Goal: Task Accomplishment & Management: Manage account settings

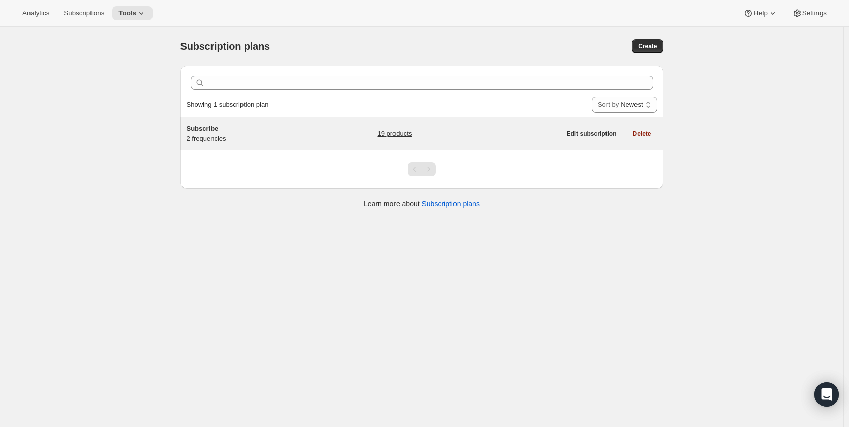
click at [225, 136] on div "Subscribe 2 frequencies" at bounding box center [250, 134] width 127 height 20
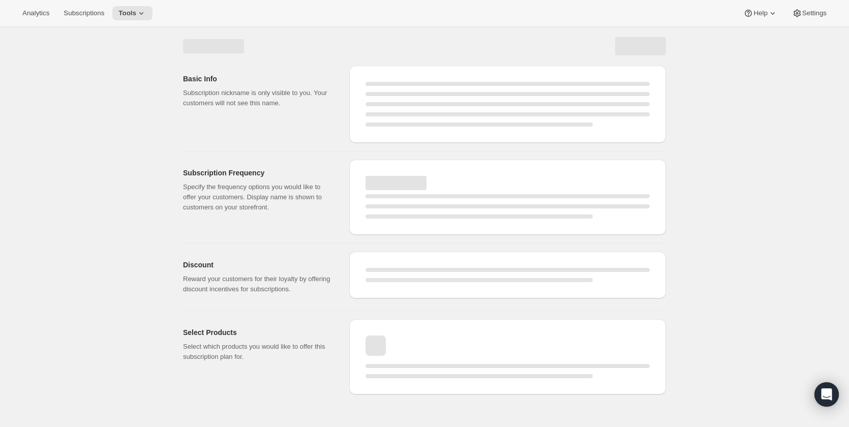
select select "WEEK"
select select "MONTH"
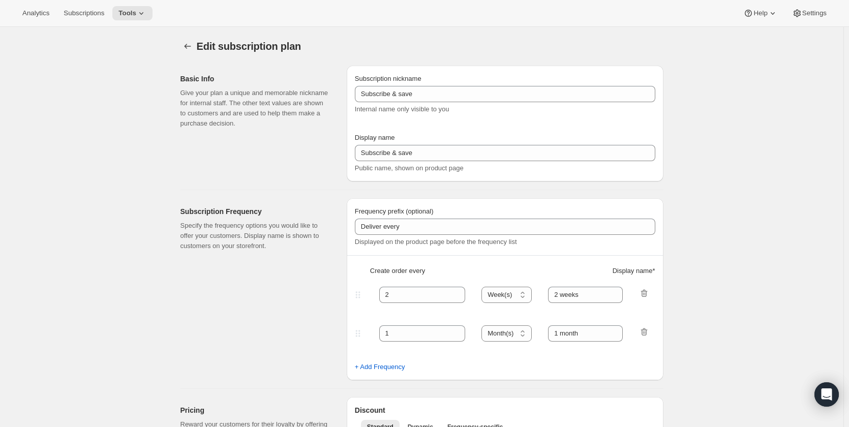
type input "Subscribe"
type input "1"
select select "MONTH"
type input "Monthly"
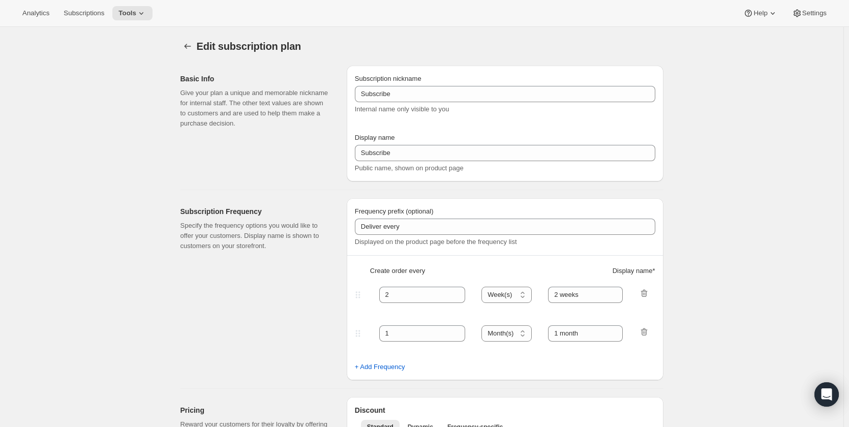
type input "3"
type input "Quarterly"
click at [93, 13] on span "Subscriptions" at bounding box center [84, 13] width 41 height 8
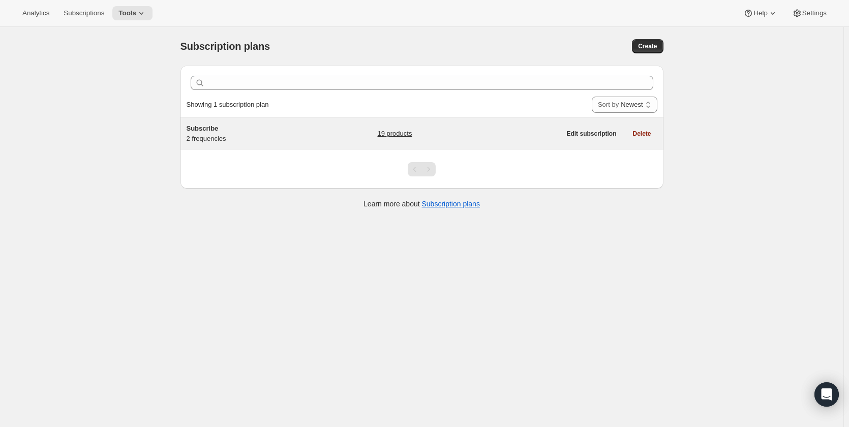
click at [252, 137] on div "Subscribe 2 frequencies" at bounding box center [250, 134] width 127 height 20
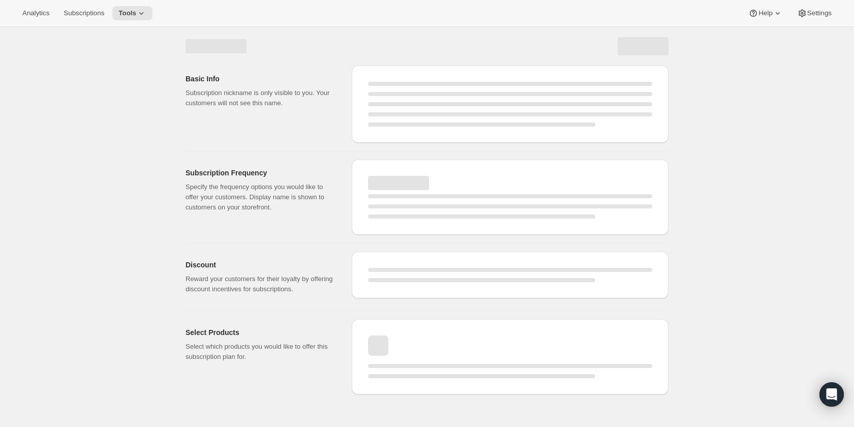
select select "WEEK"
select select "MONTH"
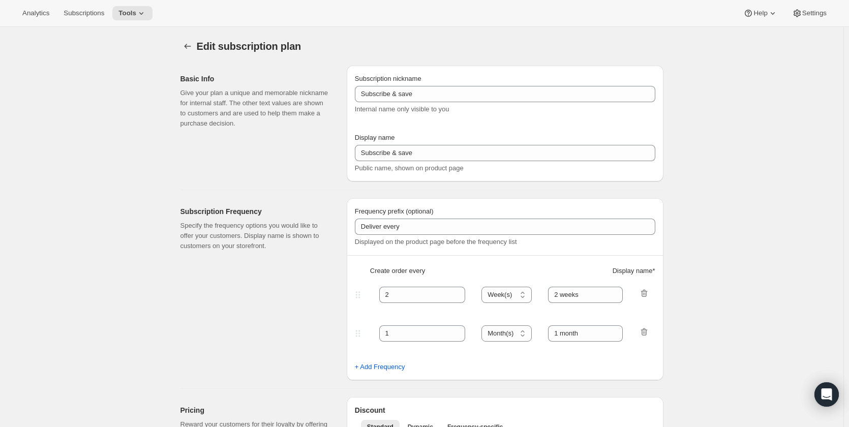
type input "Subscribe"
type input "1"
select select "MONTH"
type input "Monthly"
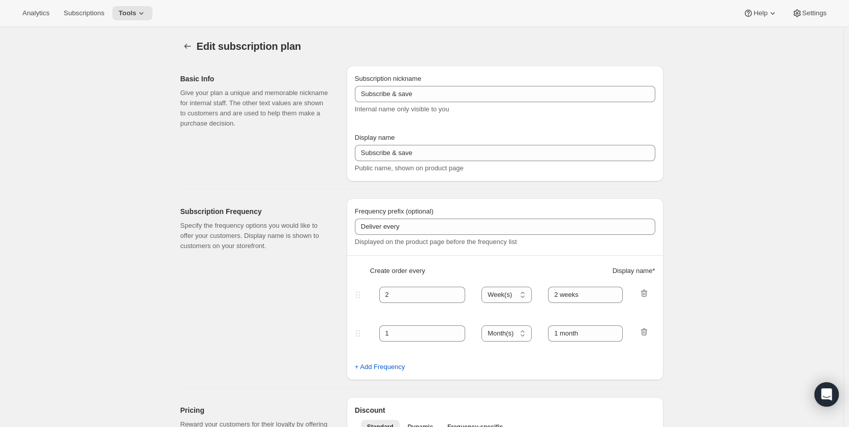
type input "3"
type input "Quarterly"
click at [125, 13] on span "Tools" at bounding box center [127, 13] width 18 height 8
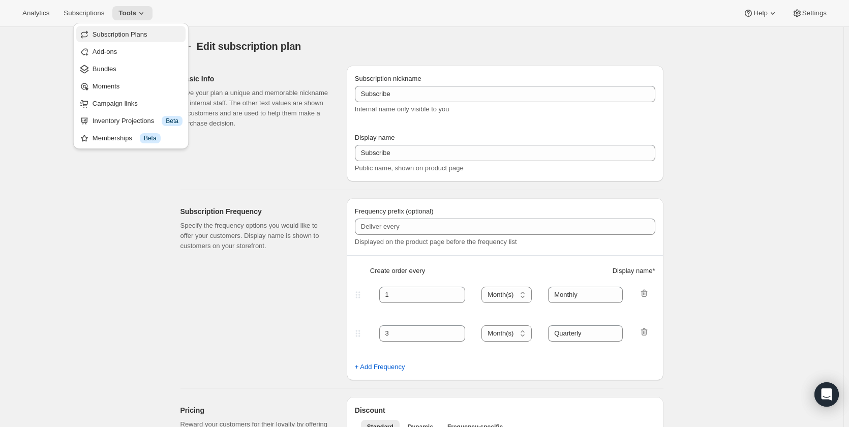
click at [133, 39] on span "Subscription Plans" at bounding box center [138, 34] width 90 height 10
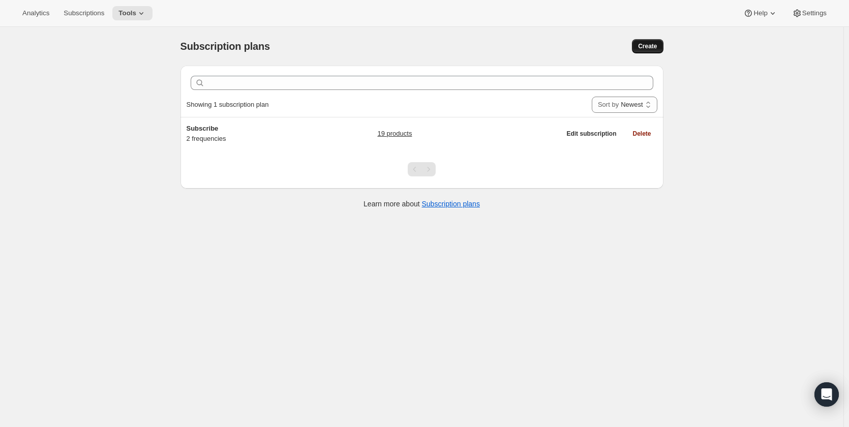
click at [650, 46] on span "Create" at bounding box center [647, 46] width 19 height 8
select select "WEEK"
select select "MONTH"
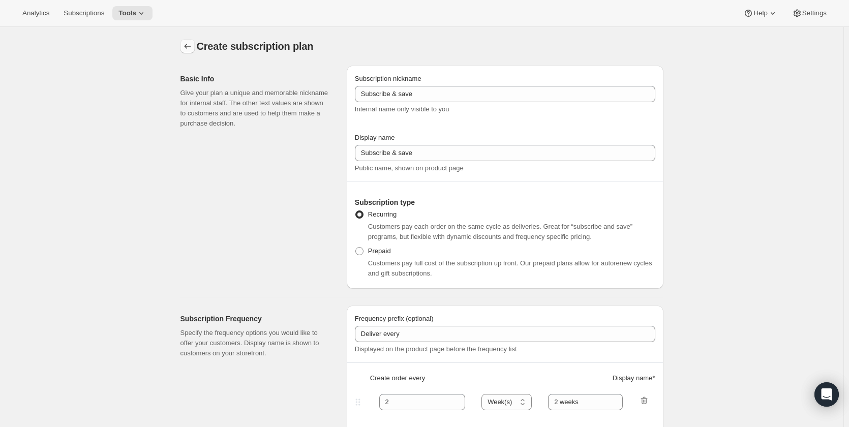
click at [191, 48] on icon "Subscription plans" at bounding box center [187, 46] width 10 height 10
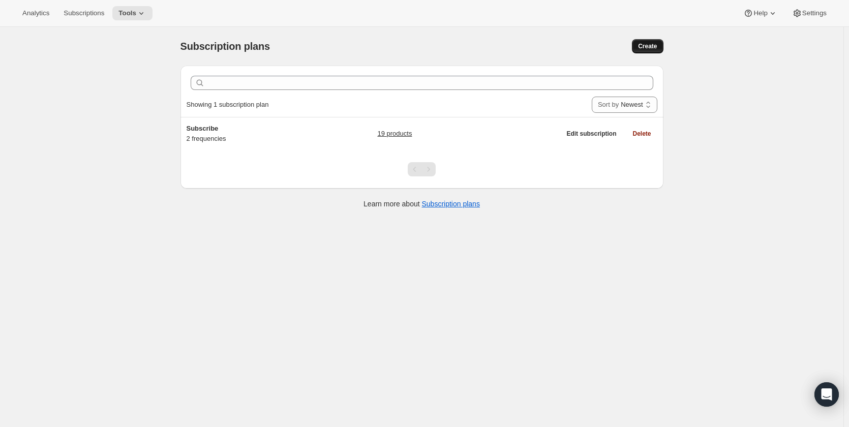
click at [644, 44] on span "Create" at bounding box center [647, 46] width 19 height 8
select select "WEEK"
select select "MONTH"
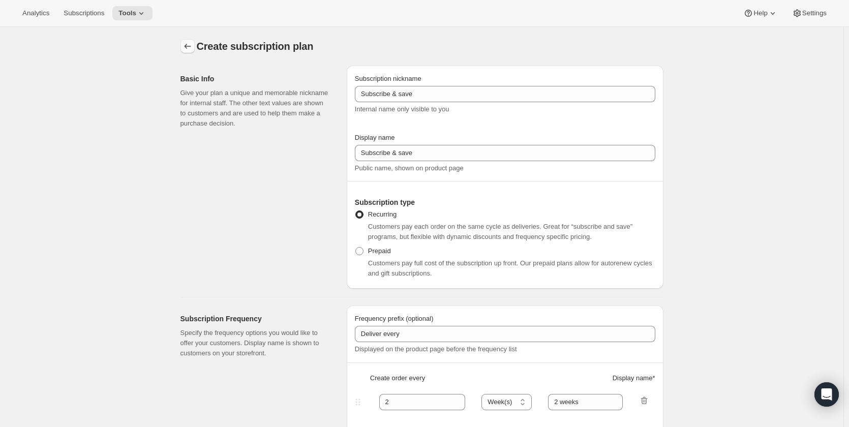
click at [188, 45] on icon "Subscription plans" at bounding box center [187, 46] width 10 height 10
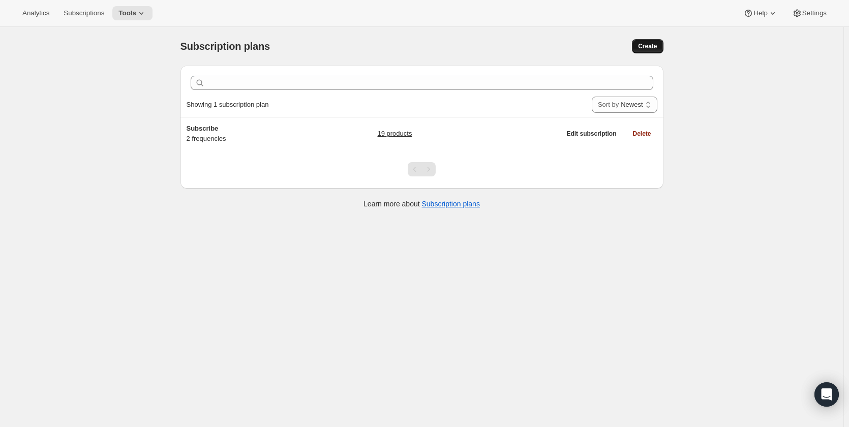
click at [647, 46] on span "Create" at bounding box center [647, 46] width 19 height 8
select select "WEEK"
select select "MONTH"
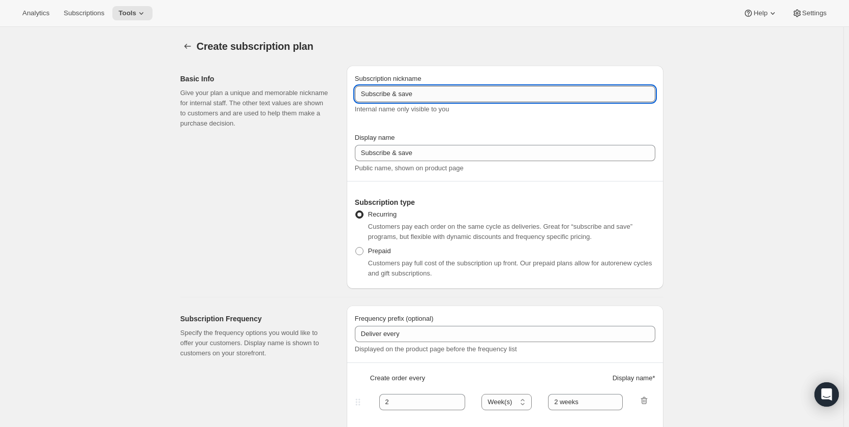
drag, startPoint x: 392, startPoint y: 96, endPoint x: 439, endPoint y: 94, distance: 46.3
click at [439, 94] on input "Subscribe & save" at bounding box center [505, 94] width 300 height 16
type input "Subscribe"
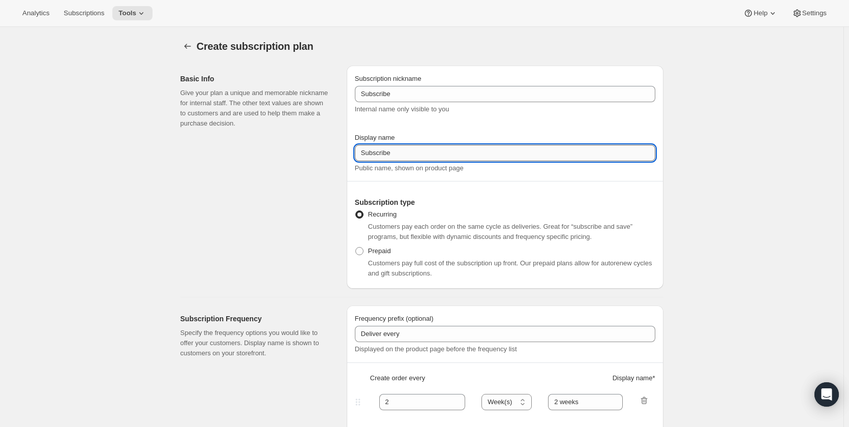
drag, startPoint x: 391, startPoint y: 151, endPoint x: 432, endPoint y: 152, distance: 40.7
click at [432, 152] on input "Subscribe" at bounding box center [505, 153] width 300 height 16
type input "Subscribe"
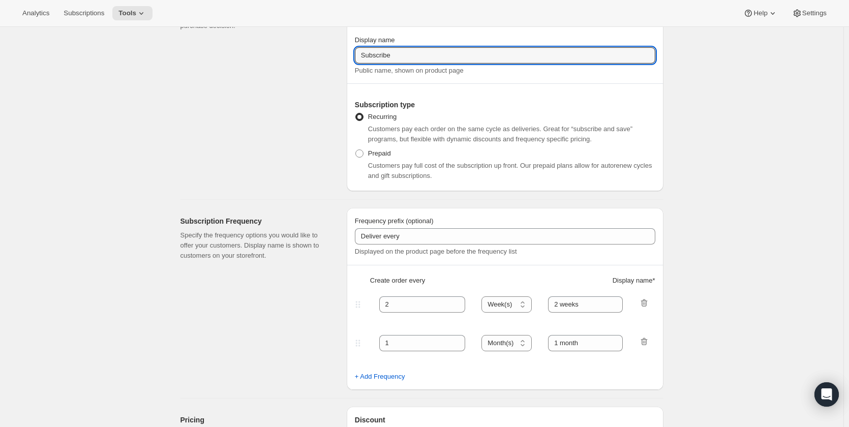
scroll to position [102, 0]
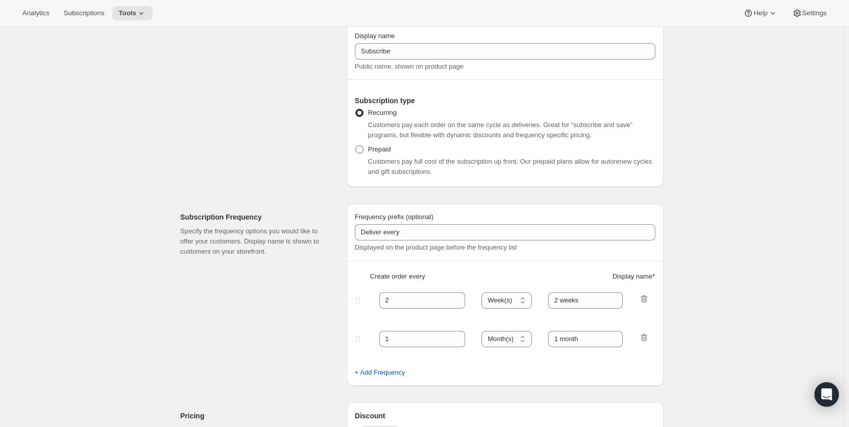
click at [382, 148] on span "Prepaid" at bounding box center [379, 149] width 23 height 8
click at [356, 146] on input "Prepaid" at bounding box center [355, 145] width 1 height 1
radio input "true"
select select "MONTH"
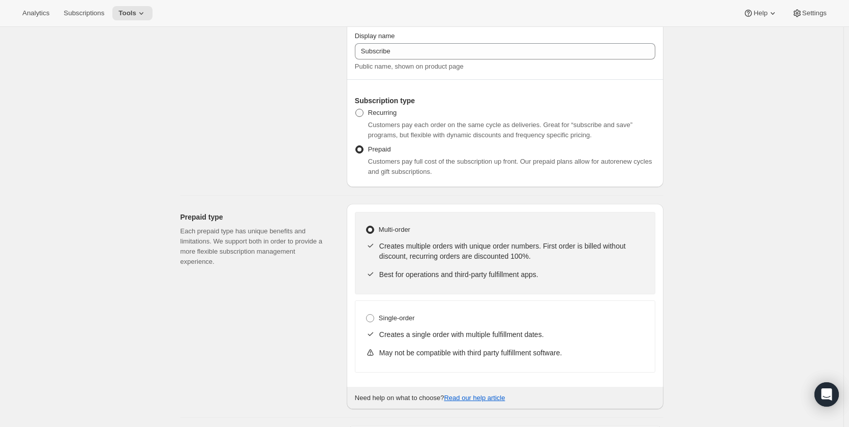
click at [388, 112] on span "Recurring" at bounding box center [382, 113] width 28 height 8
click at [356, 109] on input "Recurring" at bounding box center [355, 109] width 1 height 1
radio input "true"
select select "WEEK"
select select "MONTH"
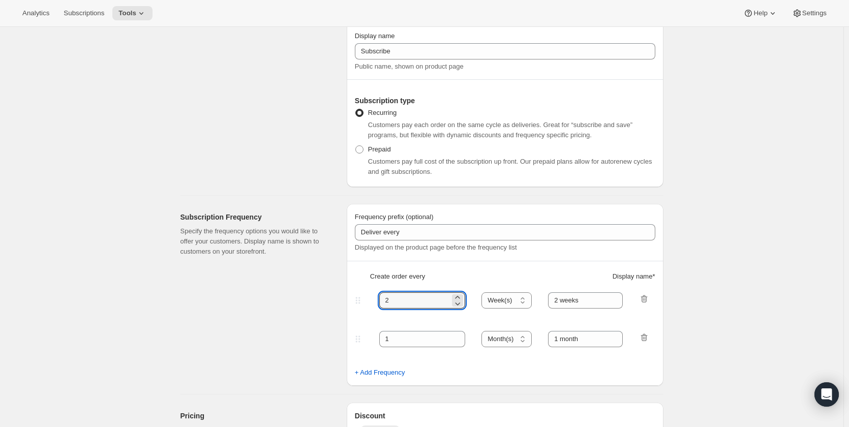
drag, startPoint x: 411, startPoint y: 300, endPoint x: 361, endPoint y: 295, distance: 50.1
click at [361, 295] on div "2 Day(s) Week(s) Month(s) Year(s) Week(s) 2 weeks" at bounding box center [501, 300] width 296 height 16
click at [394, 298] on input "2" at bounding box center [414, 300] width 71 height 16
type input "1"
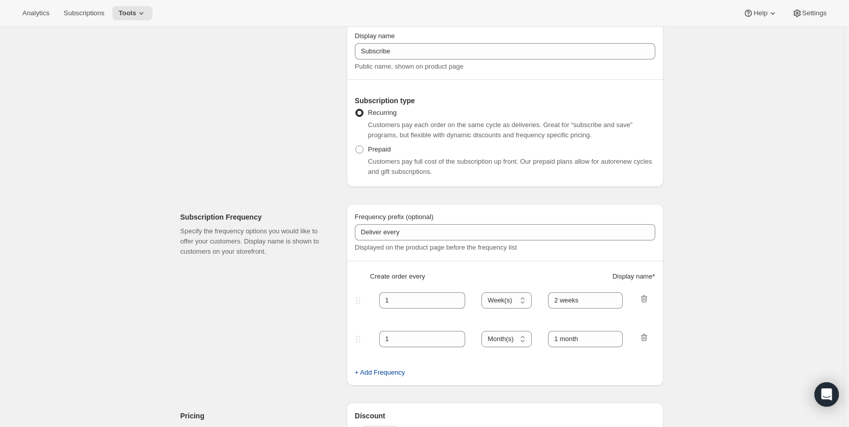
click at [387, 376] on span "+ Add Frequency" at bounding box center [380, 372] width 50 height 10
select select "MONTH"
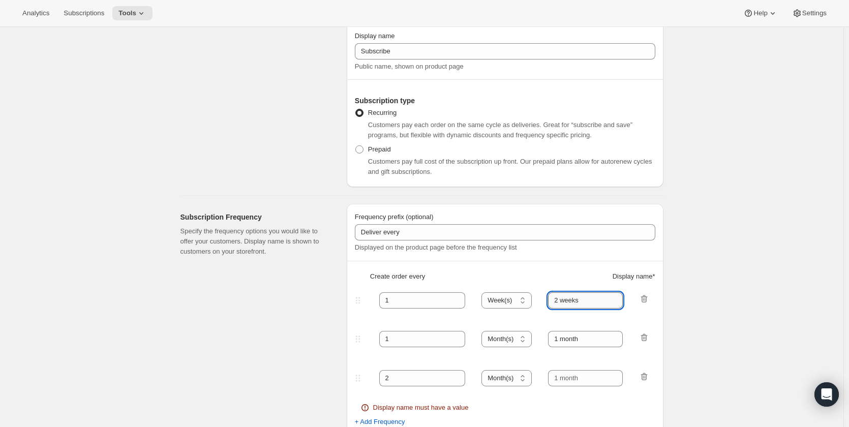
drag, startPoint x: 590, startPoint y: 302, endPoint x: 557, endPoint y: 302, distance: 32.5
click at [557, 302] on input "2 weeks" at bounding box center [585, 300] width 75 height 16
type input "Weekly"
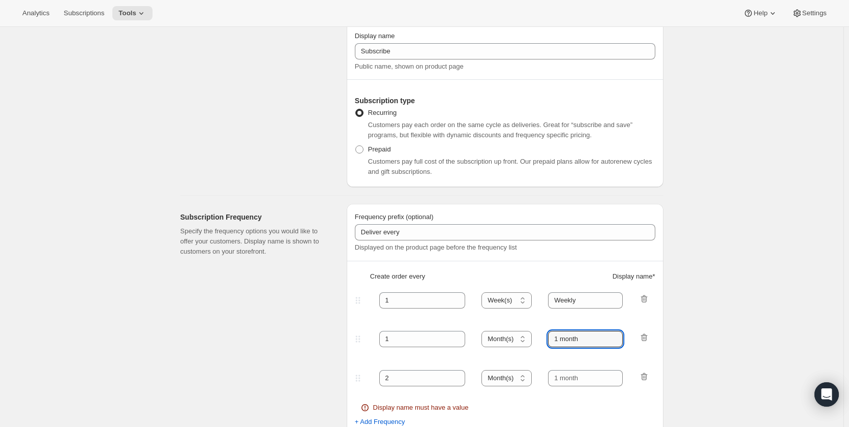
drag, startPoint x: 578, startPoint y: 340, endPoint x: 548, endPoint y: 339, distance: 30.5
click at [548, 339] on div "1 Day(s) Week(s) Month(s) Year(s) Month(s) 1 month" at bounding box center [501, 339] width 296 height 16
drag, startPoint x: 589, startPoint y: 339, endPoint x: 538, endPoint y: 335, distance: 51.0
click at [538, 335] on div "1 Day(s) Week(s) Month(s) Year(s) Month(s) 1 month" at bounding box center [501, 339] width 296 height 16
paste input "Monthly"
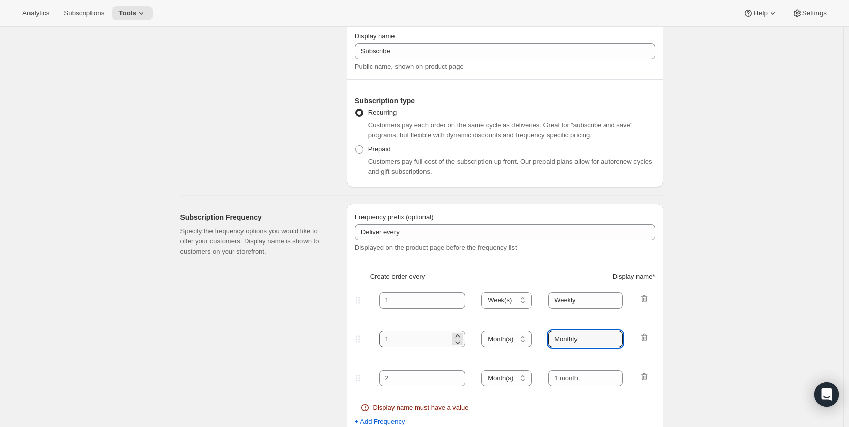
type input "Monthly"
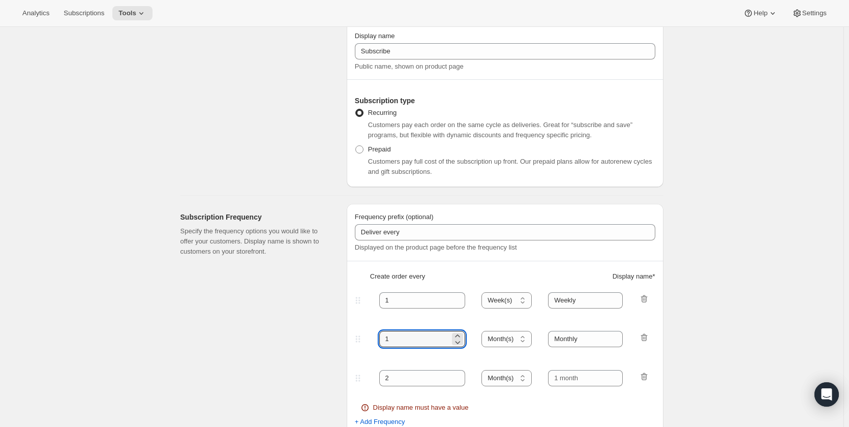
drag, startPoint x: 436, startPoint y: 336, endPoint x: 371, endPoint y: 338, distance: 65.1
click at [371, 338] on div "1 Day(s) Week(s) Month(s) Year(s) Month(s) Monthly" at bounding box center [501, 339] width 296 height 16
click at [586, 378] on input "text" at bounding box center [585, 378] width 75 height 16
click at [438, 380] on input "2" at bounding box center [414, 378] width 71 height 16
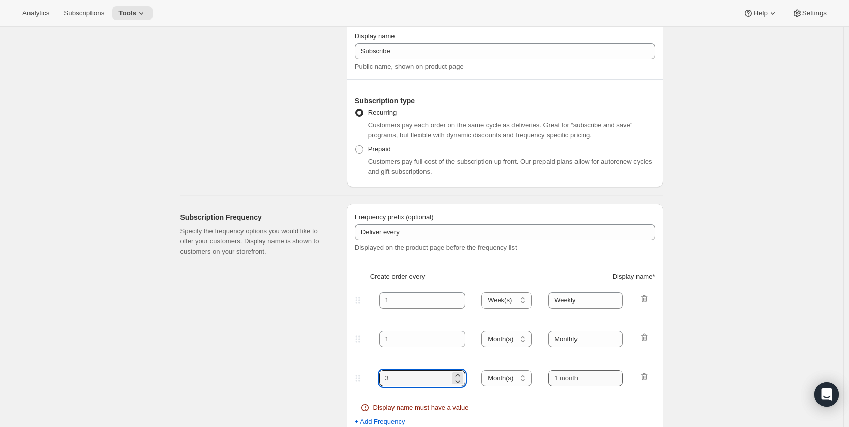
type input "3"
click at [596, 375] on input "text" at bounding box center [585, 378] width 75 height 16
type input "Quarterly"
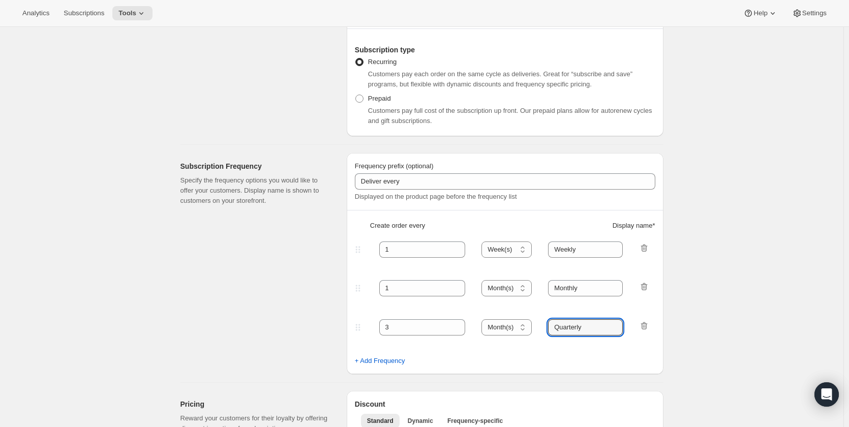
scroll to position [0, 0]
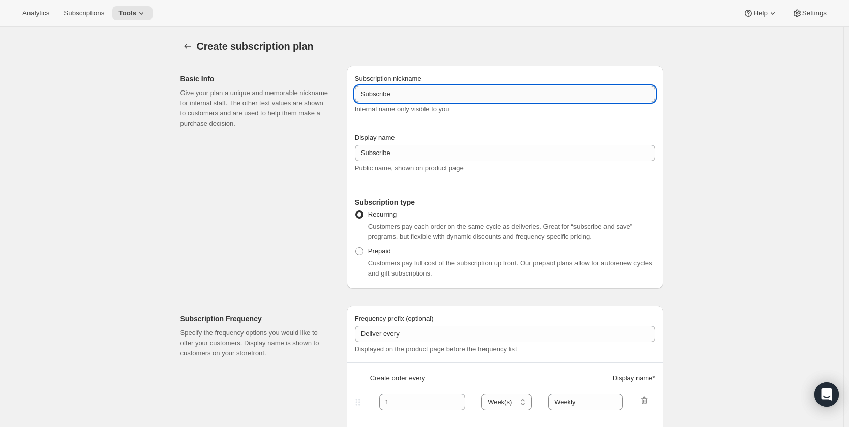
click at [436, 96] on input "Subscribe" at bounding box center [505, 94] width 300 height 16
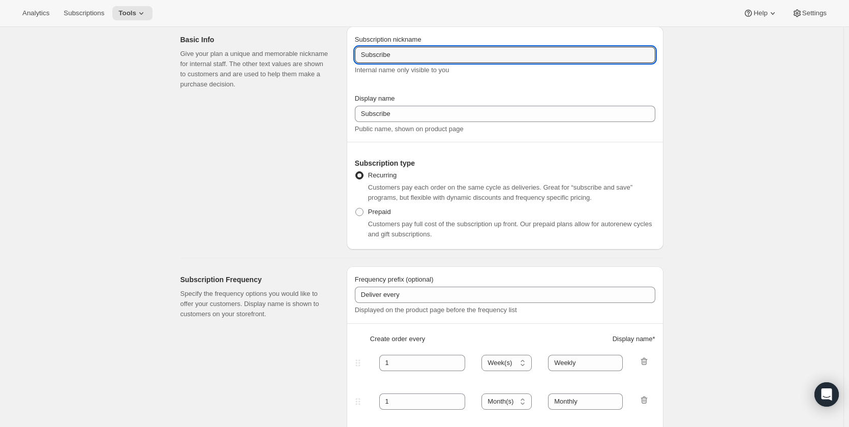
scroll to position [51, 0]
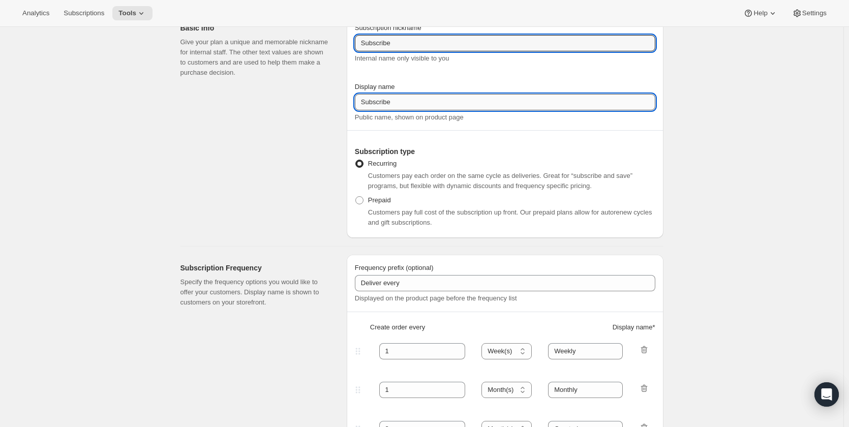
click at [363, 104] on input "Subscribe" at bounding box center [505, 102] width 300 height 16
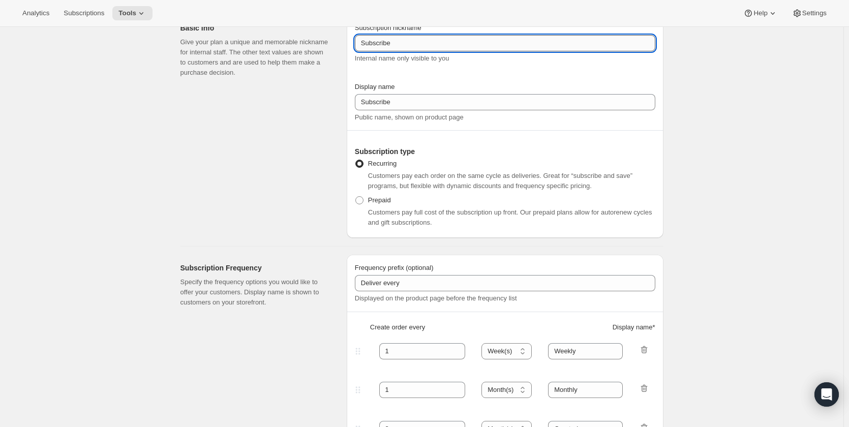
click at [363, 44] on input "Subscribe" at bounding box center [505, 43] width 300 height 16
click at [405, 43] on input "Bundle Subscribe" at bounding box center [505, 43] width 300 height 16
click at [420, 44] on input "Bundle Subscribe" at bounding box center [505, 43] width 300 height 16
click at [410, 41] on input "Bundle Subscribtion" at bounding box center [505, 43] width 300 height 16
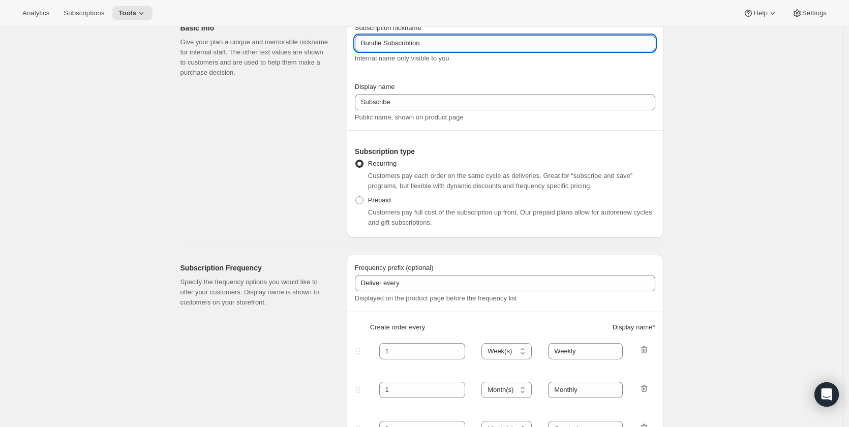
click at [410, 41] on input "Bundle Subscribtion" at bounding box center [505, 43] width 300 height 16
type input "Bundle Subscription"
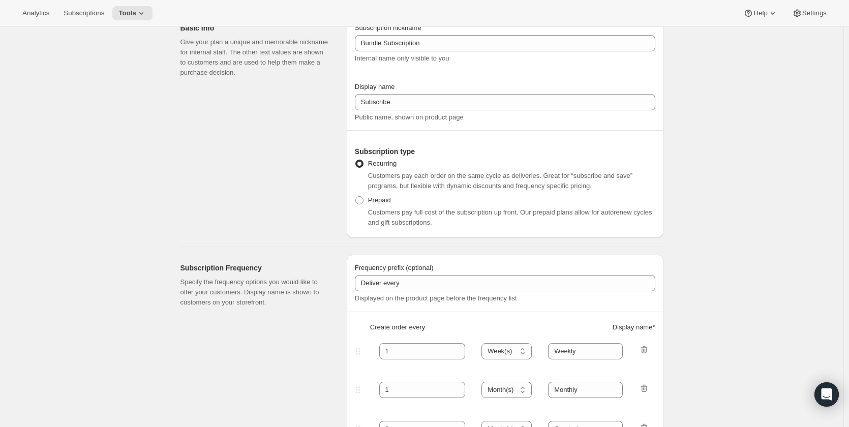
click at [339, 103] on div "Basic Info Give your plan a unique and memorable nickname for internal staff. T…" at bounding box center [259, 126] width 158 height 223
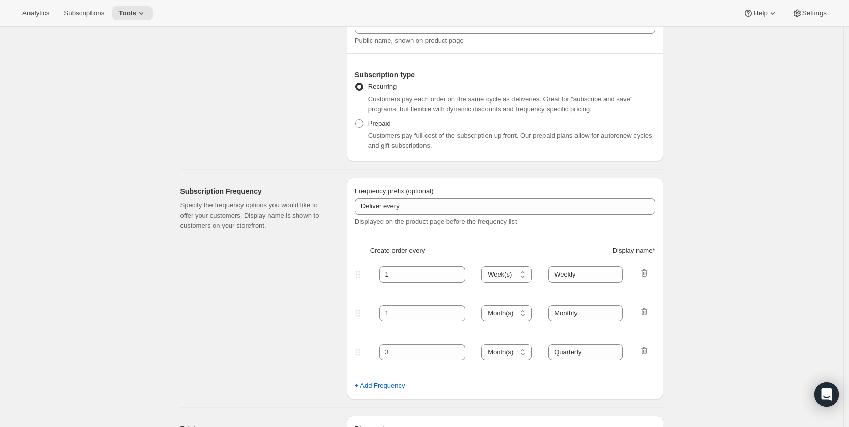
scroll to position [152, 0]
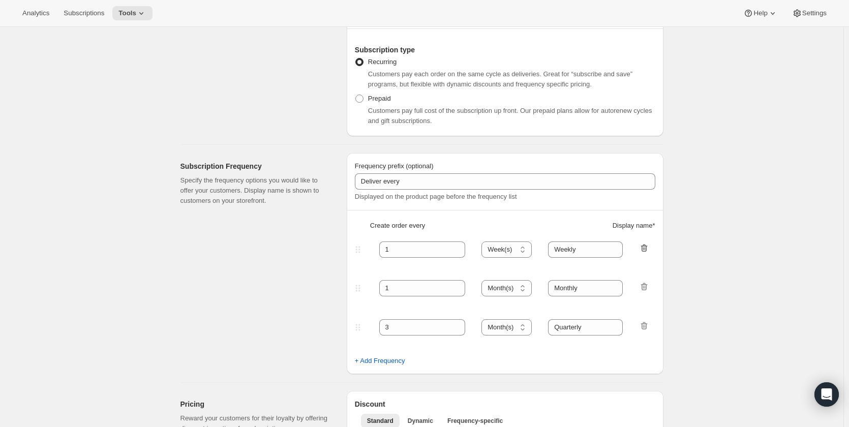
click at [646, 247] on icon "button" at bounding box center [644, 248] width 10 height 10
select select "MONTH"
type input "Monthly"
type input "3"
type input "Quarterly"
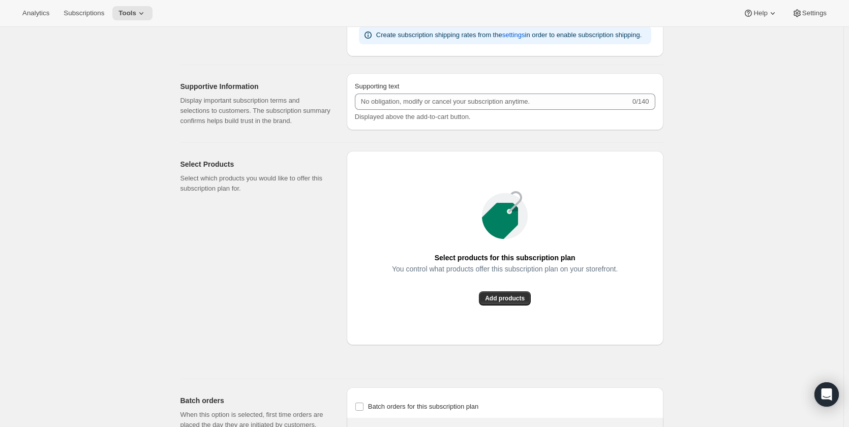
scroll to position [610, 0]
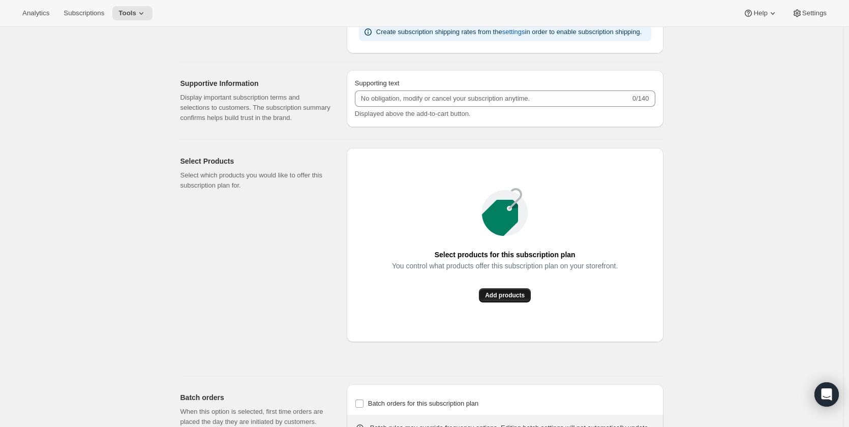
click at [512, 293] on span "Add products" at bounding box center [505, 295] width 40 height 8
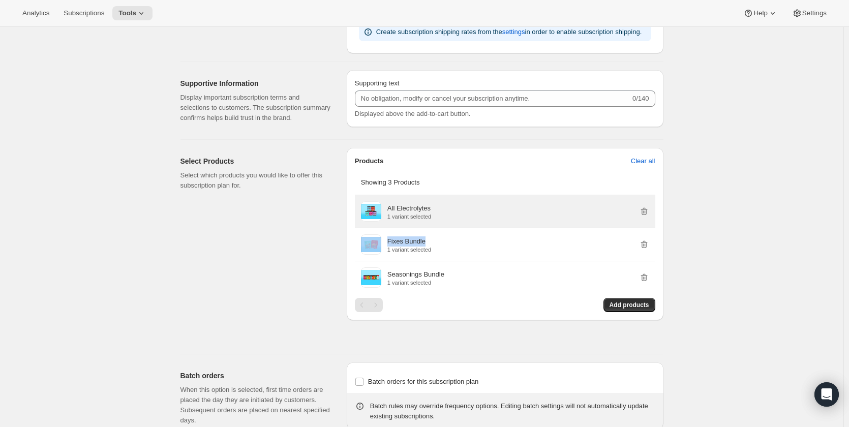
drag, startPoint x: 443, startPoint y: 241, endPoint x: 453, endPoint y: 214, distance: 28.8
click at [453, 214] on ul "All Electrolytes 1 variant selected Fixes Bundle 1 variant selected Seasonings …" at bounding box center [505, 244] width 300 height 99
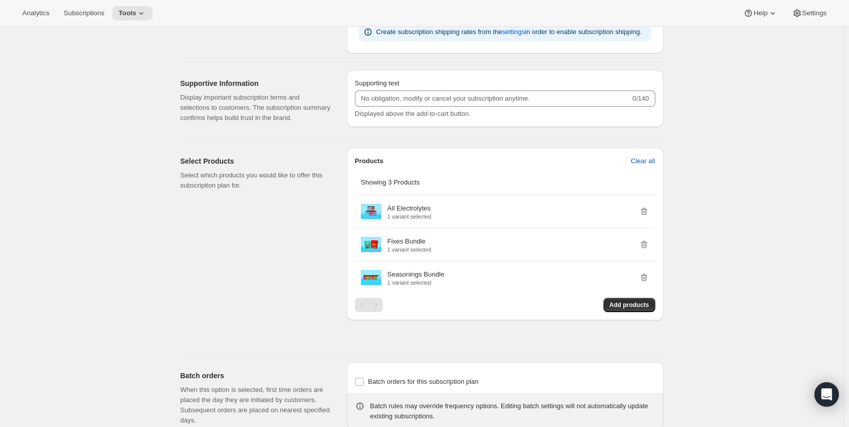
click at [730, 262] on div "Create subscription plan. This page is ready Create subscription plan Basic Inf…" at bounding box center [421, 1] width 843 height 1168
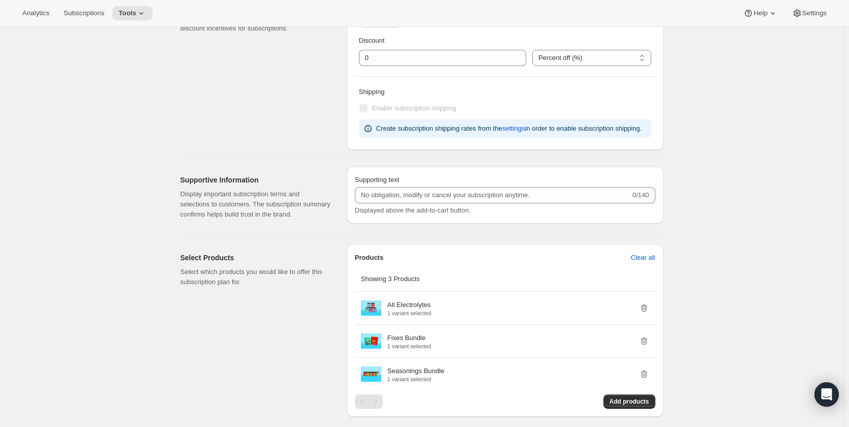
scroll to position [0, 0]
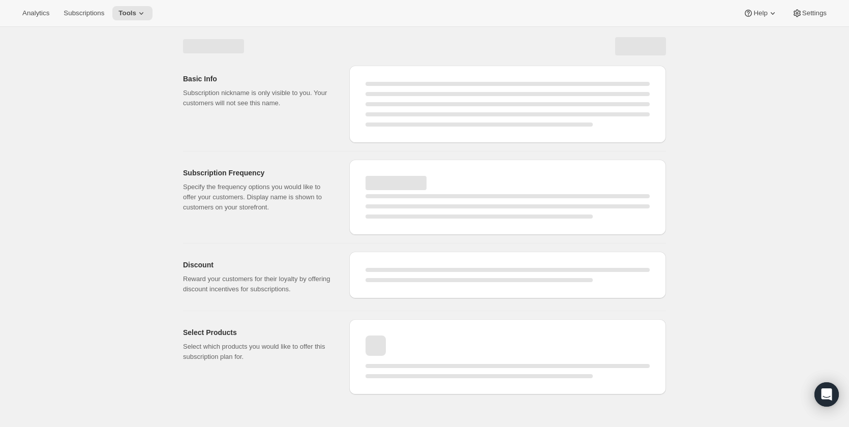
select select "WEEK"
select select "MONTH"
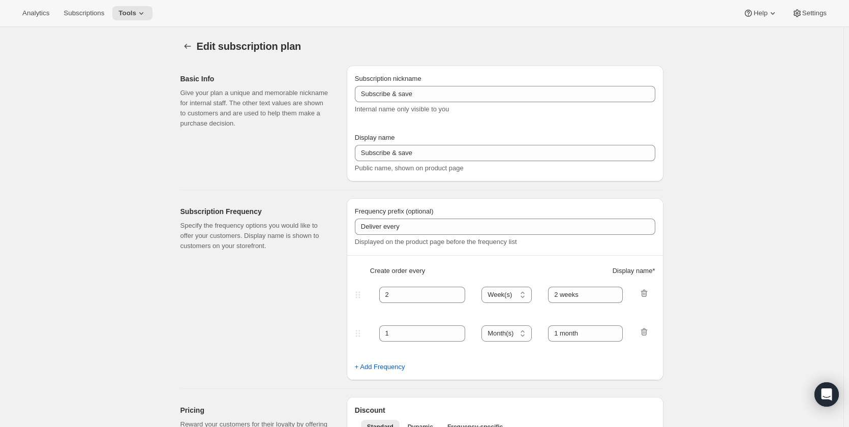
type input "Bundle Subscription"
type input "Subscribe"
type input "1"
select select "MONTH"
type input "Monthly"
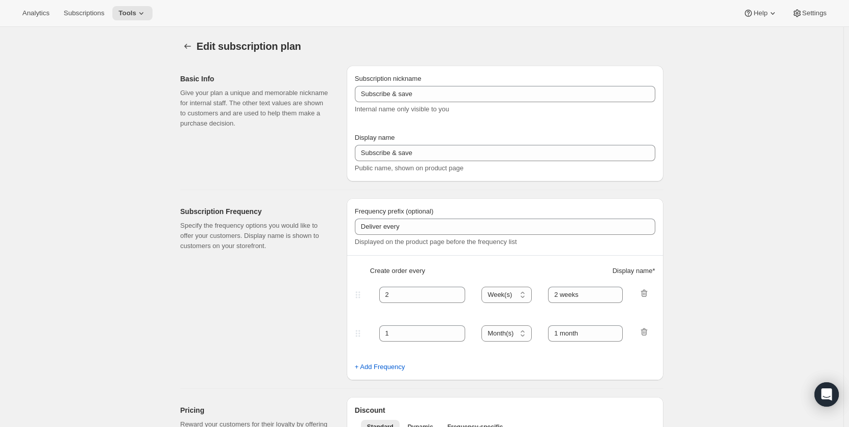
type input "3"
type input "Quarterly"
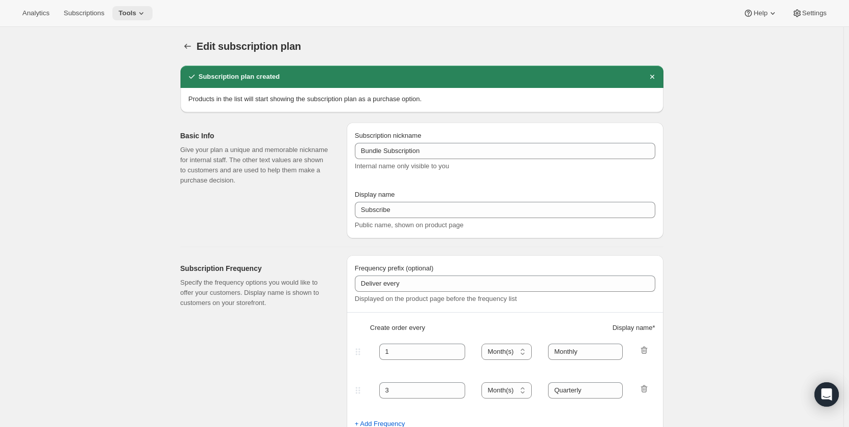
click at [132, 13] on span "Tools" at bounding box center [127, 13] width 18 height 8
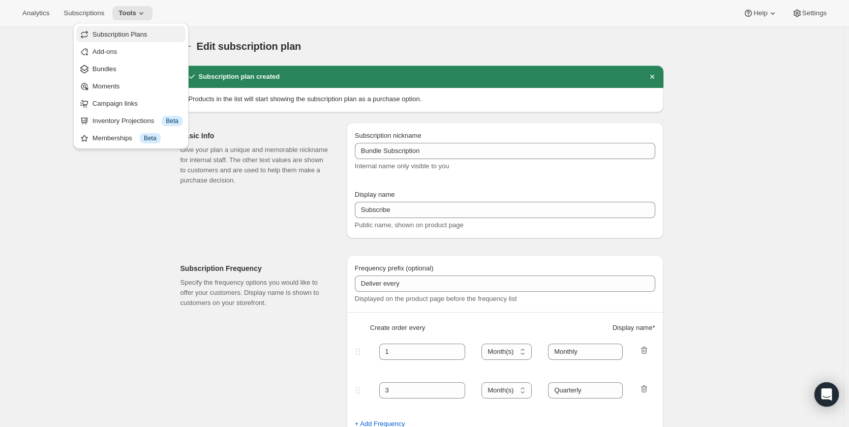
click at [128, 37] on span "Subscription Plans" at bounding box center [120, 34] width 55 height 8
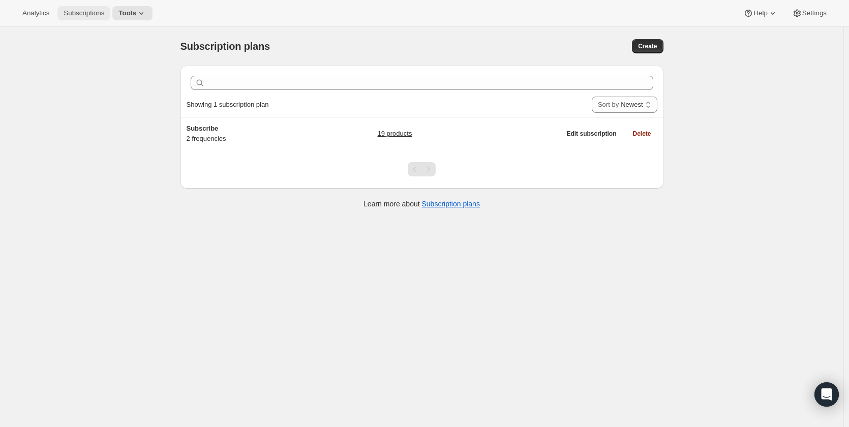
click at [78, 15] on span "Subscriptions" at bounding box center [84, 13] width 41 height 8
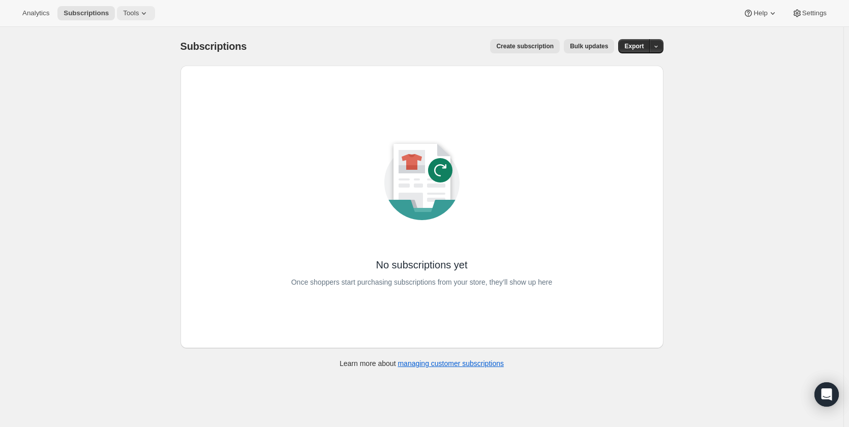
click at [139, 15] on icon at bounding box center [144, 13] width 10 height 10
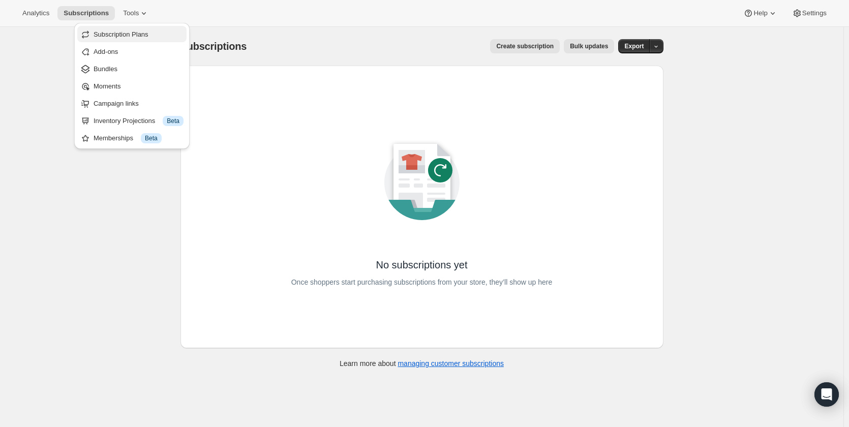
click at [135, 35] on span "Subscription Plans" at bounding box center [121, 34] width 55 height 8
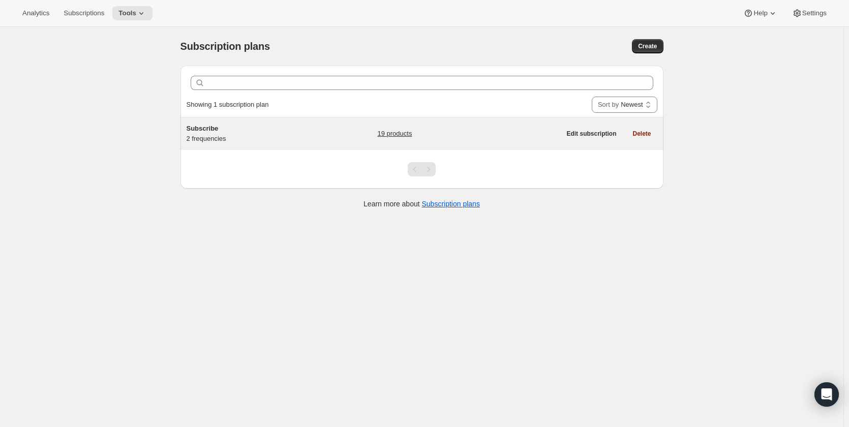
click at [241, 138] on div "Subscribe 2 frequencies" at bounding box center [250, 134] width 127 height 20
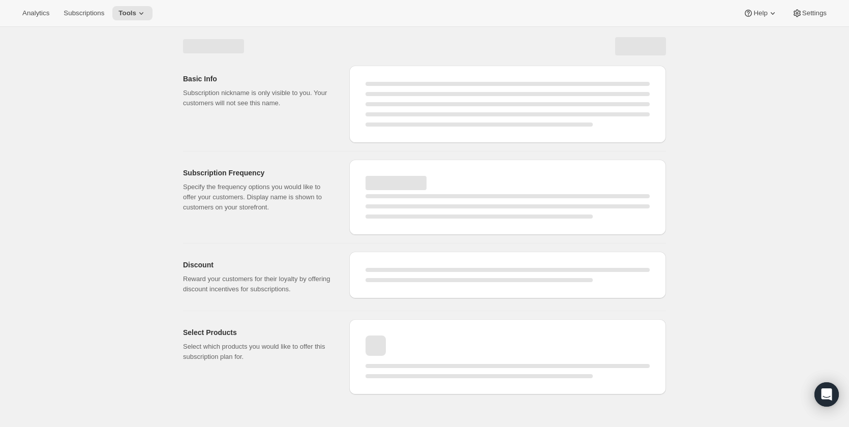
select select "WEEK"
select select "MONTH"
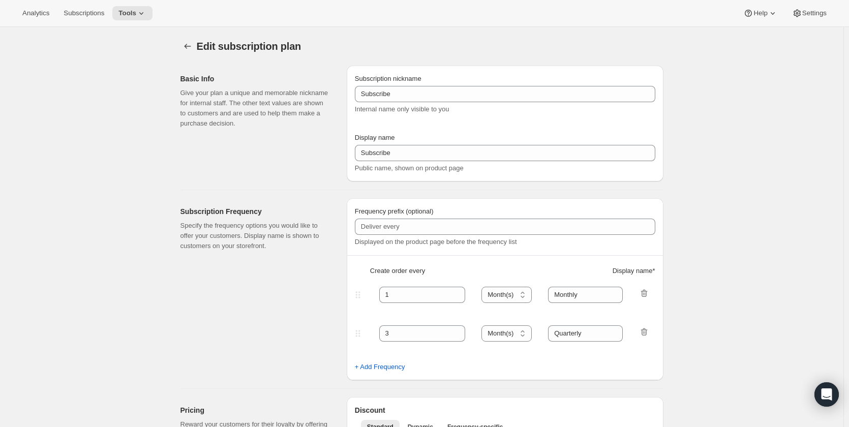
type input "Subscribe"
type input "1"
select select "MONTH"
type input "Monthly"
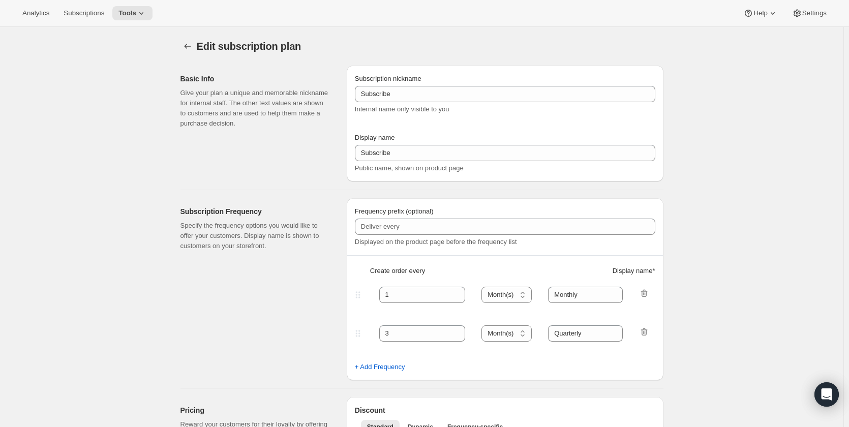
type input "3"
type input "Quarterly"
click at [571, 294] on input "Monthly" at bounding box center [585, 295] width 75 height 16
click at [371, 367] on span "+ Add Frequency" at bounding box center [380, 367] width 50 height 10
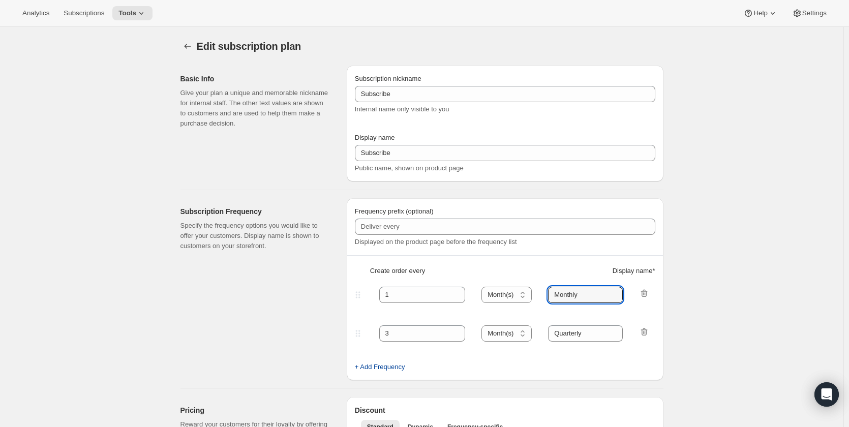
select select "MONTH"
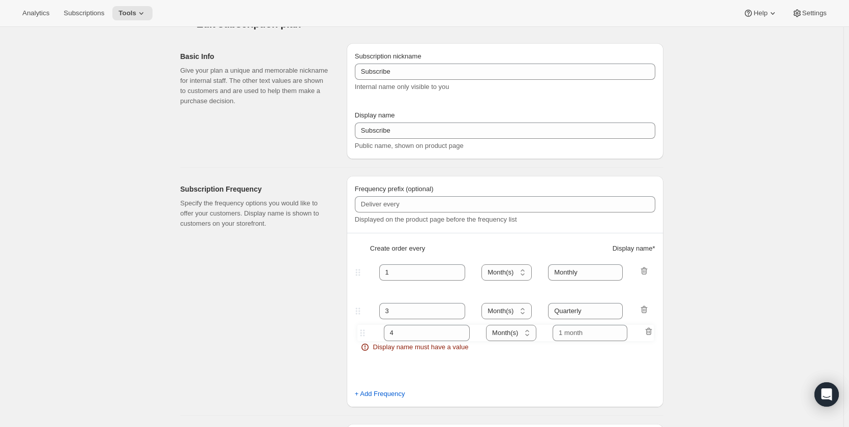
scroll to position [24, 0]
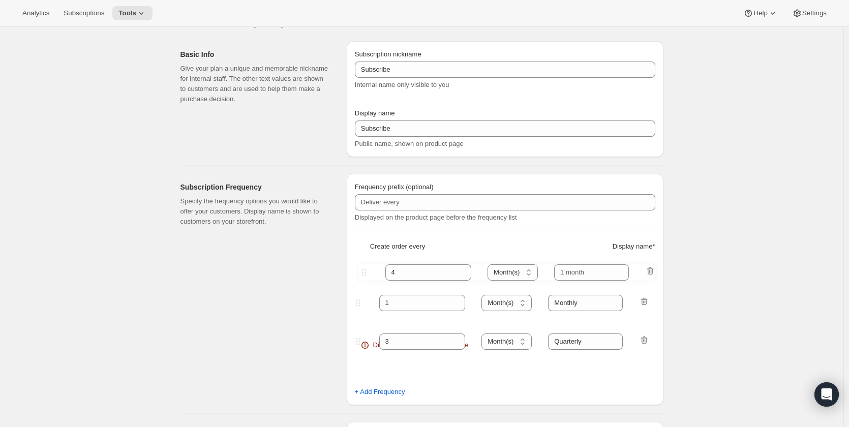
drag, startPoint x: 360, startPoint y: 374, endPoint x: 366, endPoint y: 268, distance: 106.4
click at [366, 268] on div "Frequency prefix (optional) Displayed on the product page before the frequency …" at bounding box center [505, 289] width 317 height 231
type input "4"
type input "1"
type input "Monthly"
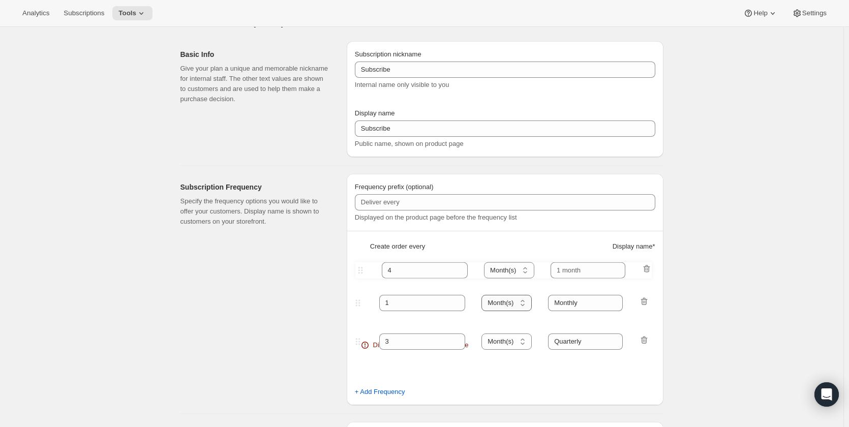
type input "3"
type input "Quarterly"
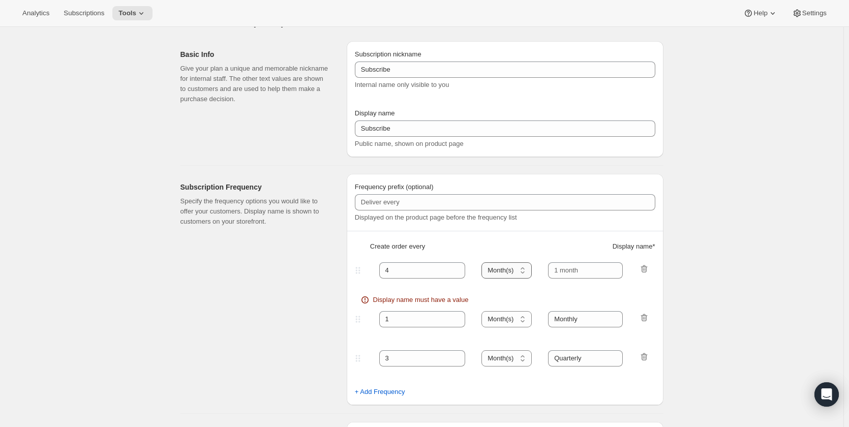
click at [511, 268] on select "Day(s) Week(s) Month(s) Year(s)" at bounding box center [506, 270] width 50 height 16
click at [484, 262] on select "Day(s) Week(s) Month(s) Year(s)" at bounding box center [506, 270] width 50 height 16
click at [512, 278] on select "Day(s) Week(s) Month(s) Year(s)" at bounding box center [506, 270] width 50 height 16
select select "WEEK"
click at [484, 262] on select "Day(s) Week(s) Month(s) Year(s)" at bounding box center [506, 270] width 50 height 16
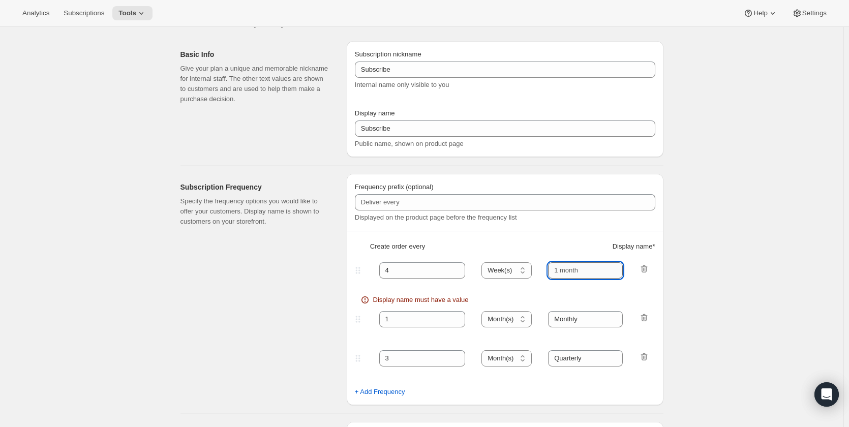
click at [565, 264] on input "text" at bounding box center [585, 270] width 75 height 16
type input "Weekly"
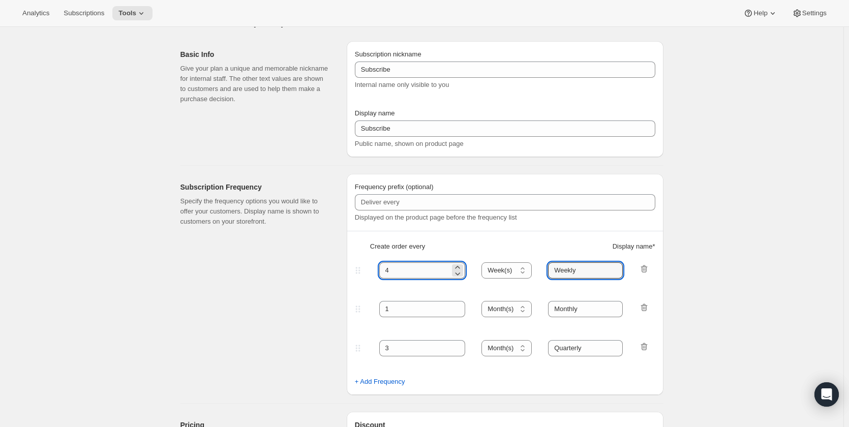
click at [411, 269] on input "4" at bounding box center [414, 270] width 71 height 16
type input "1"
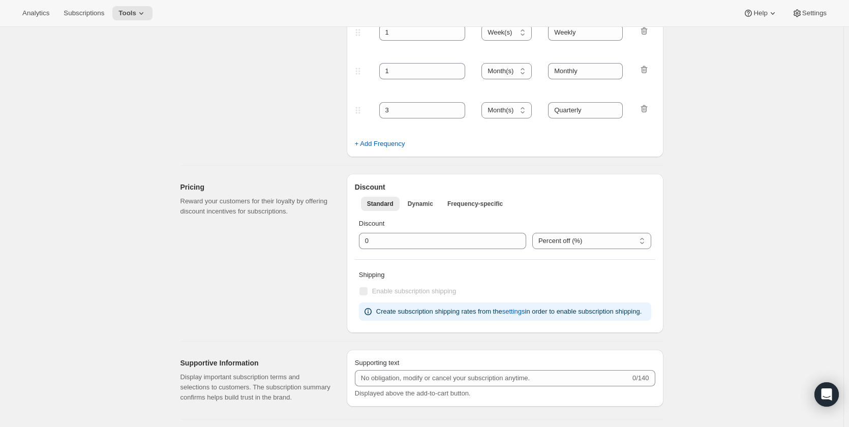
scroll to position [0, 0]
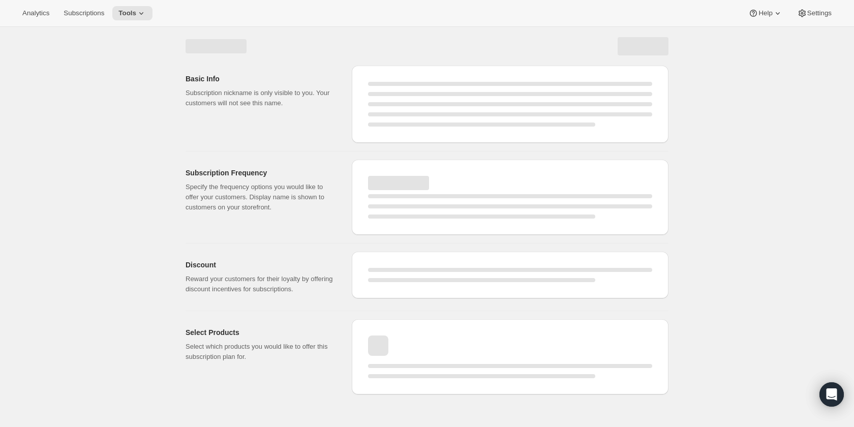
select select "MONTH"
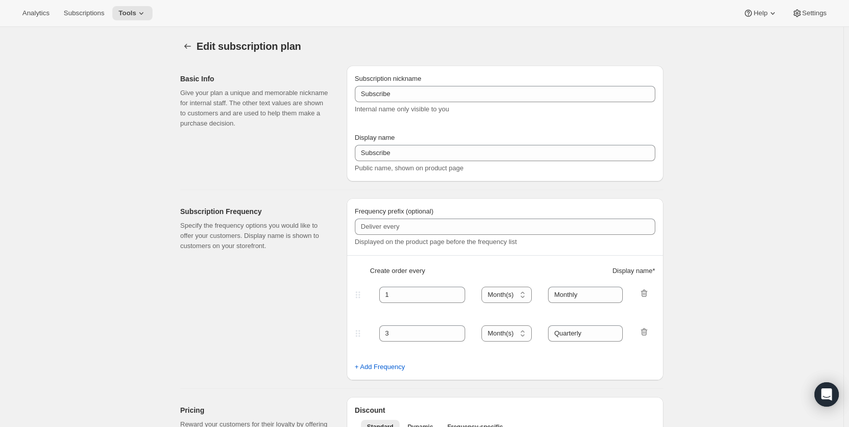
select select "WEEK"
type input "Weekly"
type input "1"
type input "Monthly"
select select "MONTH"
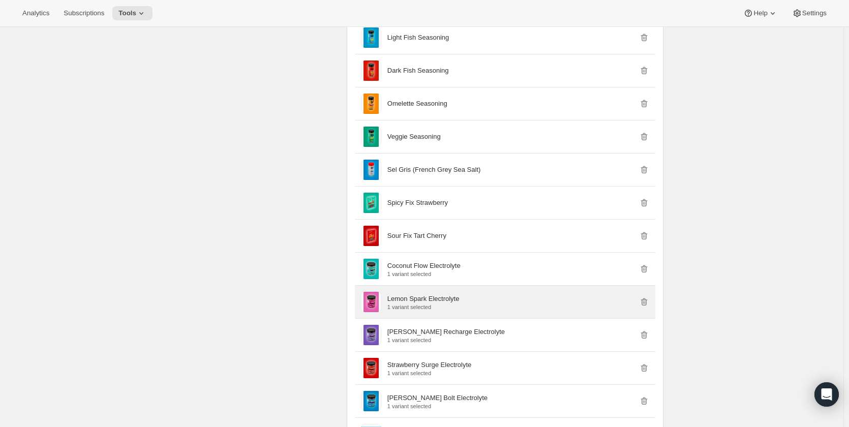
scroll to position [1169, 0]
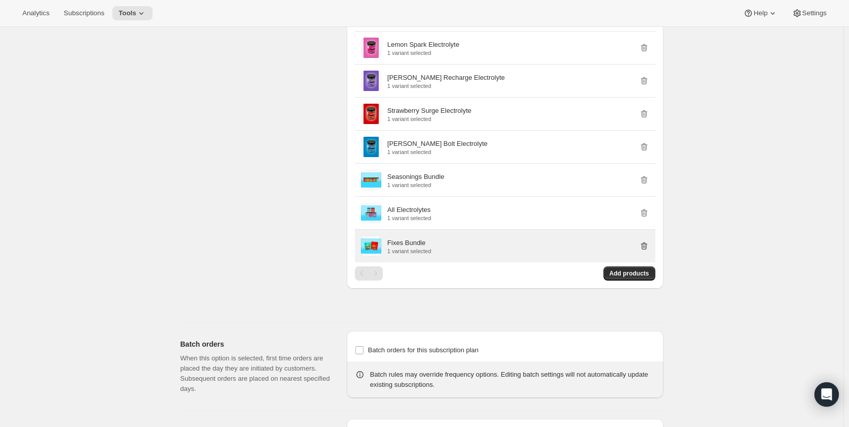
click at [645, 247] on icon "button" at bounding box center [644, 246] width 10 height 10
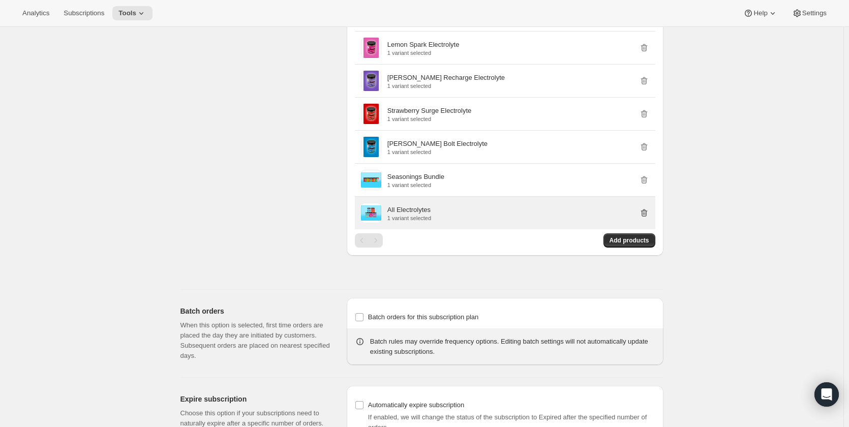
click at [644, 212] on icon "button" at bounding box center [643, 213] width 7 height 8
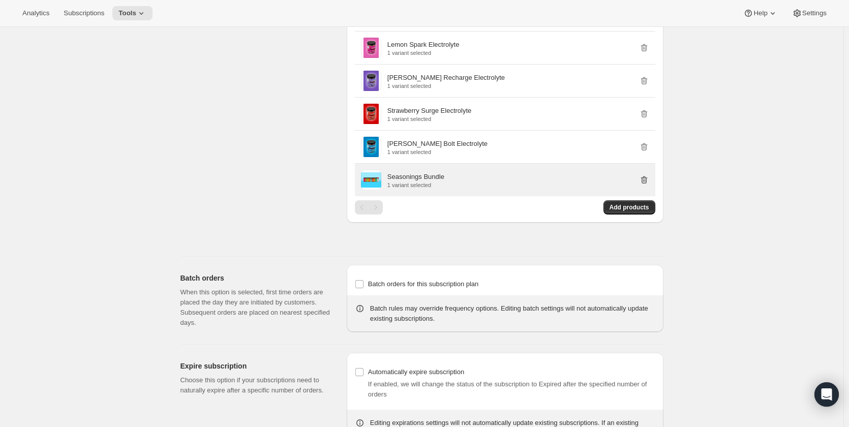
click at [646, 180] on icon "button" at bounding box center [644, 180] width 10 height 10
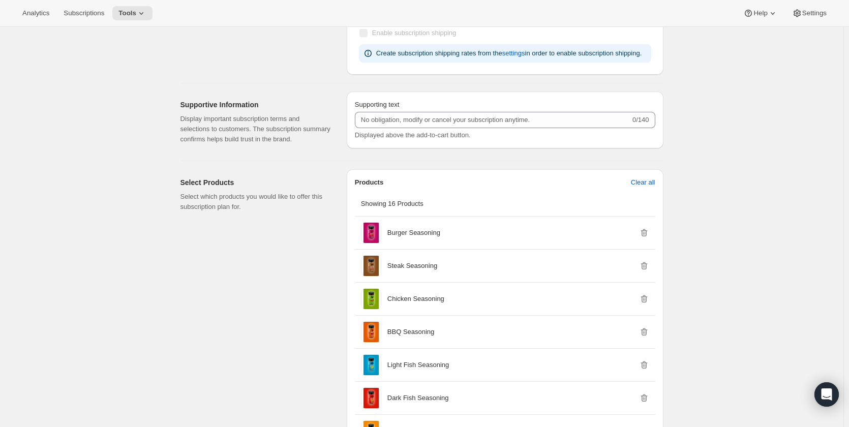
scroll to position [535, 0]
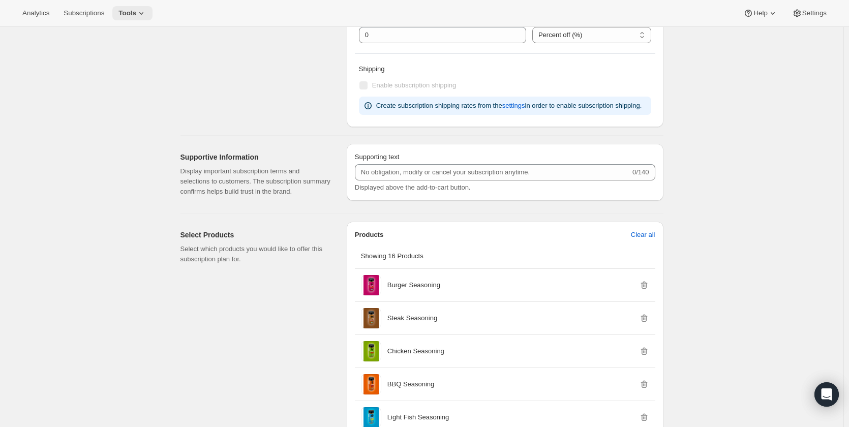
click at [142, 10] on icon at bounding box center [141, 13] width 10 height 10
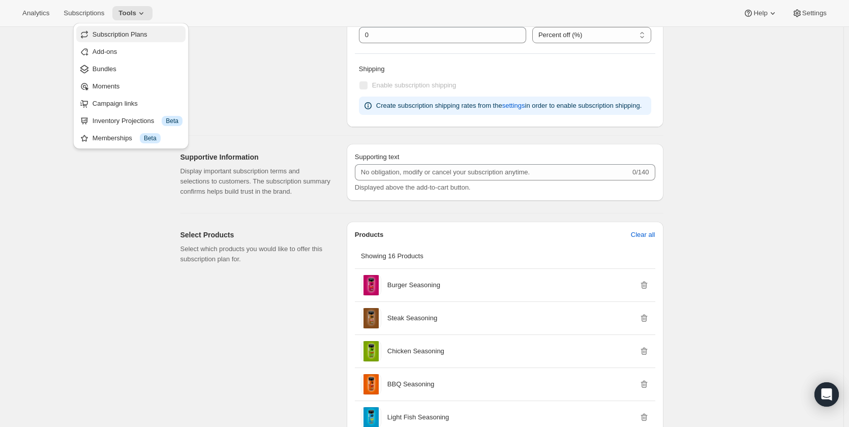
click at [149, 38] on span "Subscription Plans" at bounding box center [138, 34] width 90 height 10
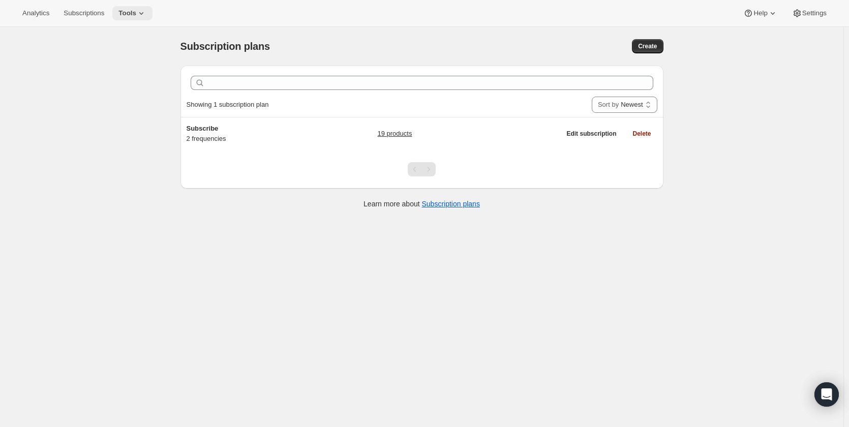
click at [130, 10] on span "Tools" at bounding box center [127, 13] width 18 height 8
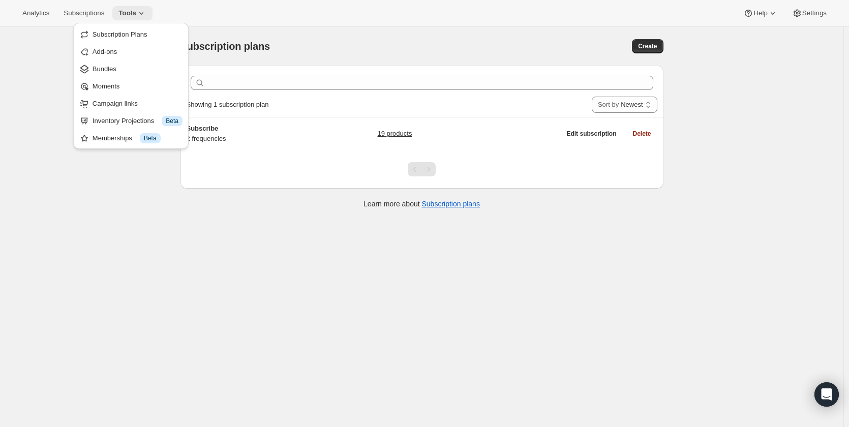
click at [134, 34] on span "Subscription Plans" at bounding box center [120, 34] width 55 height 8
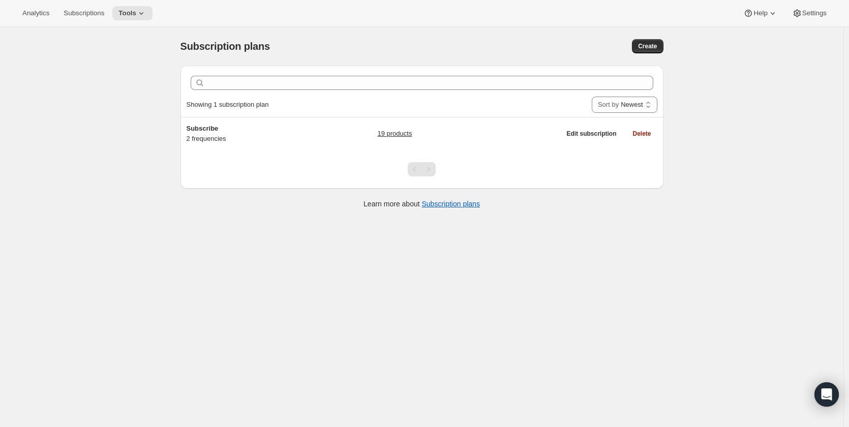
click at [428, 171] on div "Pagination" at bounding box center [428, 169] width 14 height 14
click at [647, 100] on select "Newest Oldest Recently updated Least recently updated" at bounding box center [625, 105] width 66 height 16
click at [597, 97] on select "Newest Oldest Recently updated Least recently updated" at bounding box center [625, 105] width 66 height 16
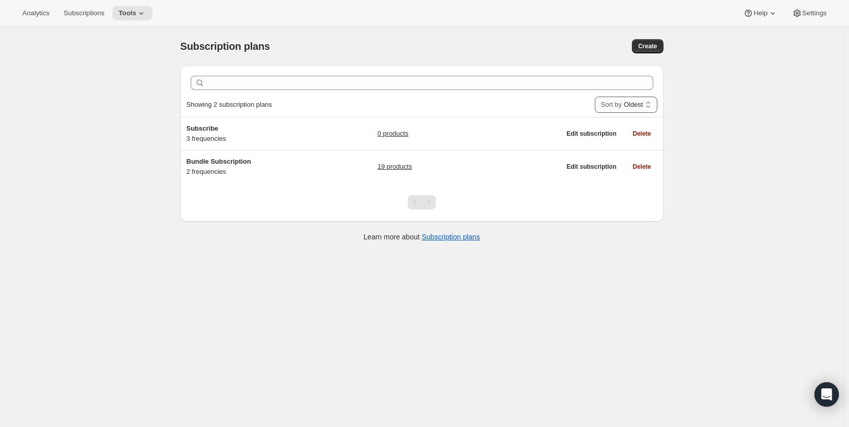
click at [648, 105] on select "Newest Oldest Recently updated Least recently updated" at bounding box center [626, 105] width 63 height 16
click at [595, 97] on select "Newest Oldest Recently updated Least recently updated" at bounding box center [626, 105] width 63 height 16
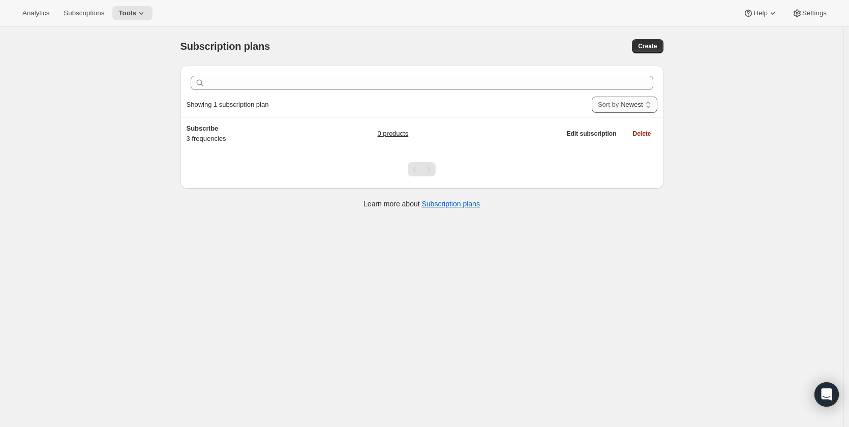
click at [649, 104] on select "Newest Oldest Recently updated Least recently updated" at bounding box center [625, 105] width 66 height 16
select select "CREATED_AT|0"
click at [597, 97] on select "Newest Oldest Recently updated Least recently updated" at bounding box center [625, 105] width 66 height 16
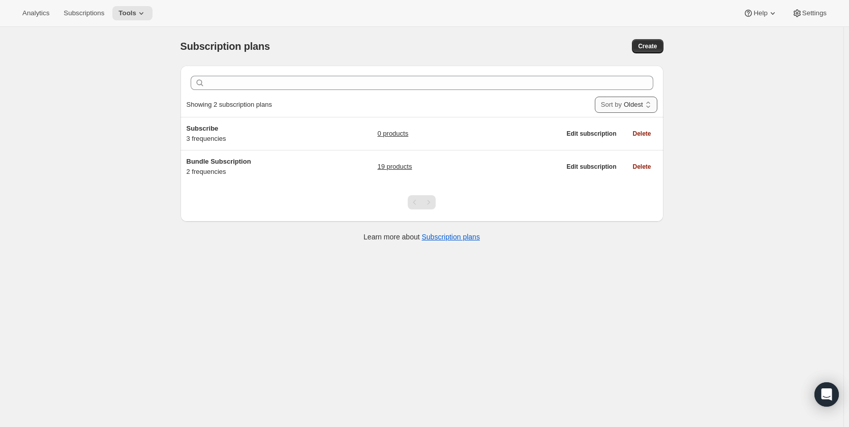
click at [649, 104] on select "Newest Oldest Recently updated Least recently updated" at bounding box center [626, 105] width 63 height 16
click at [595, 97] on select "Newest Oldest Recently updated Least recently updated" at bounding box center [626, 105] width 63 height 16
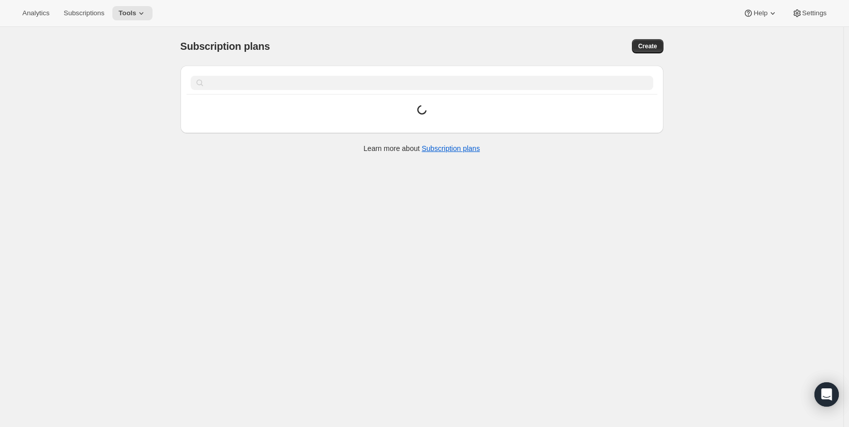
select select "UPDATED_AT|1"
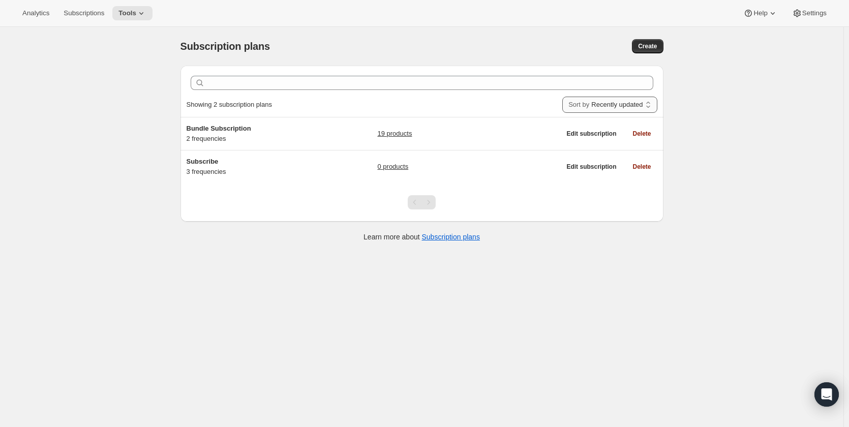
click at [641, 106] on select "Newest Oldest Recently updated Least recently updated" at bounding box center [609, 105] width 95 height 16
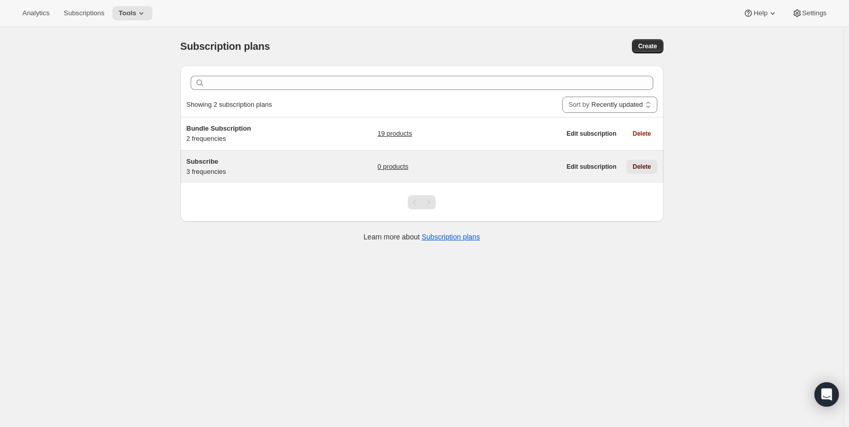
click at [562, 97] on select "Newest Oldest Recently updated Least recently updated" at bounding box center [609, 105] width 95 height 16
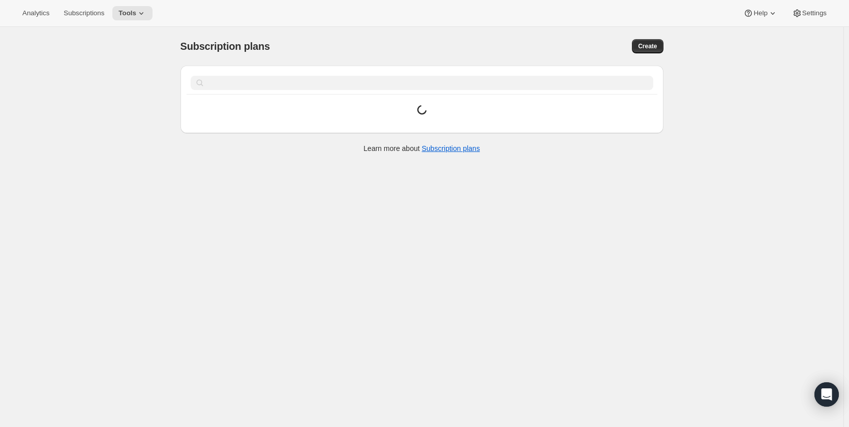
select select "UPDATED_AT|0"
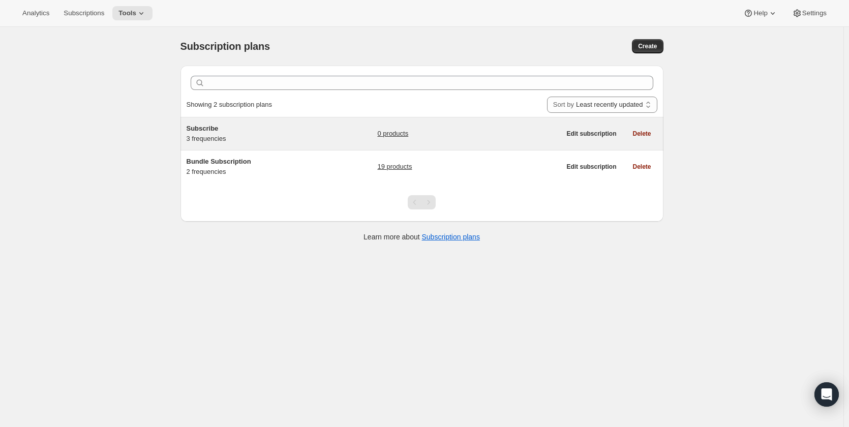
click at [208, 126] on span "Subscribe" at bounding box center [203, 129] width 32 height 8
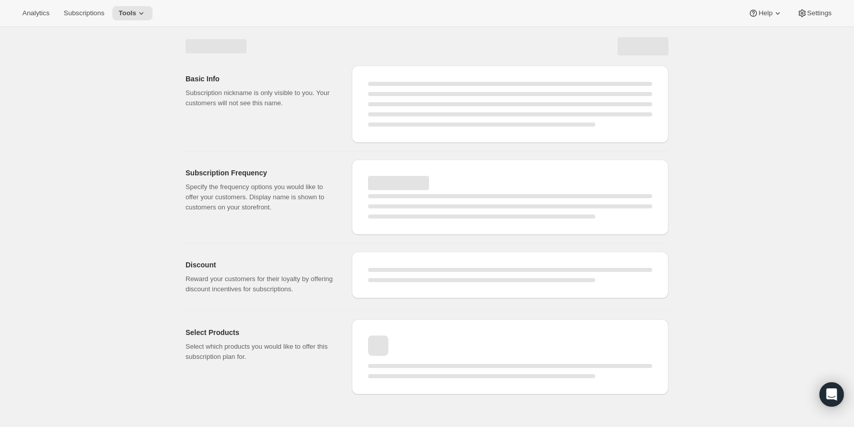
select select "WEEK"
select select "MONTH"
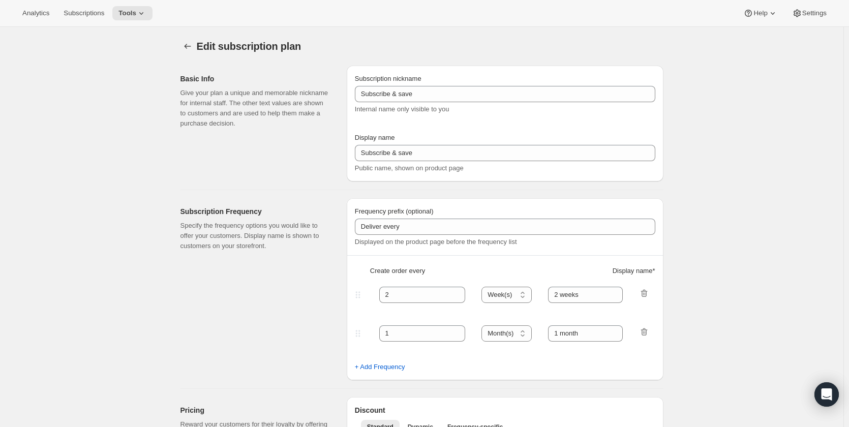
type input "Subscribe"
type input "1"
type input "Weekly"
type input "Monthly"
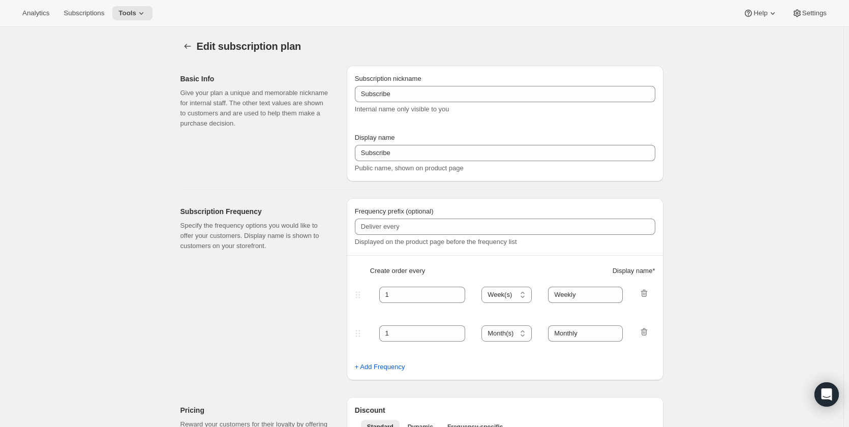
select select "MONTH"
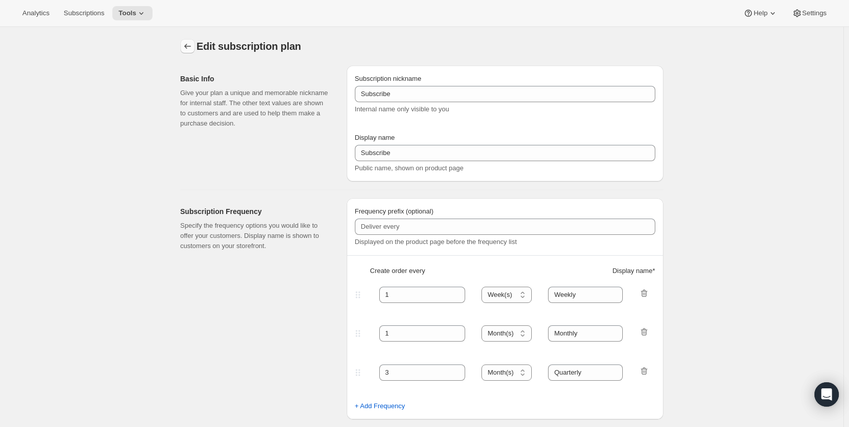
click at [188, 43] on icon "Subscription plans" at bounding box center [187, 46] width 10 height 10
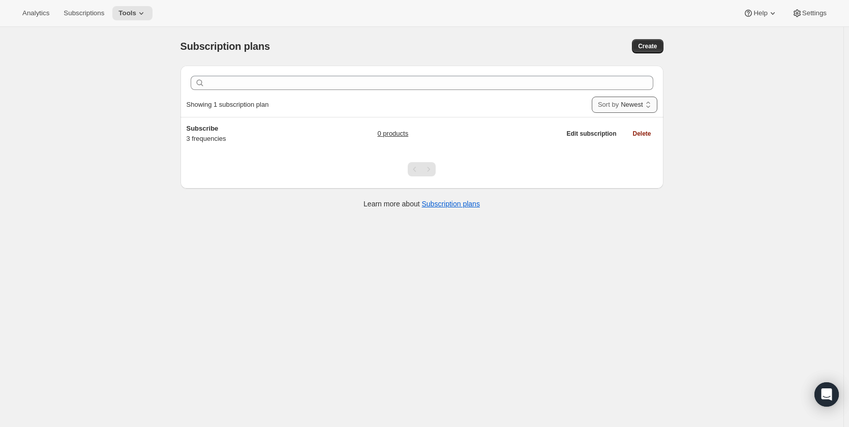
click at [650, 104] on select "Newest Oldest Recently updated Least recently updated" at bounding box center [625, 105] width 66 height 16
select select "CREATED_AT|0"
click at [597, 97] on select "Newest Oldest Recently updated Least recently updated" at bounding box center [625, 105] width 66 height 16
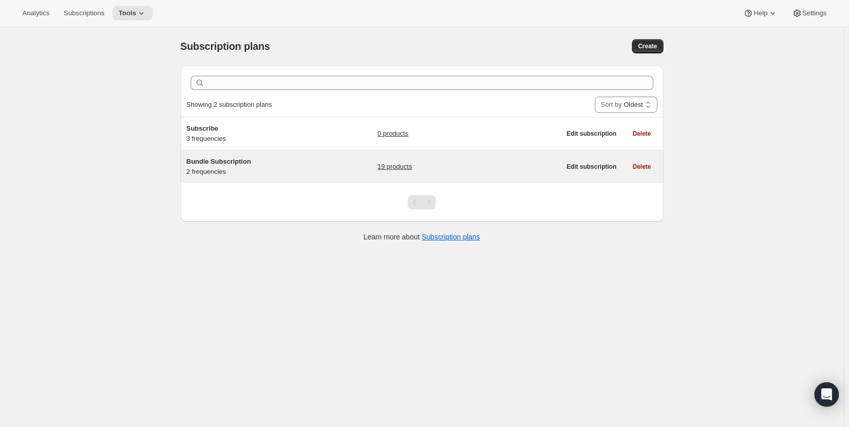
click at [224, 163] on span "Bundle Subscription" at bounding box center [219, 162] width 65 height 8
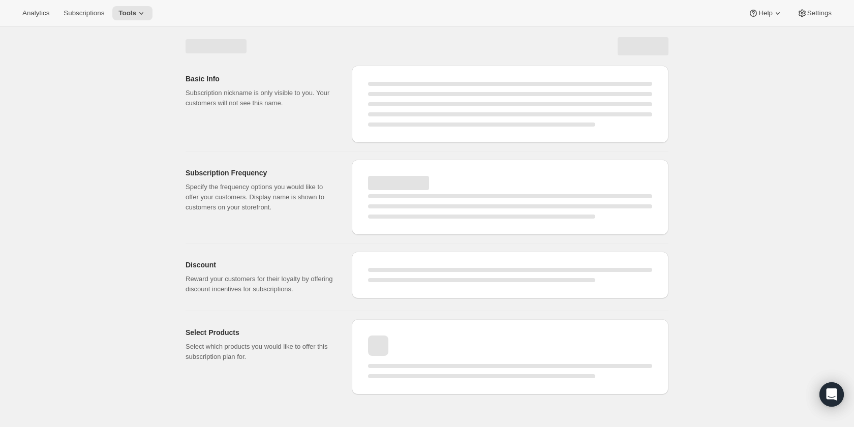
select select "WEEK"
select select "MONTH"
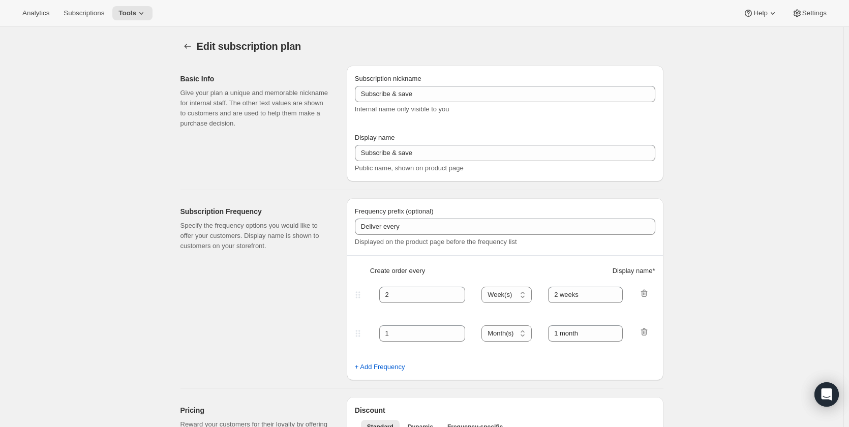
type input "Bundle Subscription"
type input "Subscribe"
type input "1"
select select "MONTH"
type input "Monthly"
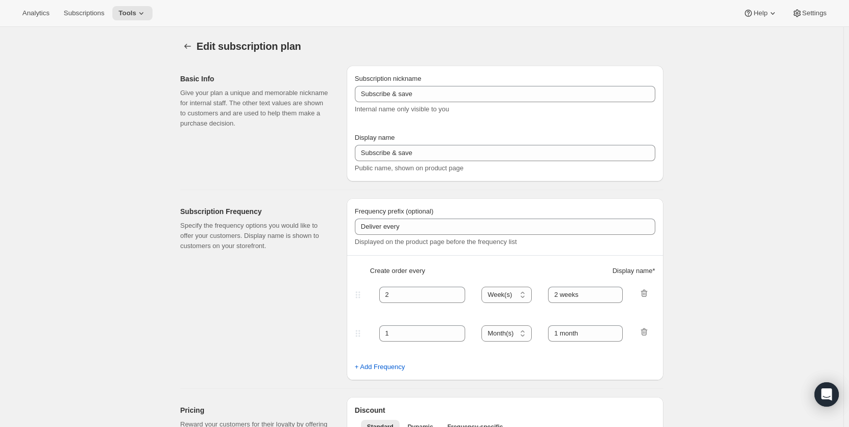
type input "3"
type input "Quarterly"
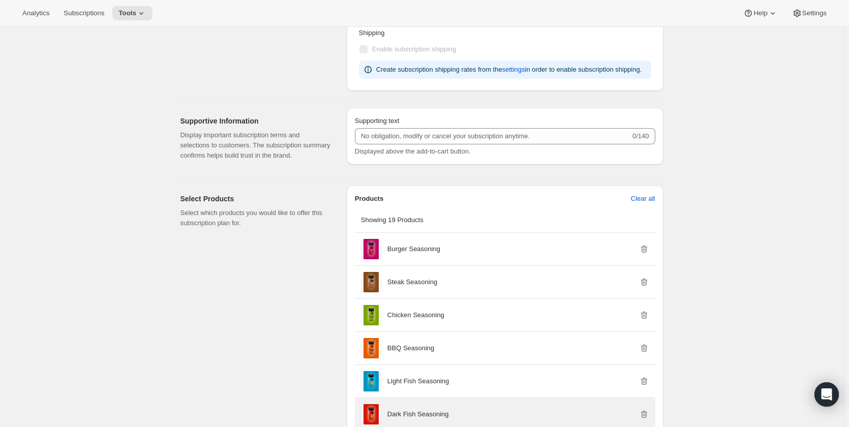
scroll to position [610, 0]
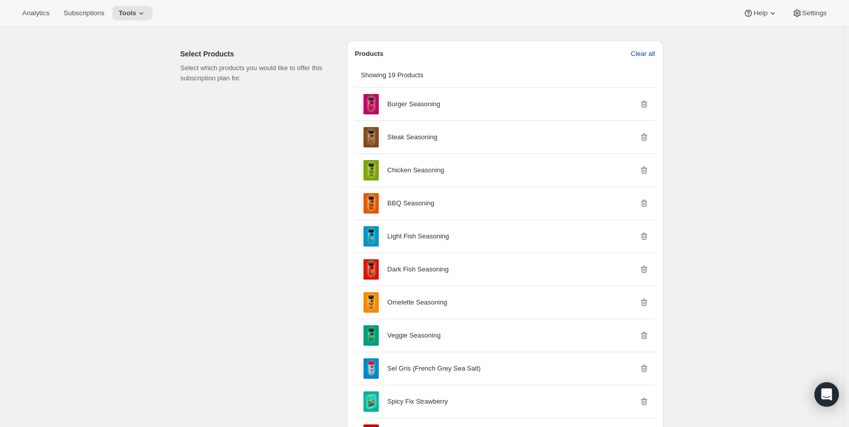
click at [648, 56] on span "Clear all" at bounding box center [643, 54] width 24 height 10
click at [622, 52] on span "Confirm clear all" at bounding box center [631, 54] width 48 height 10
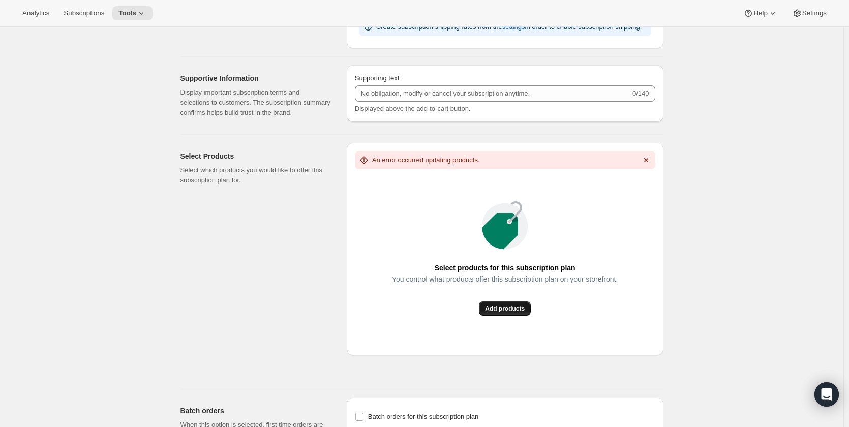
scroll to position [508, 0]
click at [522, 309] on span "Add products" at bounding box center [505, 308] width 40 height 8
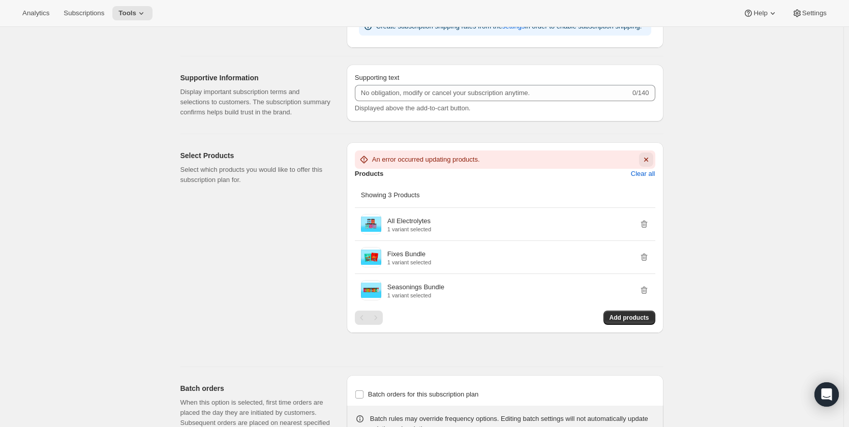
click at [648, 158] on icon "Dismiss notification" at bounding box center [646, 160] width 10 height 10
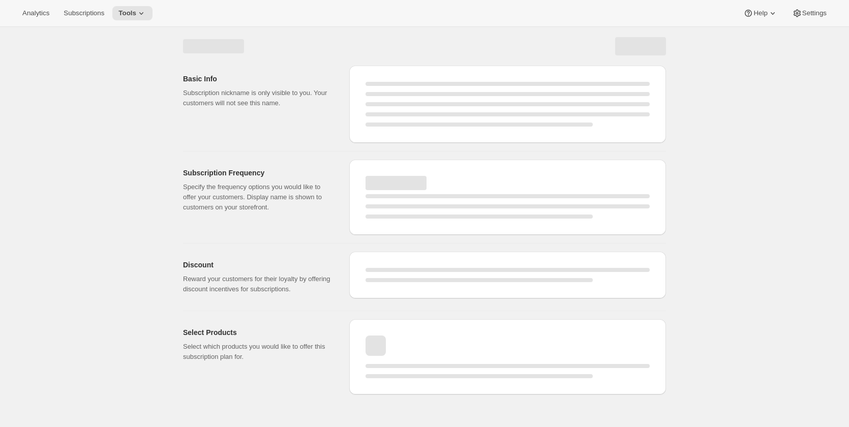
select select "WEEK"
select select "MONTH"
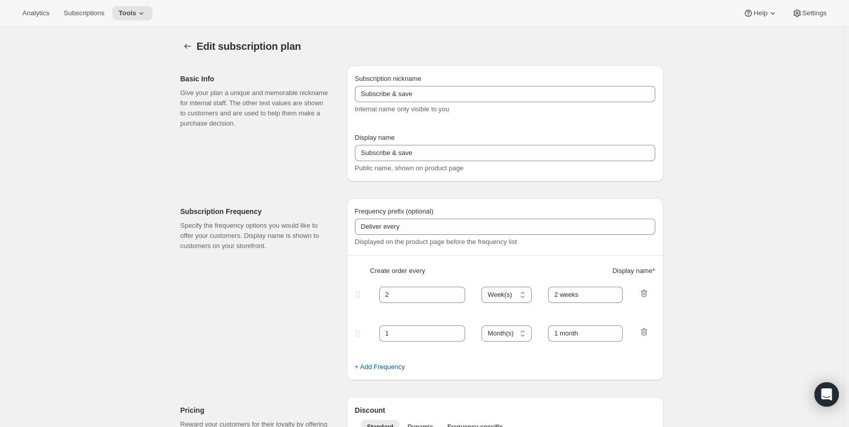
type input "Bundle Subscription"
type input "Subscribe"
type input "1"
select select "MONTH"
type input "Monthly"
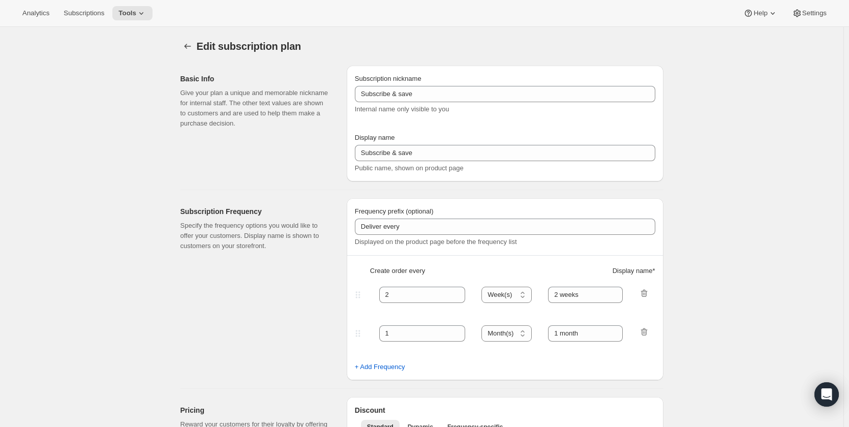
type input "3"
type input "Quarterly"
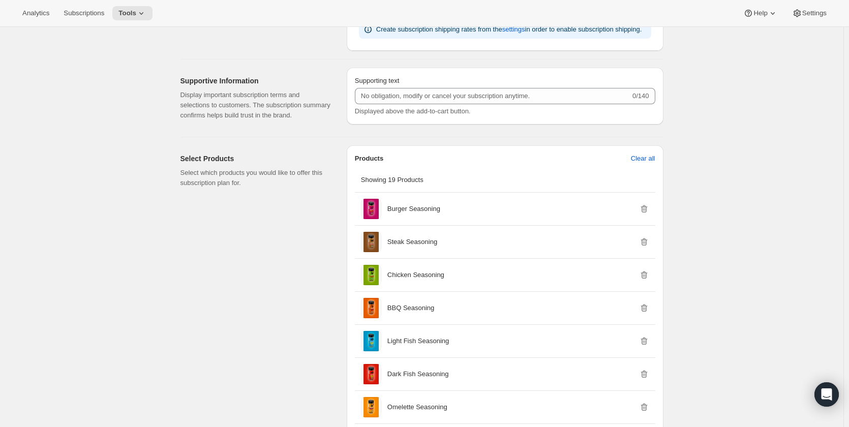
scroll to position [508, 0]
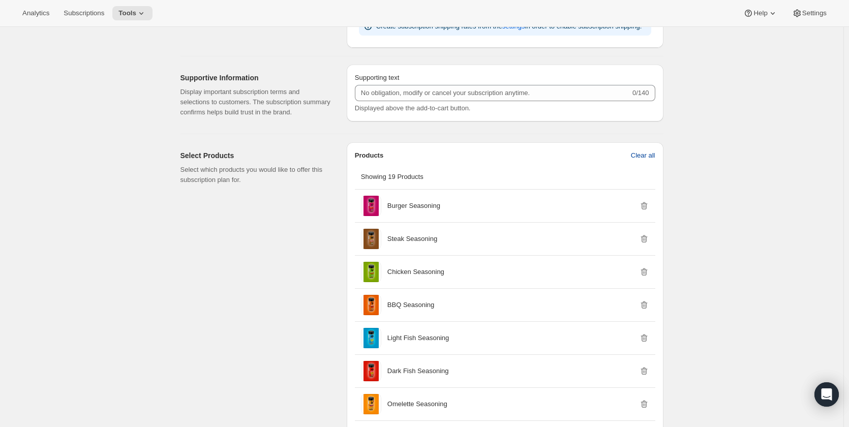
click at [645, 156] on span "Clear all" at bounding box center [643, 155] width 24 height 10
click at [643, 157] on span "Confirm clear all" at bounding box center [631, 155] width 48 height 10
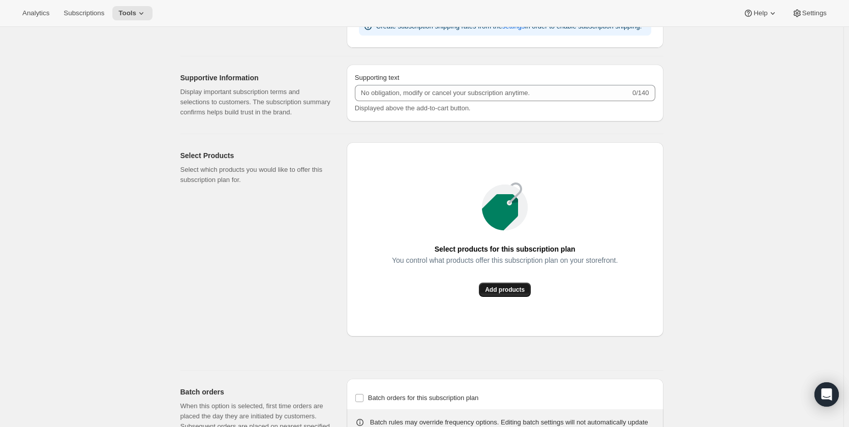
click at [522, 285] on button "Add products" at bounding box center [505, 290] width 52 height 14
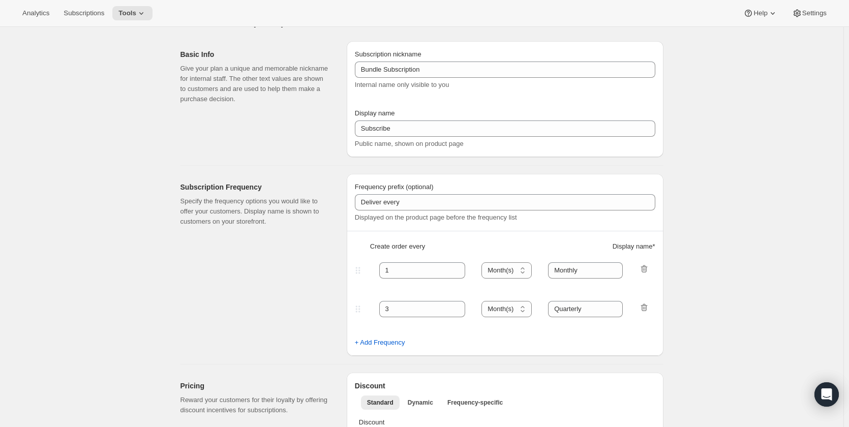
scroll to position [0, 0]
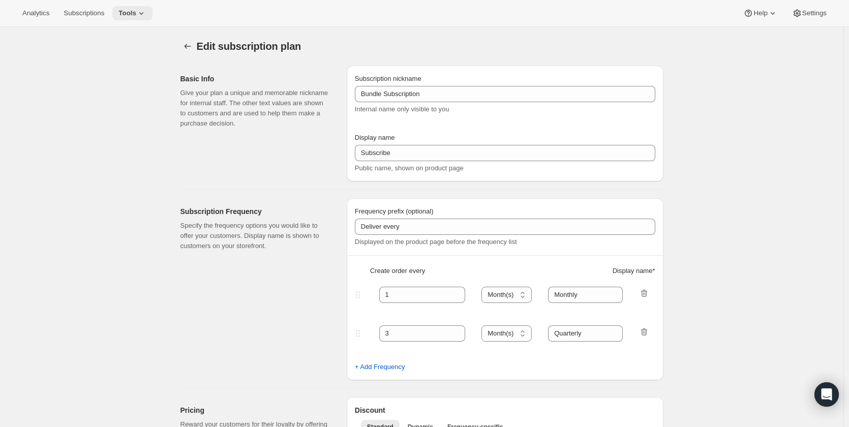
click at [129, 8] on button "Tools" at bounding box center [132, 13] width 40 height 14
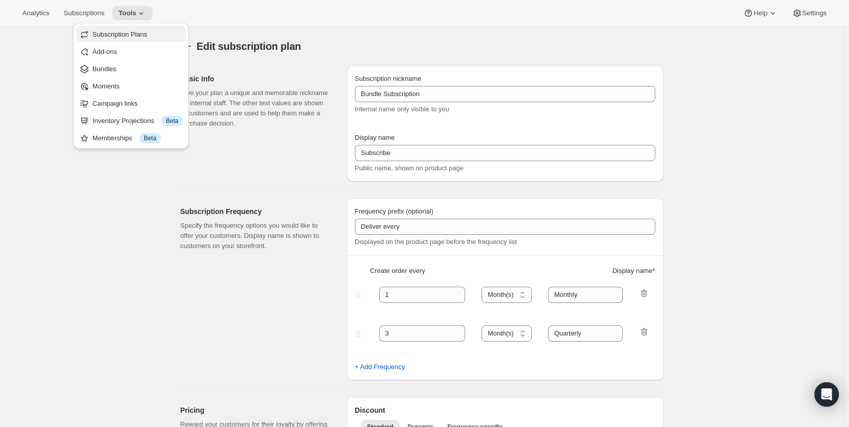
click at [134, 37] on span "Subscription Plans" at bounding box center [120, 34] width 55 height 8
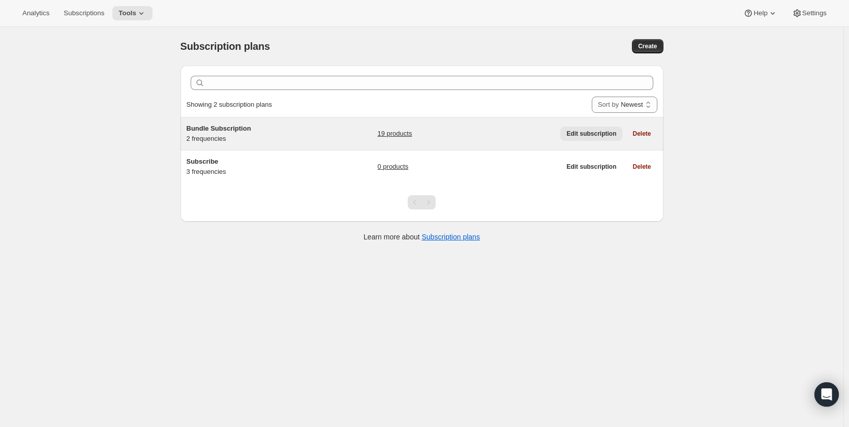
click at [597, 137] on span "Edit subscription" at bounding box center [591, 134] width 50 height 8
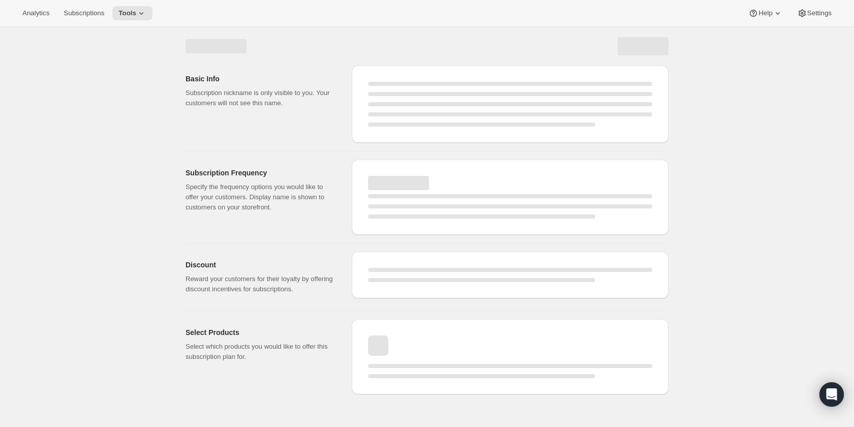
select select "WEEK"
select select "MONTH"
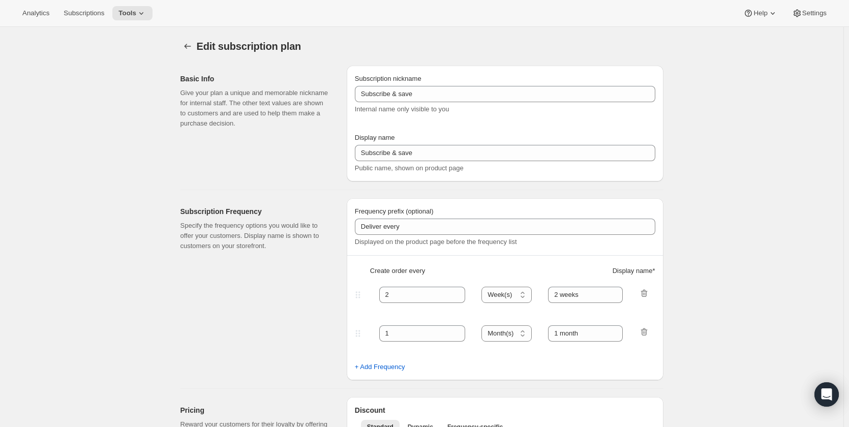
type input "Bundle Subscription"
type input "Subscribe"
type input "1"
select select "MONTH"
type input "Monthly"
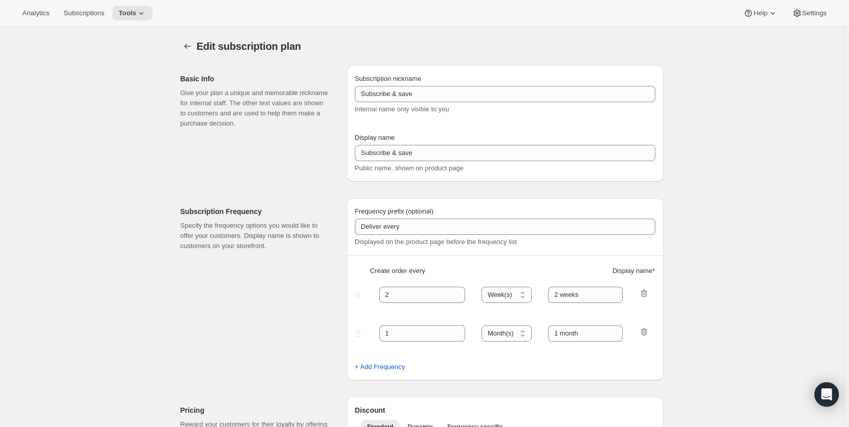
type input "3"
type input "Quarterly"
click at [769, 11] on icon at bounding box center [773, 13] width 10 height 10
click at [764, 34] on span "Setup guide" at bounding box center [760, 34] width 35 height 8
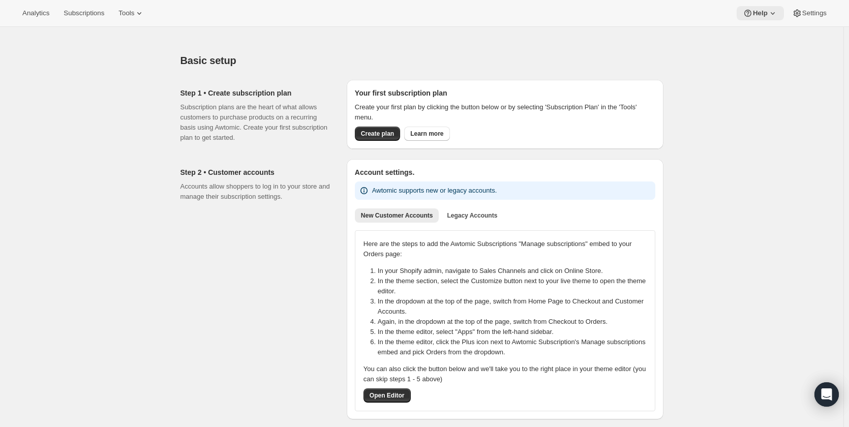
click at [761, 12] on span "Help" at bounding box center [760, 13] width 15 height 8
click at [758, 52] on span "Help Center" at bounding box center [760, 52] width 35 height 8
click at [134, 17] on icon at bounding box center [139, 13] width 10 height 10
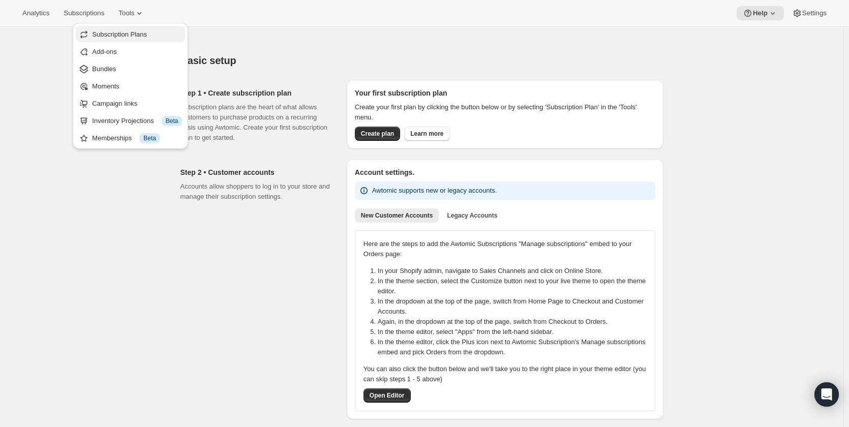
click at [132, 38] on span "Subscription Plans" at bounding box center [119, 34] width 55 height 8
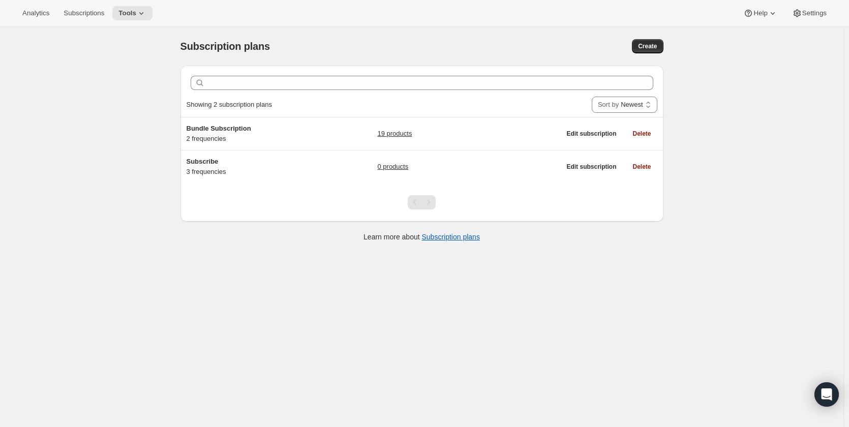
click at [719, 164] on div "Subscription plans. This page is ready Subscription plans Create Clear Showing …" at bounding box center [421, 240] width 843 height 427
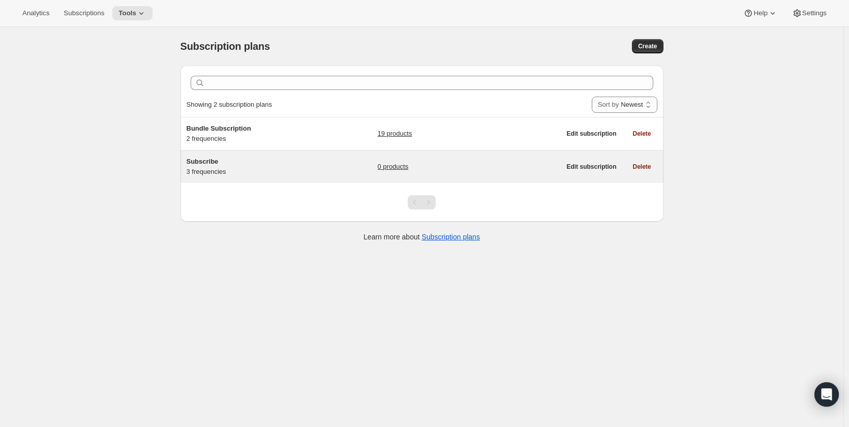
click at [208, 161] on span "Subscribe" at bounding box center [203, 162] width 32 height 8
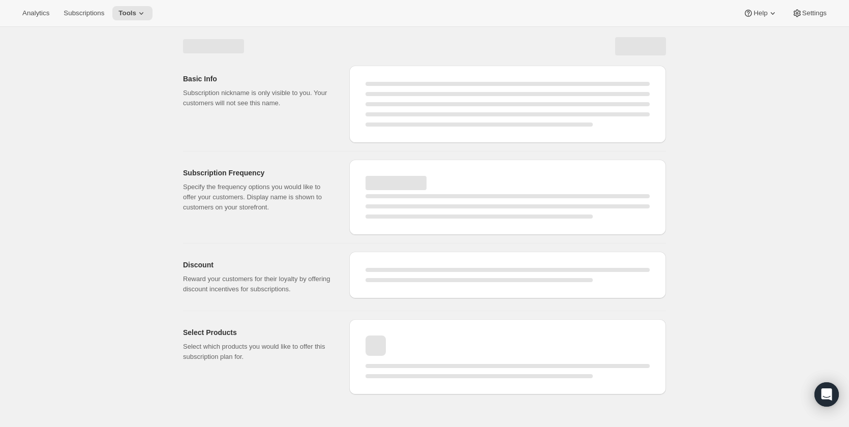
select select "WEEK"
select select "MONTH"
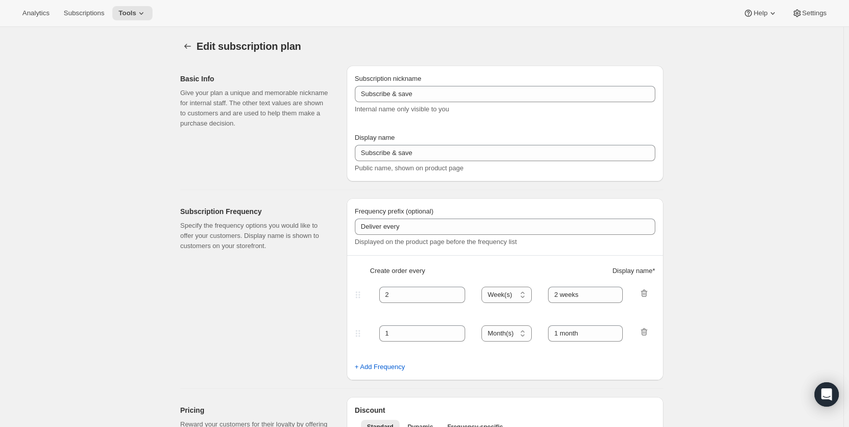
type input "Subscribe"
type input "1"
type input "Weekly"
type input "Monthly"
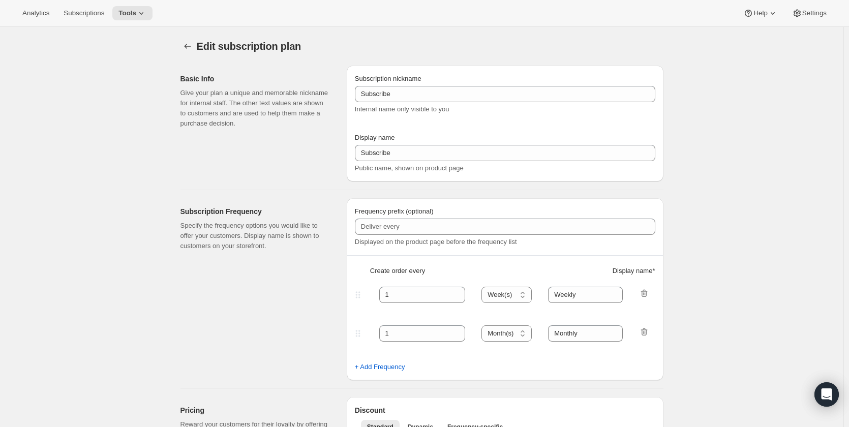
select select "MONTH"
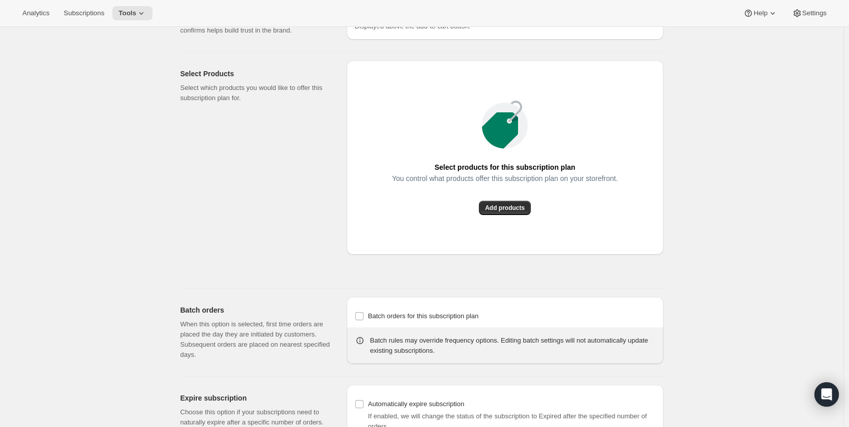
scroll to position [518, 0]
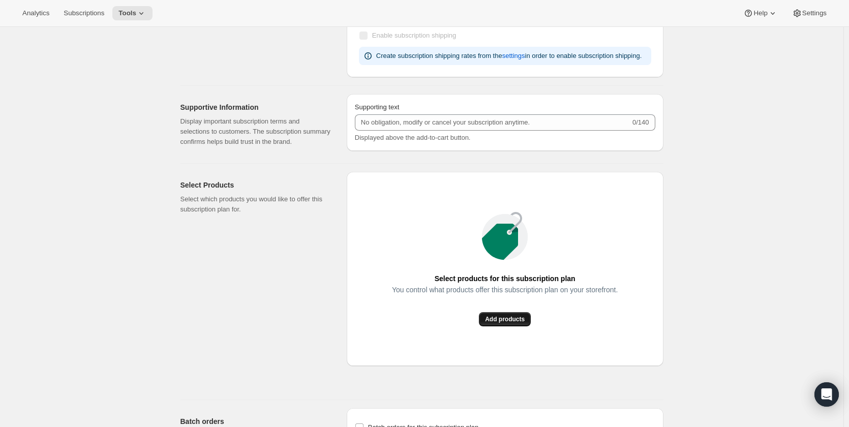
click at [512, 321] on span "Add products" at bounding box center [505, 319] width 40 height 8
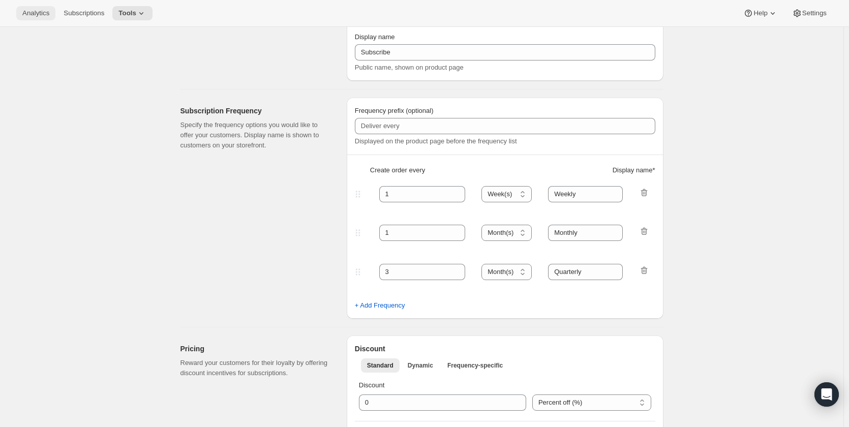
scroll to position [0, 0]
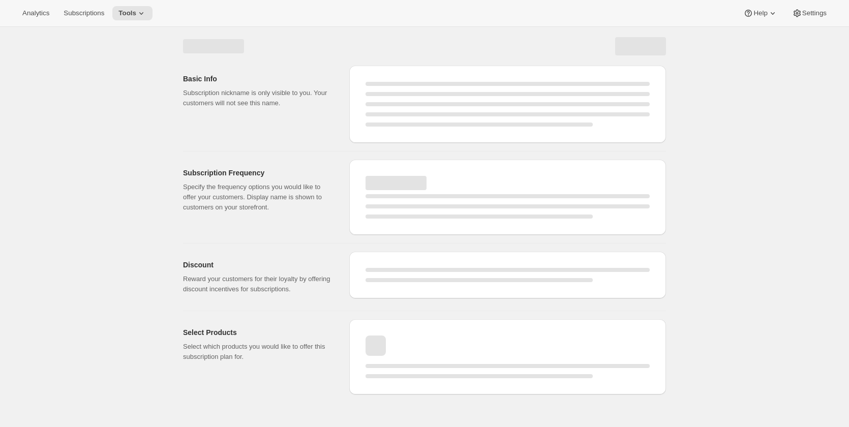
select select "WEEK"
select select "MONTH"
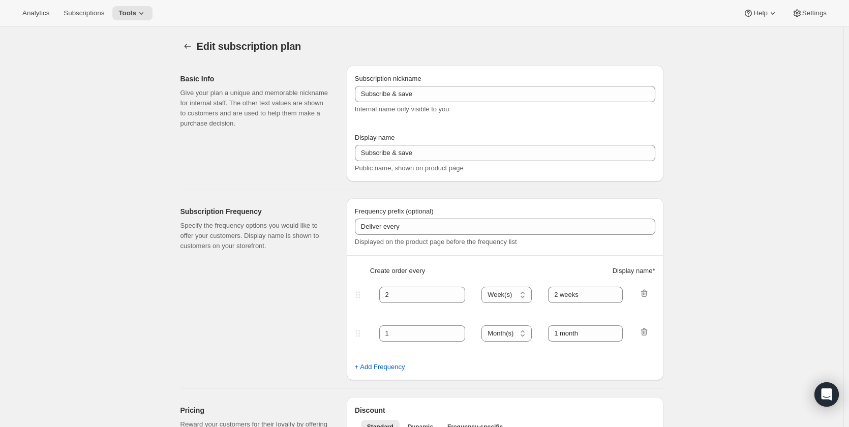
type input "Subscribe"
type input "1"
type input "Weekly"
type input "Monthly"
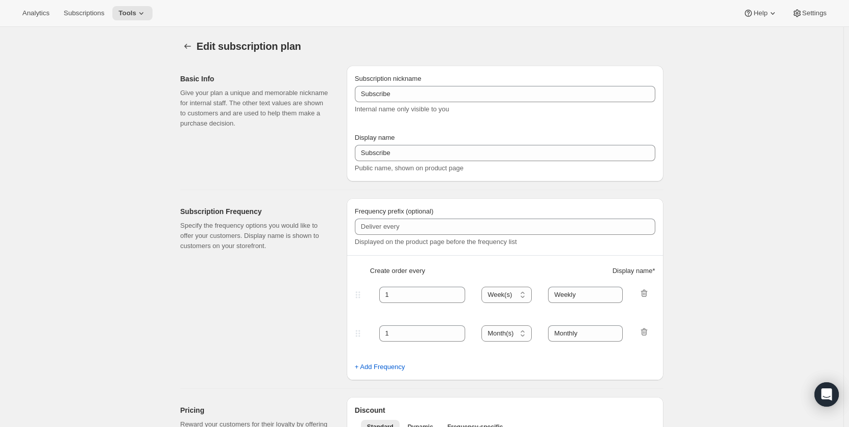
select select "MONTH"
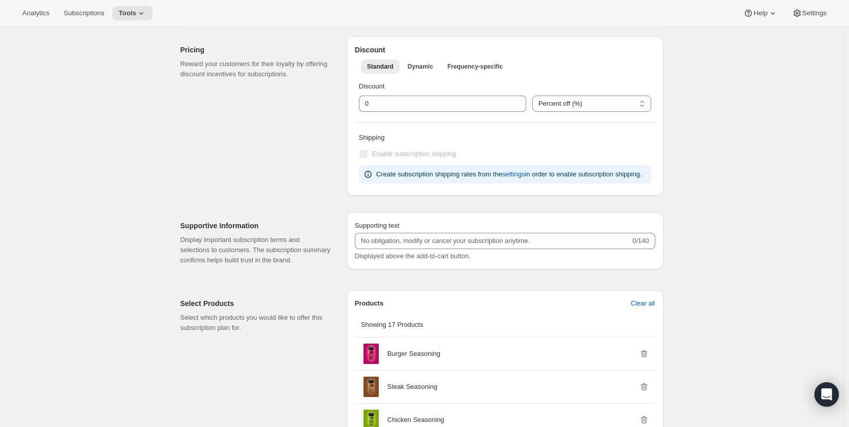
scroll to position [44, 0]
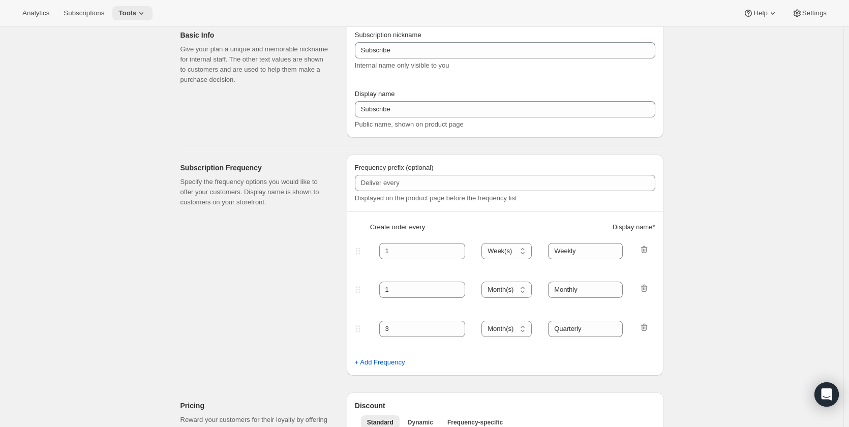
click at [132, 13] on span "Tools" at bounding box center [127, 13] width 18 height 8
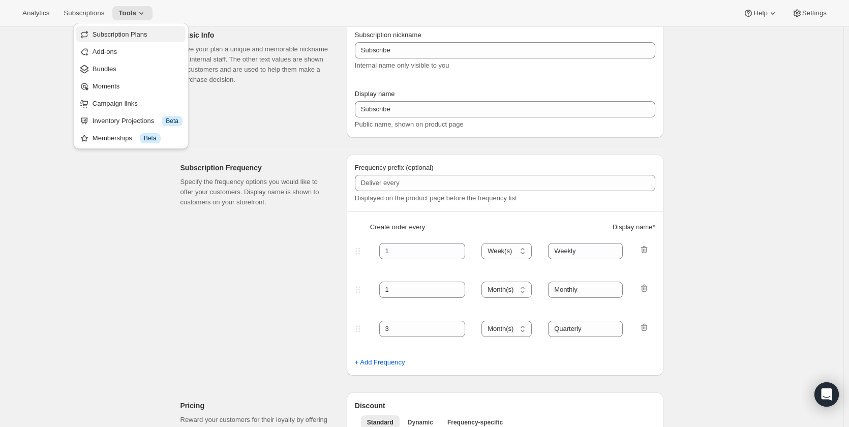
click at [138, 37] on span "Subscription Plans" at bounding box center [120, 34] width 55 height 8
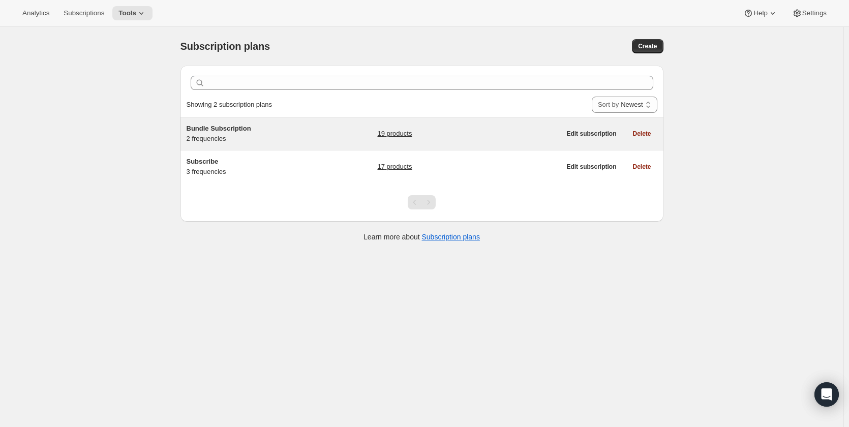
click at [237, 129] on span "Bundle Subscription" at bounding box center [219, 129] width 65 height 8
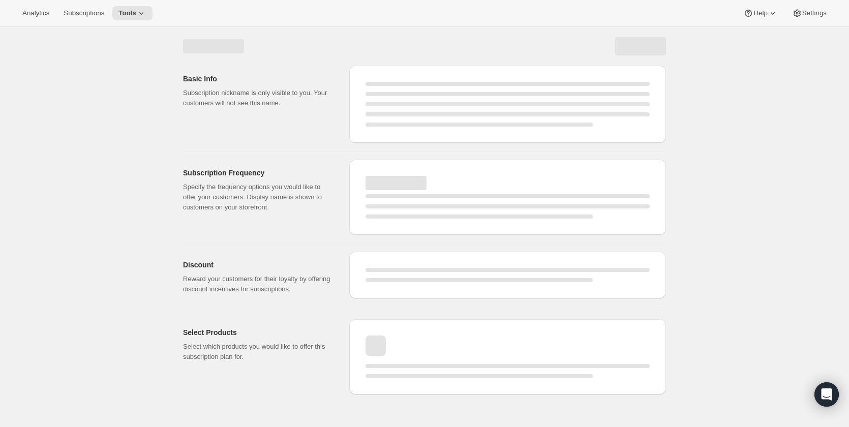
select select "WEEK"
select select "MONTH"
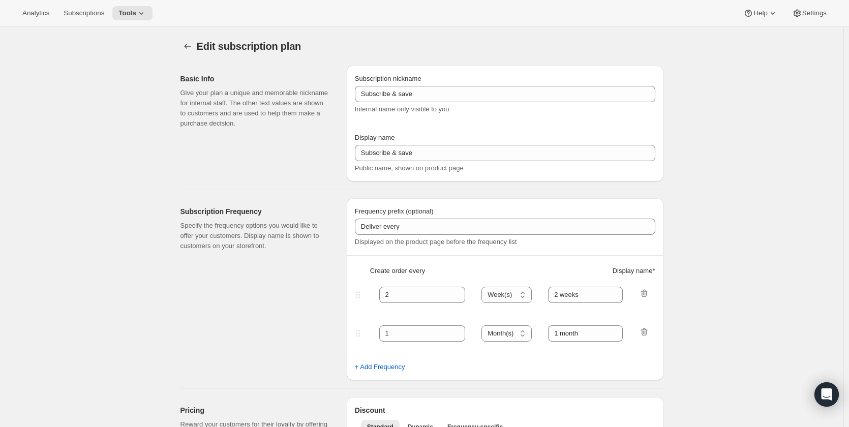
type input "Bundle Subscription"
type input "Subscribe"
type input "1"
select select "MONTH"
type input "Monthly"
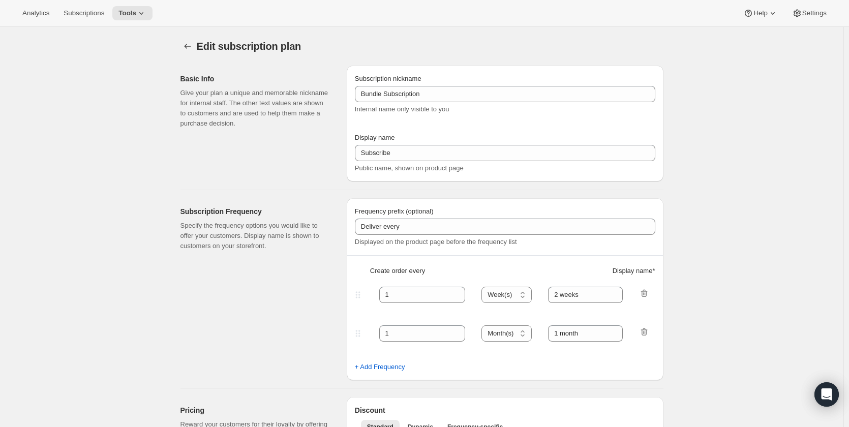
type input "3"
type input "Quarterly"
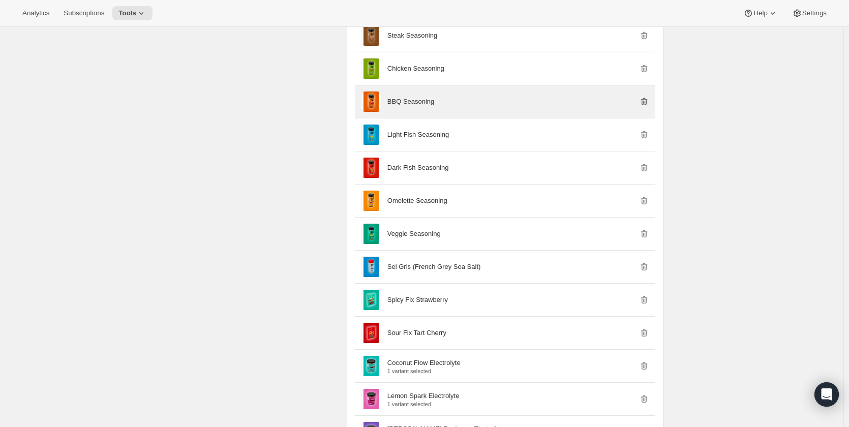
scroll to position [508, 0]
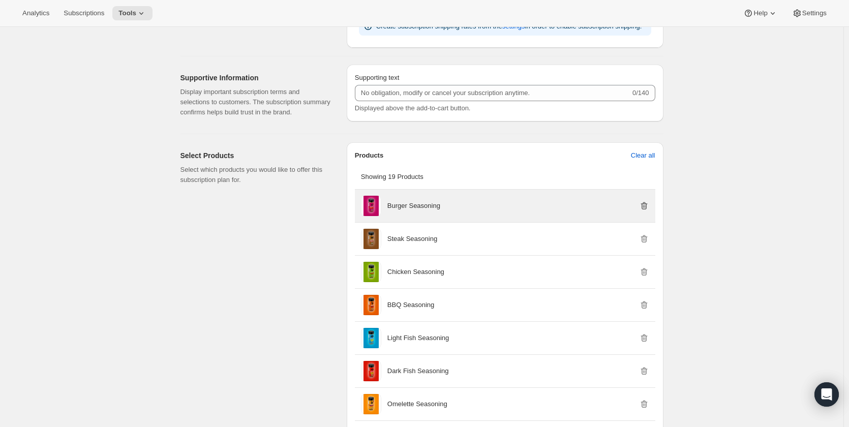
click at [647, 203] on icon "button" at bounding box center [643, 206] width 7 height 8
click at [645, 205] on icon "button" at bounding box center [644, 206] width 1 height 3
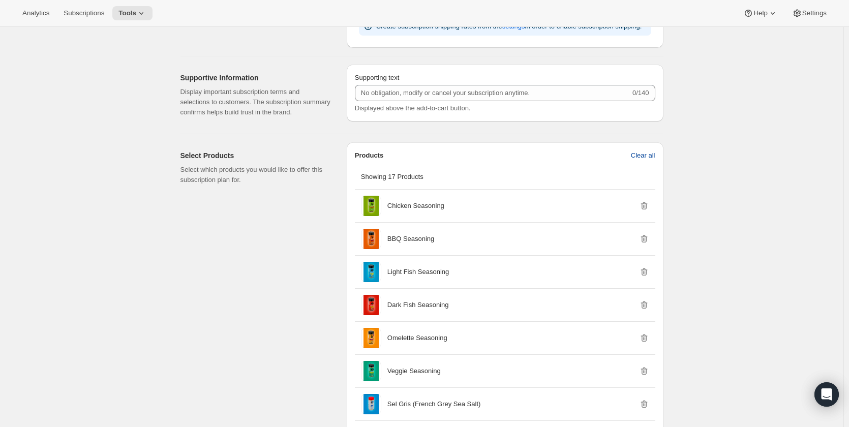
click at [645, 158] on span "Clear all" at bounding box center [643, 155] width 24 height 10
click at [640, 155] on span "Confirm clear all" at bounding box center [631, 155] width 48 height 10
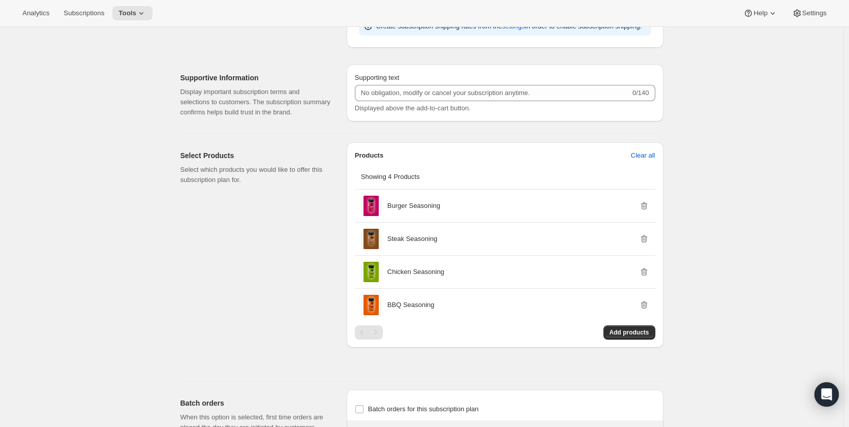
click at [642, 210] on icon "button" at bounding box center [644, 206] width 10 height 10
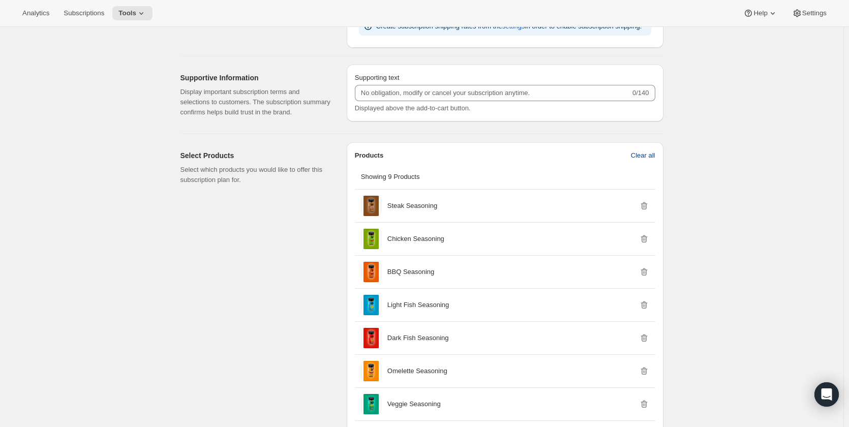
click at [648, 157] on span "Clear all" at bounding box center [643, 155] width 24 height 10
click at [647, 157] on span "Confirm clear all" at bounding box center [631, 155] width 48 height 10
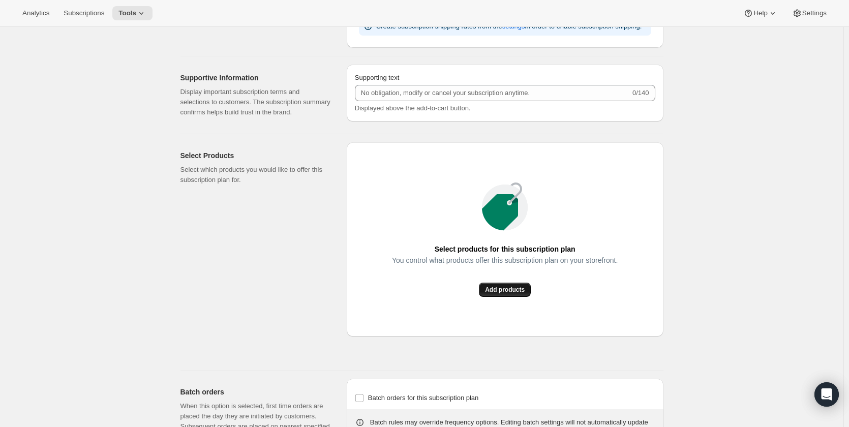
click at [506, 291] on span "Add products" at bounding box center [505, 290] width 40 height 8
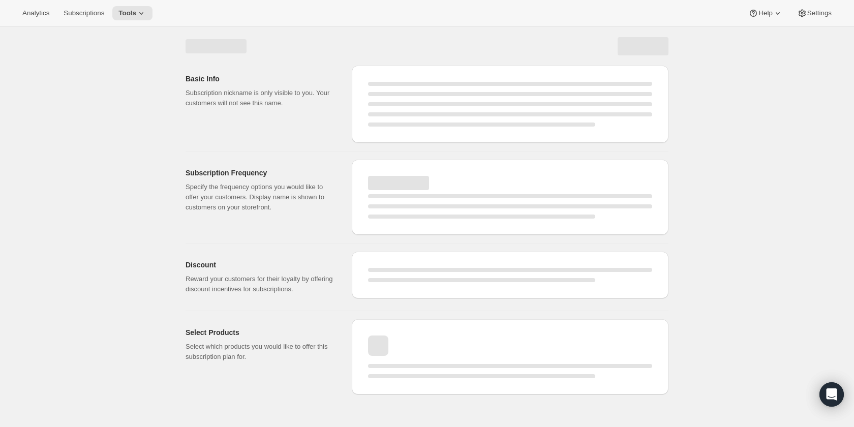
select select "WEEK"
select select "MONTH"
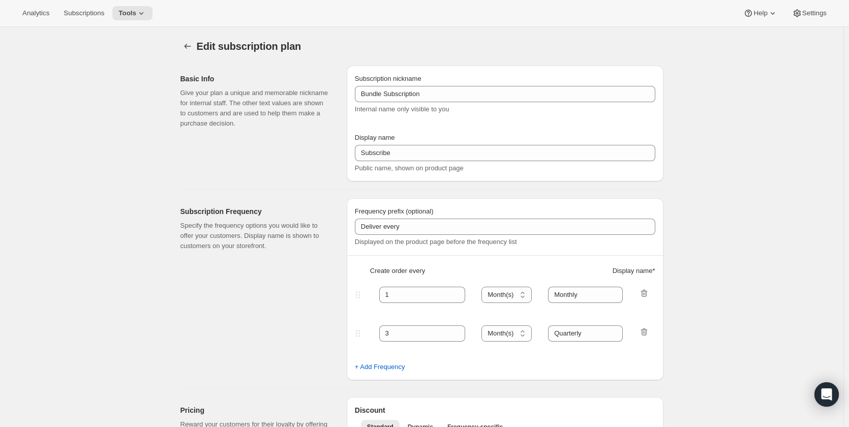
type input "Bundle Subscription"
type input "Subscribe"
type input "1"
select select "MONTH"
type input "Monthly"
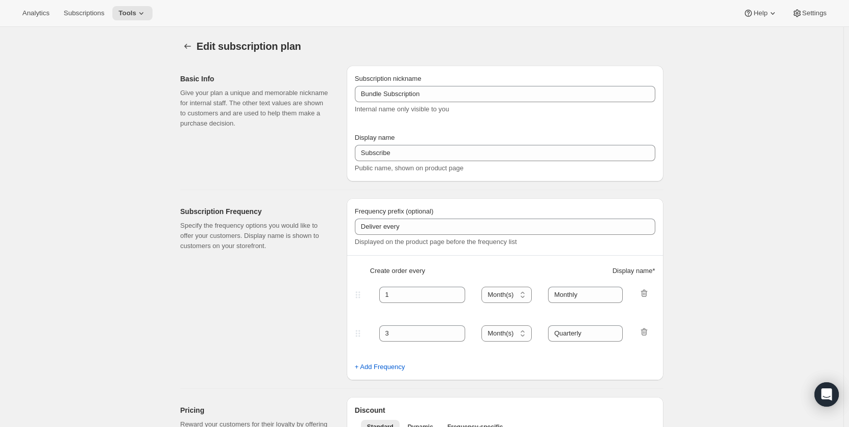
type input "3"
type input "Quarterly"
click at [122, 6] on div "Analytics Subscriptions Tools Help Settings" at bounding box center [424, 13] width 849 height 27
click at [124, 9] on span "Tools" at bounding box center [127, 13] width 18 height 8
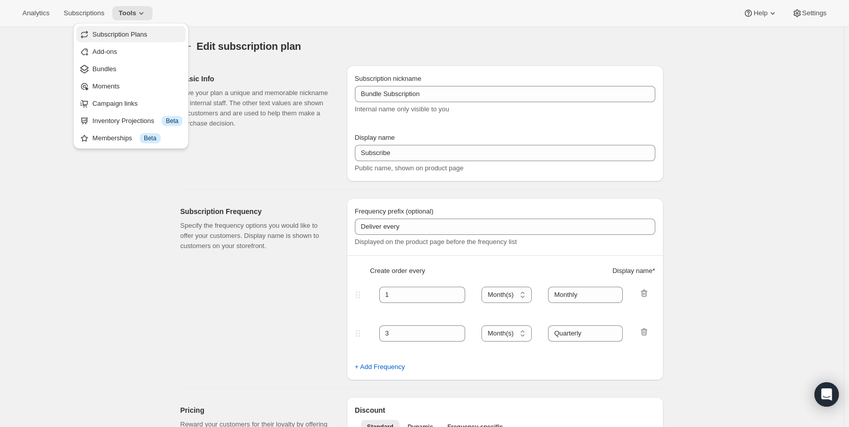
click at [140, 37] on span "Subscription Plans" at bounding box center [120, 34] width 55 height 8
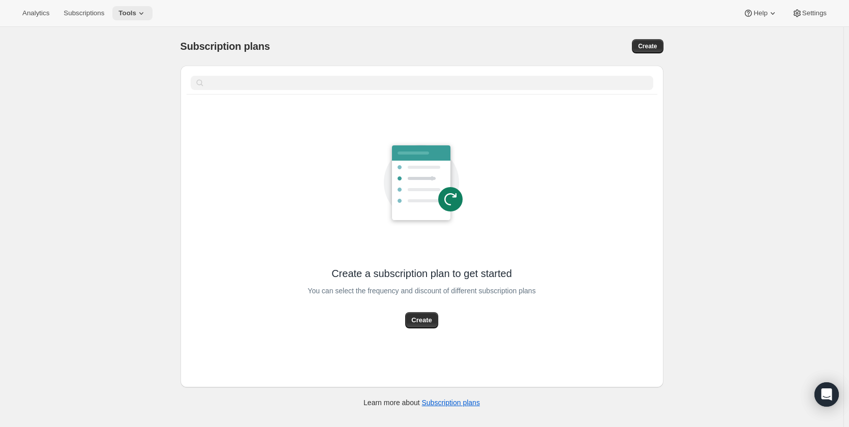
click at [132, 13] on span "Tools" at bounding box center [127, 13] width 18 height 8
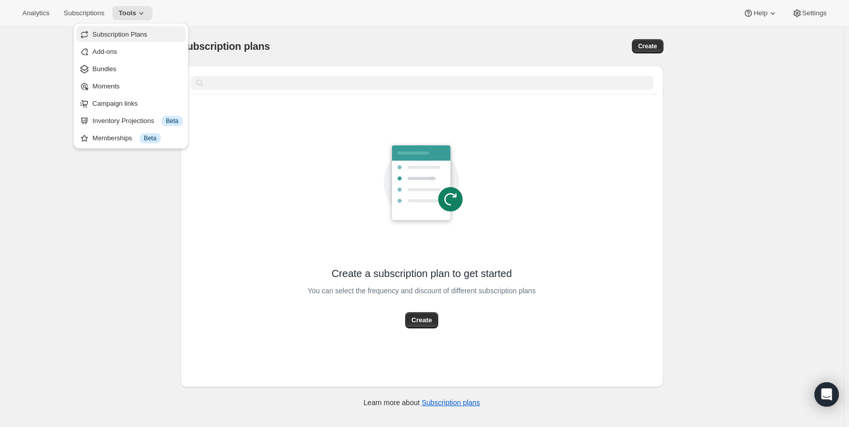
click at [130, 33] on span "Subscription Plans" at bounding box center [120, 34] width 55 height 8
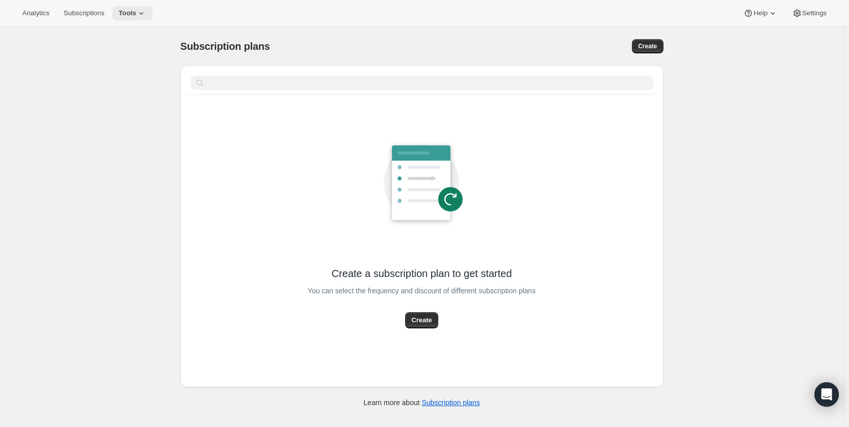
click at [141, 13] on icon at bounding box center [141, 13] width 10 height 10
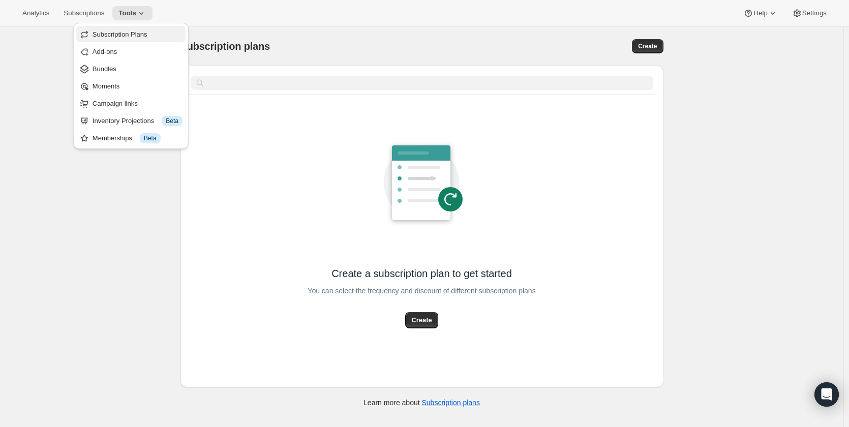
click at [136, 37] on span "Subscription Plans" at bounding box center [120, 34] width 55 height 8
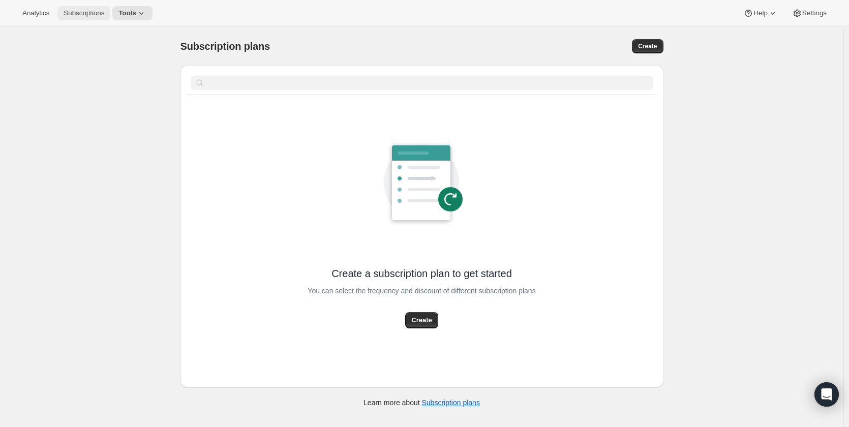
click at [90, 14] on span "Subscriptions" at bounding box center [84, 13] width 41 height 8
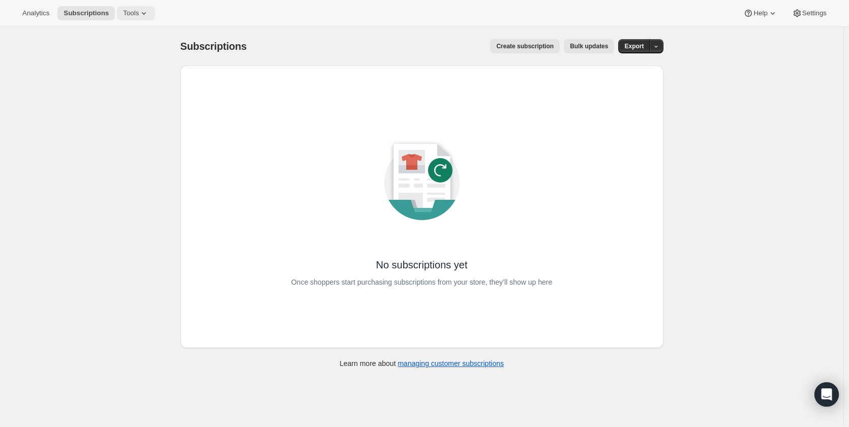
click at [129, 14] on span "Tools" at bounding box center [131, 13] width 16 height 8
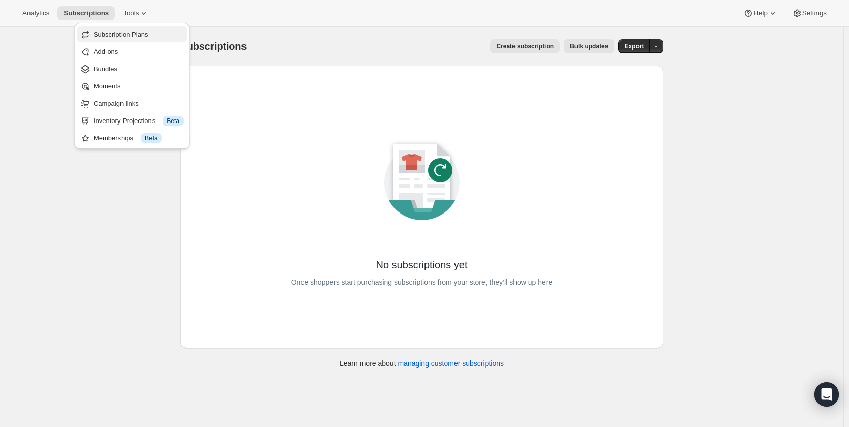
click at [130, 37] on span "Subscription Plans" at bounding box center [121, 34] width 55 height 8
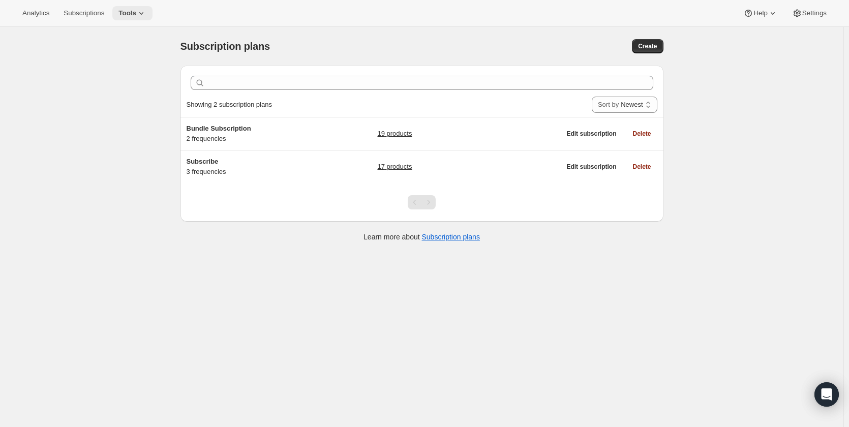
click at [145, 12] on button "Tools" at bounding box center [132, 13] width 40 height 14
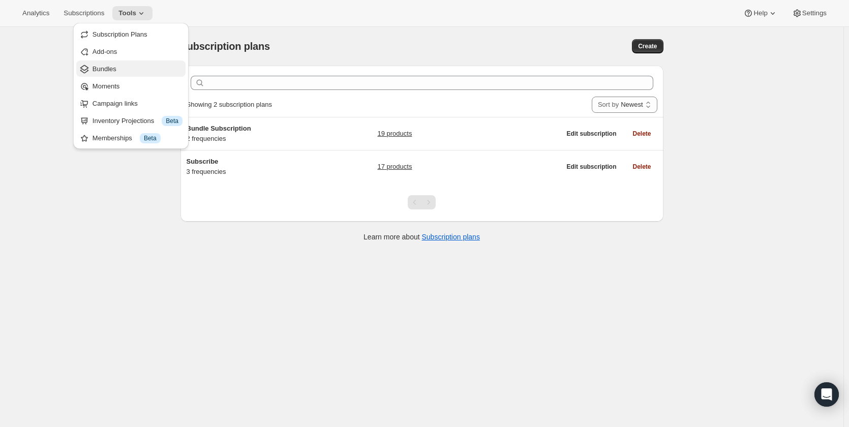
click at [129, 67] on span "Bundles" at bounding box center [138, 69] width 90 height 10
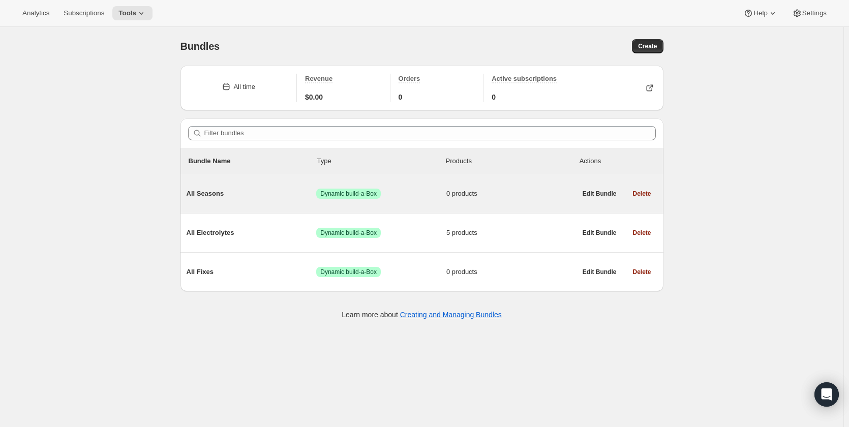
click at [200, 194] on span "All Seasons" at bounding box center [252, 194] width 130 height 10
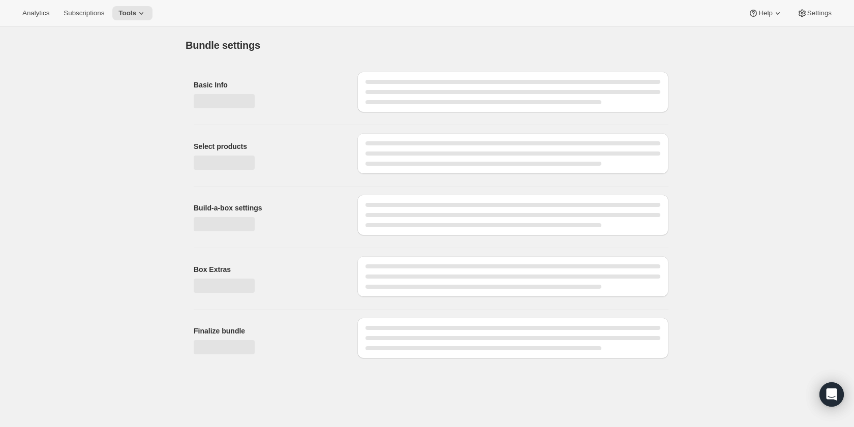
type input "All Seasons"
radio input "true"
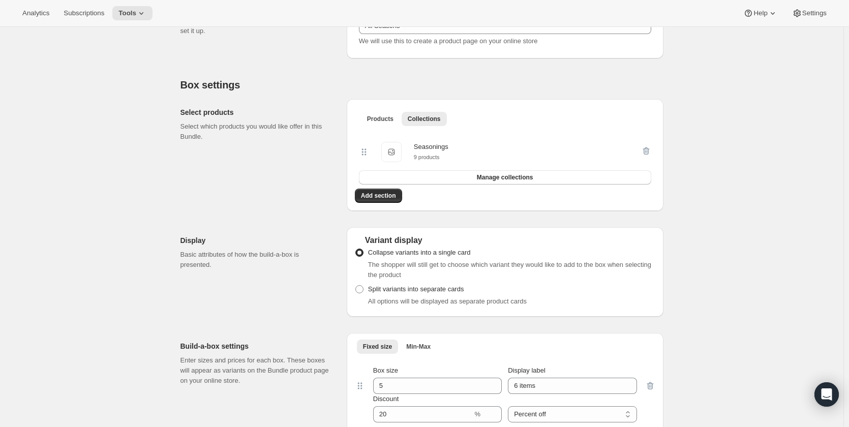
scroll to position [152, 0]
click at [436, 155] on small "9 products" at bounding box center [427, 158] width 26 height 6
click at [537, 175] on button "Manage collections" at bounding box center [505, 178] width 292 height 14
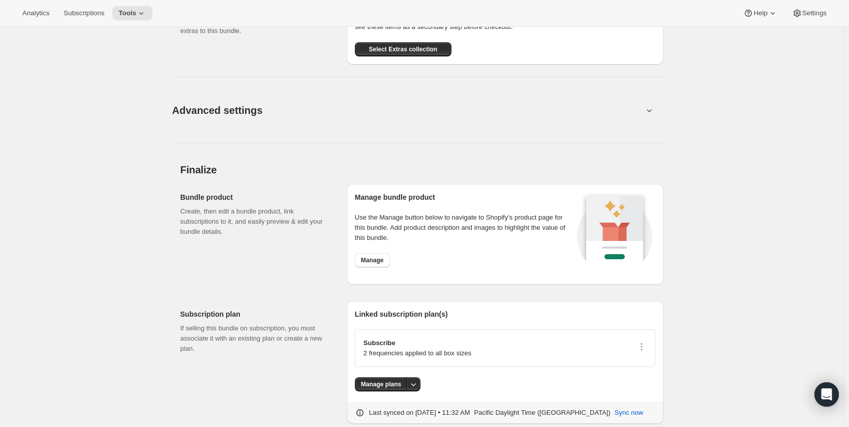
scroll to position [666, 0]
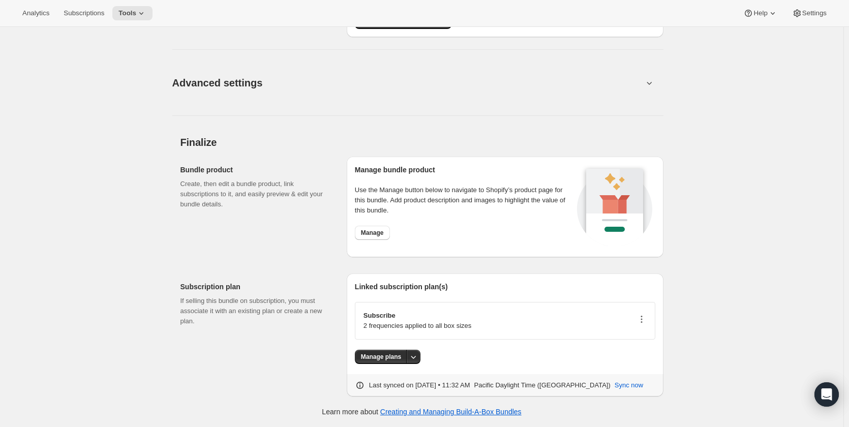
click at [639, 321] on icon "button" at bounding box center [641, 319] width 10 height 10
click at [624, 354] on span "Edit plan details" at bounding box center [631, 356] width 47 height 8
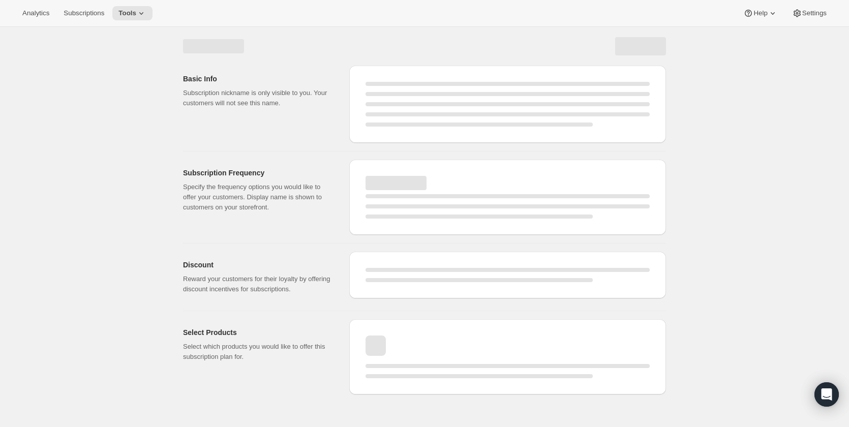
select select "WEEK"
select select "MONTH"
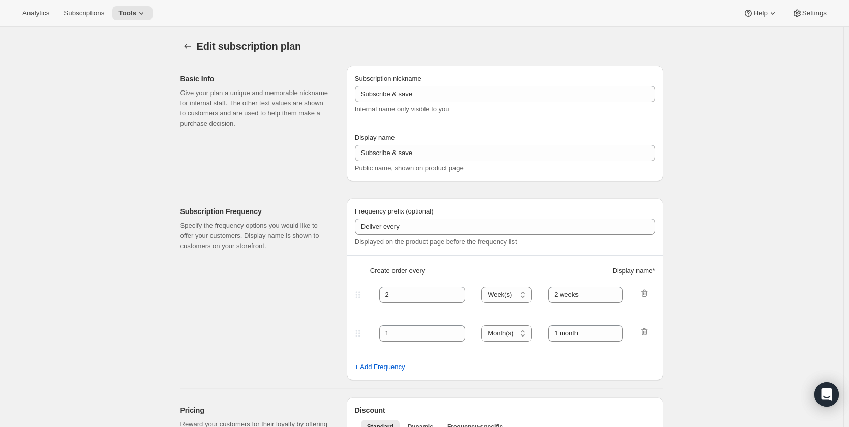
type input "Bundle Subscription"
type input "Subscribe"
type input "1"
select select "MONTH"
type input "Monthly"
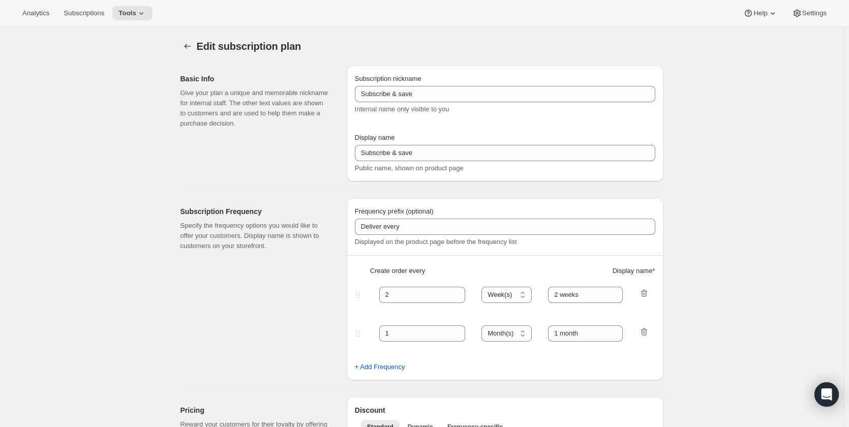
type input "3"
type input "Quarterly"
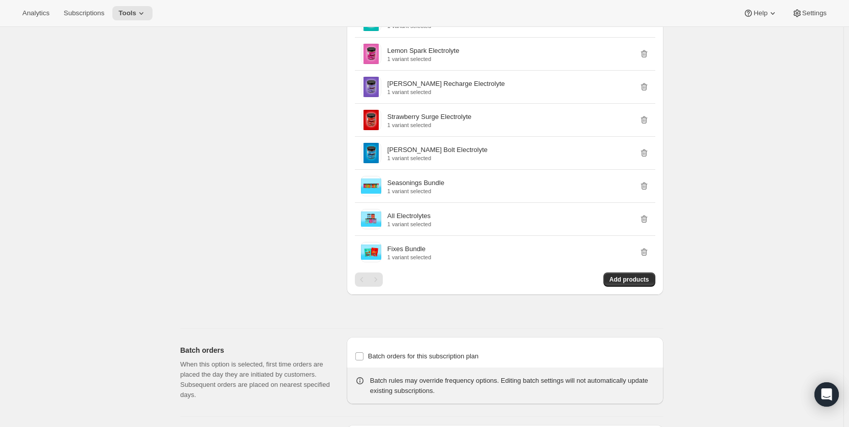
scroll to position [915, 0]
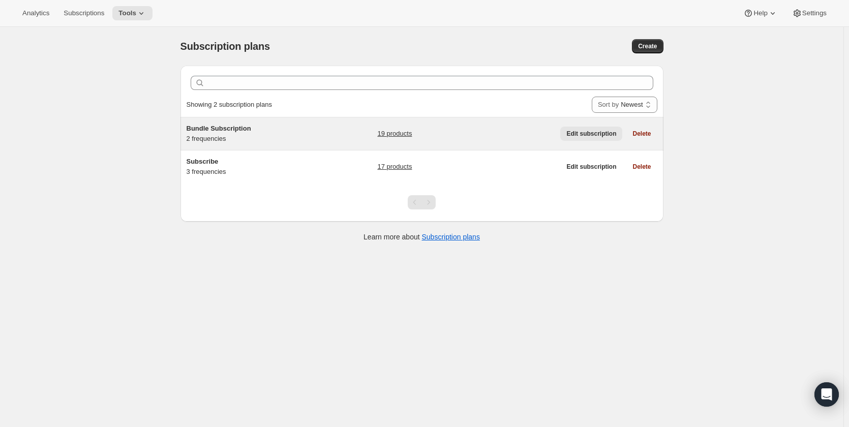
click at [585, 136] on span "Edit subscription" at bounding box center [591, 134] width 50 height 8
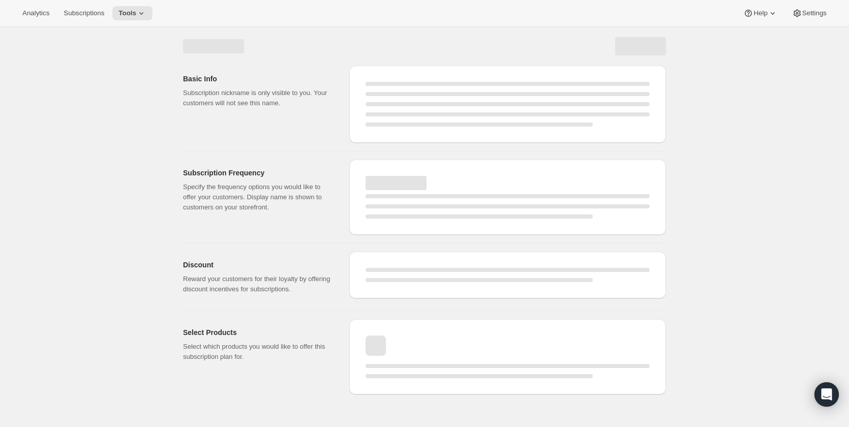
select select "WEEK"
select select "MONTH"
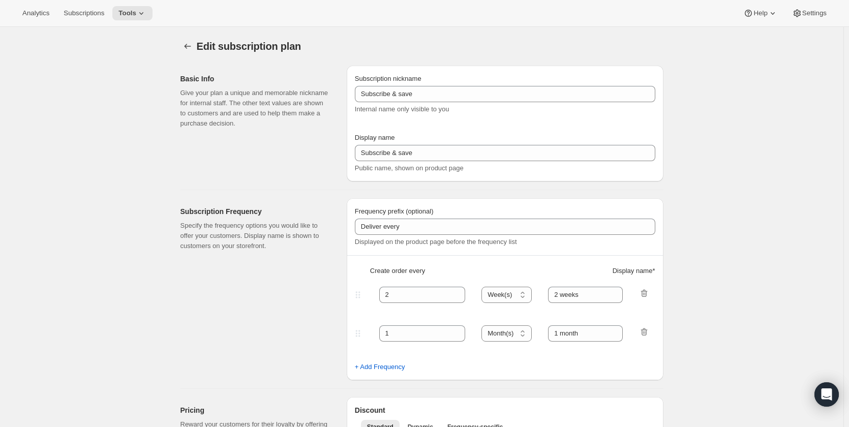
type input "Bundle Subscription"
type input "Subscribe"
type input "1"
select select "MONTH"
type input "Monthly"
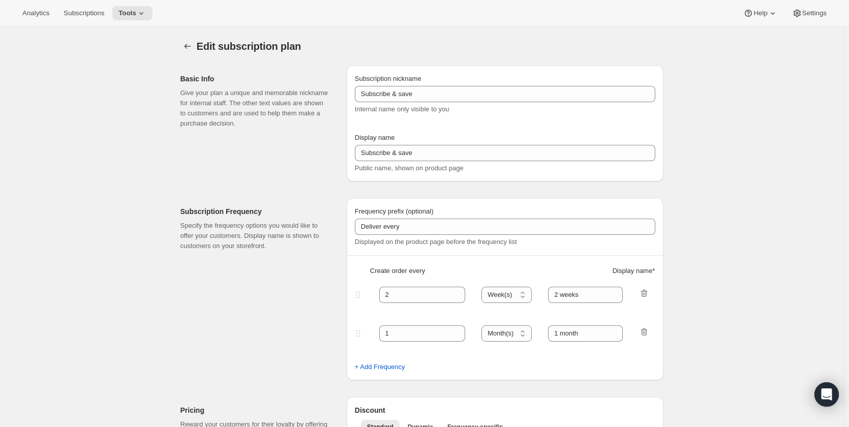
type input "3"
type input "Quarterly"
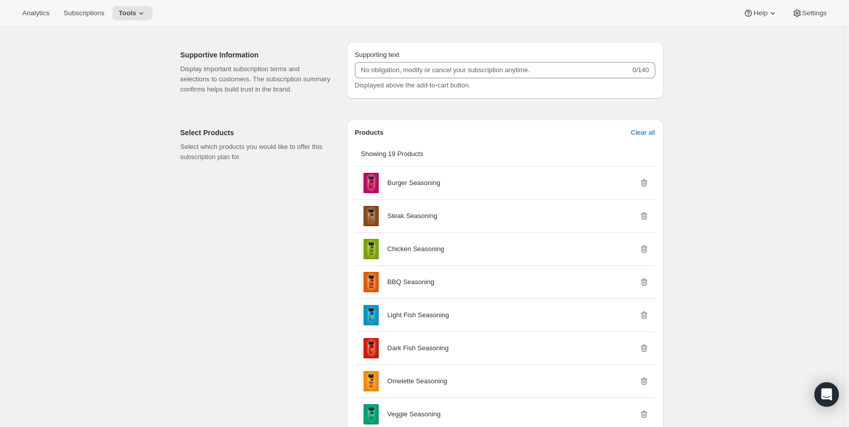
scroll to position [457, 0]
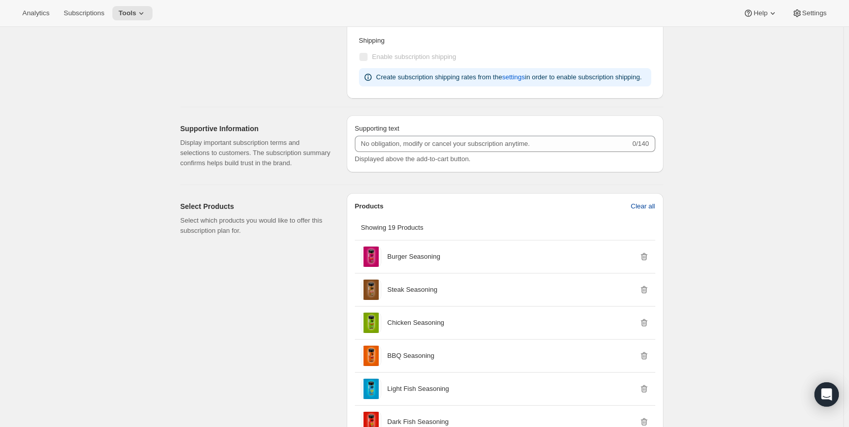
click at [649, 204] on span "Clear all" at bounding box center [643, 206] width 24 height 10
click at [649, 206] on span "Confirm clear all" at bounding box center [631, 206] width 48 height 10
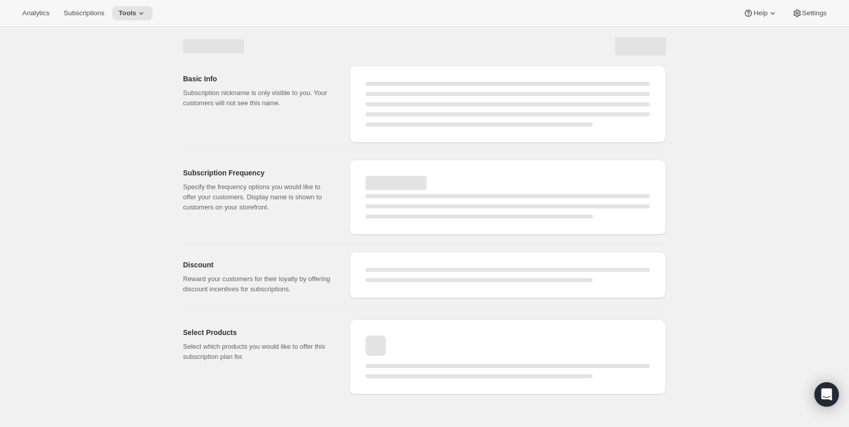
select select "WEEK"
select select "MONTH"
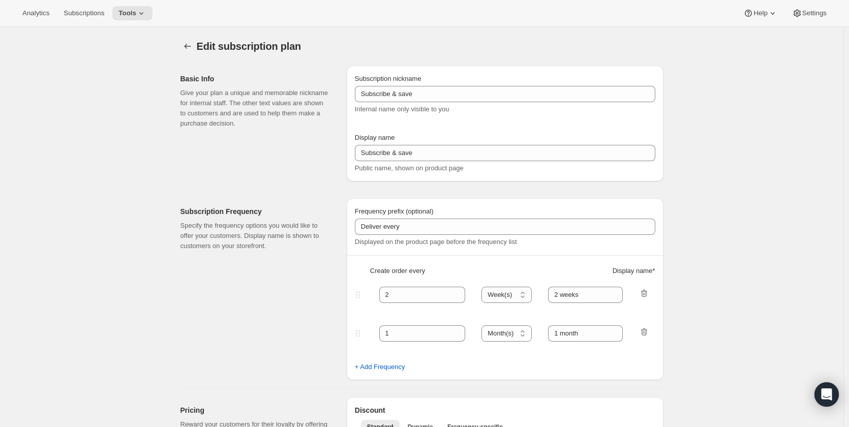
type input "Bundle Subscription"
type input "Subscribe"
type input "1"
select select "MONTH"
type input "Monthly"
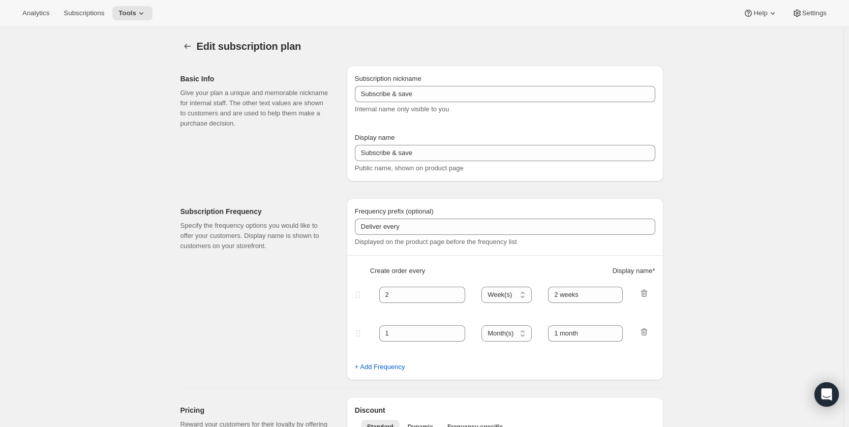
type input "3"
type input "Quarterly"
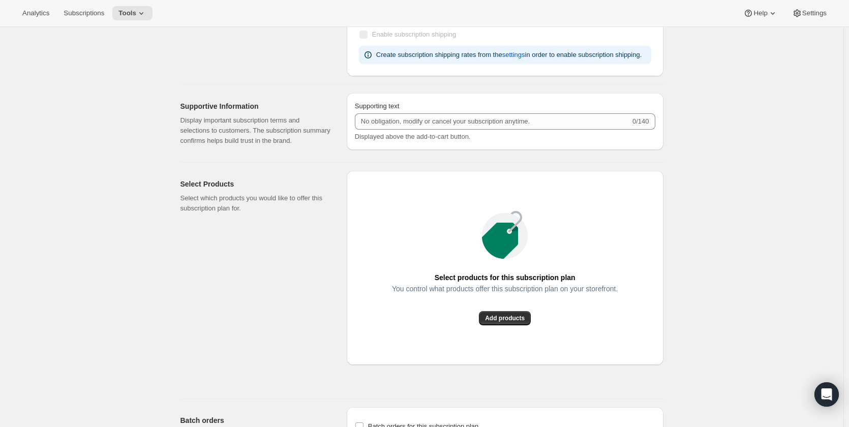
scroll to position [610, 0]
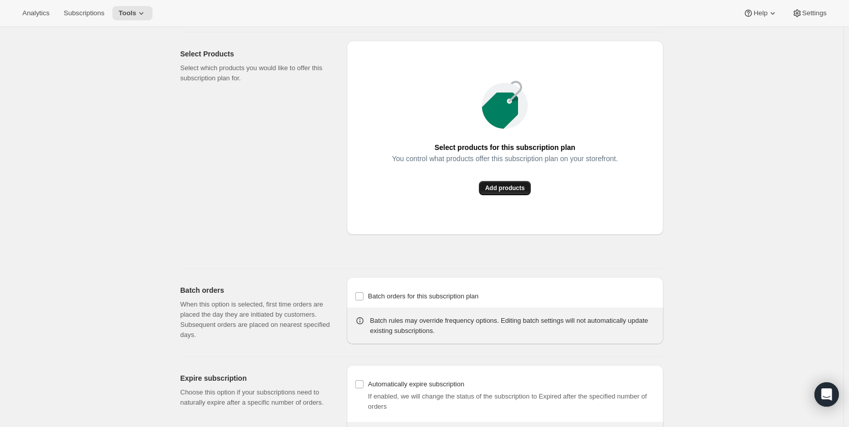
click at [501, 188] on span "Add products" at bounding box center [505, 188] width 40 height 8
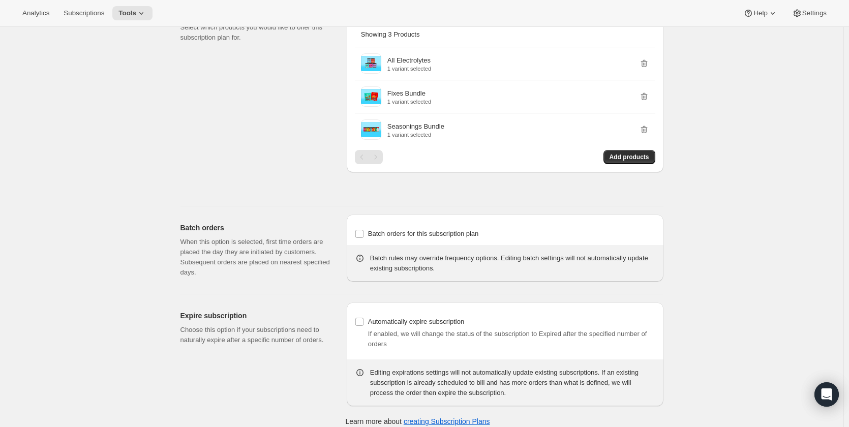
scroll to position [660, 0]
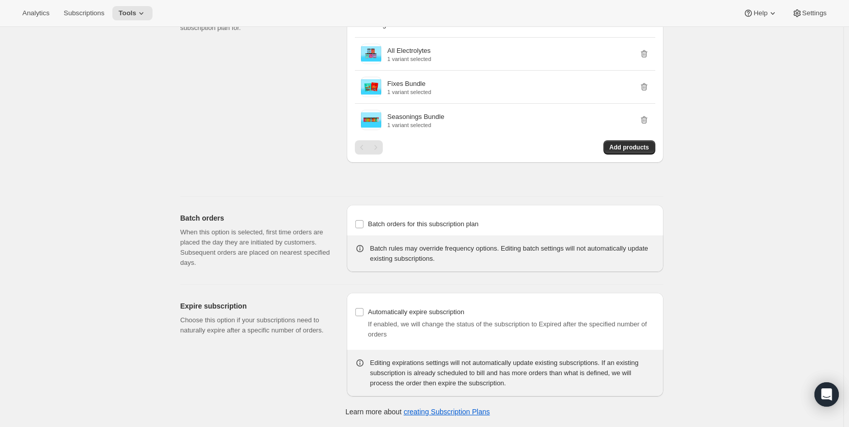
click at [382, 151] on div "Pagination" at bounding box center [376, 147] width 14 height 14
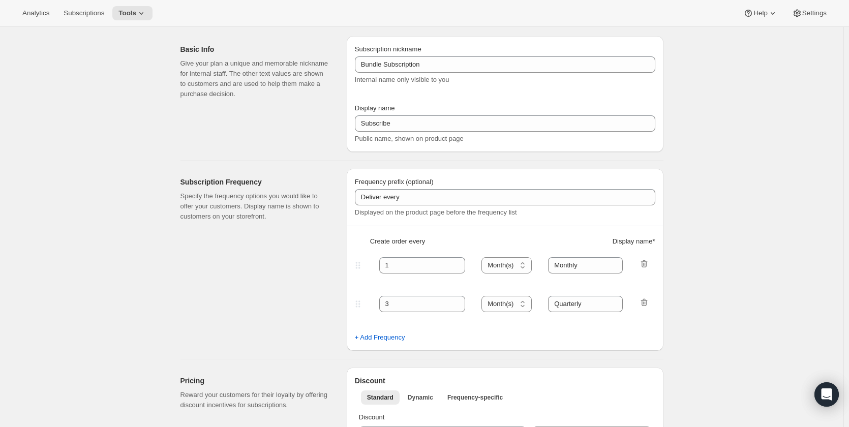
scroll to position [0, 0]
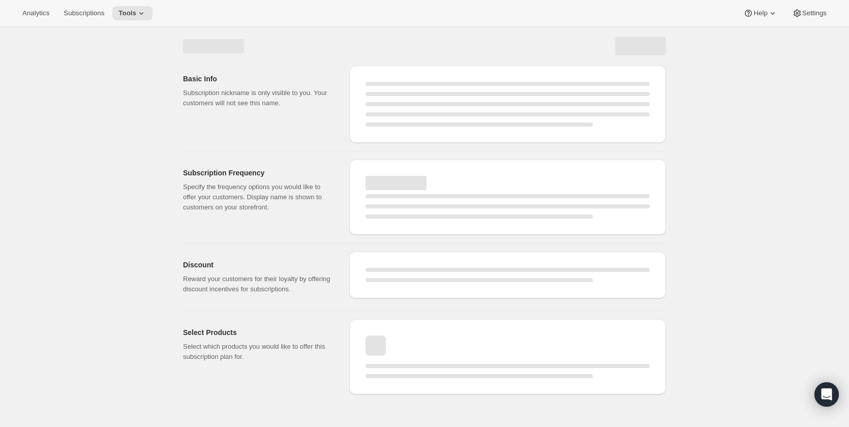
select select "WEEK"
select select "MONTH"
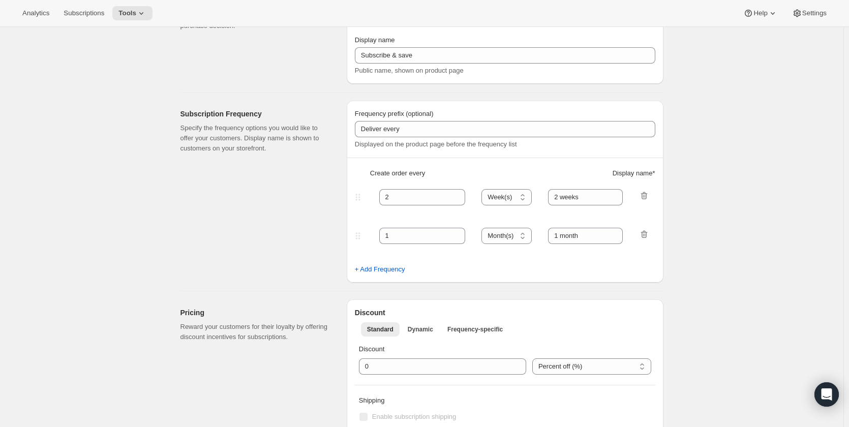
type input "Bundle Subscription"
type input "Subscribe"
type input "1"
select select "MONTH"
type input "Monthly"
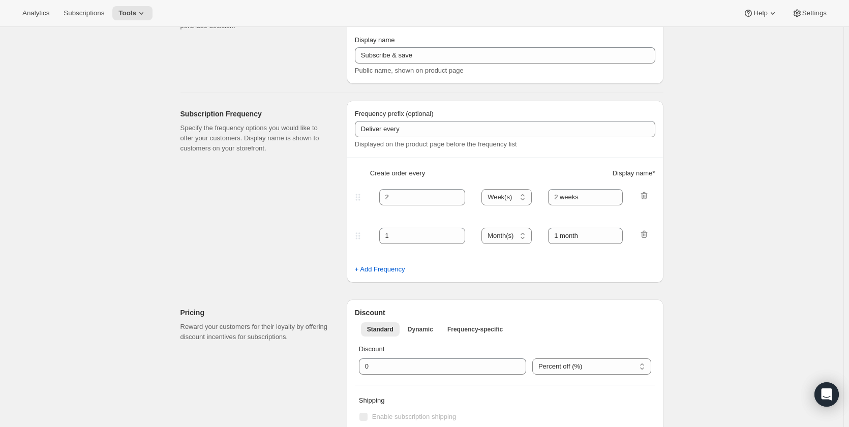
type input "3"
type input "Quarterly"
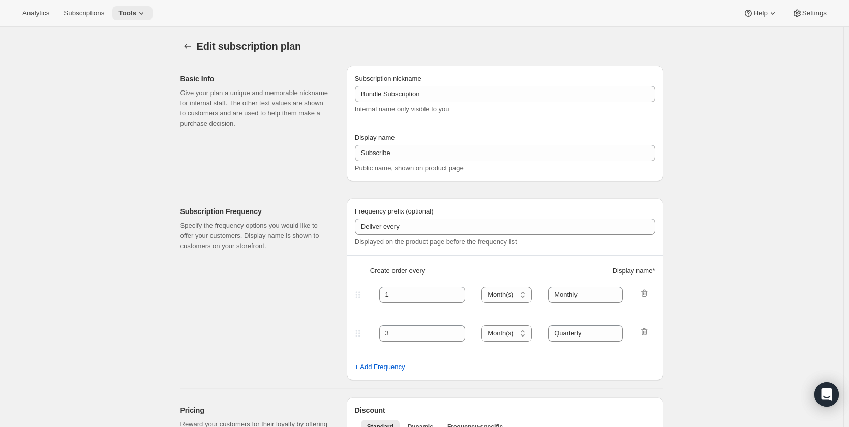
click at [129, 19] on button "Tools" at bounding box center [132, 13] width 40 height 14
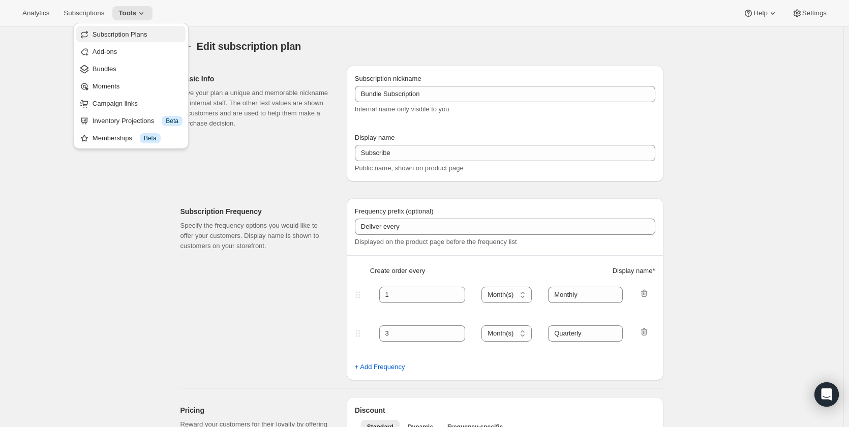
click at [145, 34] on span "Subscription Plans" at bounding box center [120, 34] width 55 height 8
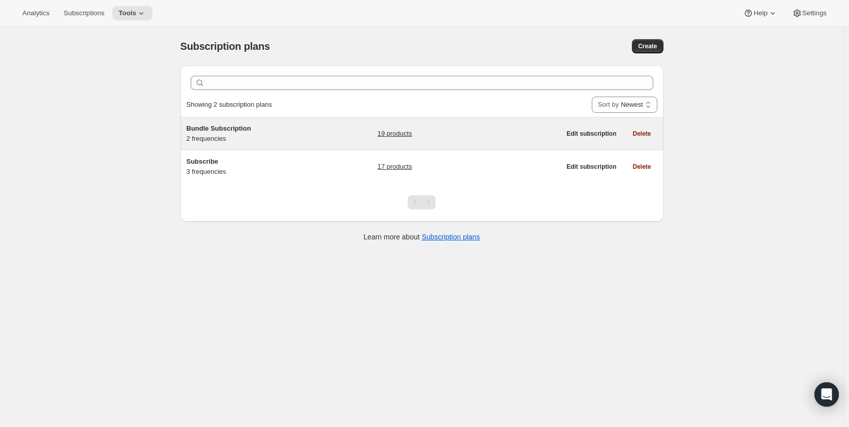
click at [232, 131] on span "Bundle Subscription" at bounding box center [219, 129] width 65 height 8
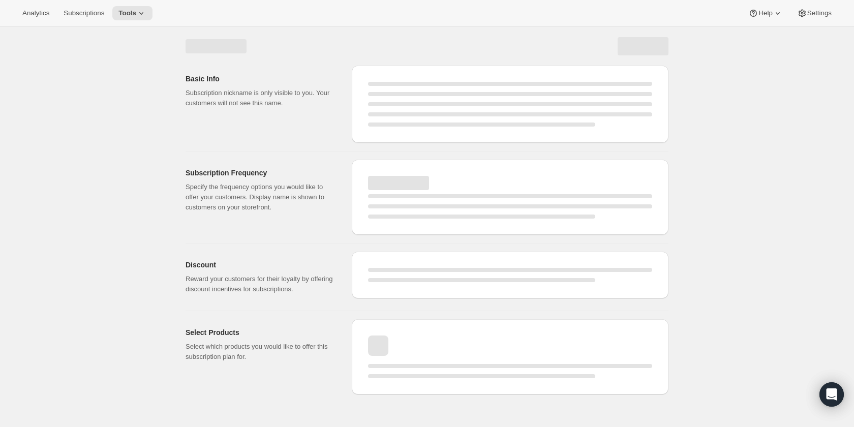
select select "WEEK"
select select "MONTH"
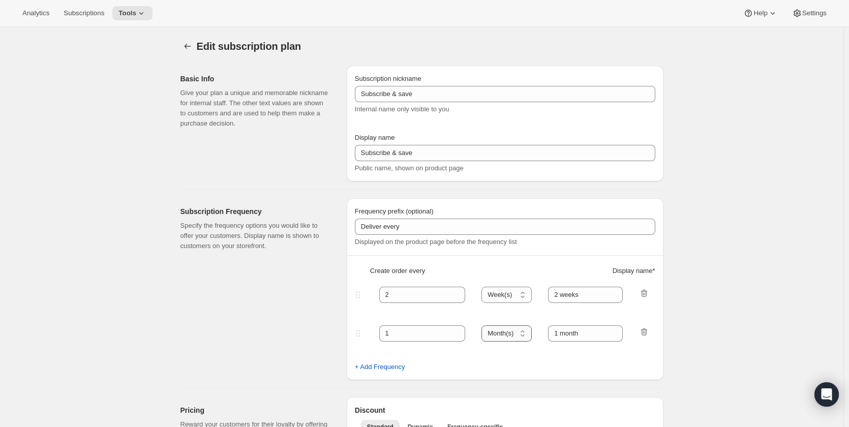
type input "Bundle Subscription"
type input "Subscribe"
type input "1"
select select "MONTH"
type input "Monthly"
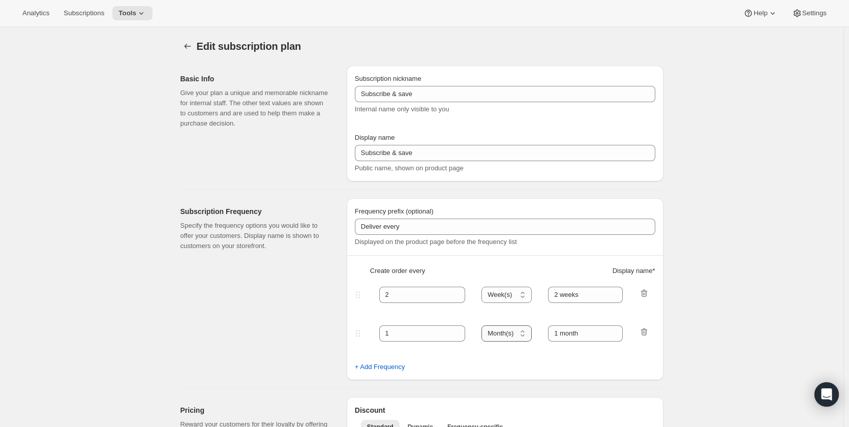
type input "3"
type input "Quarterly"
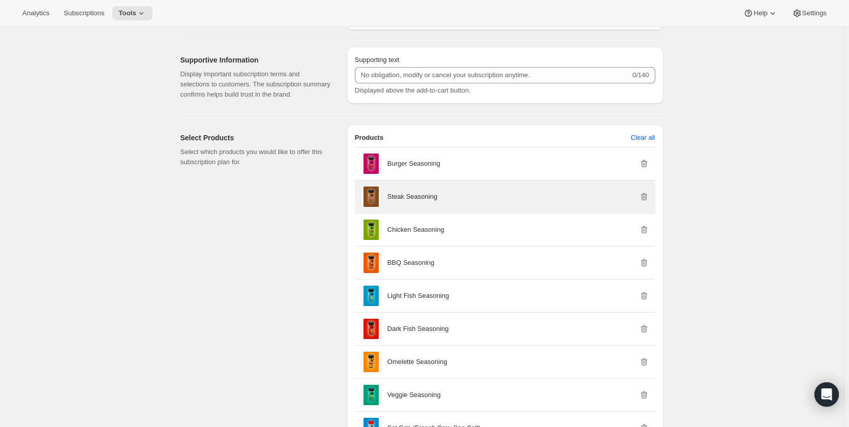
scroll to position [508, 0]
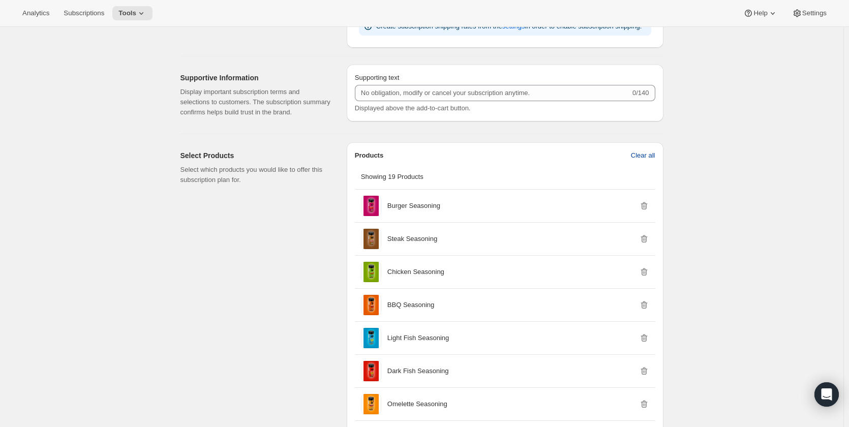
click at [651, 152] on span "Clear all" at bounding box center [643, 155] width 24 height 10
click at [637, 158] on span "Confirm clear all" at bounding box center [631, 155] width 48 height 10
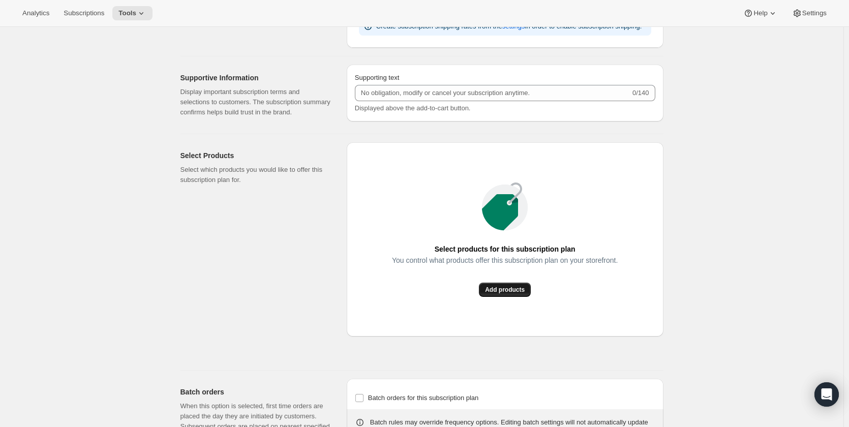
click at [500, 294] on span "Add products" at bounding box center [505, 290] width 40 height 8
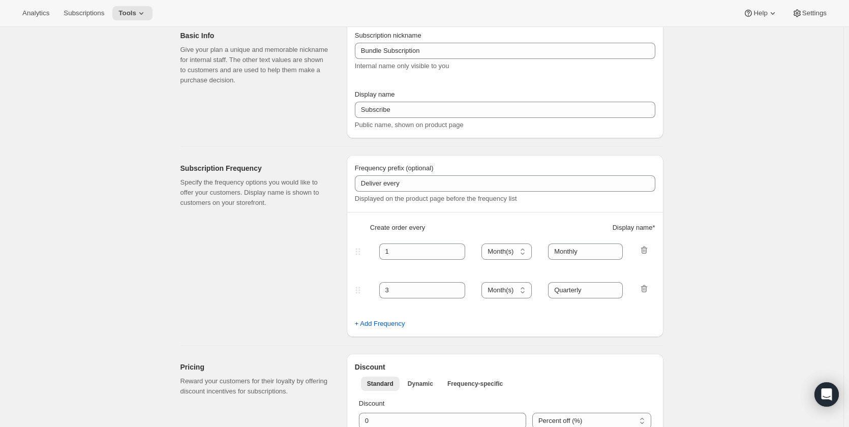
scroll to position [0, 0]
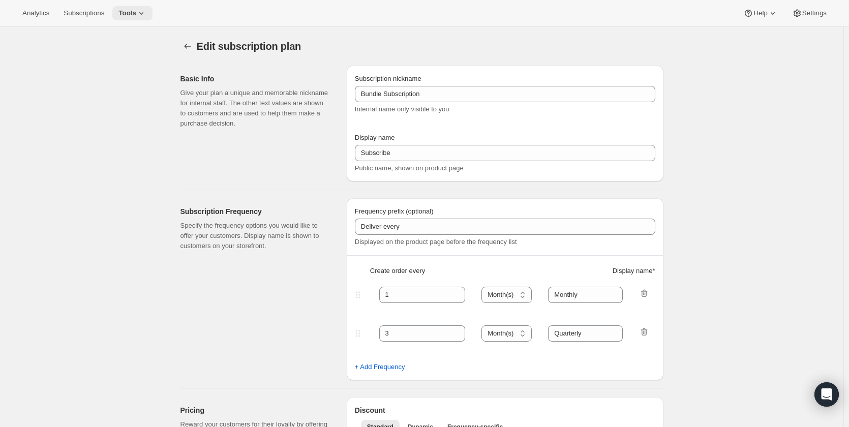
click at [127, 13] on span "Tools" at bounding box center [127, 13] width 18 height 8
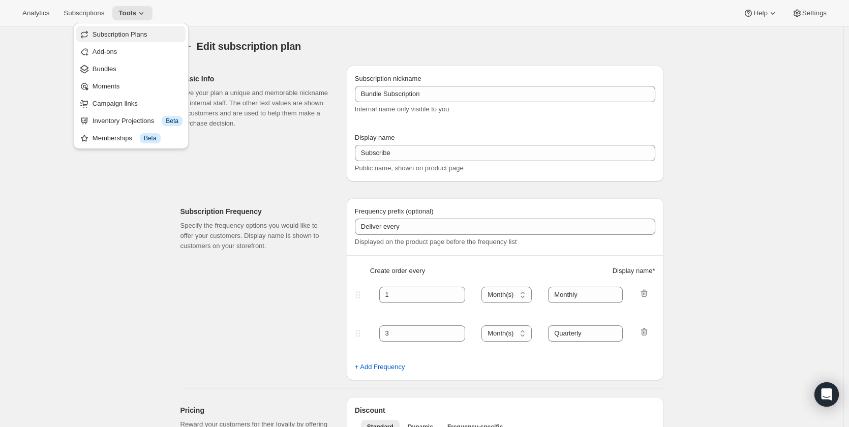
click at [132, 37] on span "Subscription Plans" at bounding box center [120, 34] width 55 height 8
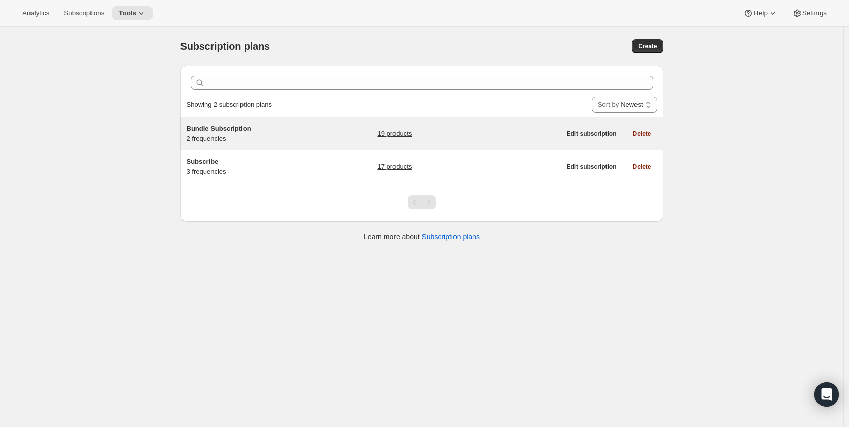
click at [251, 134] on div "Bundle Subscription 2 frequencies" at bounding box center [250, 134] width 127 height 20
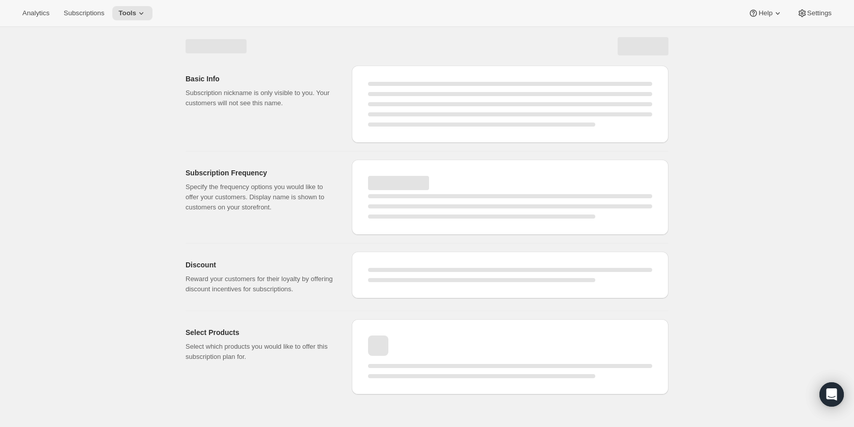
select select "WEEK"
select select "MONTH"
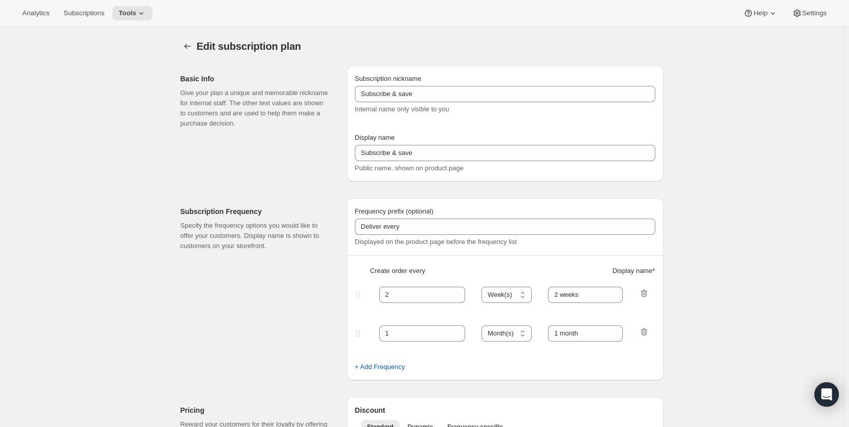
type input "Bundle Subscription"
type input "Subscribe"
type input "1"
select select "MONTH"
type input "Monthly"
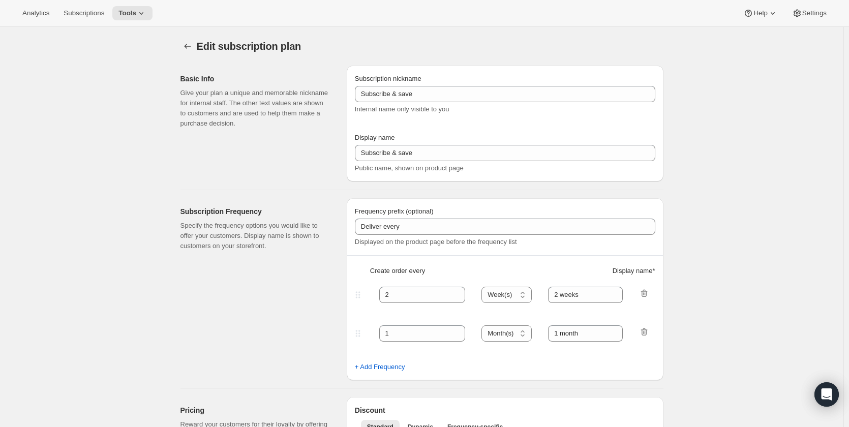
type input "3"
type input "Quarterly"
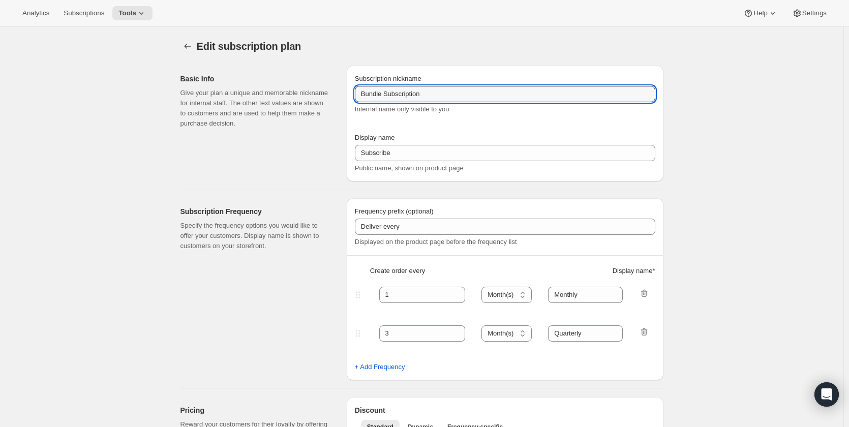
drag, startPoint x: 414, startPoint y: 91, endPoint x: 353, endPoint y: 89, distance: 61.0
click at [353, 89] on div "Subscription nickname Bundle Subscription Internal name only visible to you Dis…" at bounding box center [505, 124] width 317 height 116
click at [137, 14] on icon at bounding box center [141, 13] width 10 height 10
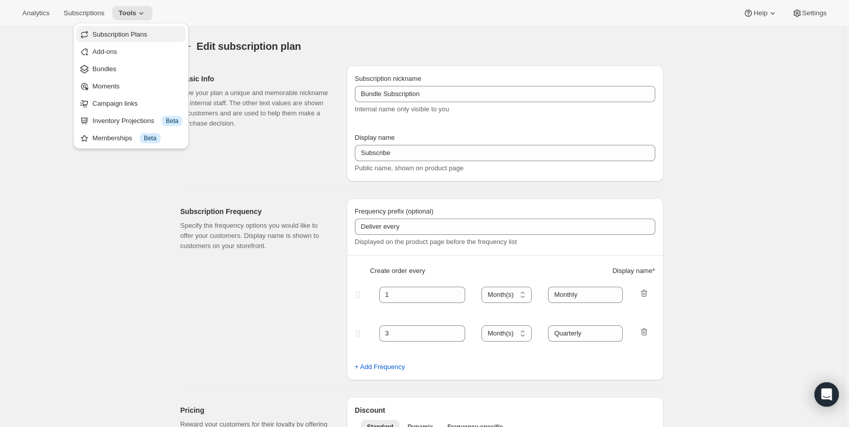
click at [130, 39] on span "Subscription Plans" at bounding box center [138, 34] width 90 height 10
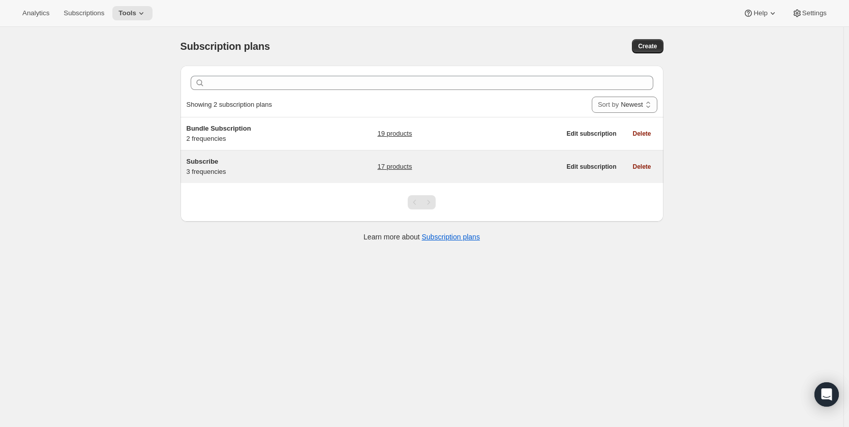
click at [225, 168] on div "Subscribe 3 frequencies" at bounding box center [250, 167] width 127 height 20
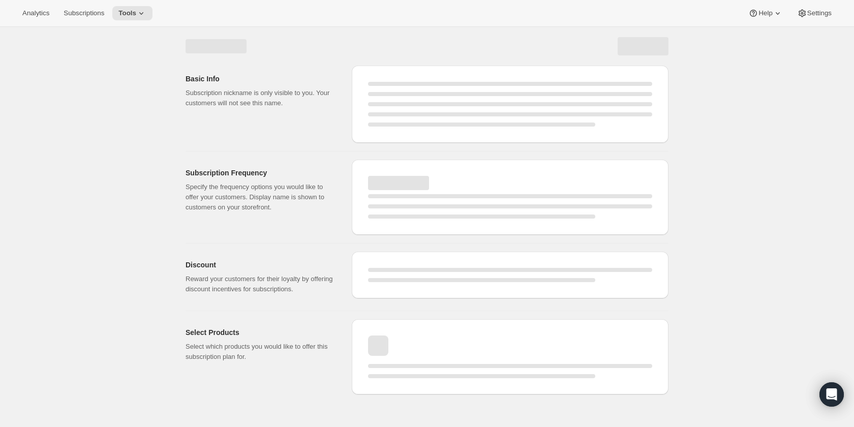
select select "WEEK"
select select "MONTH"
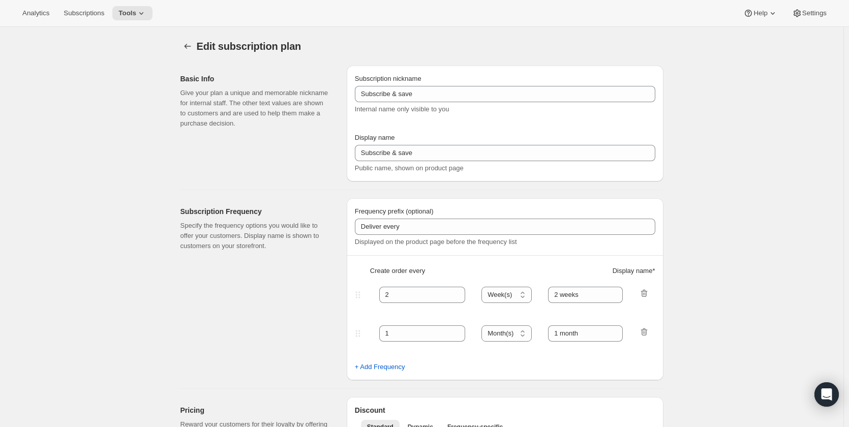
type input "Subscribe"
type input "1"
type input "Weekly"
type input "Monthly"
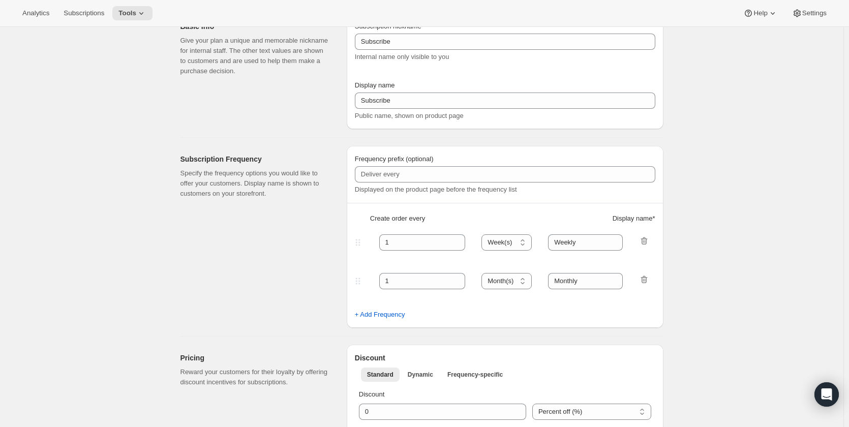
select select "MONTH"
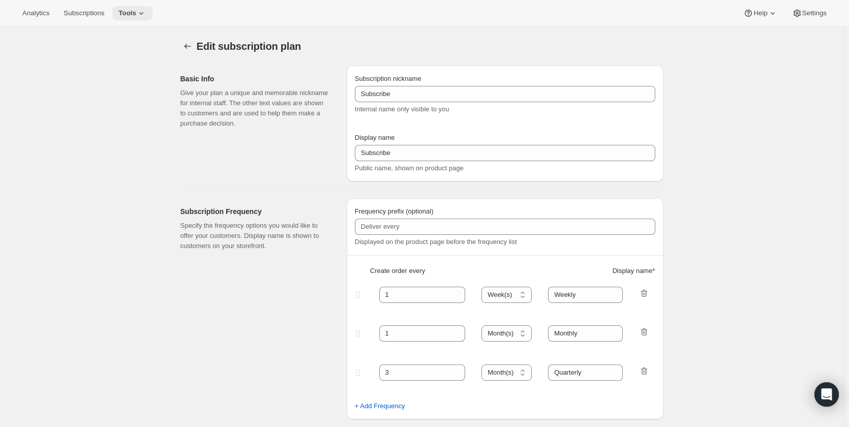
click at [142, 12] on icon at bounding box center [141, 13] width 10 height 10
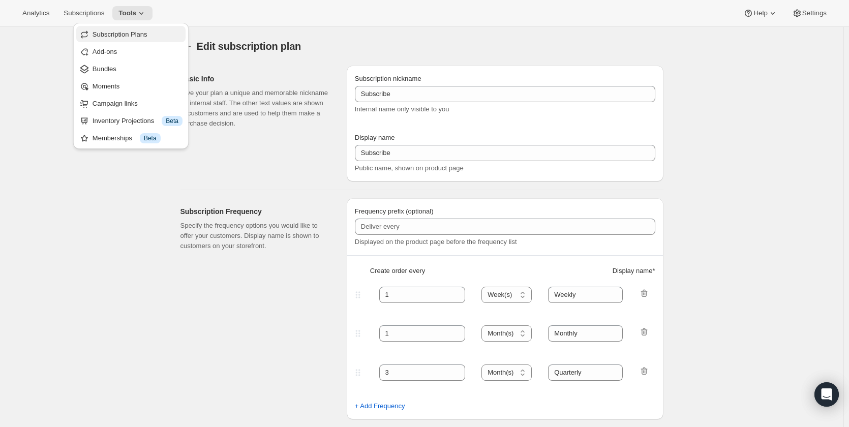
click at [132, 33] on span "Subscription Plans" at bounding box center [120, 34] width 55 height 8
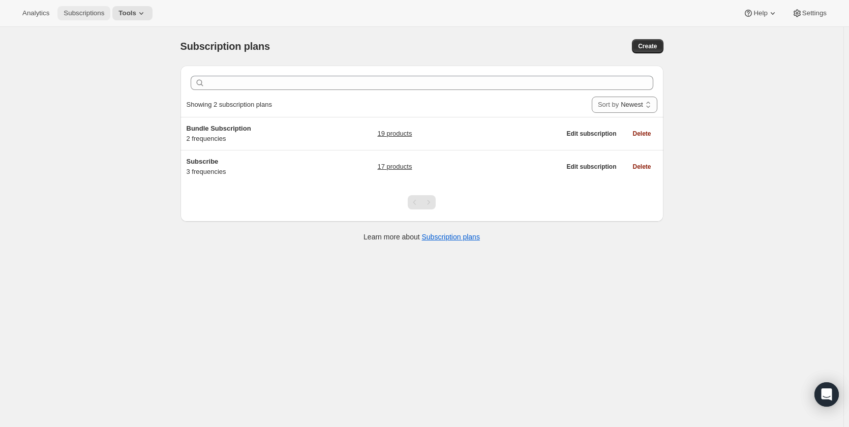
click at [91, 10] on span "Subscriptions" at bounding box center [84, 13] width 41 height 8
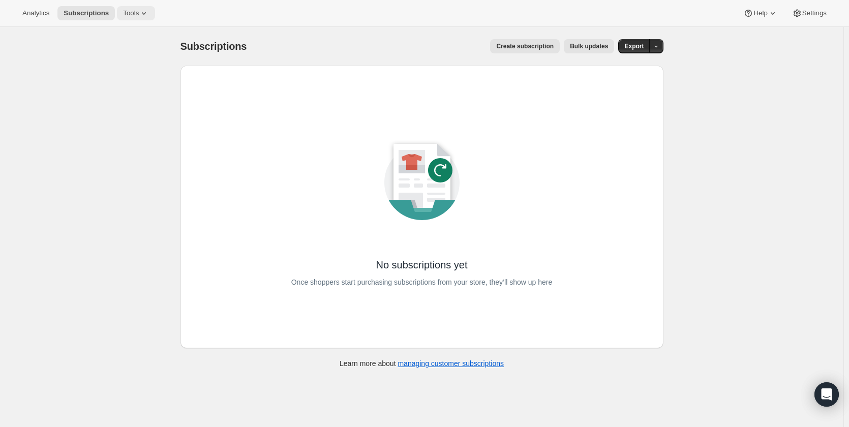
click at [140, 10] on icon at bounding box center [144, 13] width 10 height 10
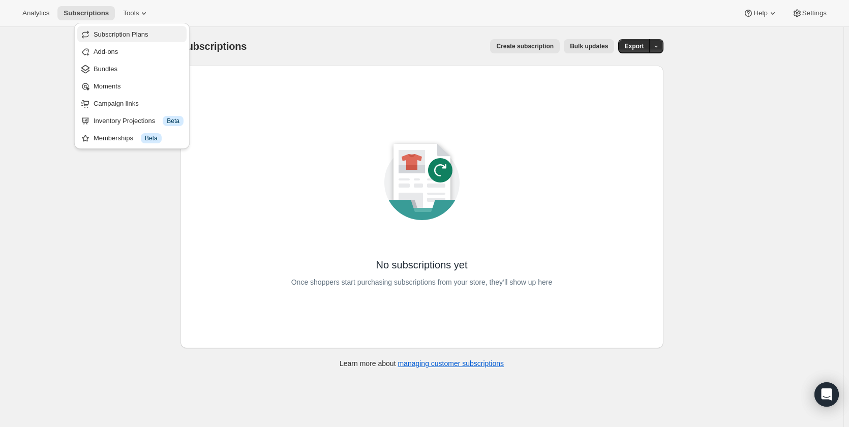
click at [140, 32] on span "Subscription Plans" at bounding box center [121, 34] width 55 height 8
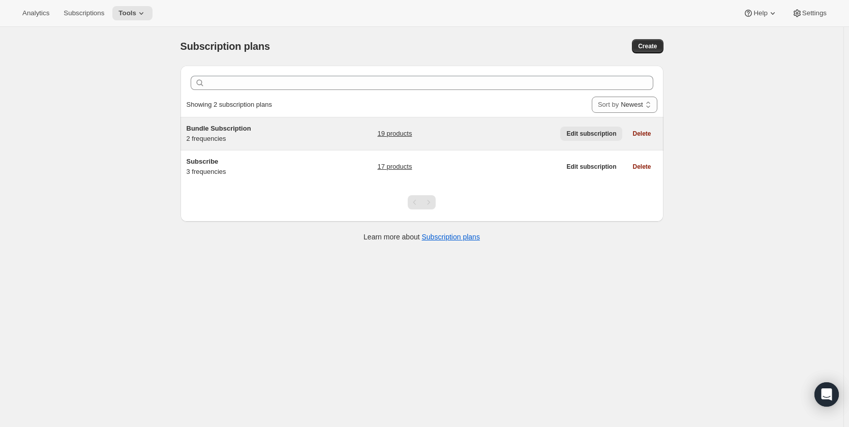
click at [602, 135] on span "Edit subscription" at bounding box center [591, 134] width 50 height 8
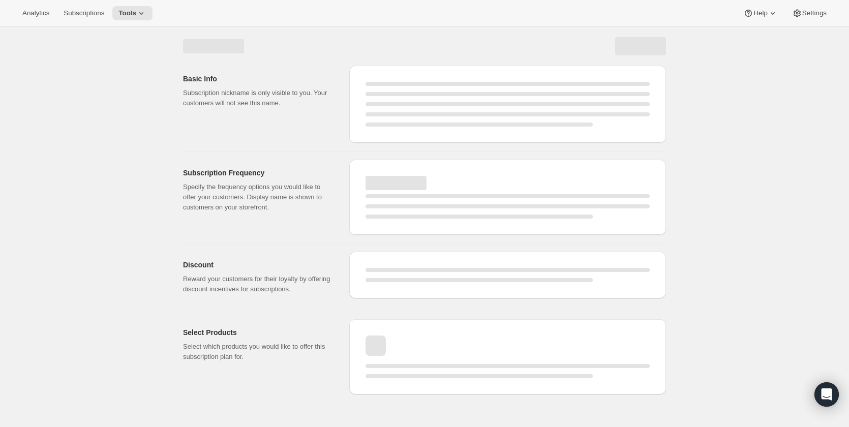
select select "WEEK"
select select "MONTH"
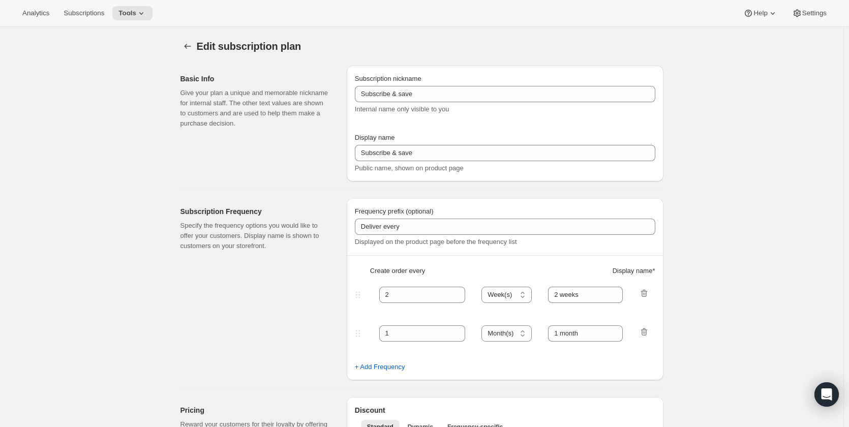
type input "Bundle Subscription"
type input "Subscribe"
type input "1"
select select "MONTH"
type input "Monthly"
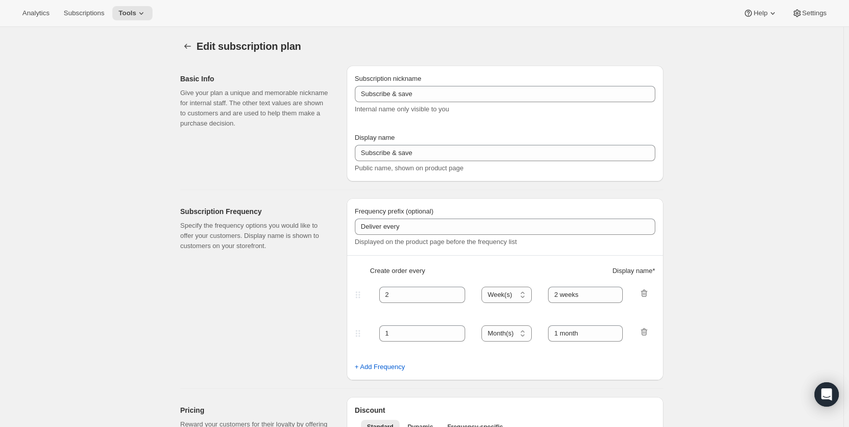
type input "3"
type input "Quarterly"
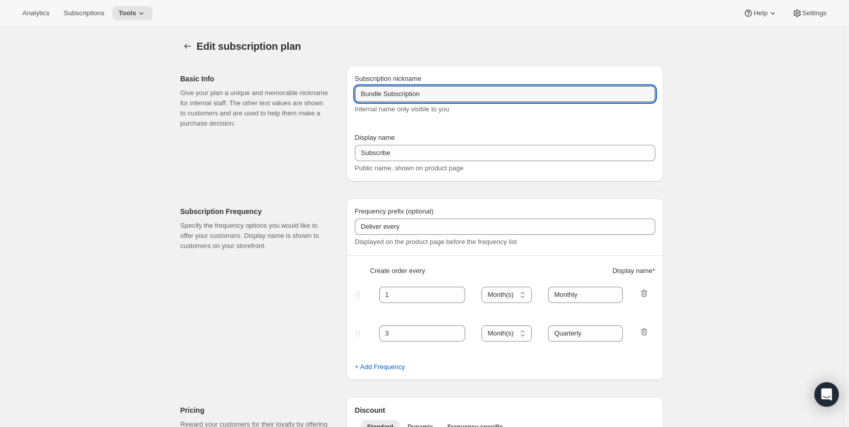
drag, startPoint x: 431, startPoint y: 91, endPoint x: 344, endPoint y: 88, distance: 87.0
click at [344, 88] on div "Basic Info Give your plan a unique and memorable nickname for internal staff. T…" at bounding box center [417, 119] width 491 height 124
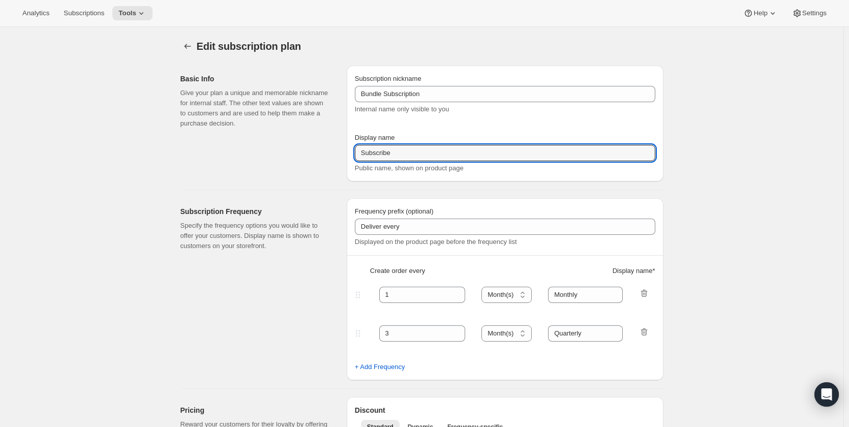
drag, startPoint x: 354, startPoint y: 152, endPoint x: 346, endPoint y: 152, distance: 7.6
click at [346, 152] on div "Basic Info Give your plan a unique and memorable nickname for internal staff. T…" at bounding box center [417, 119] width 491 height 124
paste input "Bundle Subscription"
type input "Bundle Subscription"
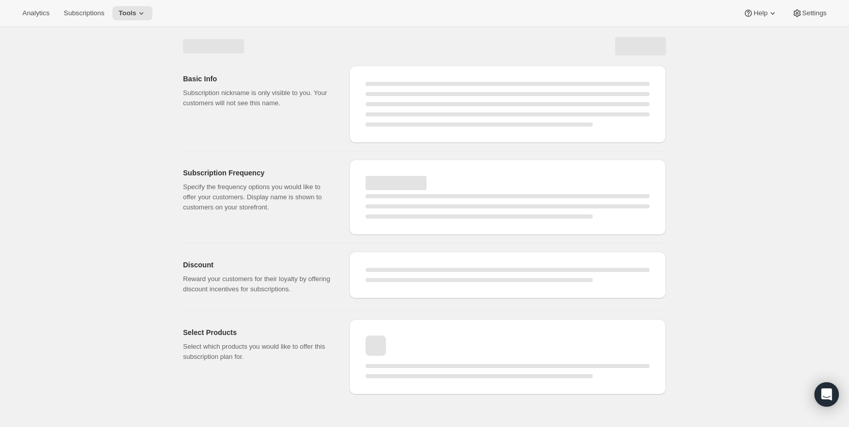
select select "MONTH"
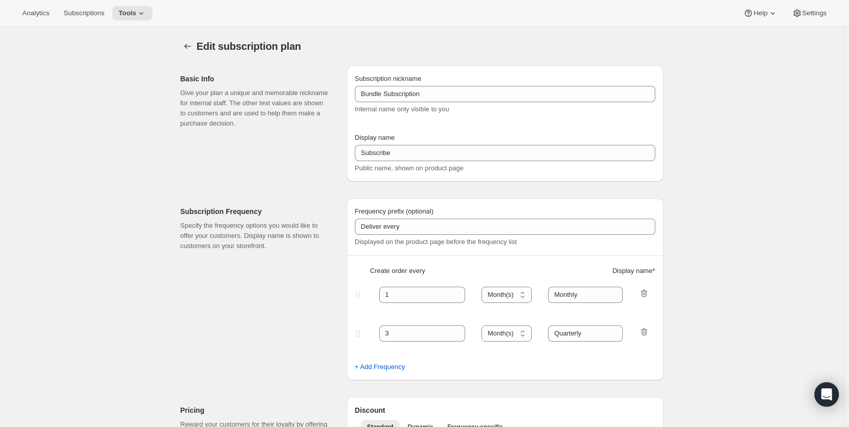
type input "Bundle Subscription"
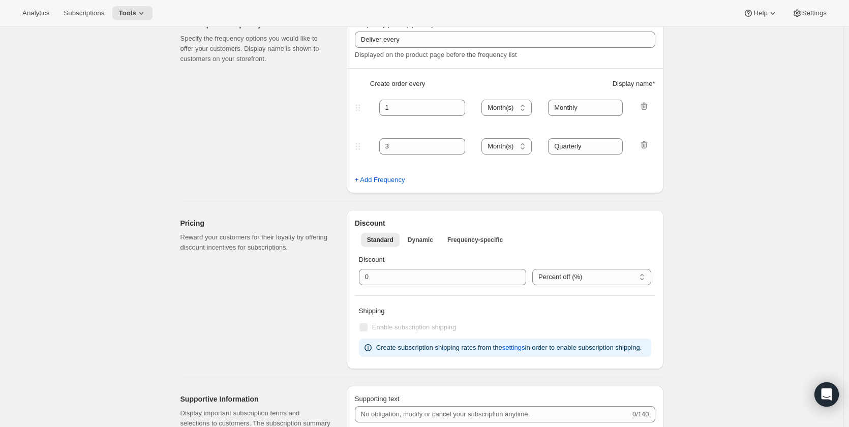
scroll to position [661, 0]
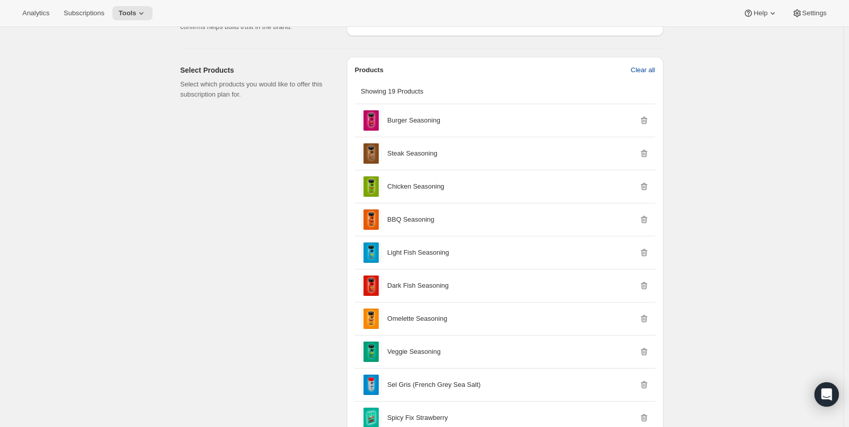
click at [641, 67] on span "Clear all" at bounding box center [643, 70] width 24 height 10
click at [647, 71] on span "Confirm clear all" at bounding box center [631, 70] width 48 height 10
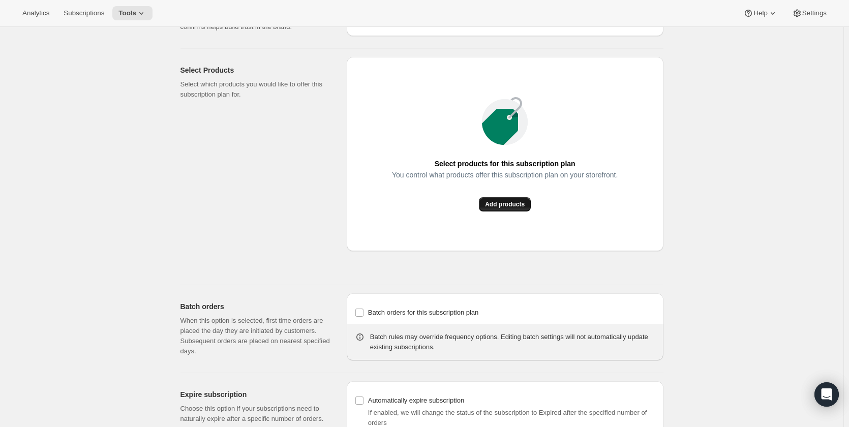
click at [519, 211] on button "Add products" at bounding box center [505, 204] width 52 height 14
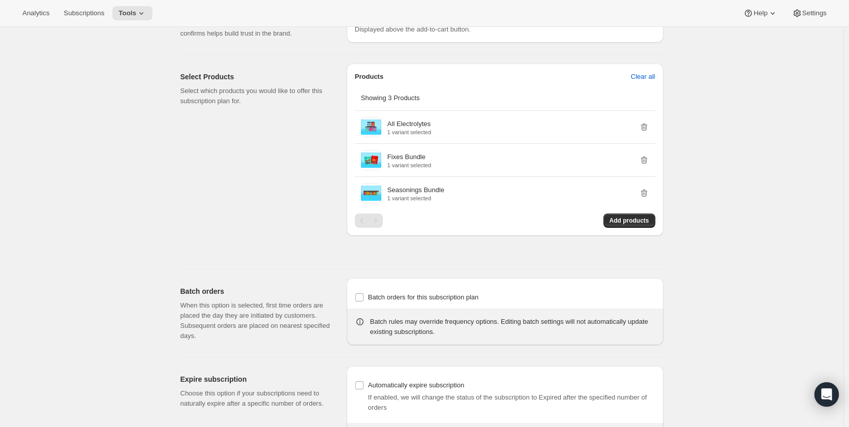
scroll to position [727, 0]
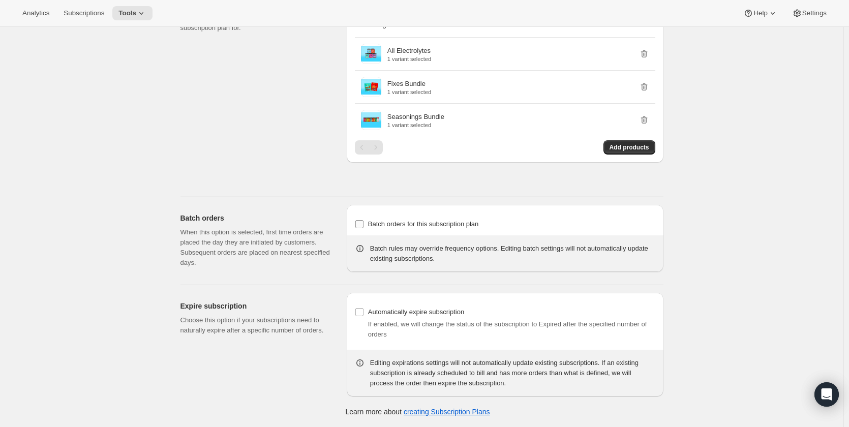
click at [464, 223] on span "Batch orders for this subscription plan" at bounding box center [423, 224] width 111 height 8
click at [363, 223] on input "Batch orders for this subscription plan" at bounding box center [359, 224] width 8 height 8
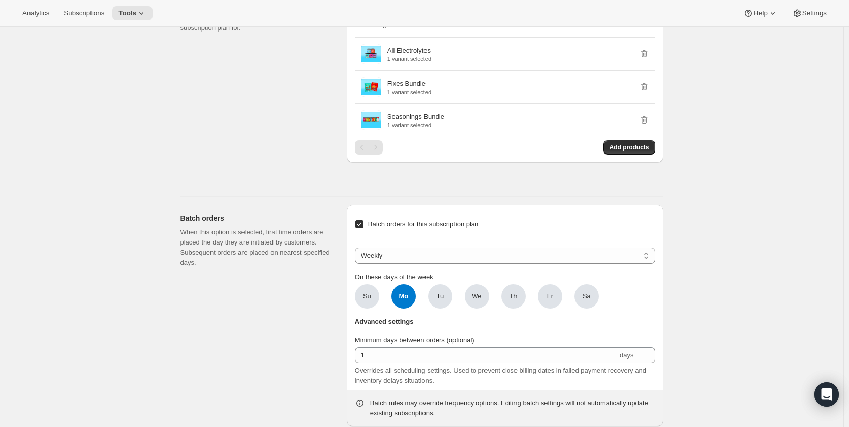
click at [464, 223] on span "Batch orders for this subscription plan" at bounding box center [423, 224] width 111 height 8
click at [363, 223] on input "Batch orders for this subscription plan" at bounding box center [359, 224] width 8 height 8
checkbox input "false"
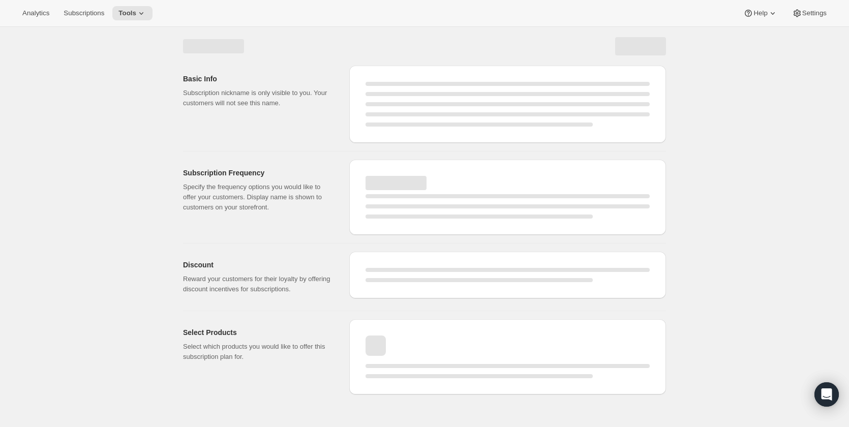
scroll to position [0, 0]
select select "MONTH"
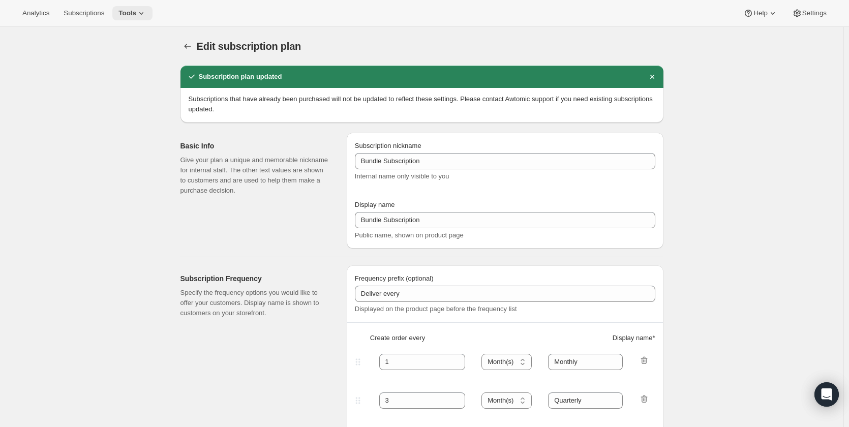
click at [118, 17] on span "Tools" at bounding box center [127, 13] width 18 height 8
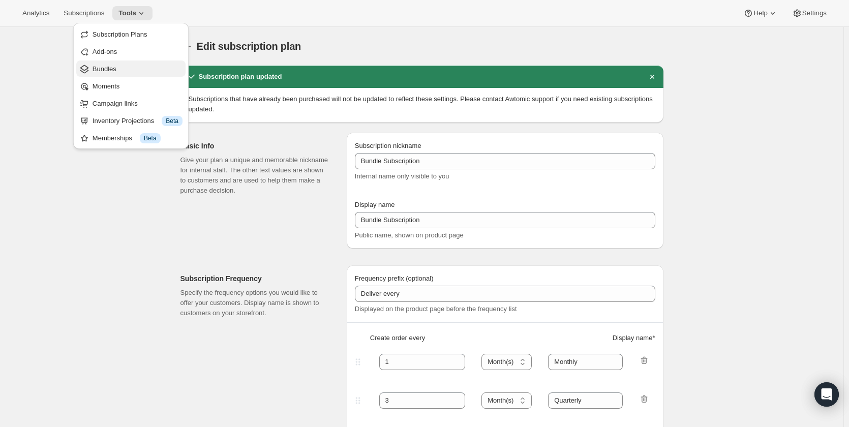
click at [112, 73] on span "Bundles" at bounding box center [138, 69] width 90 height 10
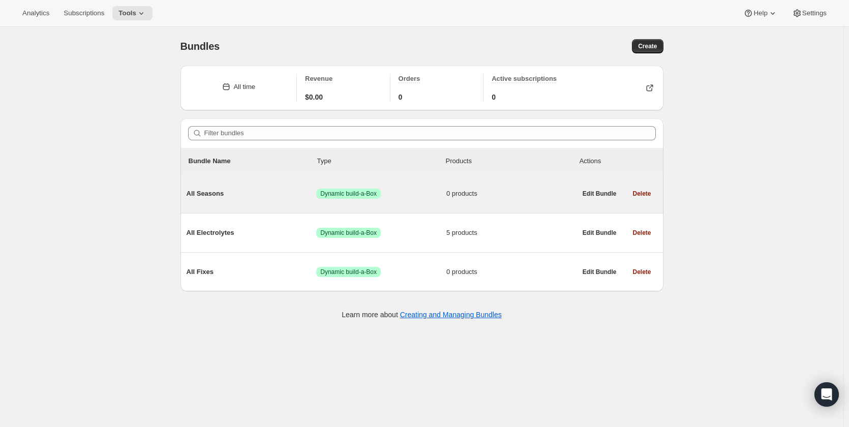
click at [221, 197] on span "All Seasons" at bounding box center [252, 194] width 130 height 10
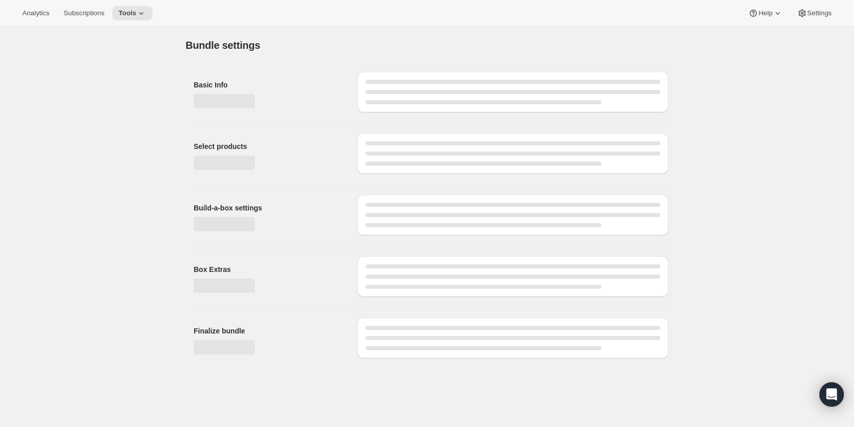
type input "All Seasons"
radio input "true"
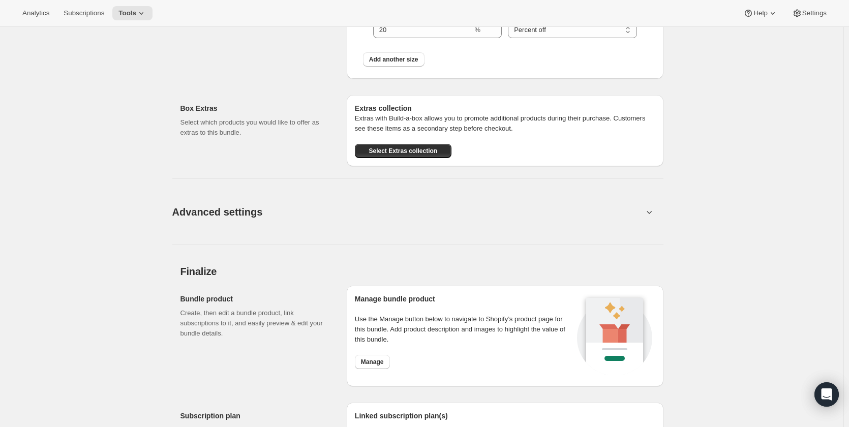
scroll to position [666, 0]
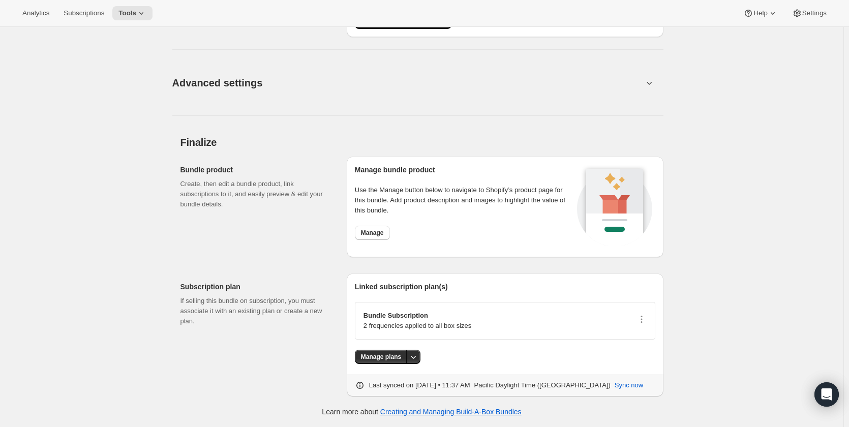
click at [432, 318] on p "Bundle Subscription" at bounding box center [417, 316] width 108 height 10
click at [641, 320] on icon "button" at bounding box center [641, 319] width 10 height 10
click at [635, 373] on span "Disconnect" at bounding box center [624, 373] width 33 height 8
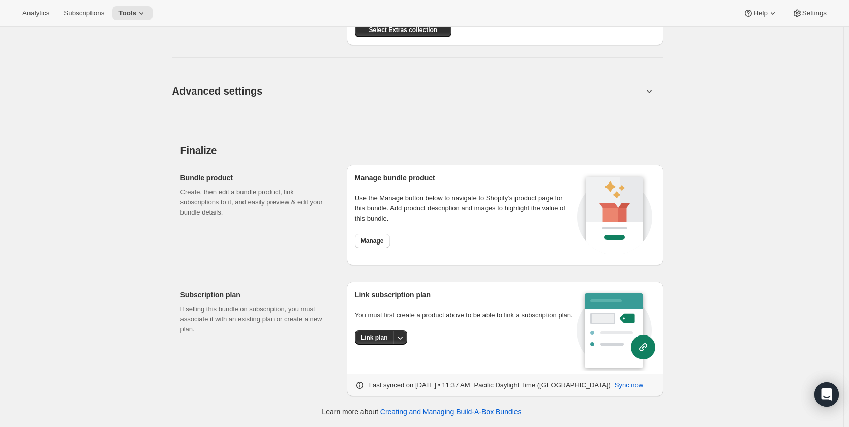
scroll to position [658, 0]
click at [384, 332] on button "Link plan" at bounding box center [374, 338] width 39 height 14
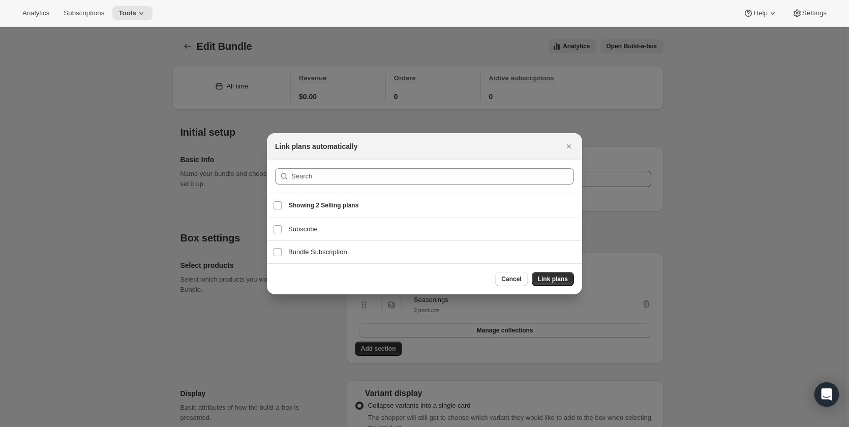
scroll to position [0, 0]
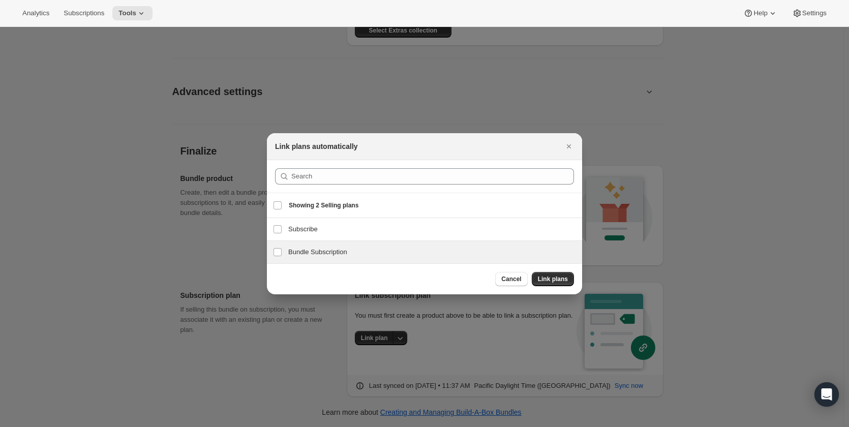
click at [314, 253] on h3 "Bundle Subscription" at bounding box center [432, 252] width 288 height 10
checkbox input "true"
click at [551, 275] on span "Link plans" at bounding box center [553, 279] width 30 height 8
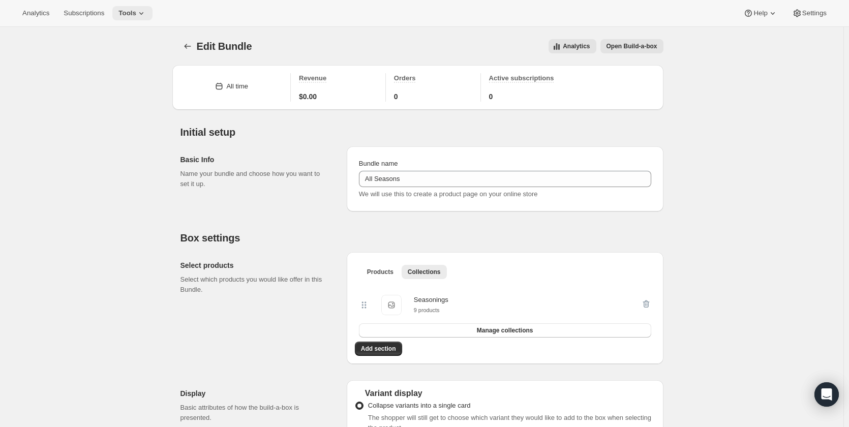
click at [136, 14] on icon at bounding box center [141, 13] width 10 height 10
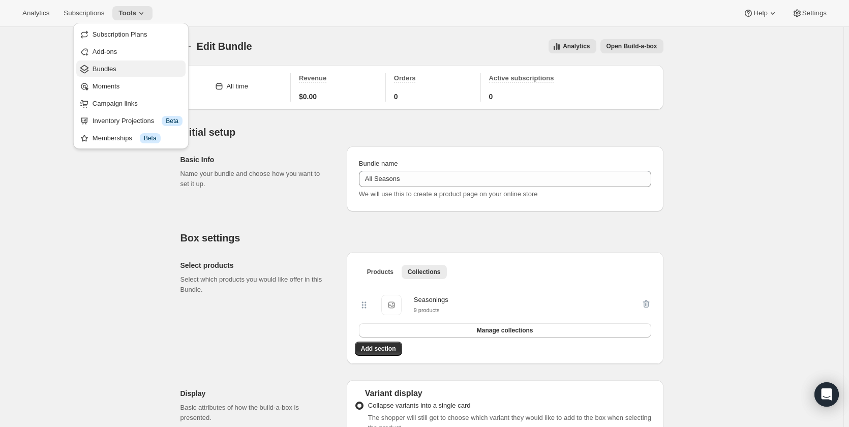
click at [153, 75] on button "Bundles" at bounding box center [130, 68] width 109 height 16
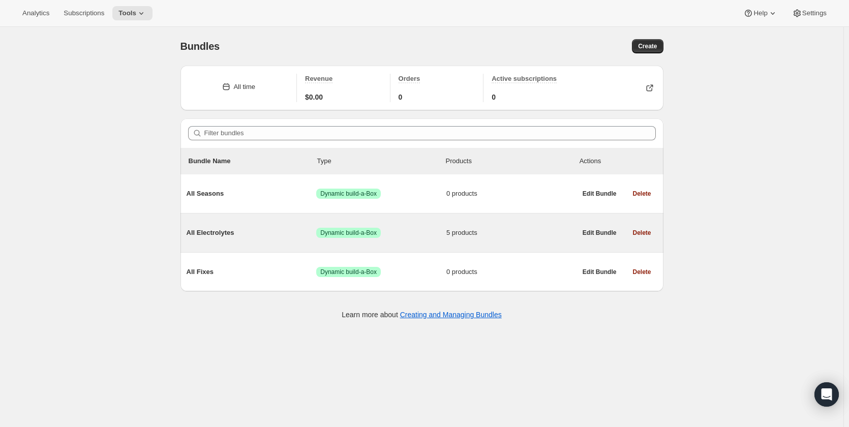
click at [222, 236] on span "All Electrolytes" at bounding box center [252, 233] width 130 height 10
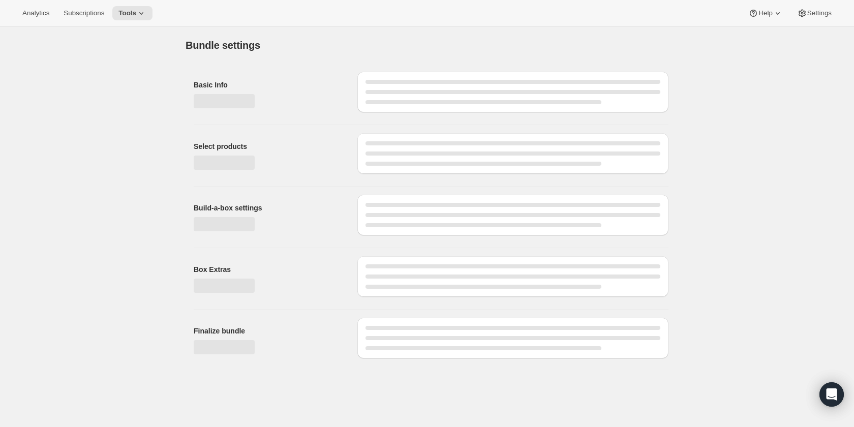
type input "All Electrolytes"
radio input "true"
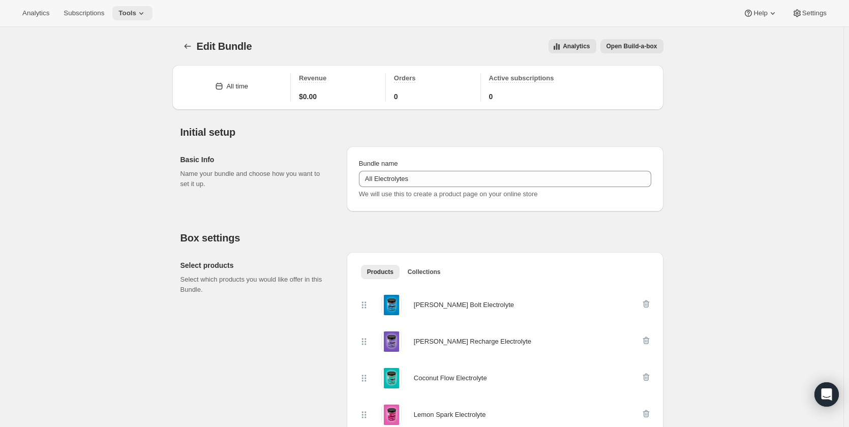
click at [128, 10] on span "Tools" at bounding box center [127, 13] width 18 height 8
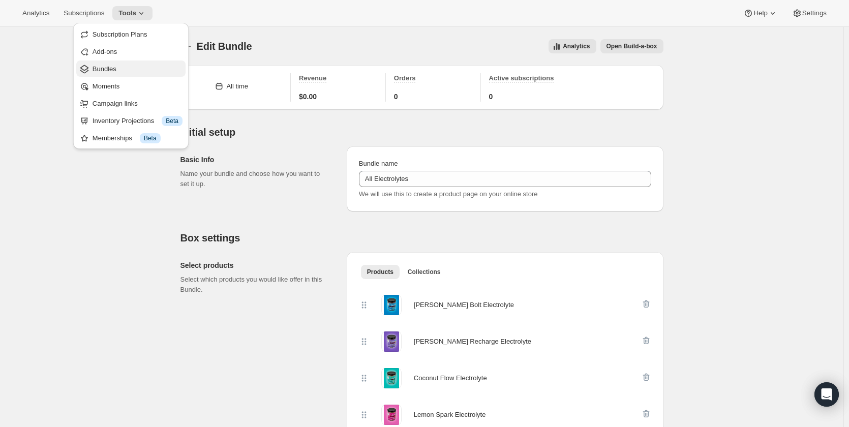
click at [133, 75] on button "Bundles" at bounding box center [130, 68] width 109 height 16
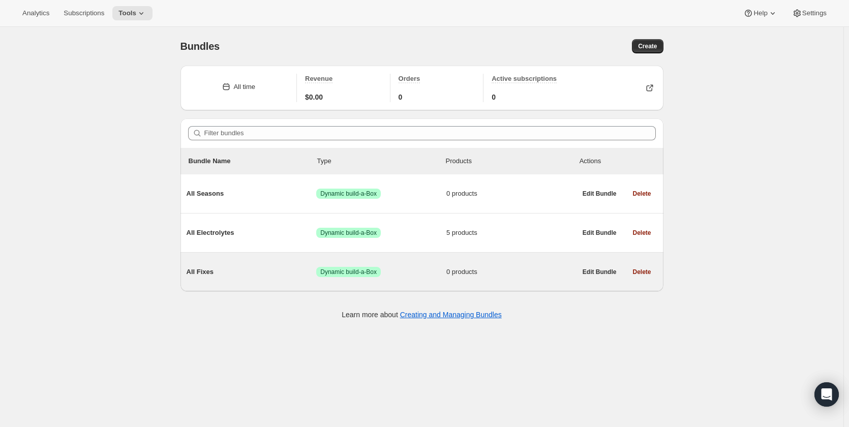
click at [204, 272] on span "All Fixes" at bounding box center [252, 272] width 130 height 10
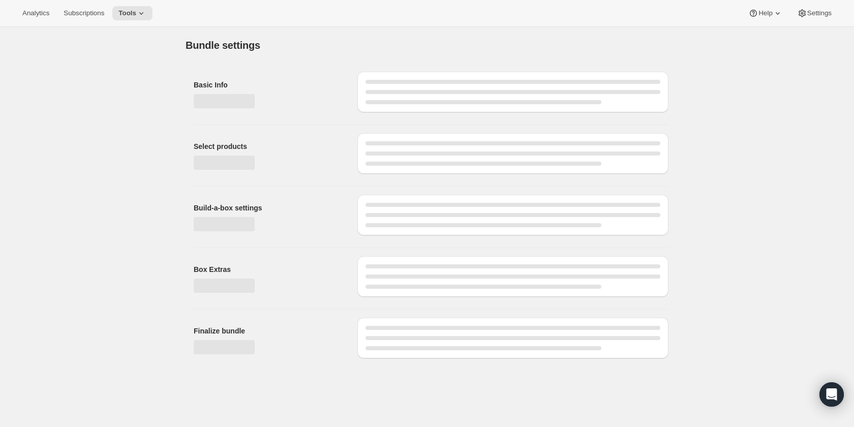
type input "All Fixes"
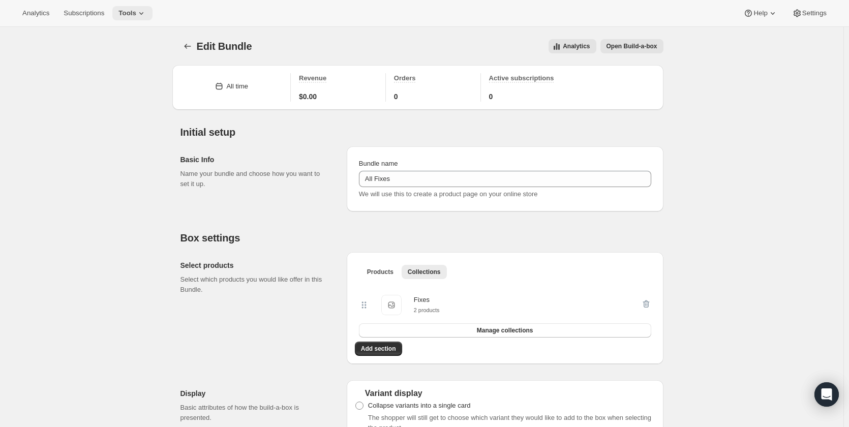
click at [145, 13] on button "Tools" at bounding box center [132, 13] width 40 height 14
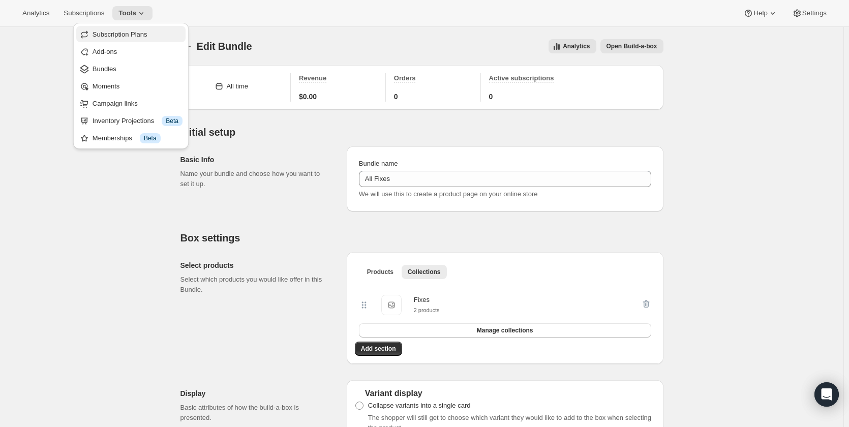
click at [147, 37] on span "Subscription Plans" at bounding box center [138, 34] width 90 height 10
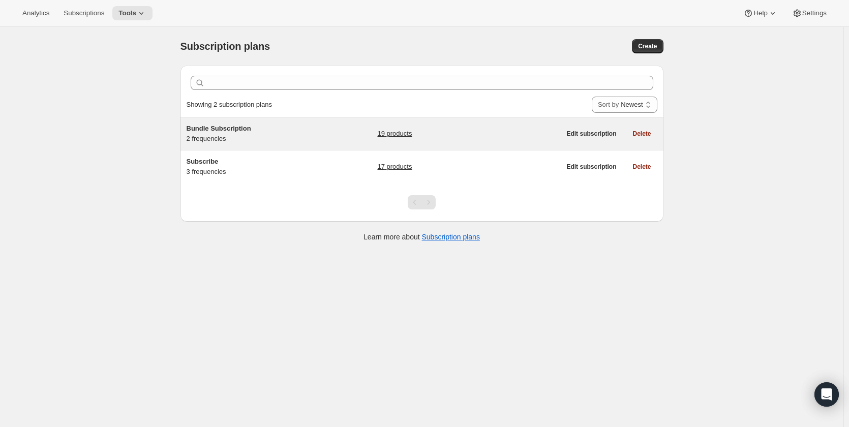
click at [203, 129] on span "Bundle Subscription" at bounding box center [219, 129] width 65 height 8
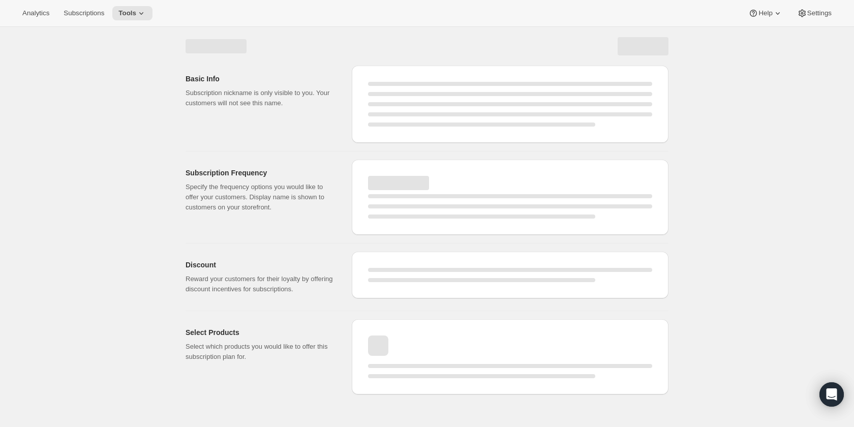
select select "WEEK"
select select "MONTH"
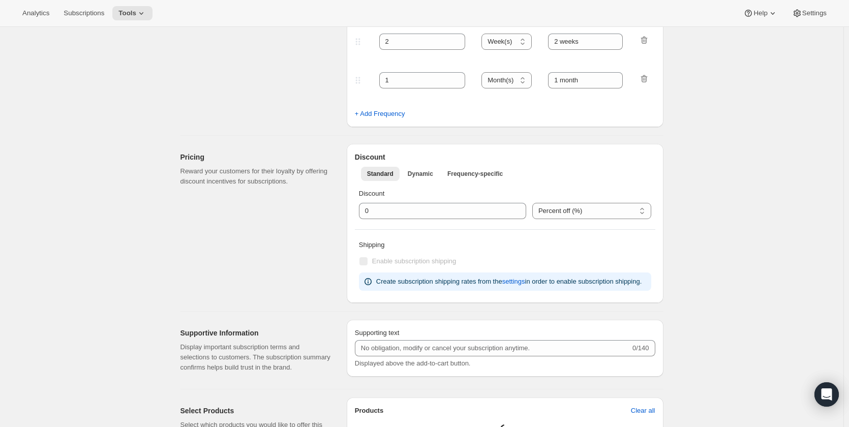
type input "Bundle Subscription"
type input "1"
select select "MONTH"
type input "Monthly"
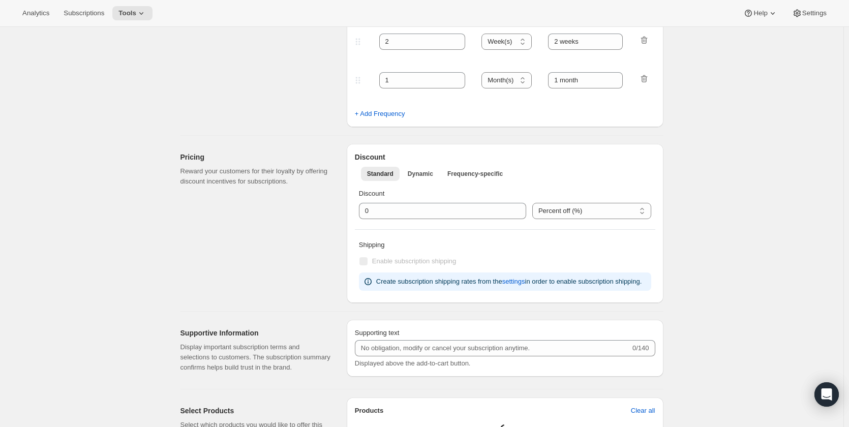
type input "3"
type input "Quarterly"
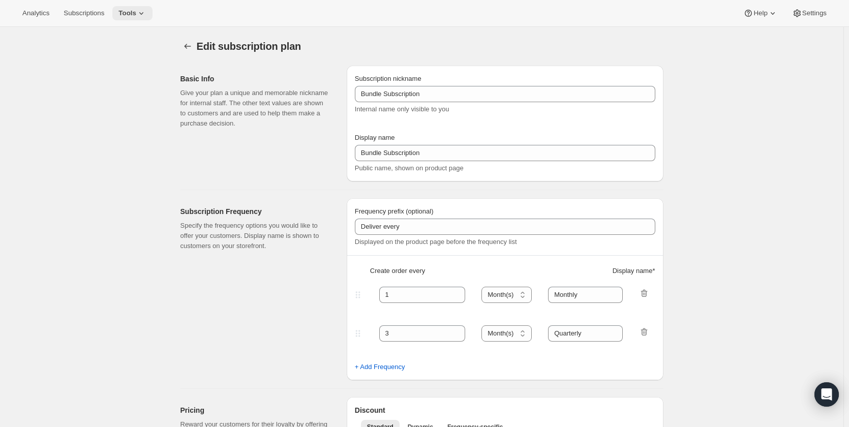
click at [137, 15] on icon at bounding box center [141, 13] width 10 height 10
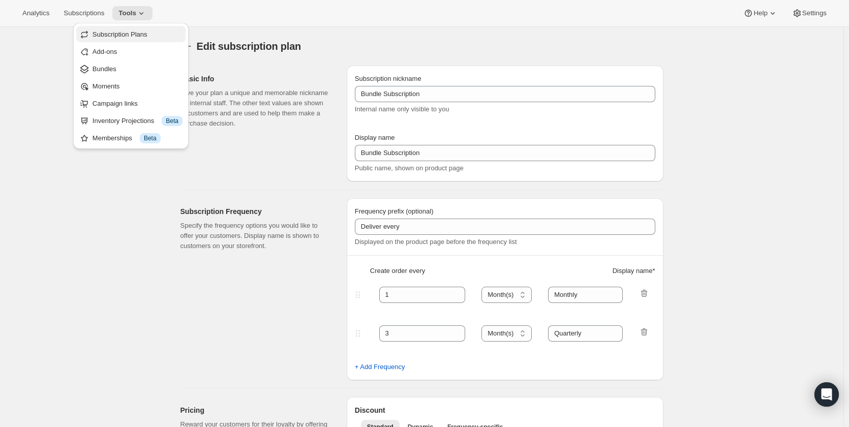
click at [139, 34] on span "Subscription Plans" at bounding box center [120, 34] width 55 height 8
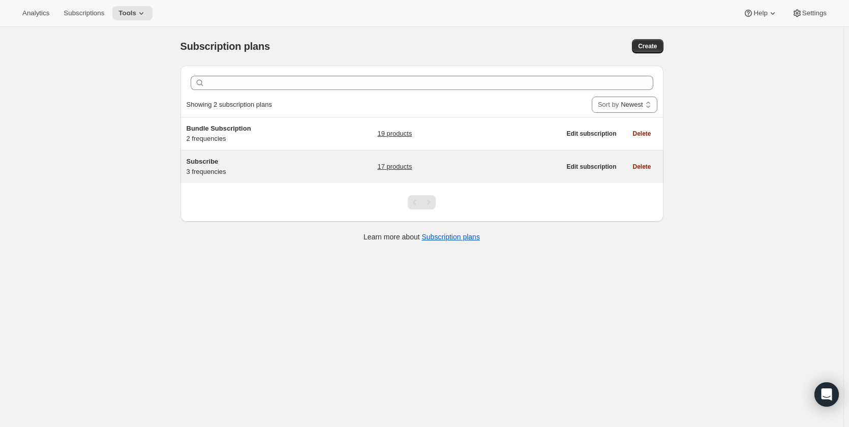
click at [225, 166] on h5 "Subscribe" at bounding box center [250, 162] width 127 height 10
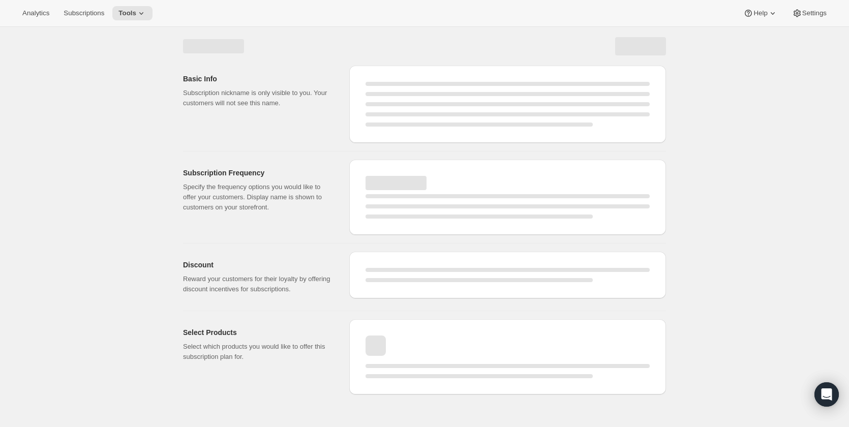
select select "WEEK"
select select "MONTH"
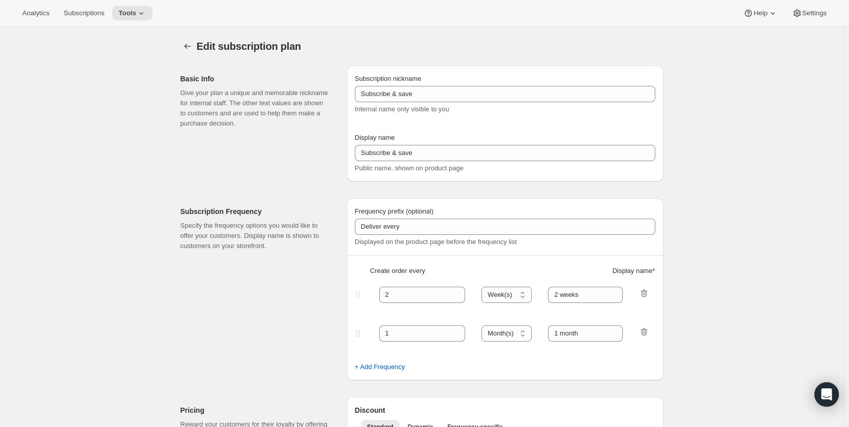
type input "Subscribe"
type input "1"
type input "Weekly"
type input "Monthly"
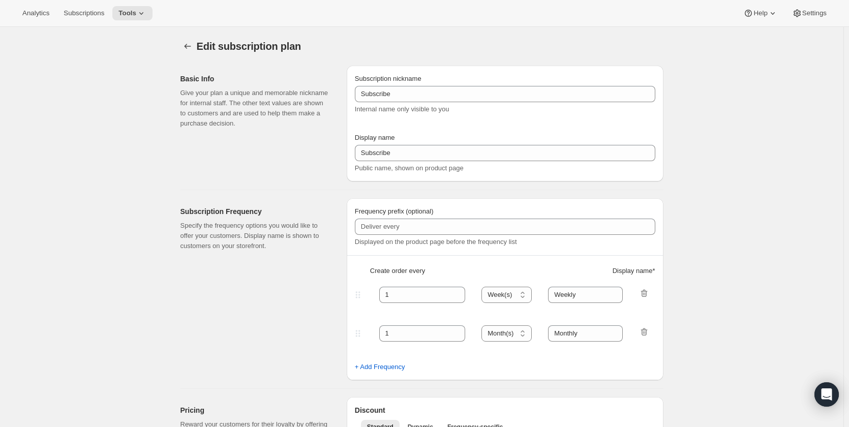
select select "MONTH"
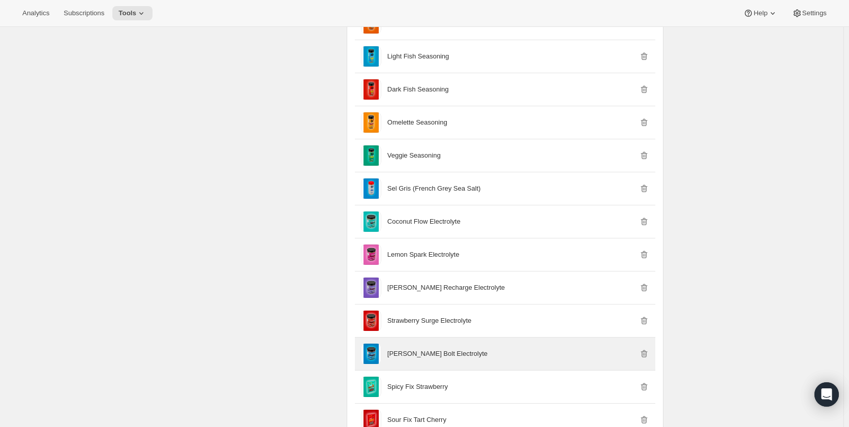
scroll to position [959, 0]
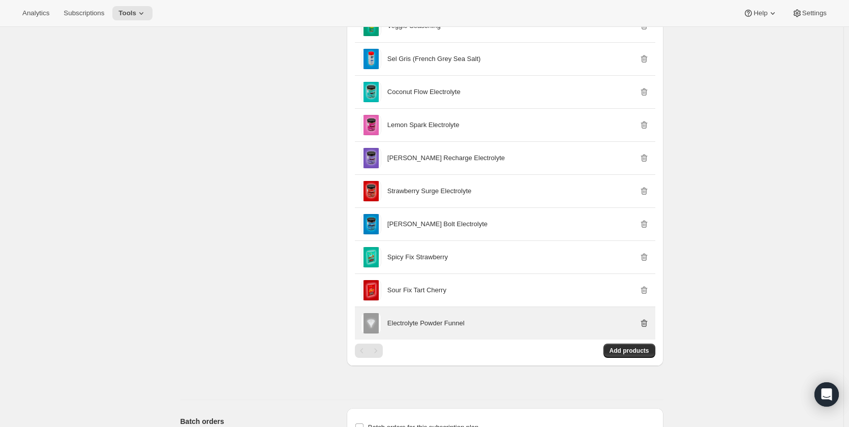
click at [645, 322] on icon "button" at bounding box center [644, 323] width 10 height 10
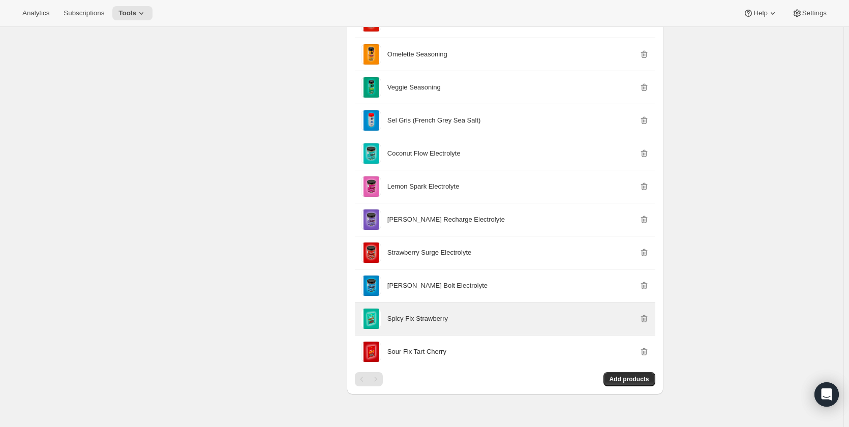
scroll to position [915, 0]
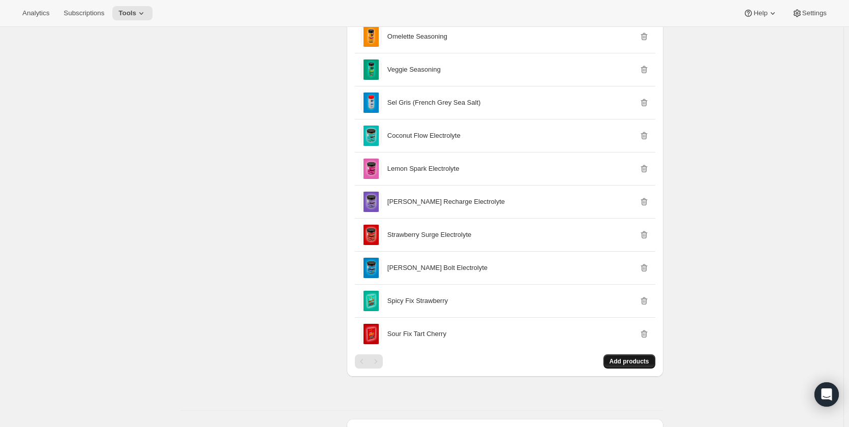
click at [637, 361] on span "Add products" at bounding box center [629, 361] width 40 height 8
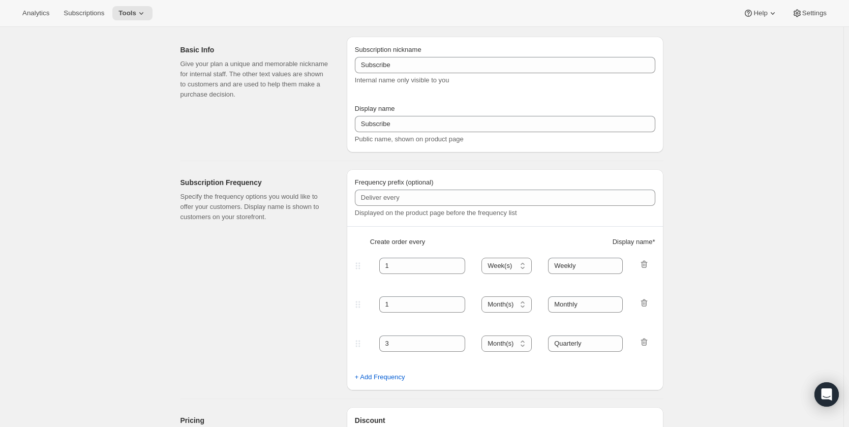
scroll to position [0, 0]
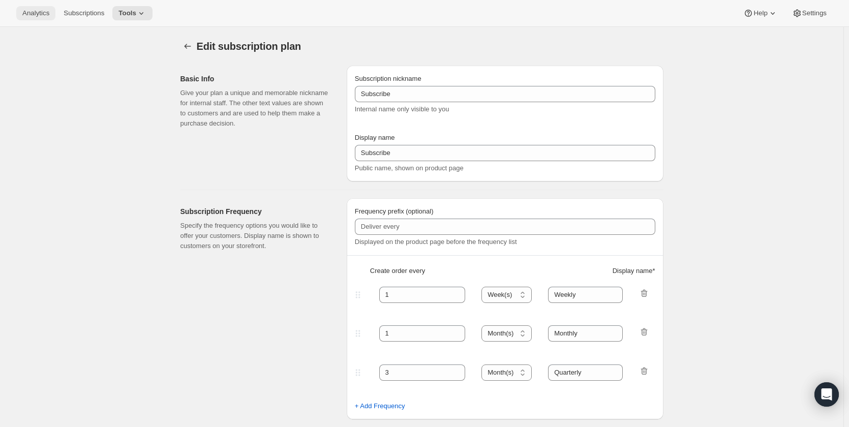
click at [39, 14] on span "Analytics" at bounding box center [35, 13] width 27 height 8
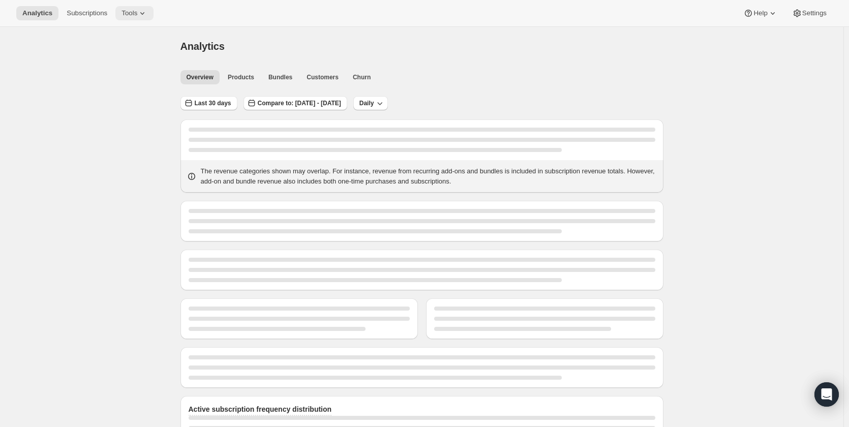
click at [137, 10] on icon at bounding box center [142, 13] width 10 height 10
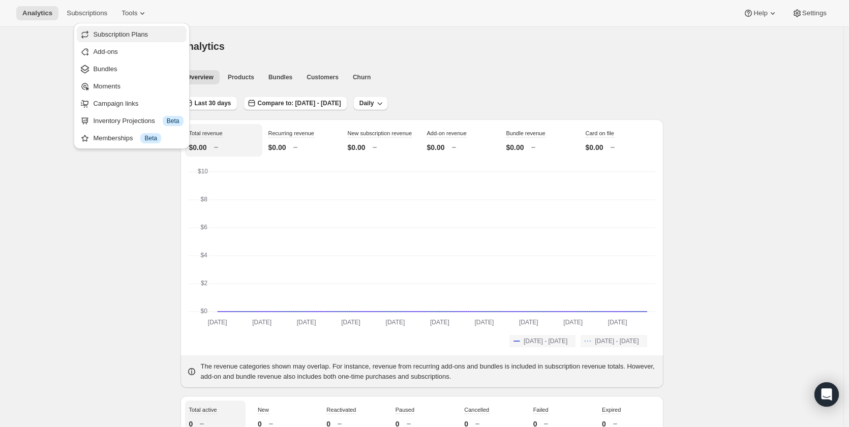
click at [133, 35] on span "Subscription Plans" at bounding box center [120, 34] width 55 height 8
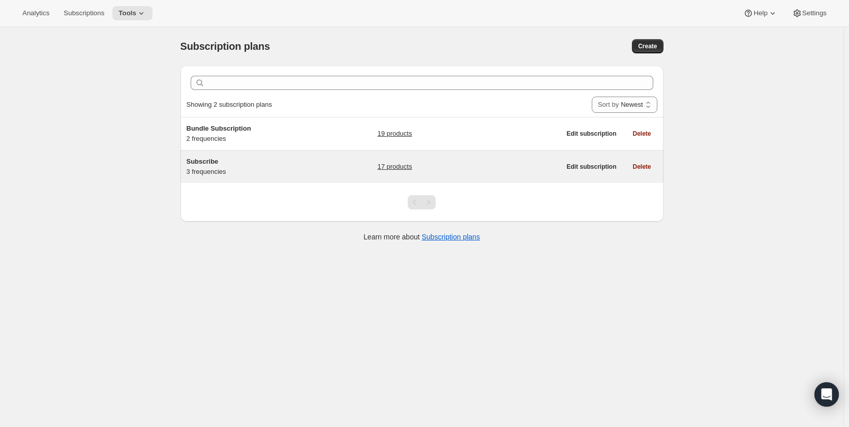
click at [206, 169] on div "Subscribe 3 frequencies" at bounding box center [250, 167] width 127 height 20
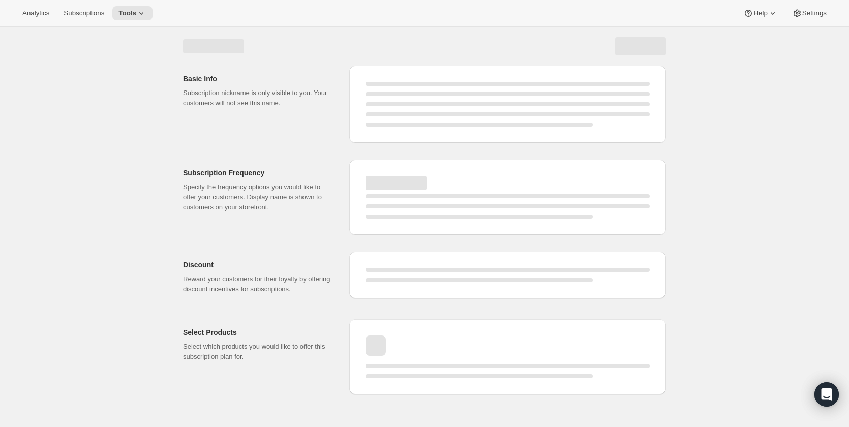
select select "WEEK"
select select "MONTH"
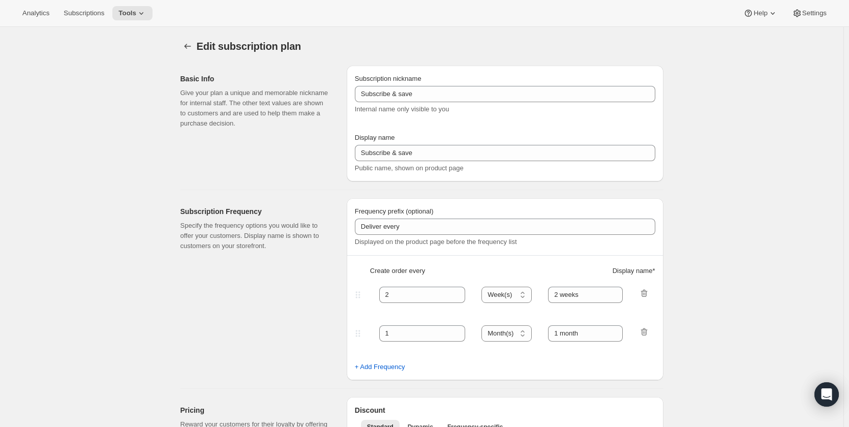
type input "Subscribe"
type input "1"
type input "Weekly"
type input "Monthly"
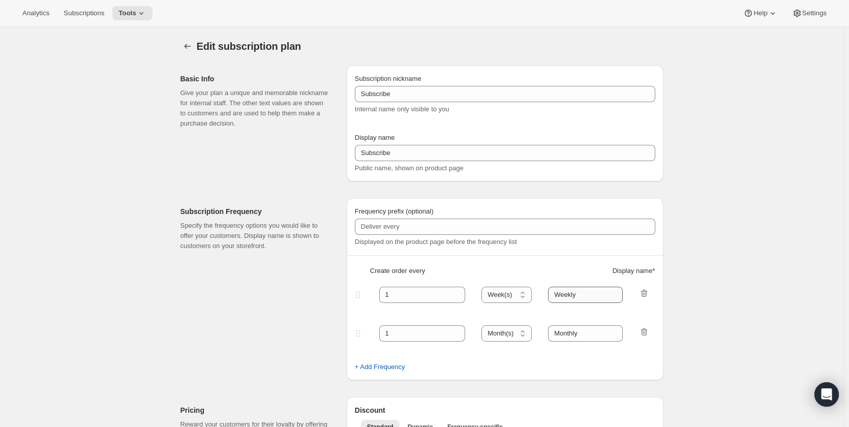
select select "MONTH"
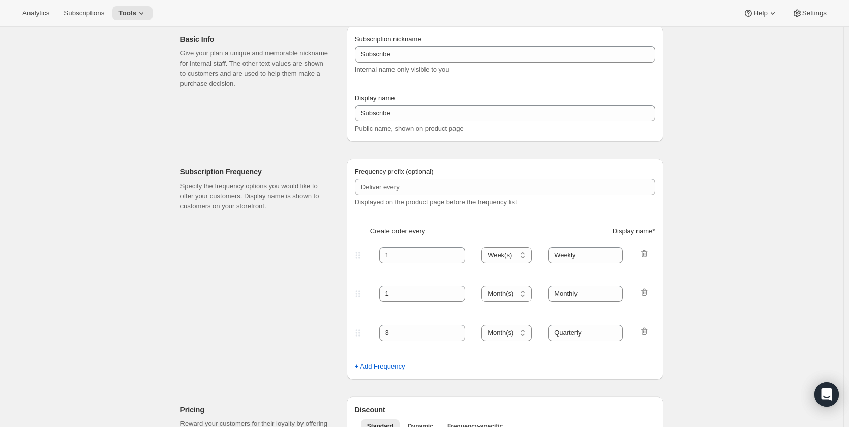
scroll to position [51, 0]
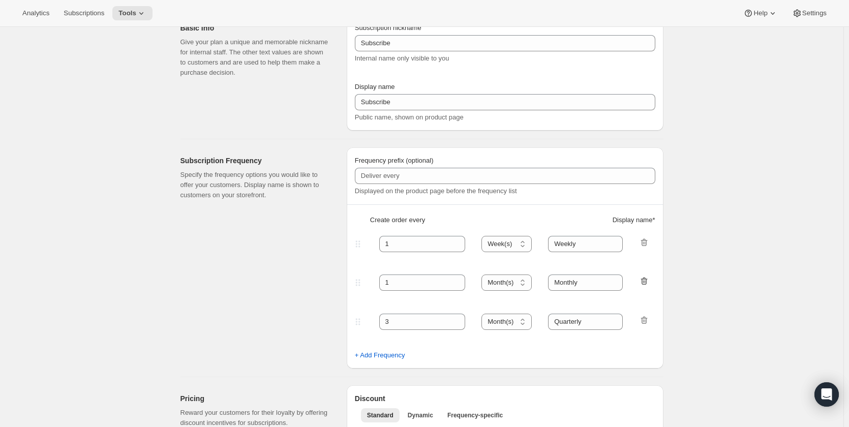
click at [648, 282] on icon "button" at bounding box center [644, 281] width 10 height 10
type input "3"
type input "Quarterly"
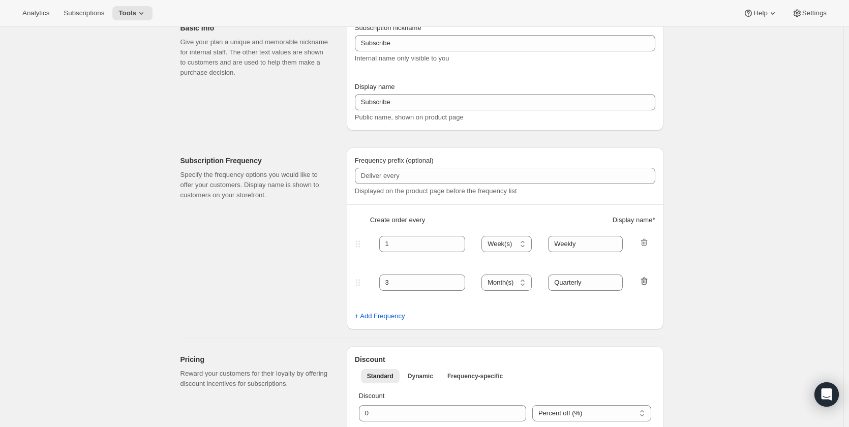
click at [646, 281] on icon "button" at bounding box center [645, 281] width 1 height 3
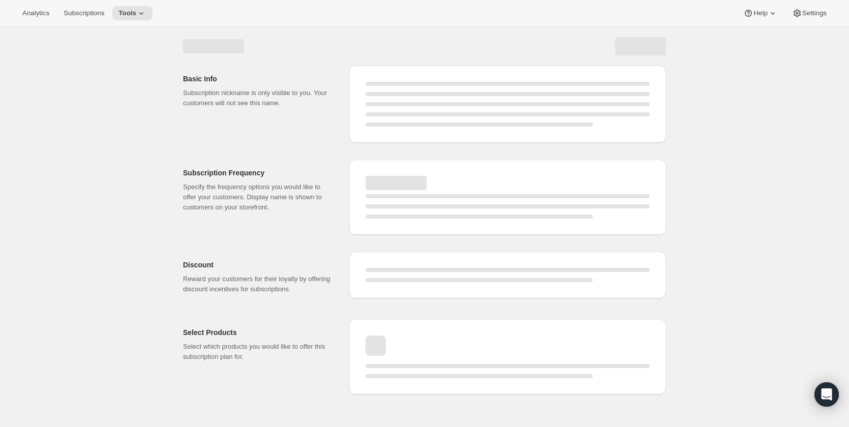
scroll to position [0, 0]
select select "WEEK"
select select "MONTH"
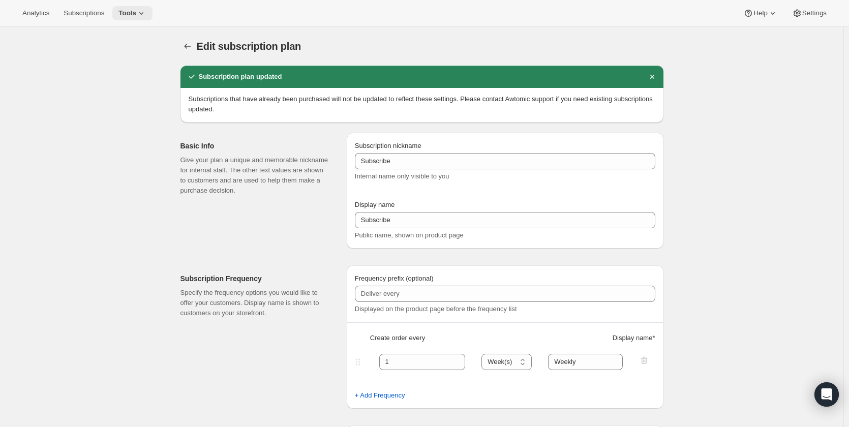
click at [125, 8] on button "Tools" at bounding box center [132, 13] width 40 height 14
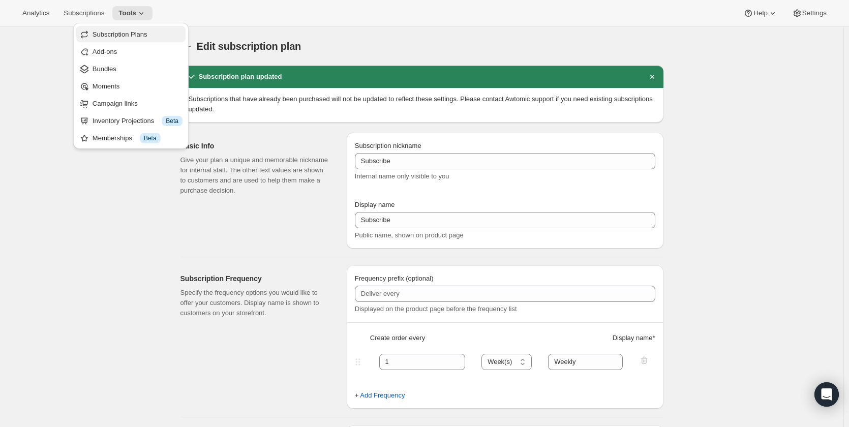
click at [120, 35] on span "Subscription Plans" at bounding box center [120, 34] width 55 height 8
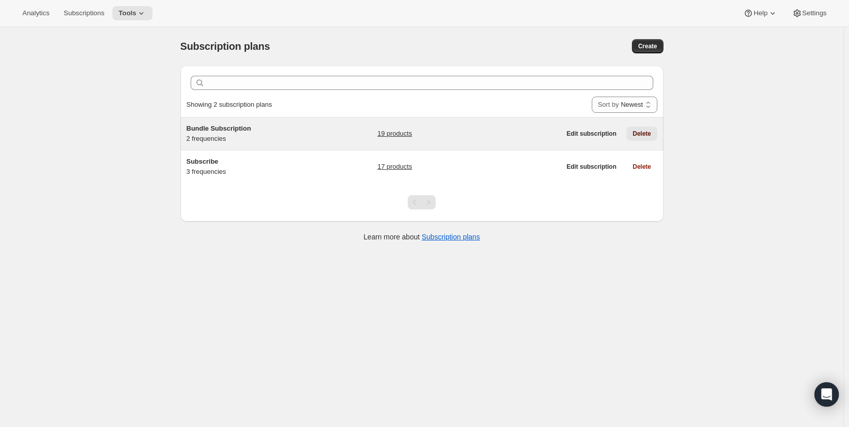
click at [651, 136] on span "Delete" at bounding box center [641, 134] width 18 height 8
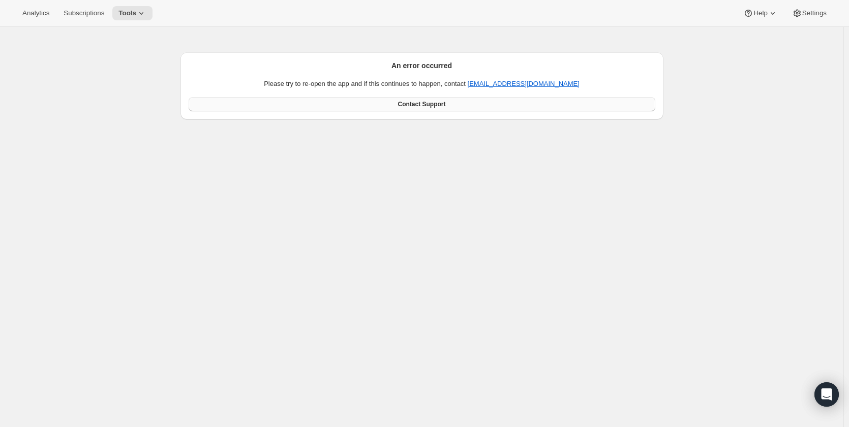
click at [483, 104] on link "Contact Support" at bounding box center [422, 104] width 467 height 14
click at [136, 12] on icon at bounding box center [141, 13] width 10 height 10
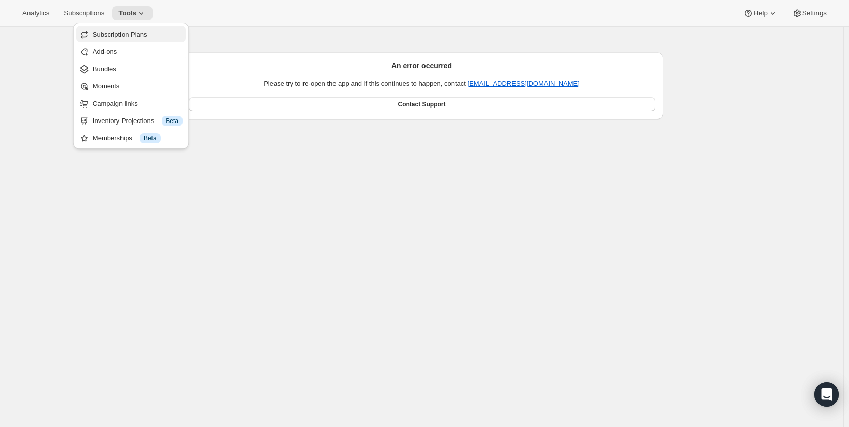
click at [133, 33] on span "Subscription Plans" at bounding box center [120, 34] width 55 height 8
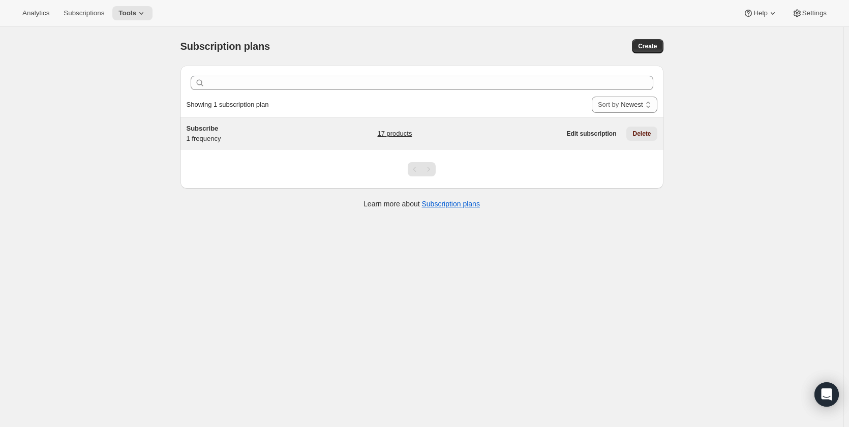
click at [642, 134] on span "Delete" at bounding box center [641, 134] width 18 height 8
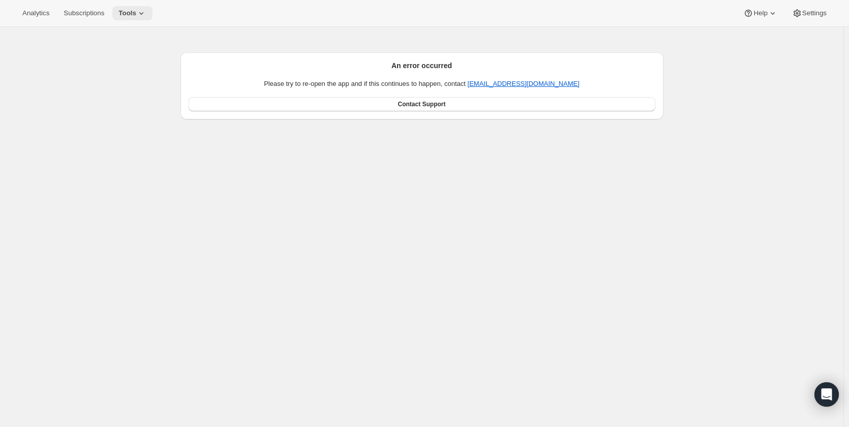
click at [124, 8] on button "Tools" at bounding box center [132, 13] width 40 height 14
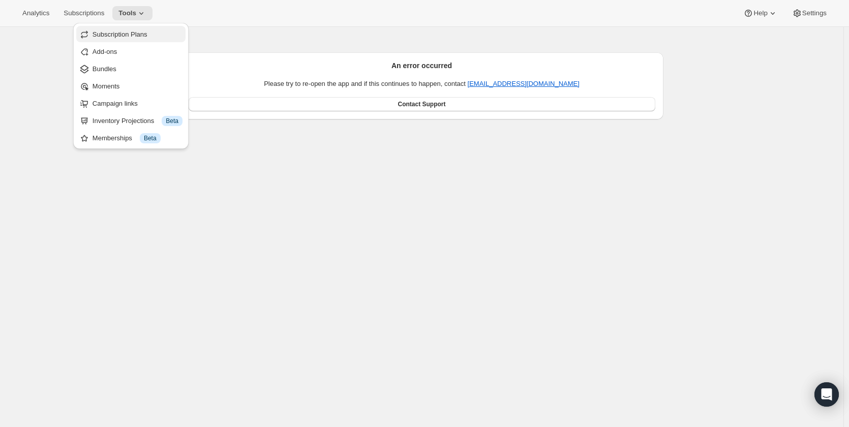
click at [133, 30] on span "Subscription Plans" at bounding box center [120, 34] width 55 height 8
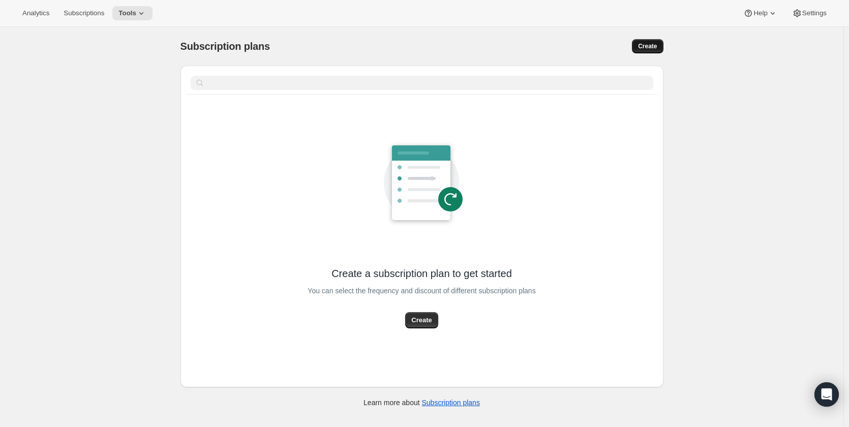
click at [650, 44] on span "Create" at bounding box center [647, 46] width 19 height 8
select select "WEEK"
select select "MONTH"
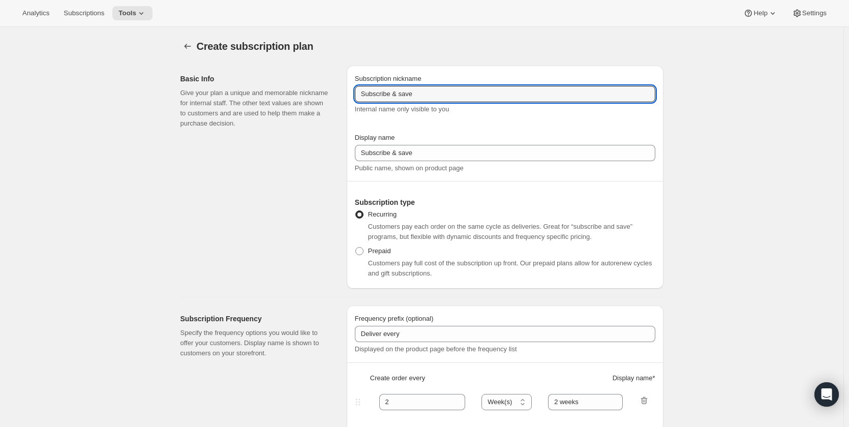
drag, startPoint x: 424, startPoint y: 96, endPoint x: 295, endPoint y: 99, distance: 128.6
click at [295, 99] on div "Basic Info Give your plan a unique and memorable nickname for internal staff. T…" at bounding box center [417, 172] width 491 height 231
paste input "Bundle Subscription"
drag, startPoint x: 424, startPoint y: 96, endPoint x: 333, endPoint y: 97, distance: 91.0
click at [333, 97] on div "Basic Info Give your plan a unique and memorable nickname for internal staff. T…" at bounding box center [417, 172] width 491 height 231
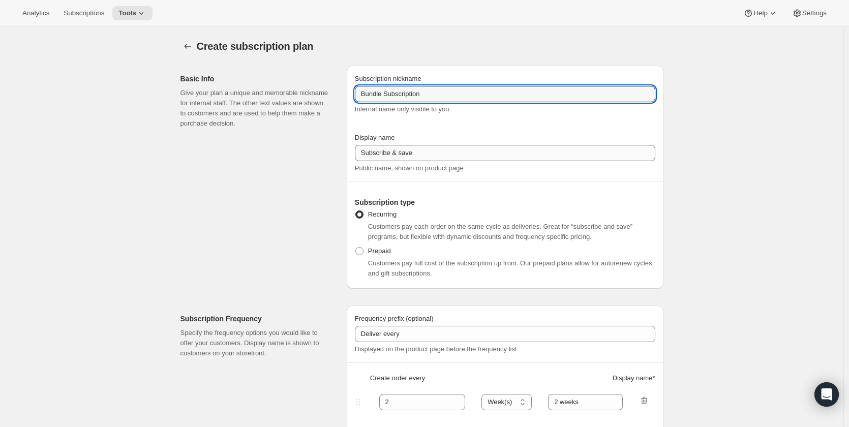
type input "Bundle Subscription"
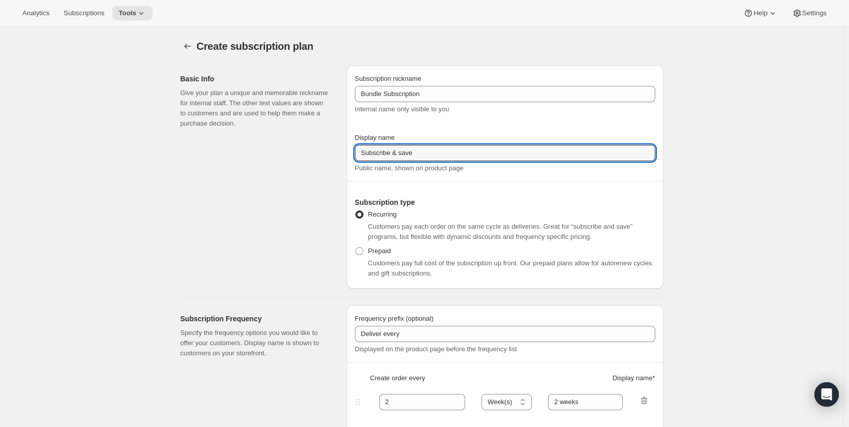
paste input "Bundle Subscription"
drag, startPoint x: 427, startPoint y: 155, endPoint x: 301, endPoint y: 149, distance: 126.7
click at [301, 149] on div "Basic Info Give your plan a unique and memorable nickname for internal staff. T…" at bounding box center [417, 172] width 491 height 231
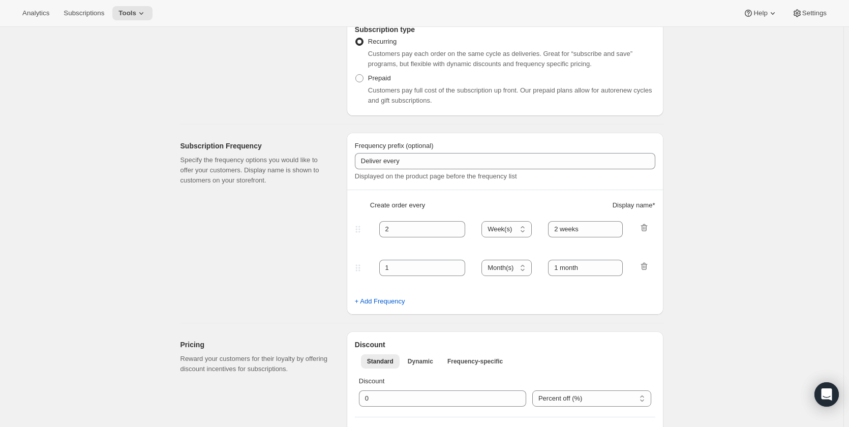
scroll to position [203, 0]
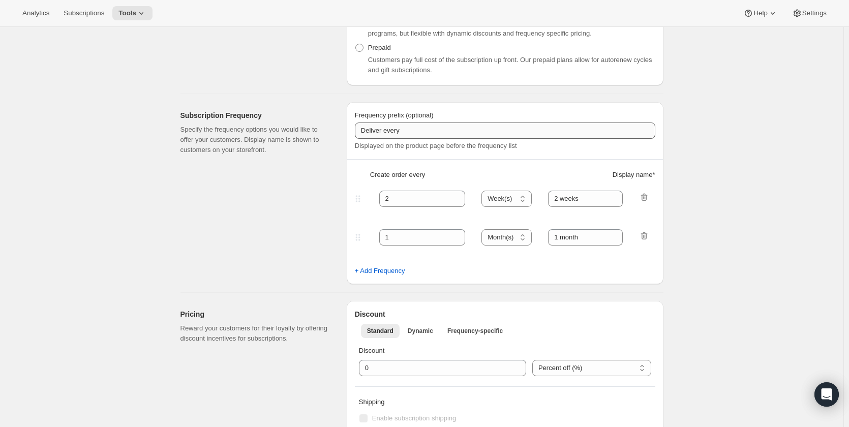
type input "Bundle Subscription"
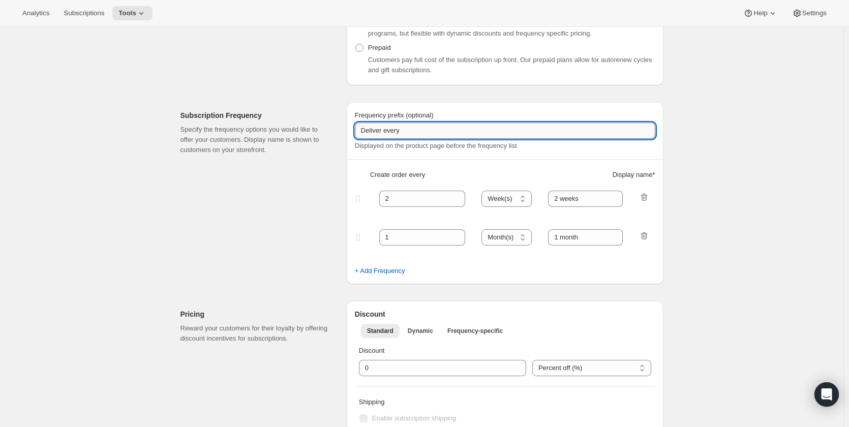
click at [412, 133] on input "Deliver every" at bounding box center [505, 130] width 300 height 16
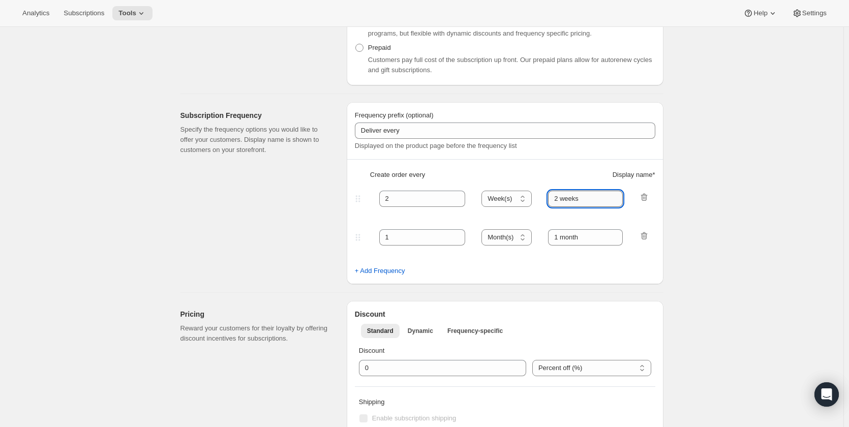
drag, startPoint x: 598, startPoint y: 198, endPoint x: 557, endPoint y: 200, distance: 40.7
click at [557, 200] on input "2 weeks" at bounding box center [585, 199] width 75 height 16
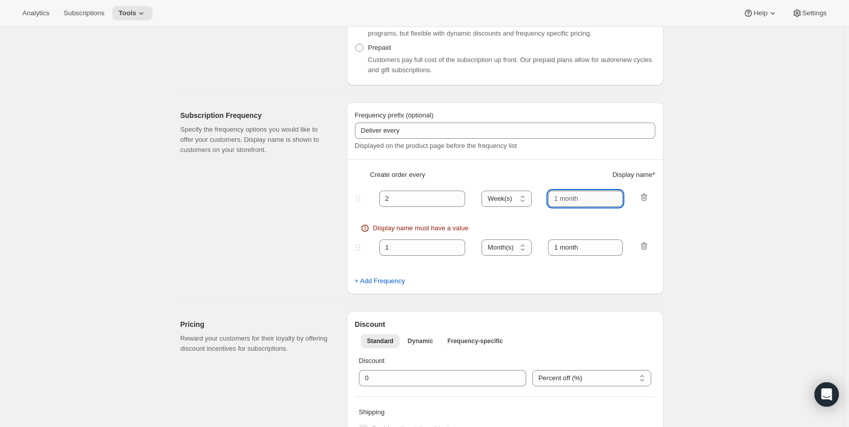
click at [584, 199] on input "text" at bounding box center [585, 199] width 75 height 16
type input "Monthly"
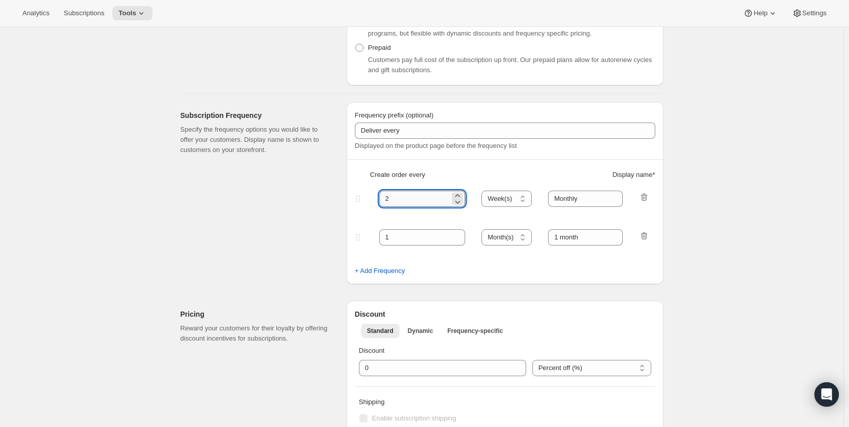
click at [409, 201] on input "2" at bounding box center [414, 199] width 71 height 16
type input "1"
drag, startPoint x: 509, startPoint y: 200, endPoint x: 509, endPoint y: 206, distance: 6.1
click at [509, 200] on select "Day(s) Week(s) Month(s) Year(s)" at bounding box center [506, 199] width 50 height 16
select select "MONTH"
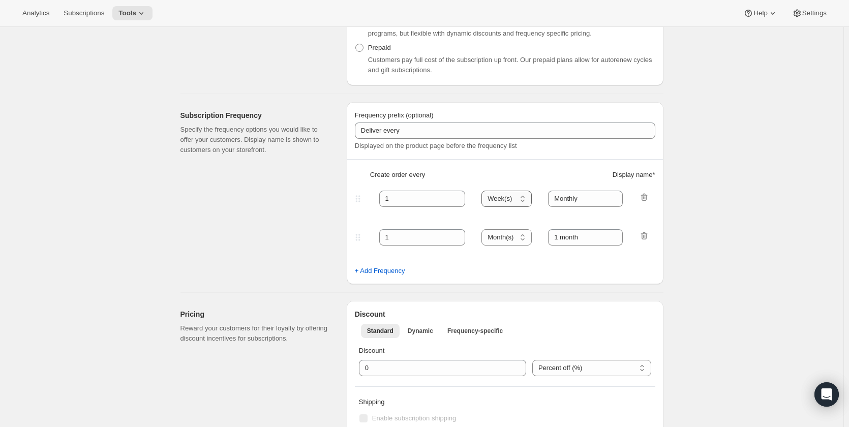
click at [484, 191] on select "Day(s) Week(s) Month(s) Year(s)" at bounding box center [506, 199] width 50 height 16
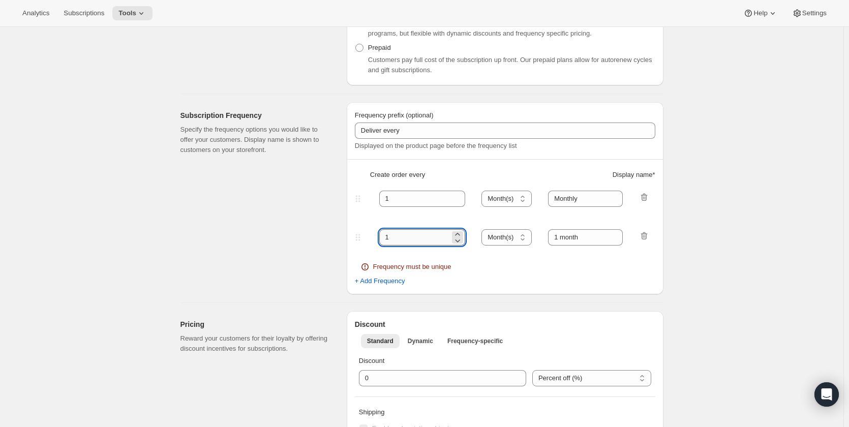
click at [442, 237] on input "1" at bounding box center [414, 237] width 71 height 16
click at [489, 241] on select "Day(s) Week(s) Month(s) Year(s)" at bounding box center [506, 237] width 50 height 16
click at [425, 239] on input "1" at bounding box center [414, 237] width 71 height 16
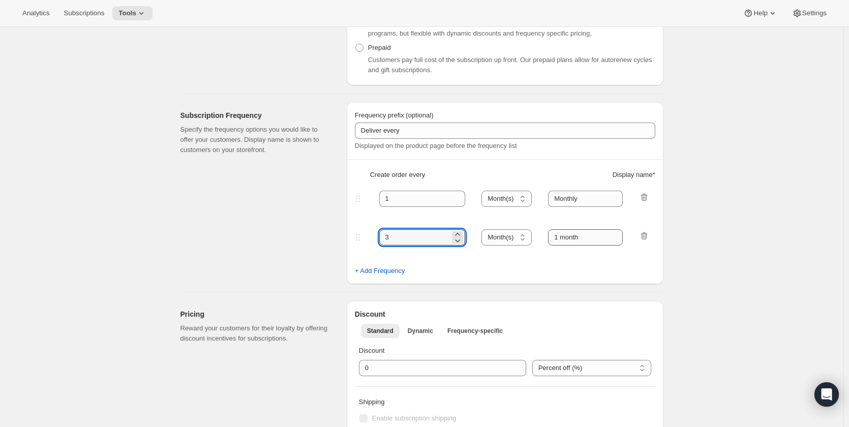
type input "3"
click at [609, 239] on input "1 month" at bounding box center [585, 237] width 75 height 16
type input "1"
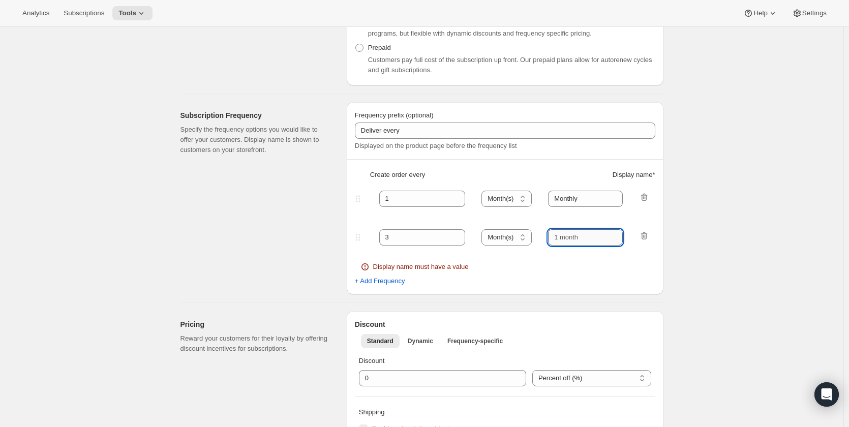
click at [588, 239] on input "text" at bounding box center [585, 237] width 75 height 16
type input "Quarterly"
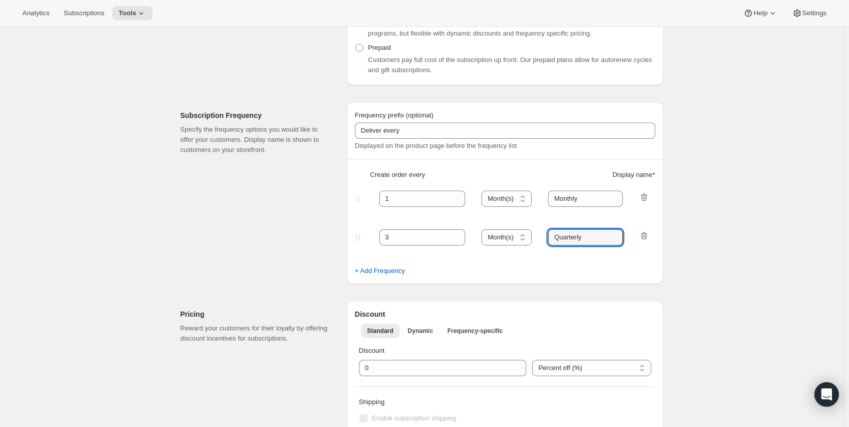
click at [680, 227] on div "Create subscription plan. This page is ready Create subscription plan Basic Inf…" at bounding box center [421, 418] width 843 height 1189
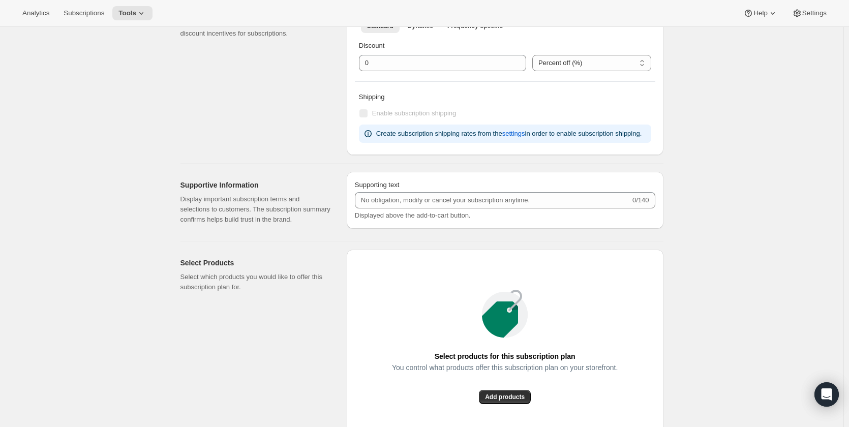
scroll to position [559, 0]
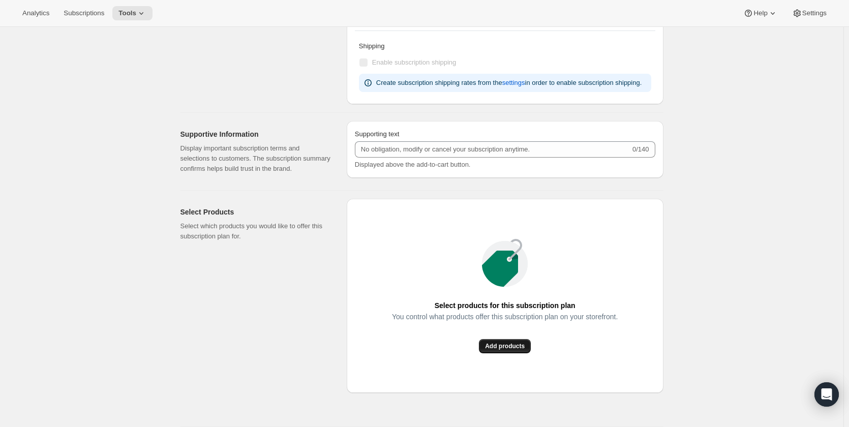
click at [512, 345] on span "Add products" at bounding box center [505, 346] width 40 height 8
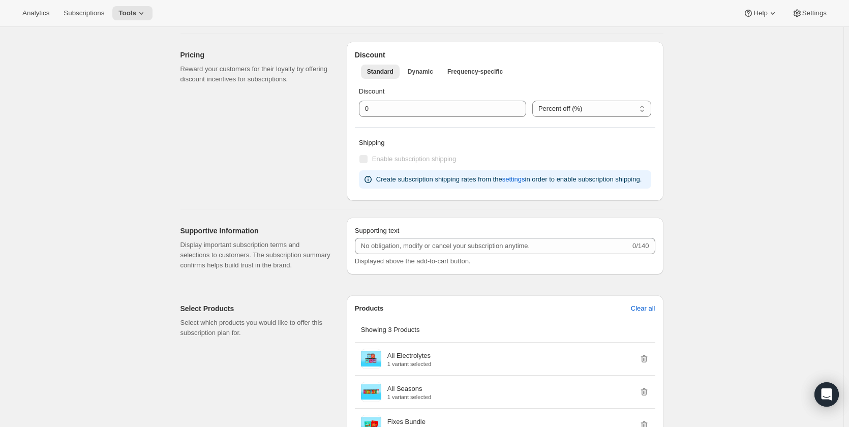
scroll to position [0, 0]
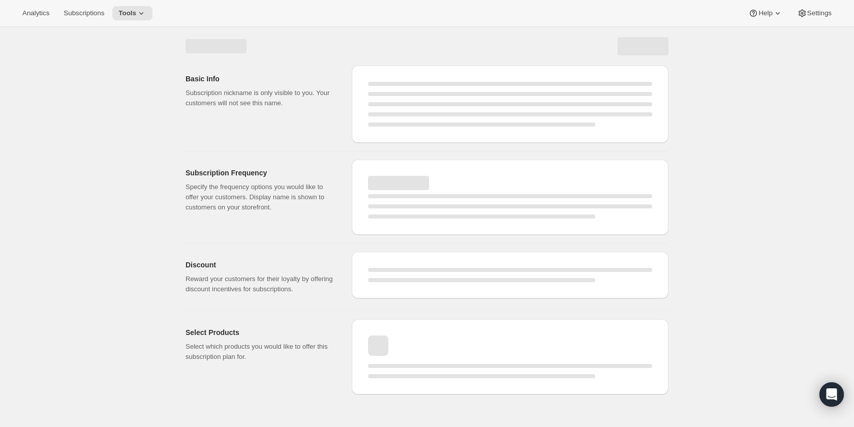
select select "WEEK"
select select "MONTH"
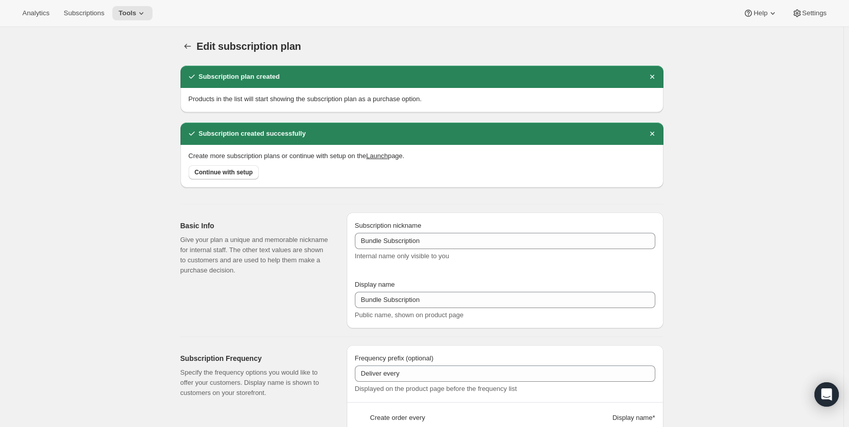
type input "Bundle Subscription"
type input "1"
select select "MONTH"
type input "Monthly"
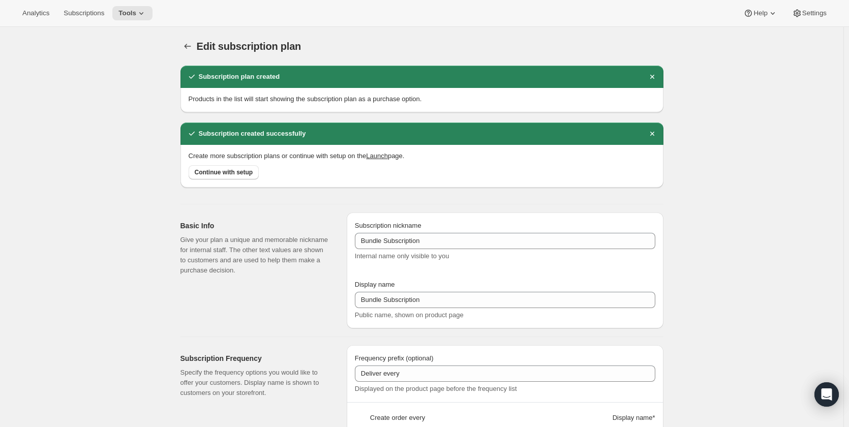
type input "3"
type input "Quarterly"
click at [136, 12] on icon at bounding box center [141, 13] width 10 height 10
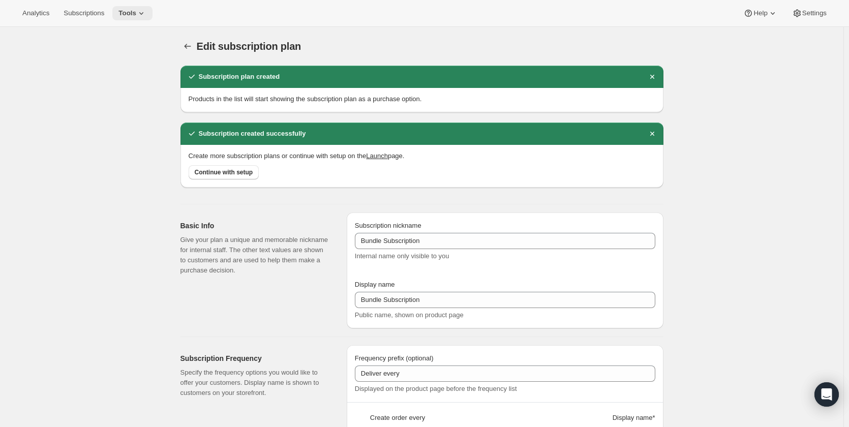
click at [136, 16] on icon at bounding box center [141, 13] width 10 height 10
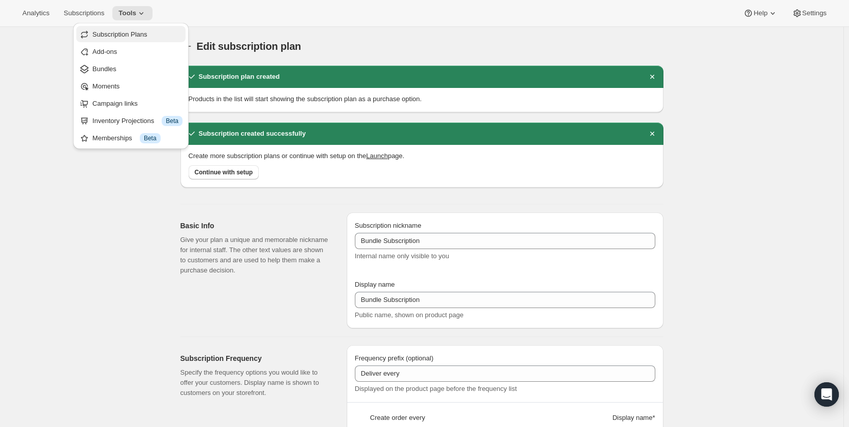
click at [132, 36] on span "Subscription Plans" at bounding box center [120, 34] width 55 height 8
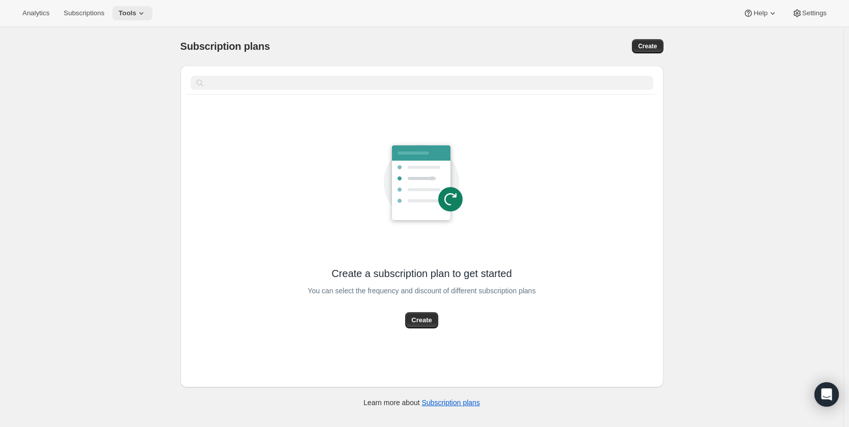
click at [136, 15] on icon at bounding box center [141, 13] width 10 height 10
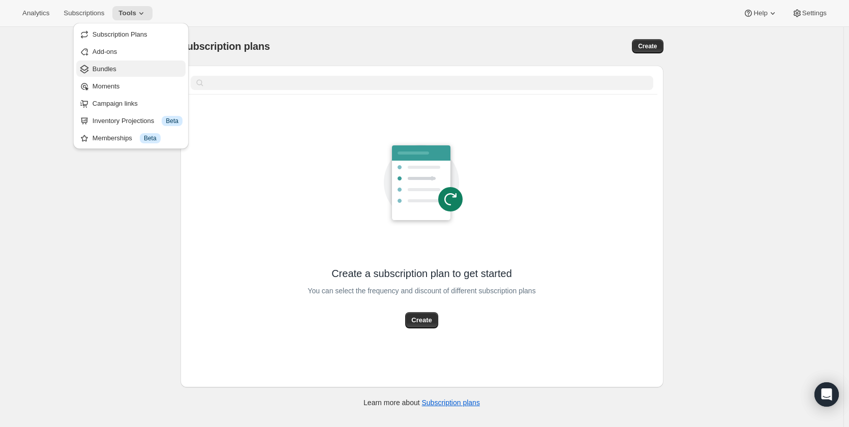
click at [131, 66] on span "Bundles" at bounding box center [138, 69] width 90 height 10
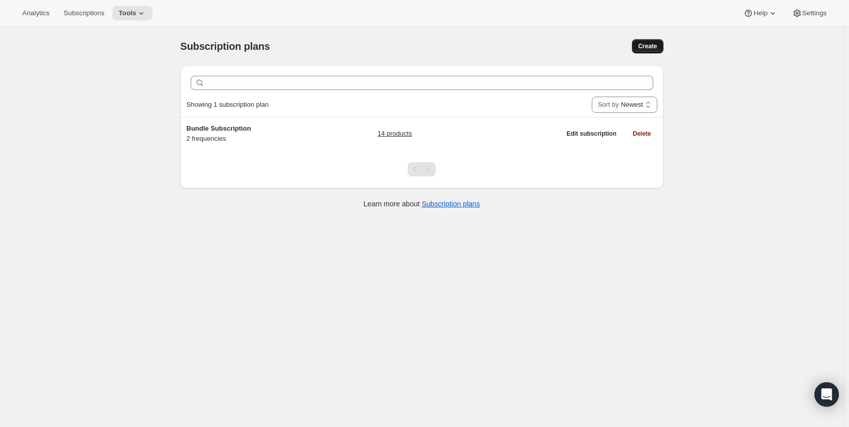
click at [653, 47] on span "Create" at bounding box center [647, 46] width 19 height 8
select select "WEEK"
select select "MONTH"
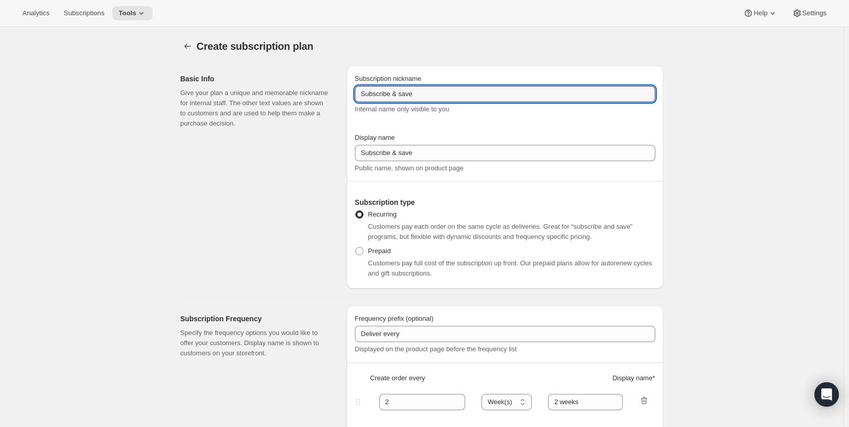
drag, startPoint x: 425, startPoint y: 96, endPoint x: 334, endPoint y: 86, distance: 91.6
click at [334, 86] on div "Basic Info Give your plan a unique and memorable nickname for internal staff. T…" at bounding box center [417, 172] width 491 height 231
click at [395, 88] on input "Subscribe & save" at bounding box center [505, 94] width 300 height 16
drag, startPoint x: 416, startPoint y: 91, endPoint x: 440, endPoint y: 98, distance: 24.8
click at [450, 92] on input "Subscribe & save" at bounding box center [505, 94] width 300 height 16
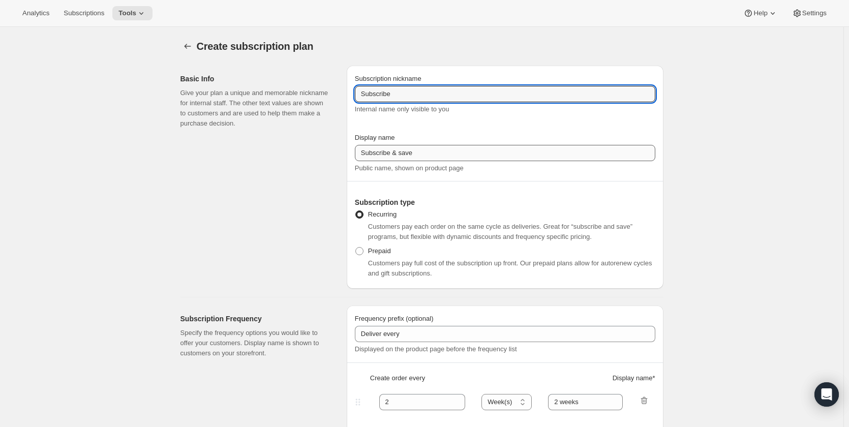
type input "Subscribe"
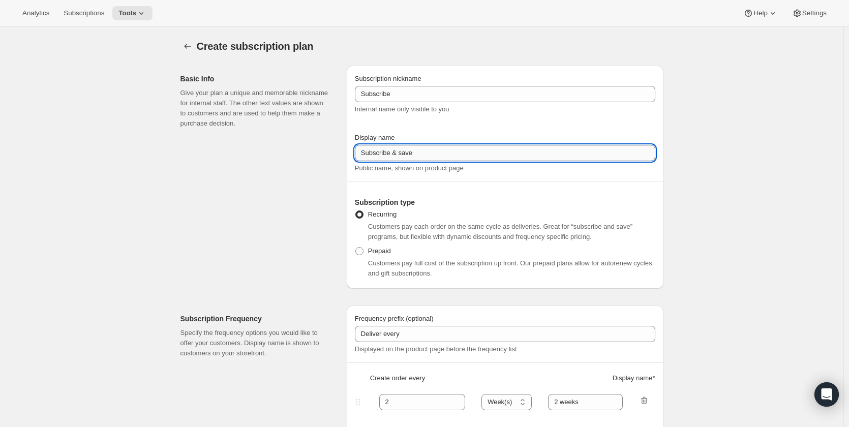
drag, startPoint x: 412, startPoint y: 147, endPoint x: 389, endPoint y: 153, distance: 23.7
click at [389, 153] on input "Subscribe & save" at bounding box center [505, 153] width 300 height 16
type input "Subscribe"
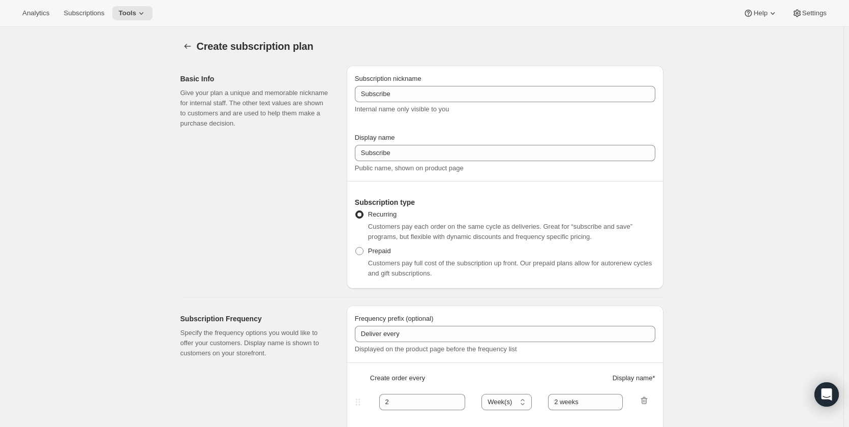
click at [314, 181] on div "Basic Info Give your plan a unique and memorable nickname for internal staff. T…" at bounding box center [259, 177] width 158 height 223
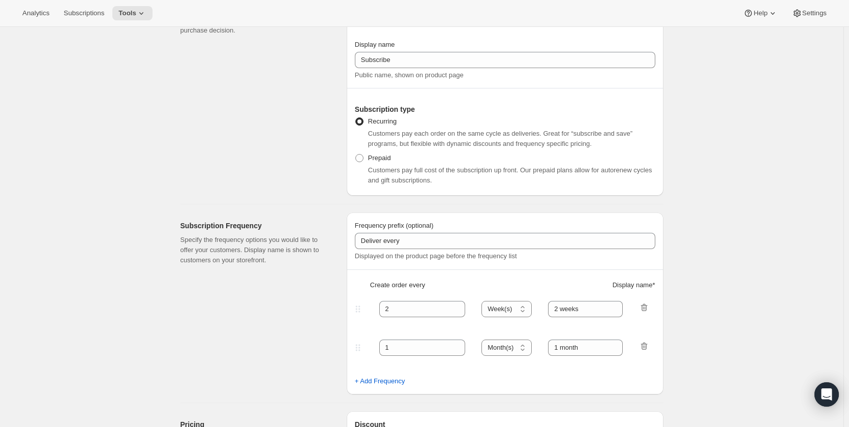
scroll to position [152, 0]
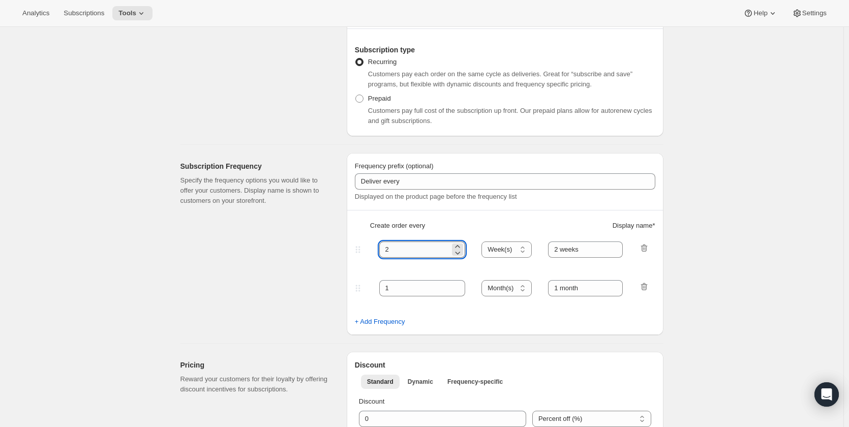
click at [410, 250] on input "2" at bounding box center [414, 249] width 71 height 16
click at [378, 324] on span "+ Add Frequency" at bounding box center [380, 322] width 50 height 10
select select "MONTH"
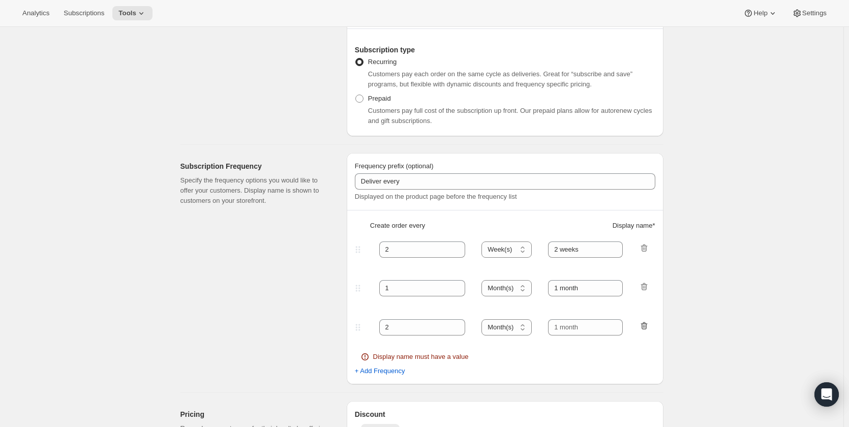
click at [647, 324] on icon "button" at bounding box center [643, 326] width 7 height 8
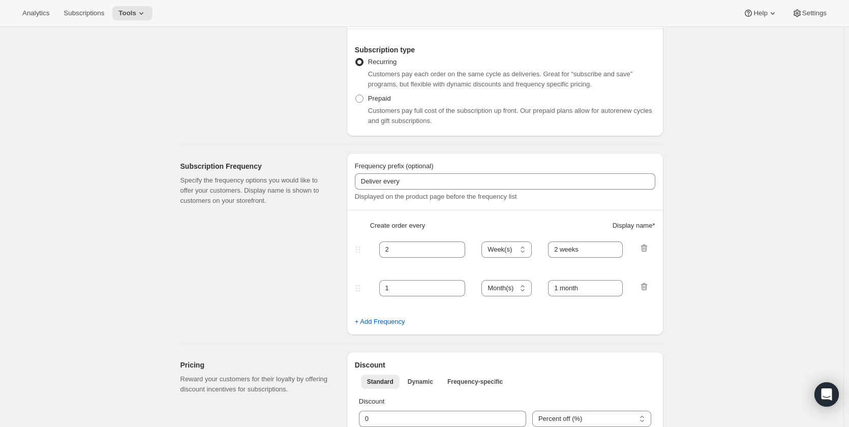
drag, startPoint x: 651, startPoint y: 288, endPoint x: 640, endPoint y: 281, distance: 12.8
click at [649, 288] on icon "button" at bounding box center [644, 287] width 10 height 10
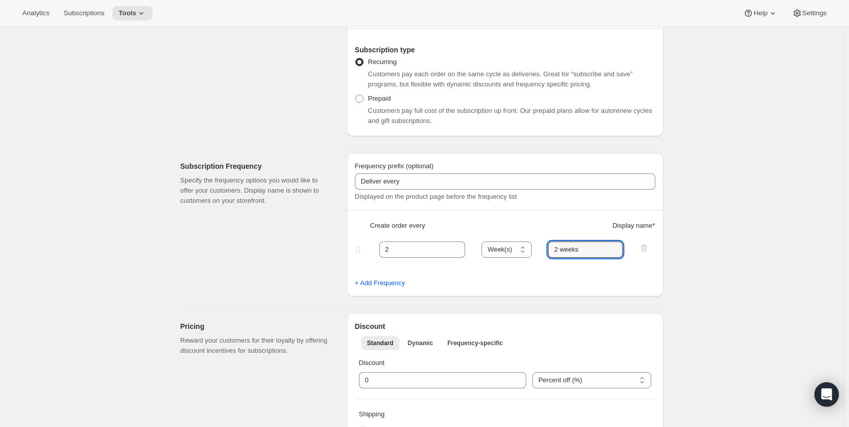
drag, startPoint x: 555, startPoint y: 247, endPoint x: 547, endPoint y: 246, distance: 7.7
click at [547, 246] on div "2 Day(s) Week(s) Month(s) Year(s) Week(s) 2 weeks" at bounding box center [501, 249] width 296 height 16
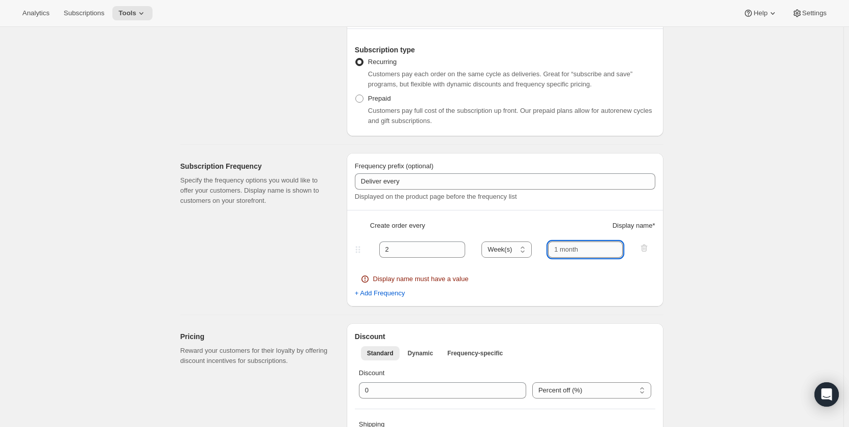
click at [580, 254] on input "text" at bounding box center [585, 249] width 75 height 16
type input "Weekly"
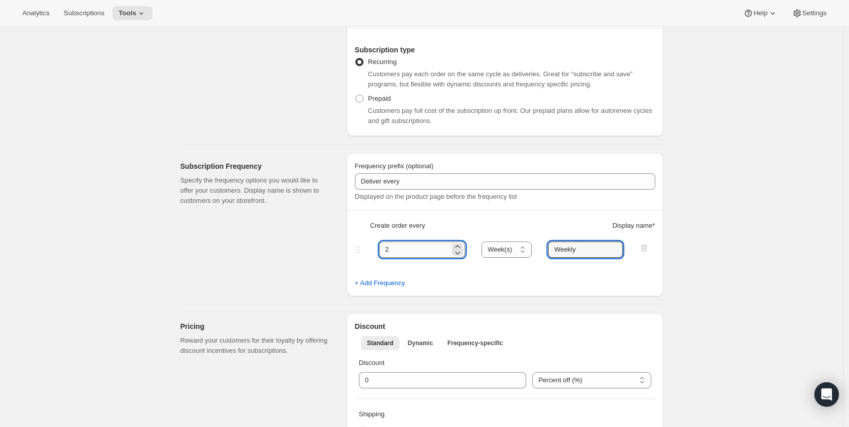
click at [437, 250] on input "2" at bounding box center [414, 249] width 71 height 16
type input "1"
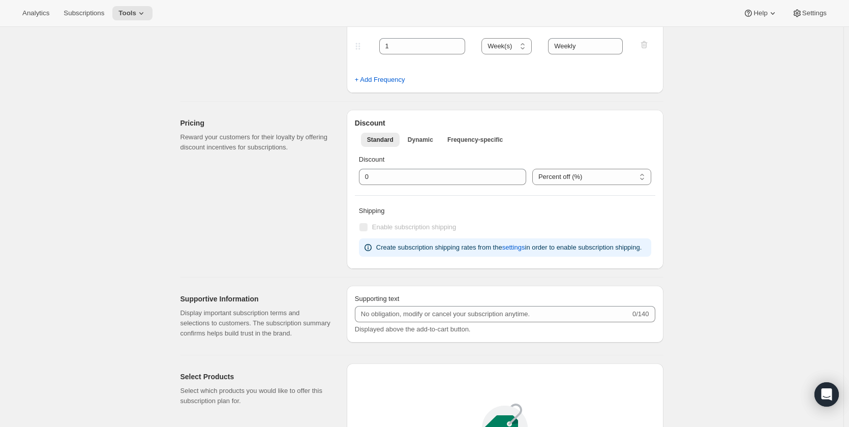
scroll to position [559, 0]
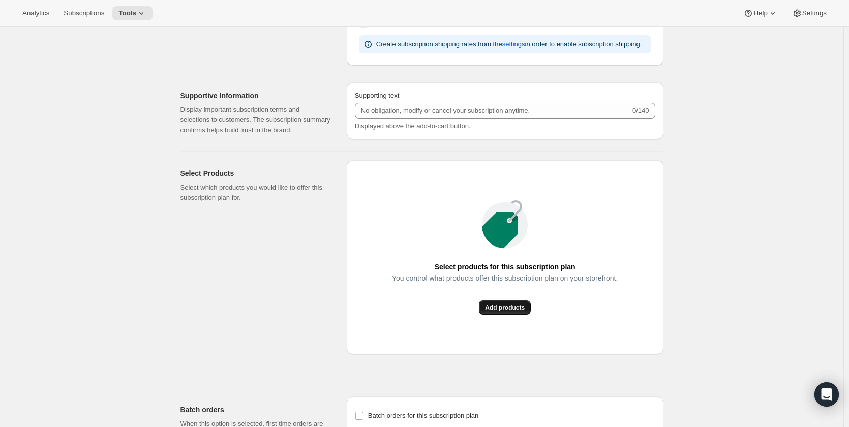
click at [522, 305] on span "Add products" at bounding box center [505, 307] width 40 height 8
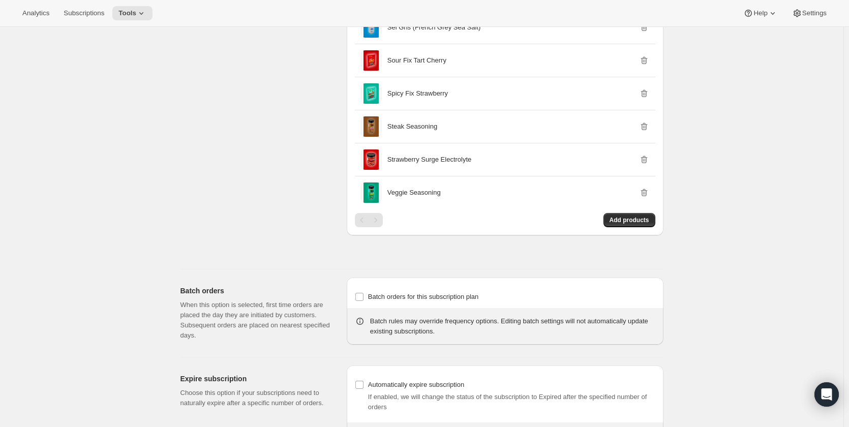
scroll to position [1118, 0]
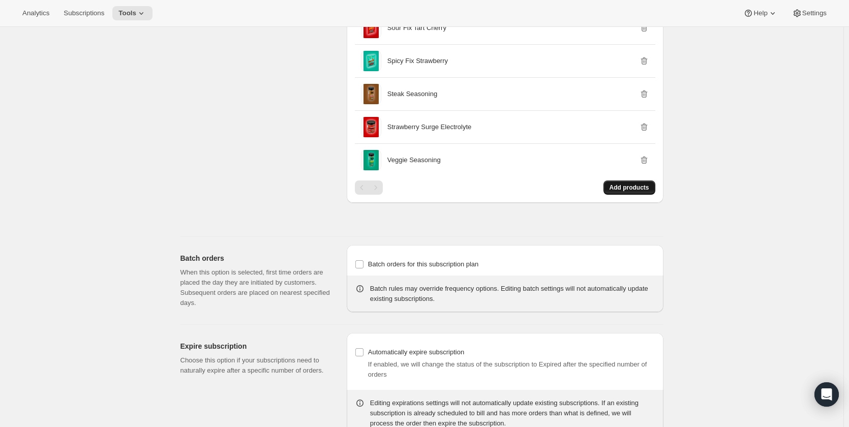
click at [633, 190] on span "Add products" at bounding box center [629, 187] width 40 height 8
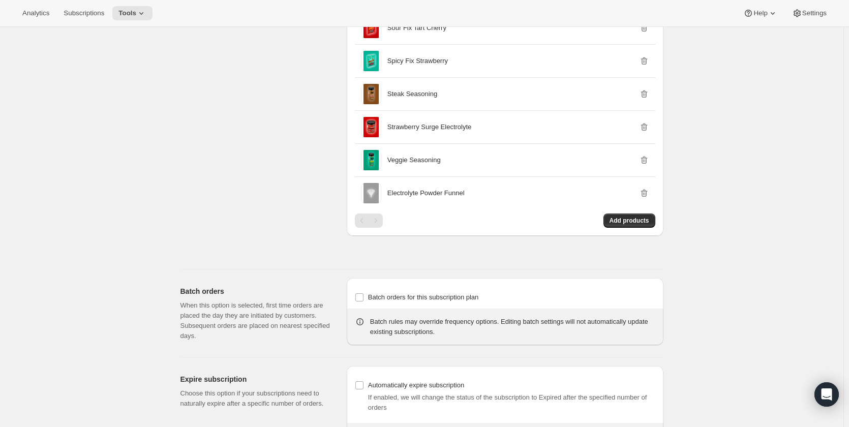
scroll to position [0, 0]
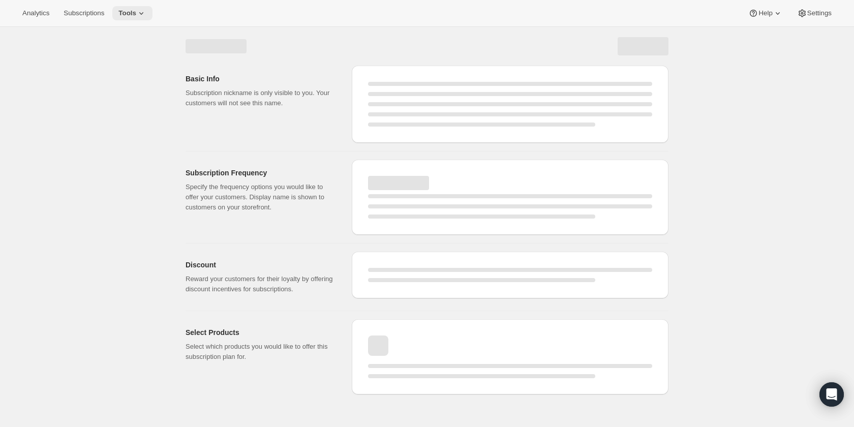
select select "WEEK"
select select "MONTH"
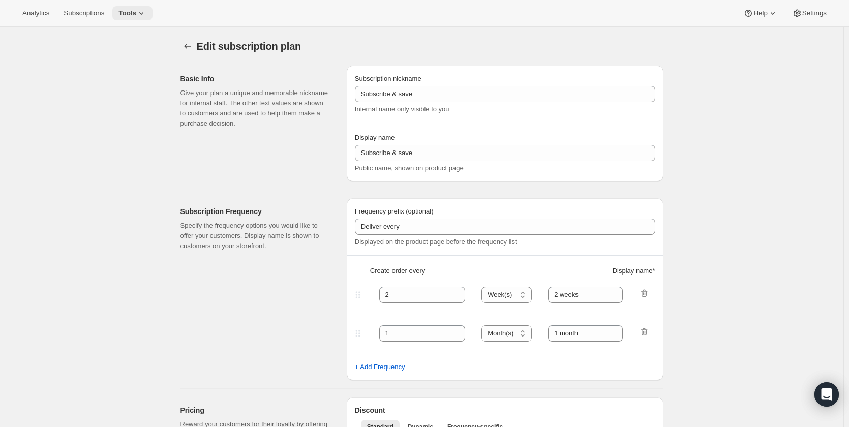
click at [127, 12] on span "Tools" at bounding box center [127, 13] width 18 height 8
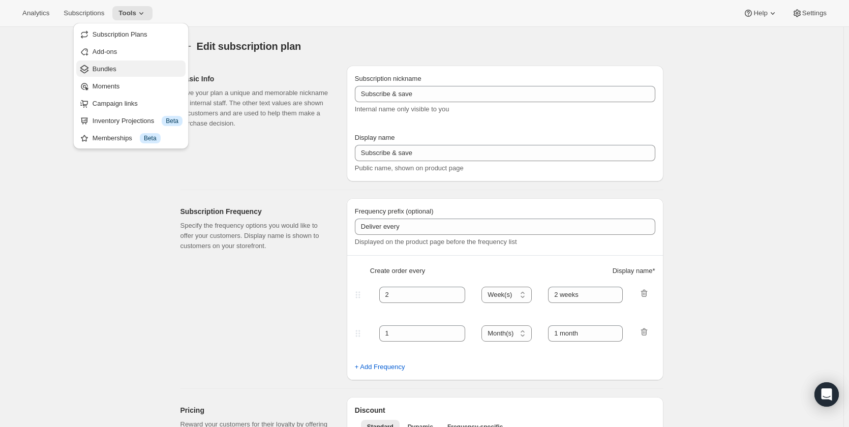
type input "Subscribe"
type input "1"
type input "Weekly"
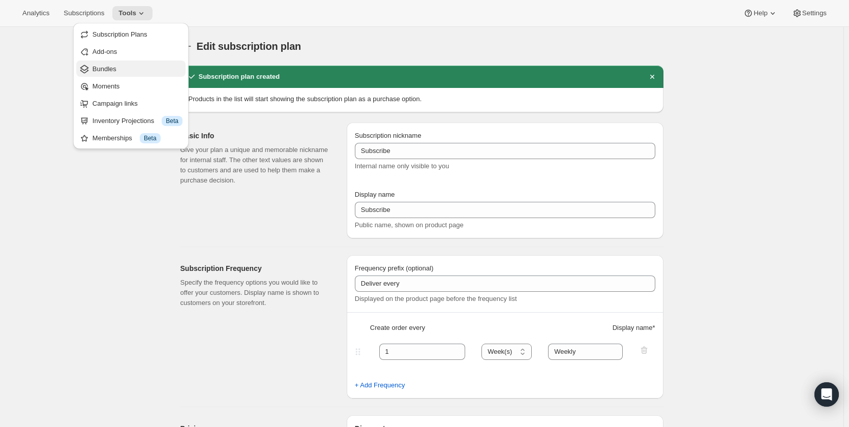
click at [131, 69] on span "Bundles" at bounding box center [138, 69] width 90 height 10
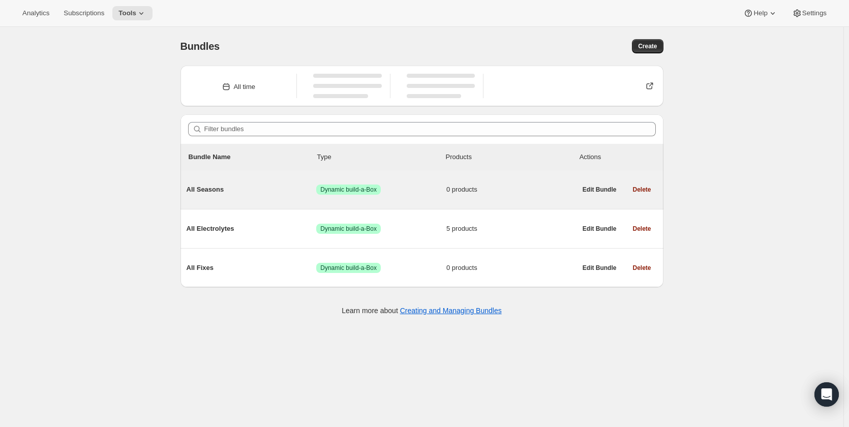
click at [239, 186] on span "All Seasons" at bounding box center [252, 190] width 130 height 10
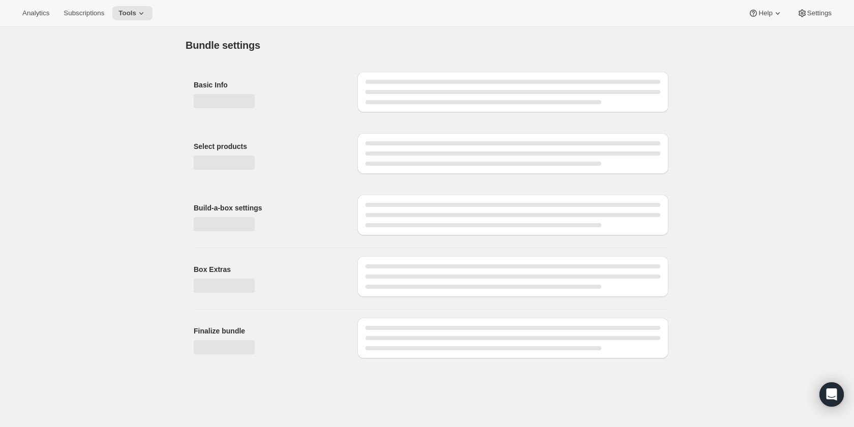
type input "All Seasons"
radio input "true"
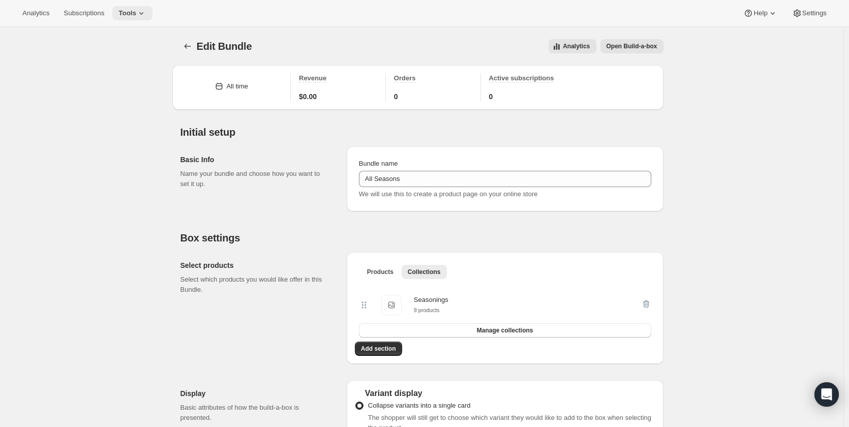
click at [129, 12] on span "Tools" at bounding box center [127, 13] width 18 height 8
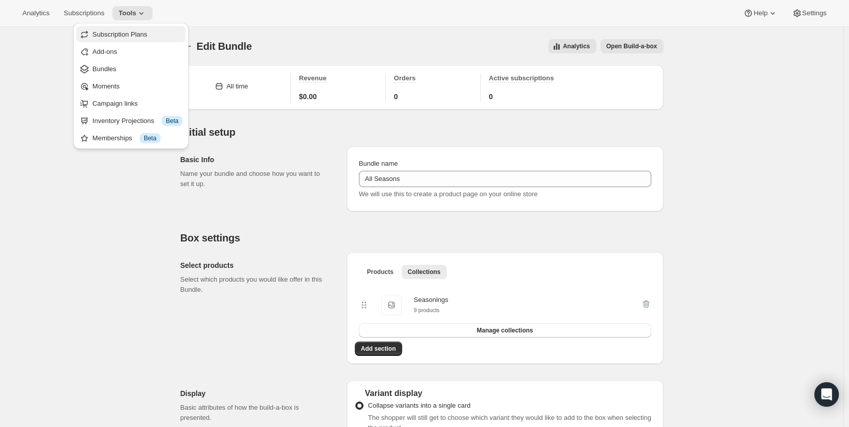
click at [139, 36] on span "Subscription Plans" at bounding box center [120, 34] width 55 height 8
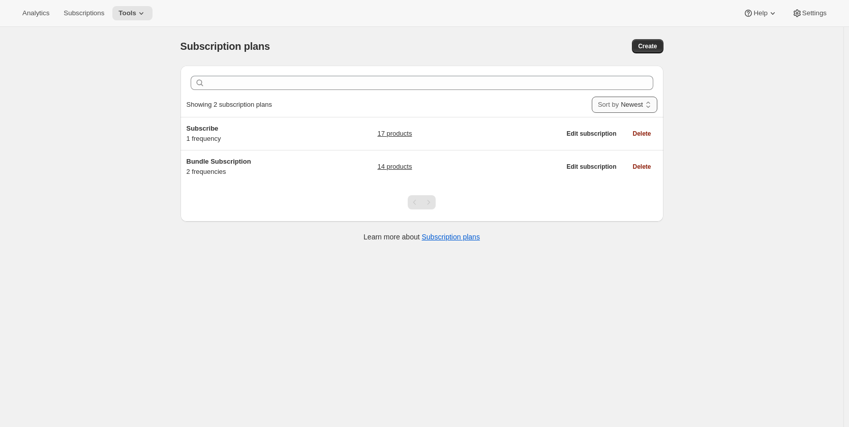
drag, startPoint x: 0, startPoint y: 0, endPoint x: 631, endPoint y: 104, distance: 639.8
click at [631, 104] on select "Newest Oldest Recently updated Least recently updated" at bounding box center [625, 105] width 66 height 16
click at [756, 121] on div "Subscription plans. This page is ready Subscription plans Create Clear Showing …" at bounding box center [421, 240] width 843 height 427
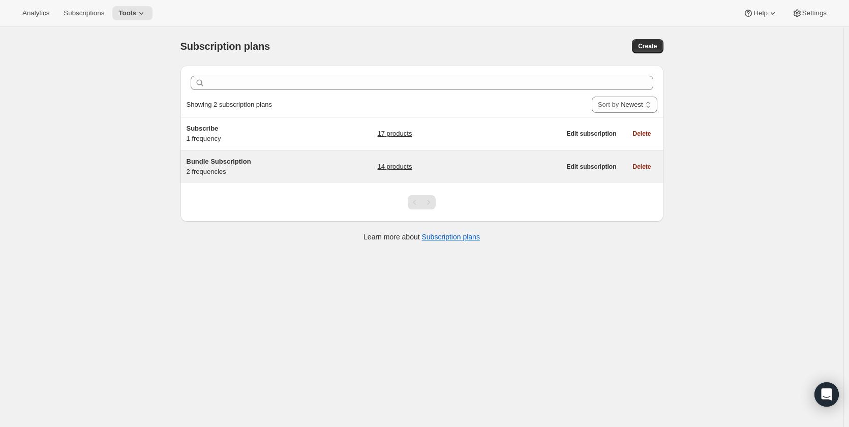
click at [241, 172] on div "Bundle Subscription 2 frequencies" at bounding box center [250, 167] width 127 height 20
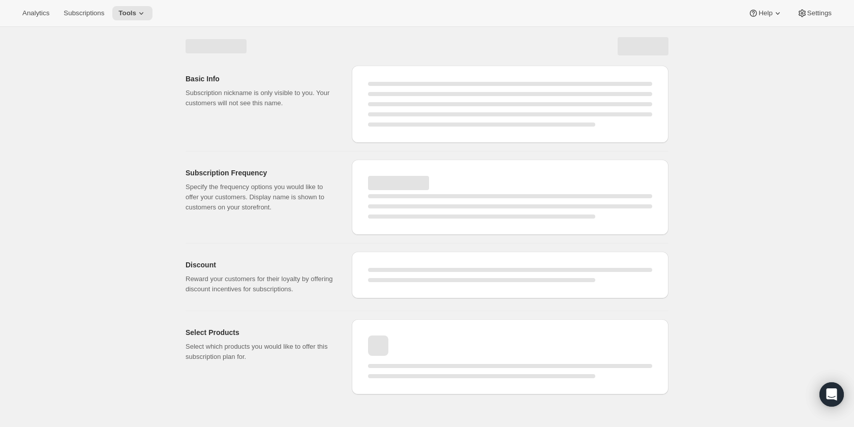
select select "WEEK"
select select "MONTH"
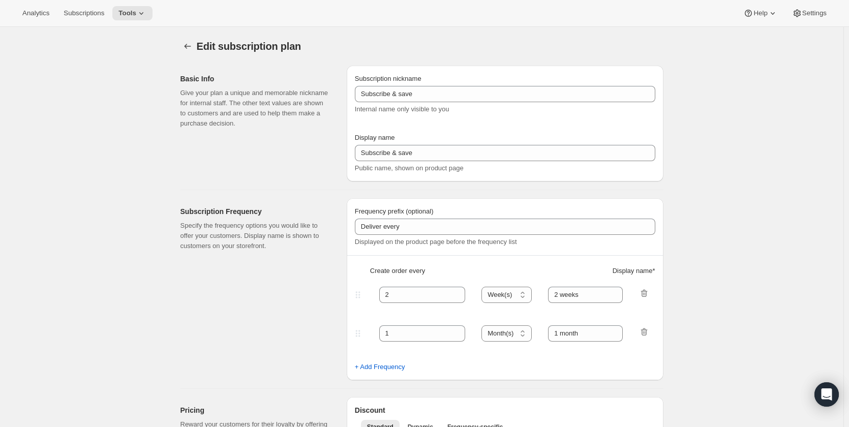
type input "Bundle Subscription"
type input "1"
select select "MONTH"
type input "Monthly"
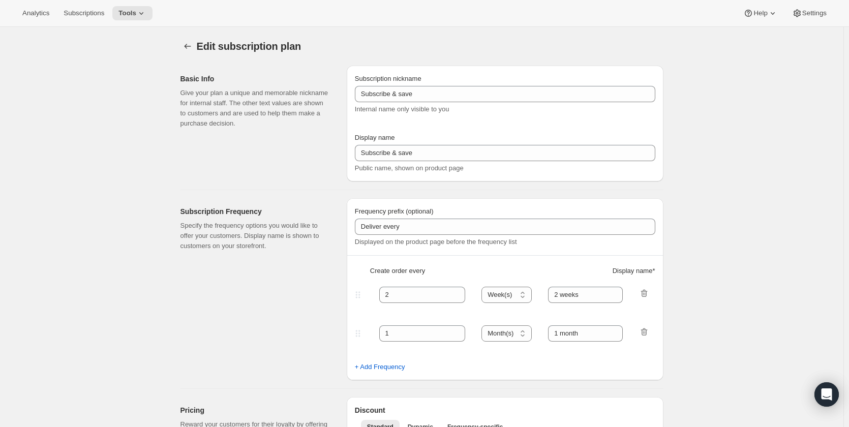
type input "3"
type input "Quarterly"
click at [137, 10] on icon at bounding box center [141, 13] width 10 height 10
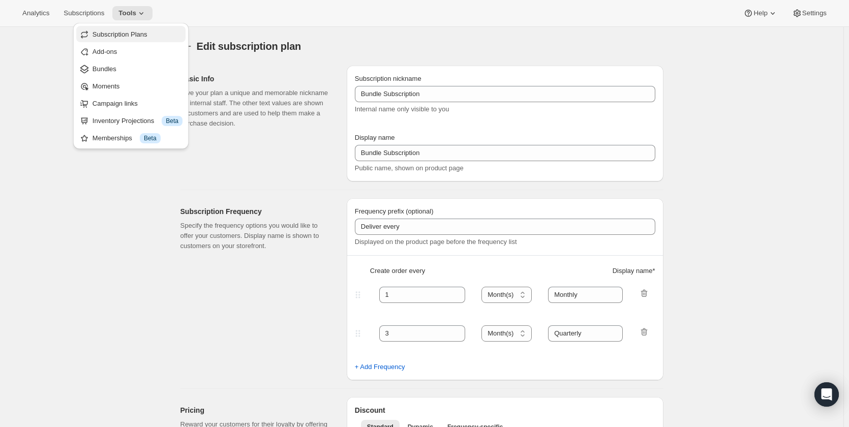
click at [146, 38] on span "Subscription Plans" at bounding box center [138, 34] width 90 height 10
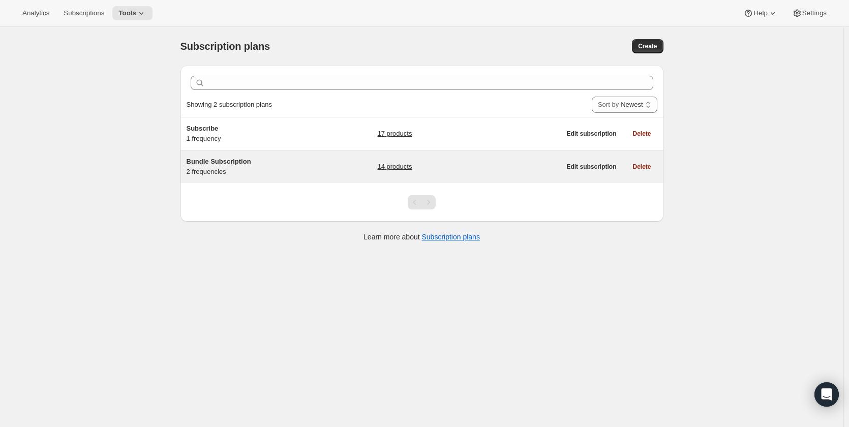
click at [300, 164] on h5 "Bundle Subscription" at bounding box center [250, 162] width 127 height 10
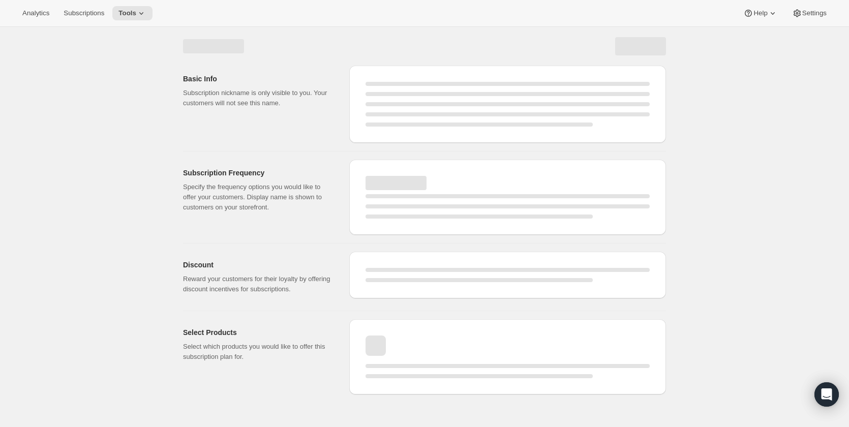
select select "WEEK"
select select "MONTH"
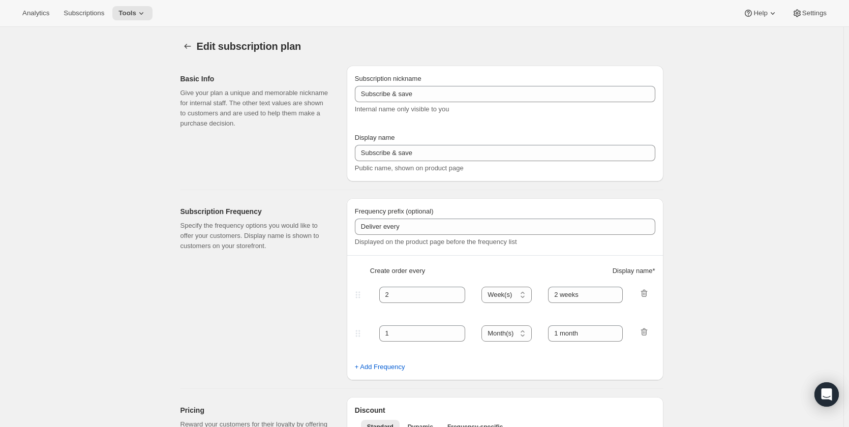
type input "Bundle Subscription"
type input "1"
select select "MONTH"
type input "Monthly"
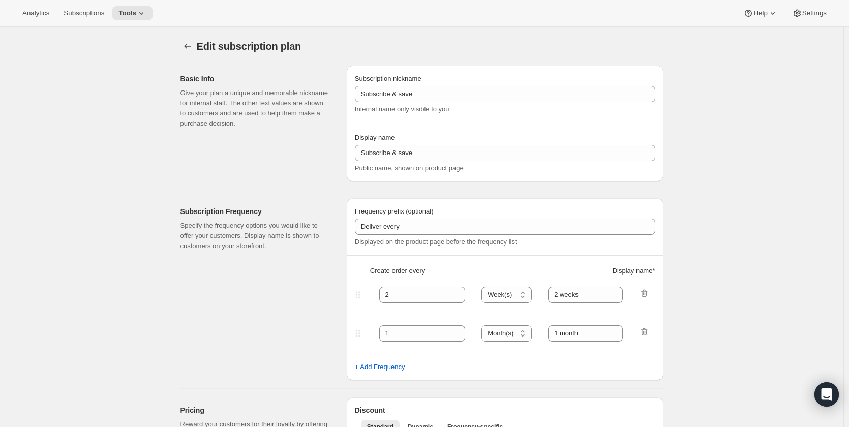
type input "3"
type input "Quarterly"
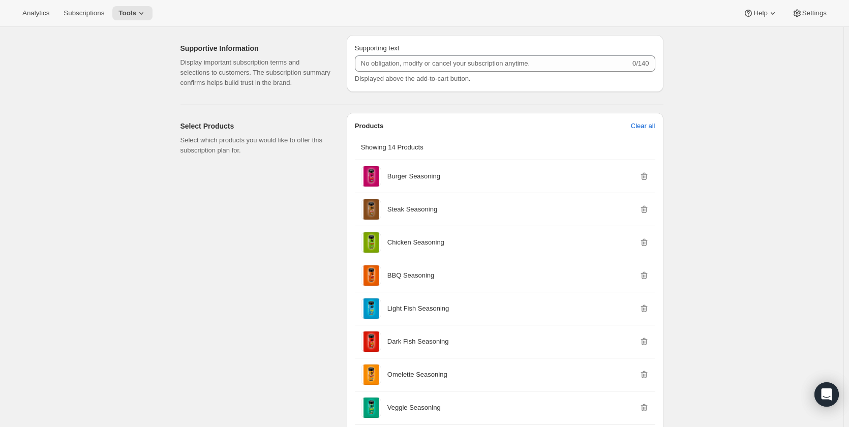
scroll to position [305, 0]
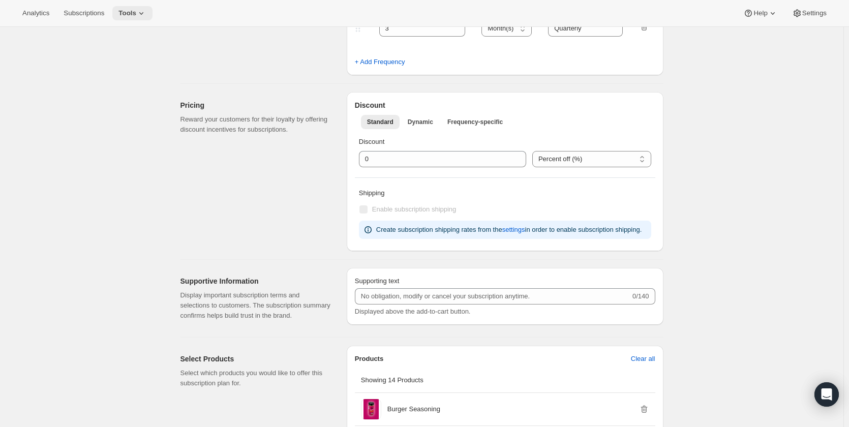
click at [137, 10] on icon at bounding box center [141, 13] width 10 height 10
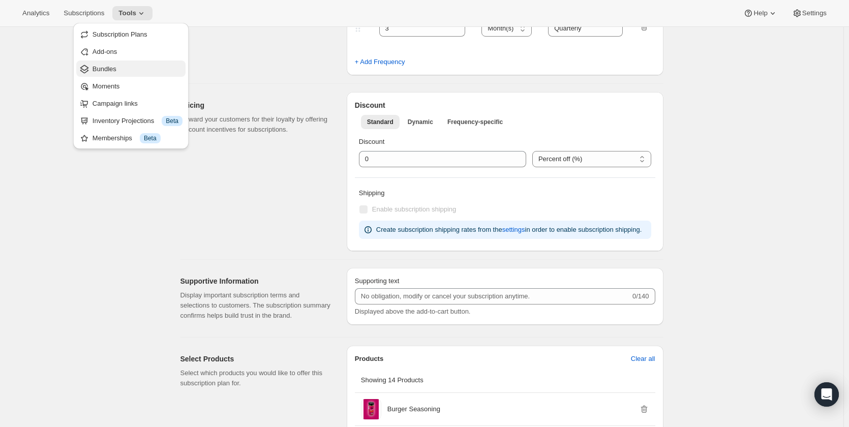
click at [135, 72] on span "Bundles" at bounding box center [138, 69] width 90 height 10
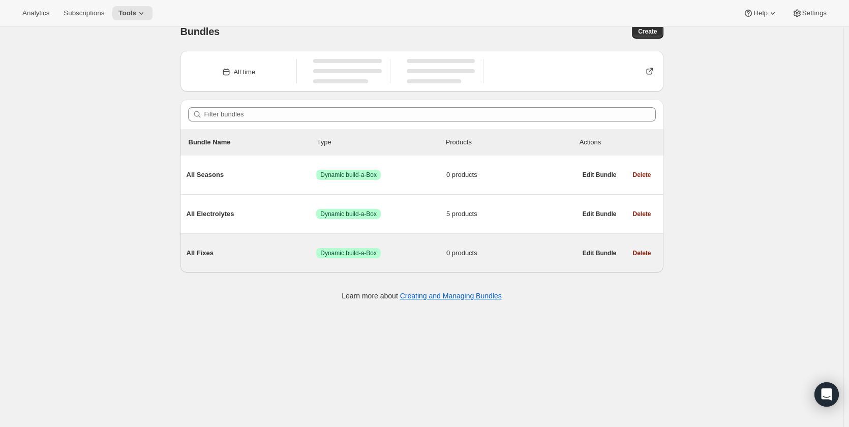
scroll to position [27, 0]
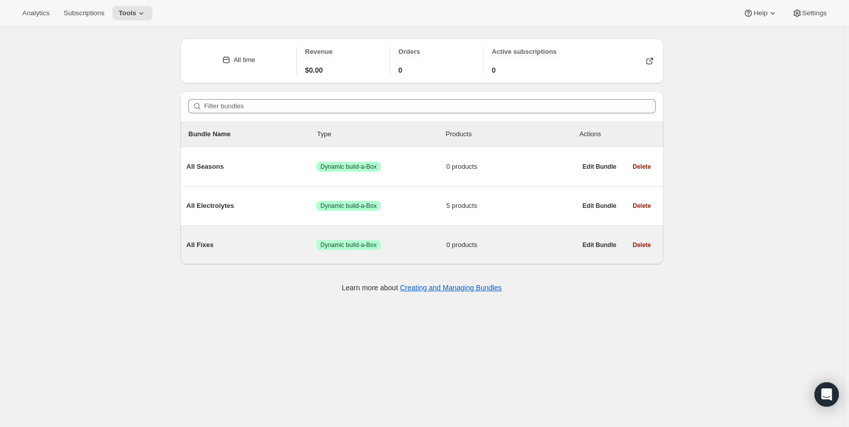
click at [223, 232] on div "All Fixes Success Dynamic build-a-Box 0 products" at bounding box center [382, 245] width 390 height 26
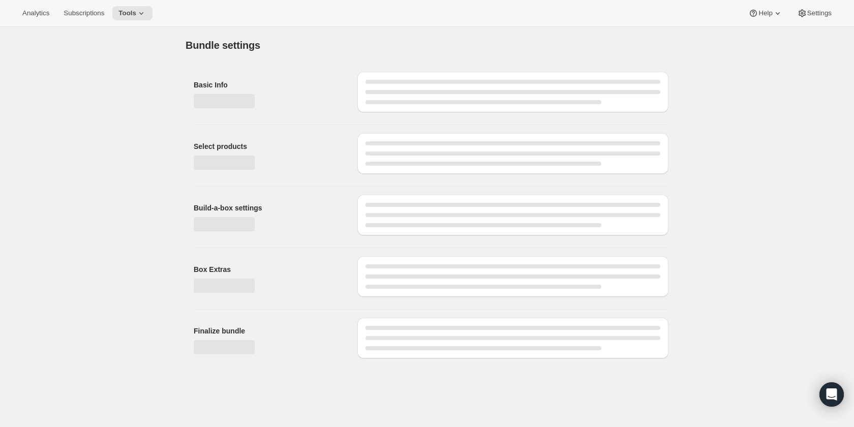
type input "All Fixes"
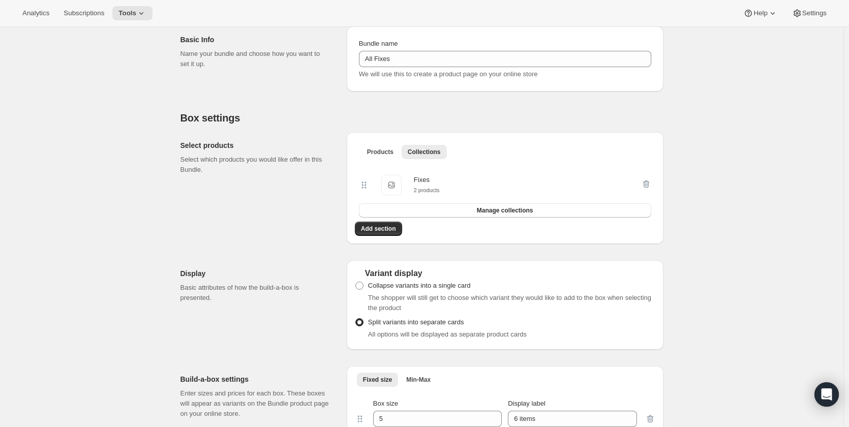
scroll to position [107, 0]
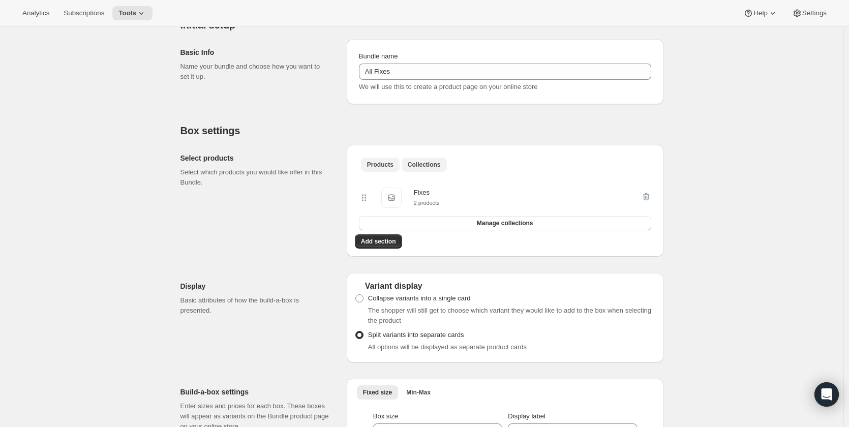
click at [376, 168] on span "Products" at bounding box center [380, 165] width 26 height 8
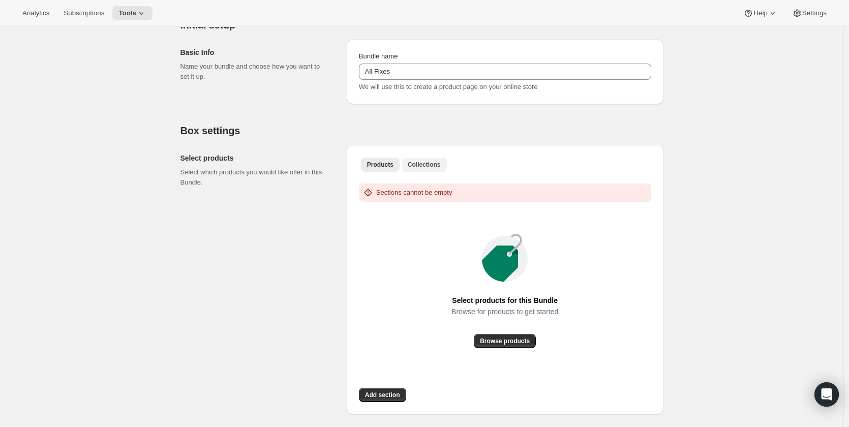
click at [419, 160] on button "Collections" at bounding box center [424, 165] width 45 height 14
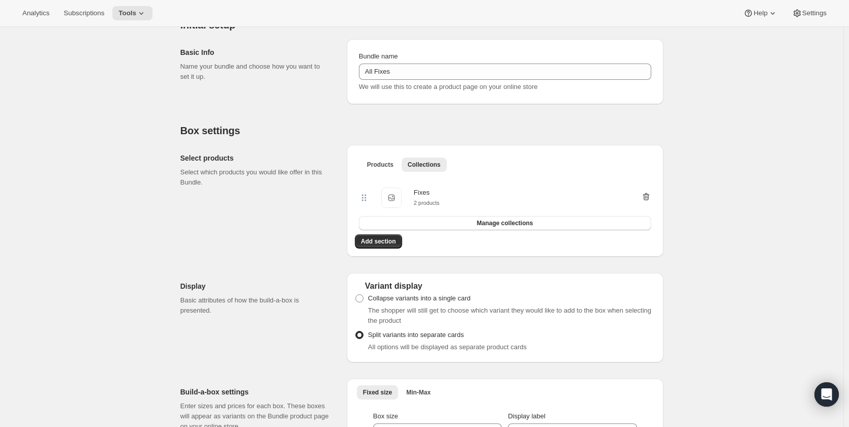
click at [644, 195] on icon "button" at bounding box center [646, 197] width 10 height 10
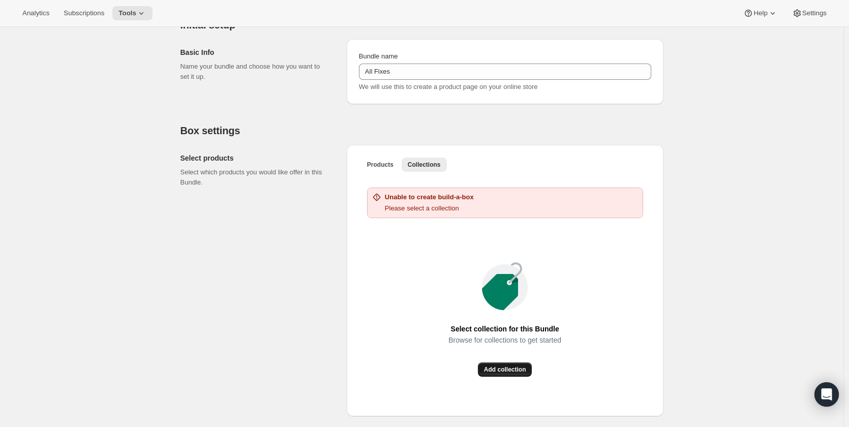
click at [506, 372] on span "Add collection" at bounding box center [505, 369] width 42 height 8
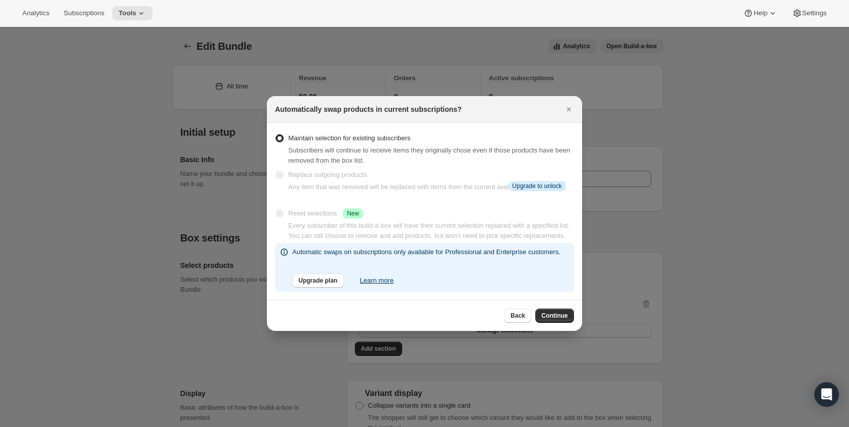
scroll to position [158, 0]
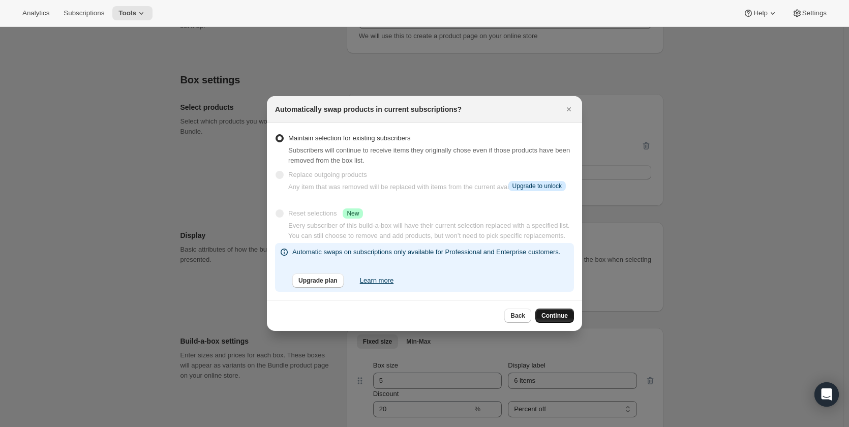
click at [558, 317] on span "Continue" at bounding box center [554, 316] width 26 height 8
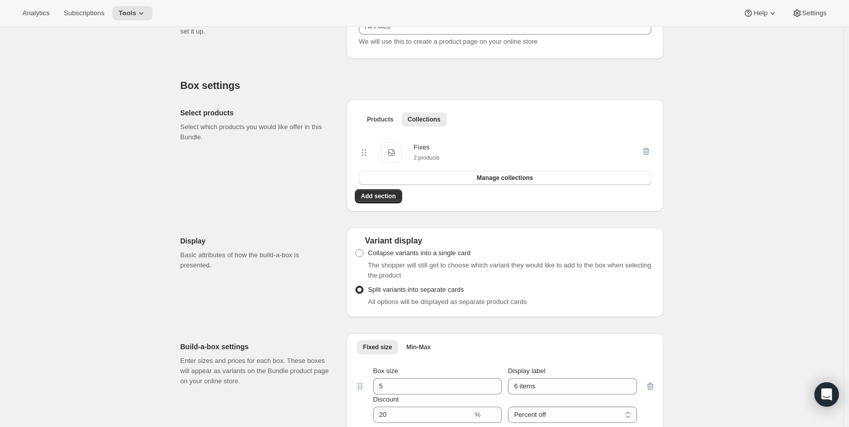
scroll to position [0, 0]
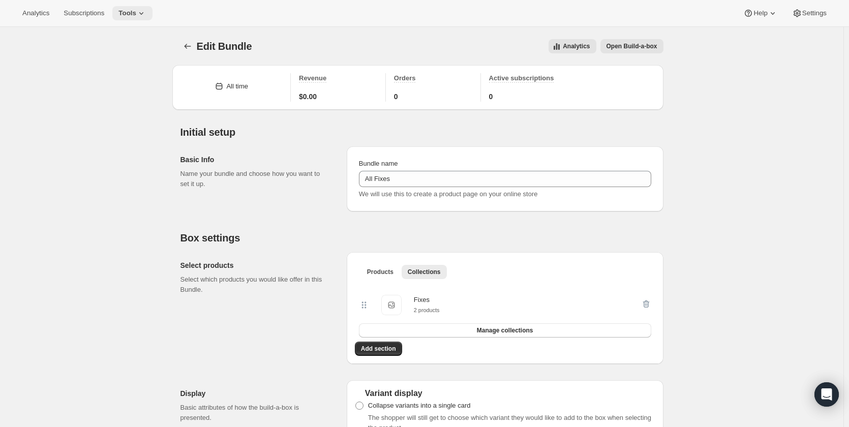
click at [139, 12] on icon at bounding box center [141, 13] width 10 height 10
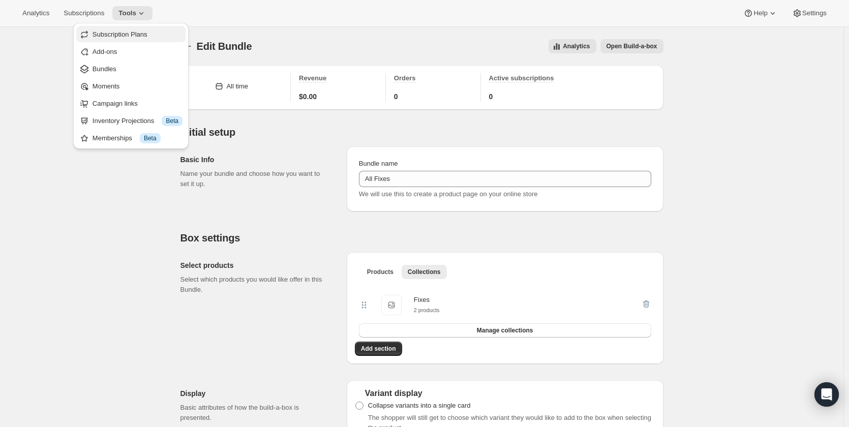
click at [146, 40] on button "Subscription Plans" at bounding box center [130, 34] width 109 height 16
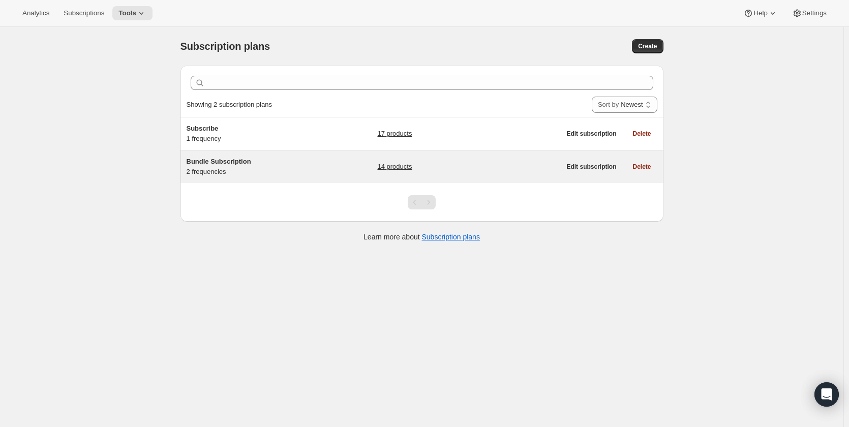
click at [248, 164] on span "Bundle Subscription" at bounding box center [219, 162] width 65 height 8
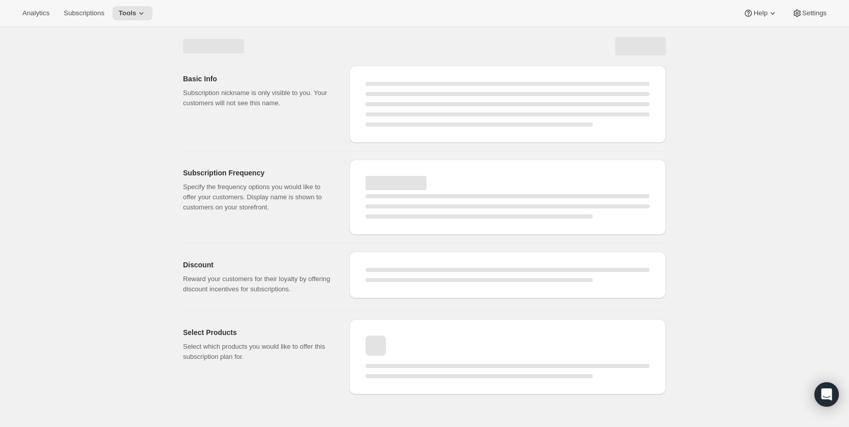
select select "WEEK"
select select "MONTH"
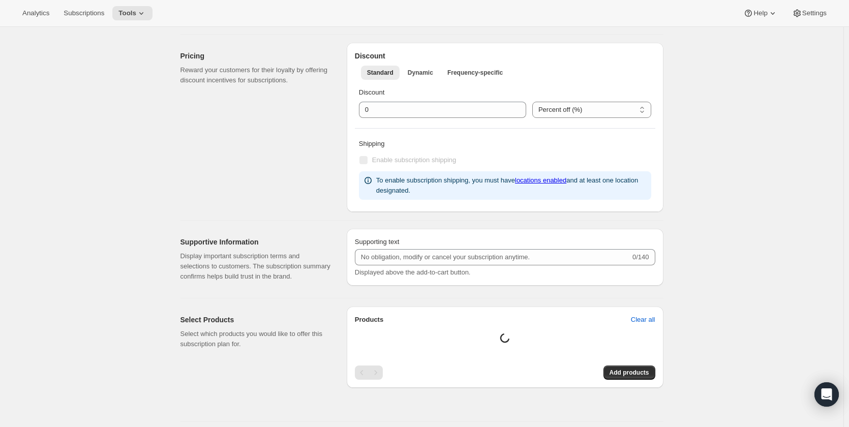
type input "Bundle Subscription"
type input "1"
select select "MONTH"
type input "Monthly"
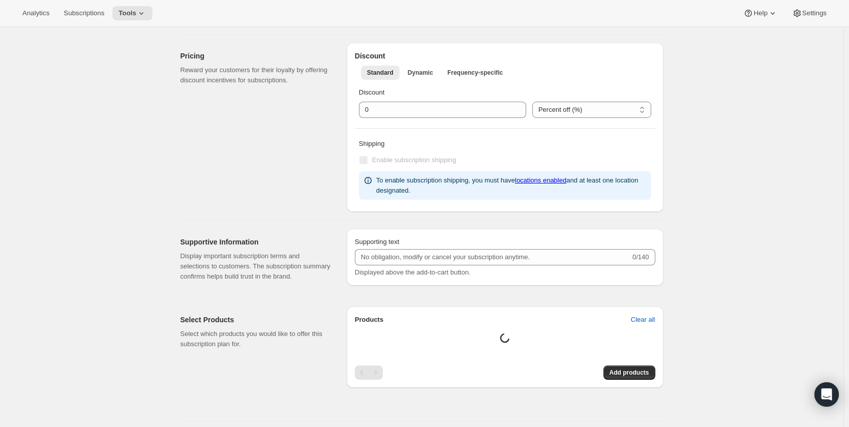
type input "3"
type input "Quarterly"
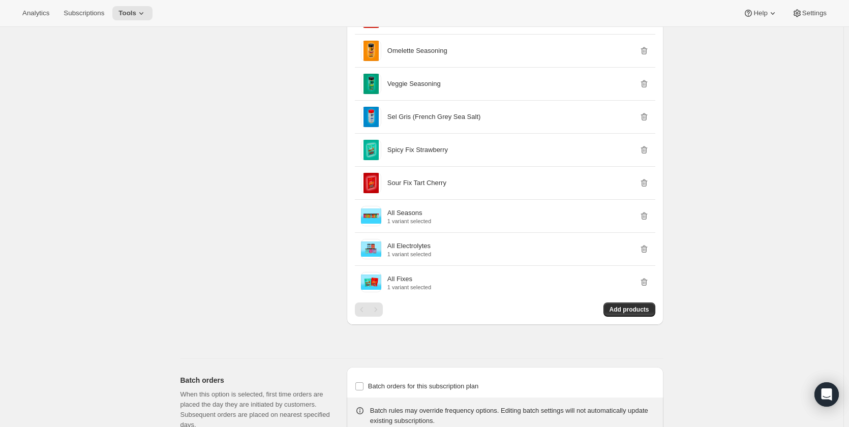
scroll to position [864, 0]
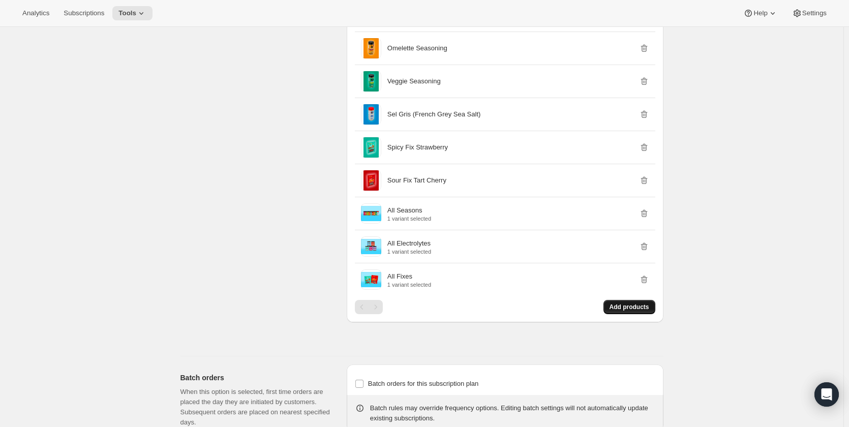
click at [633, 306] on span "Add products" at bounding box center [629, 307] width 40 height 8
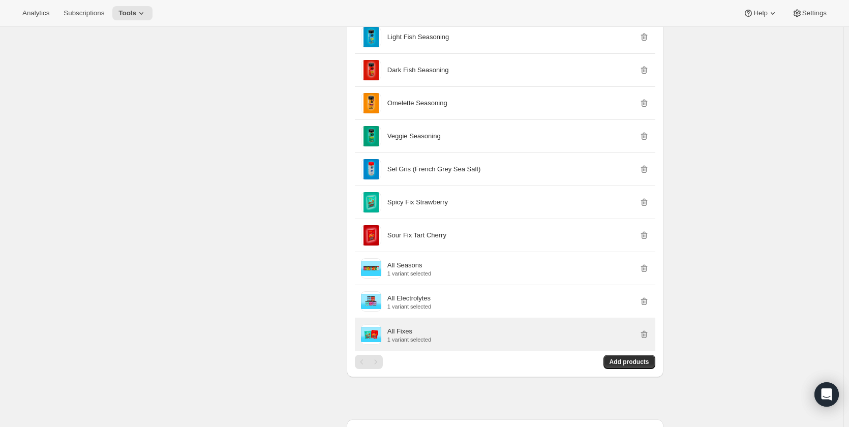
scroll to position [813, 0]
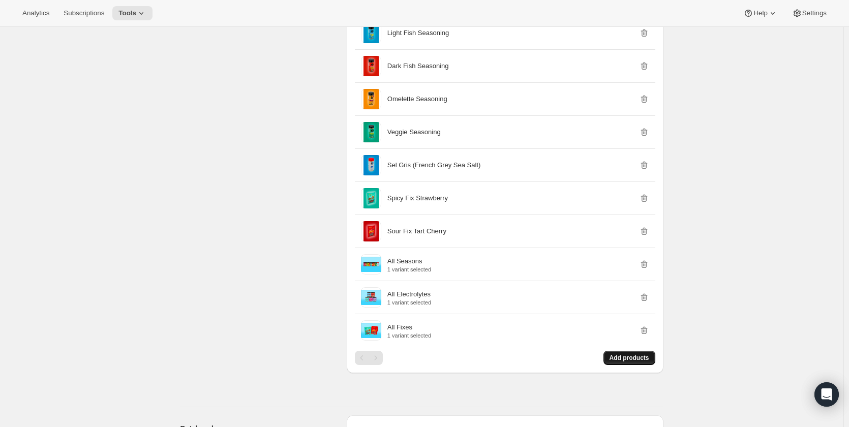
click at [632, 357] on span "Add products" at bounding box center [629, 358] width 40 height 8
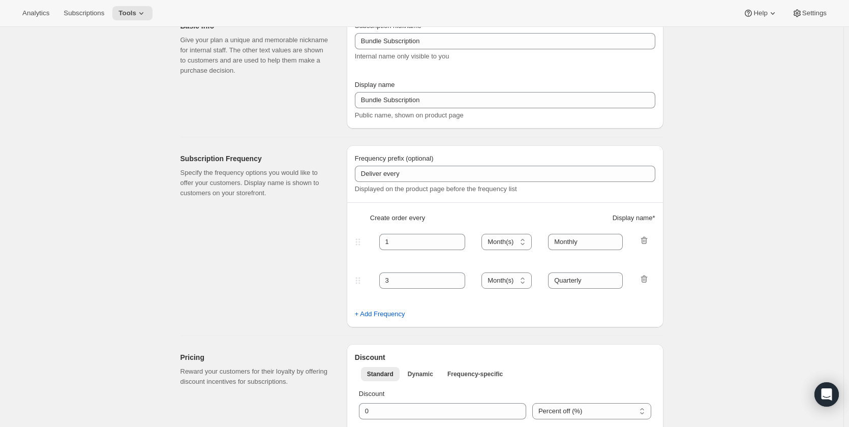
scroll to position [0, 0]
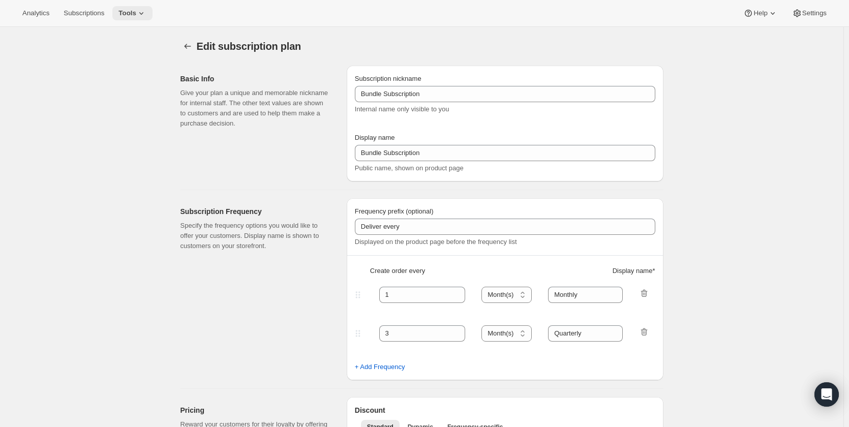
click at [139, 14] on icon at bounding box center [141, 13] width 4 height 3
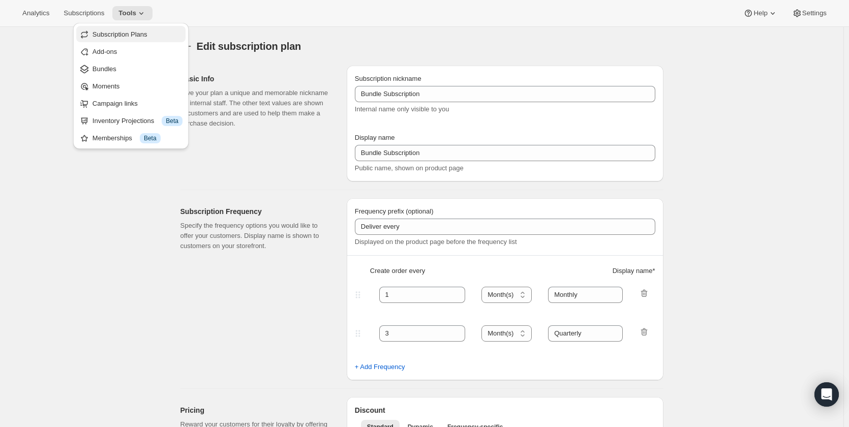
click at [142, 35] on span "Subscription Plans" at bounding box center [120, 34] width 55 height 8
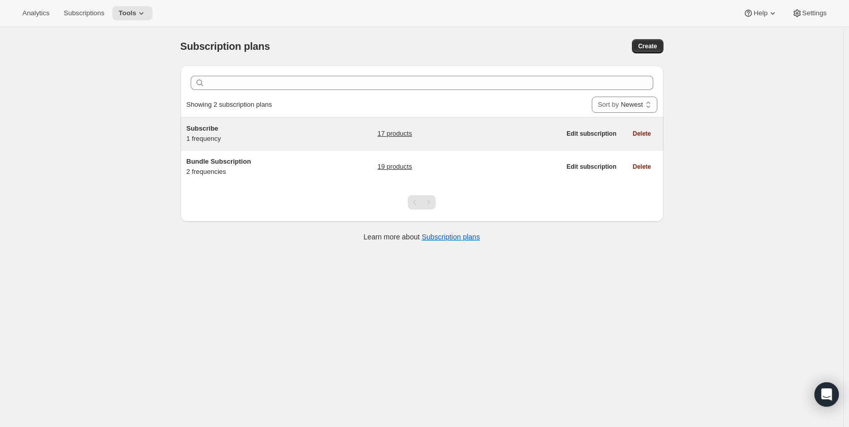
click at [314, 128] on h5 "Subscribe" at bounding box center [250, 129] width 127 height 10
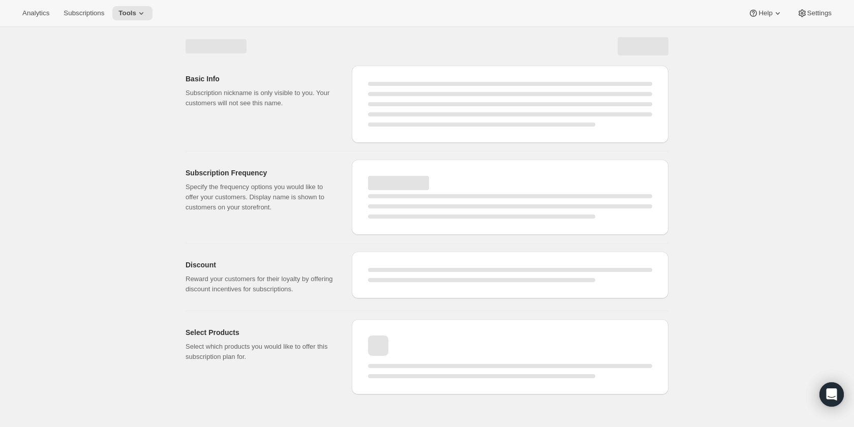
select select "WEEK"
select select "MONTH"
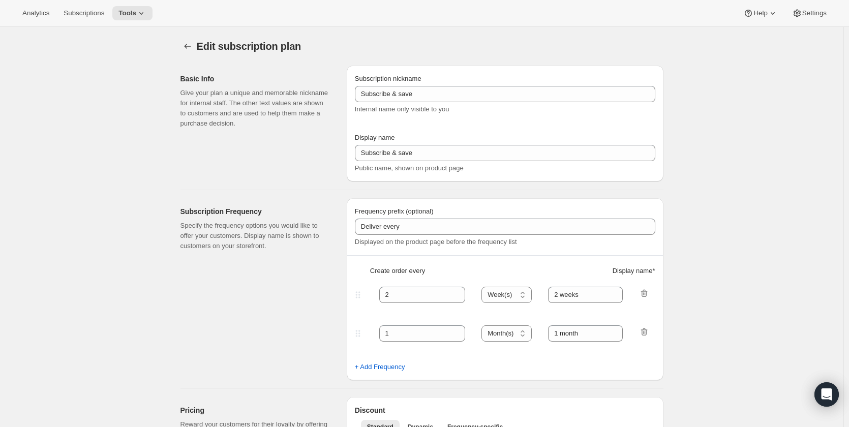
type input "Subscribe"
type input "1"
type input "Weekly"
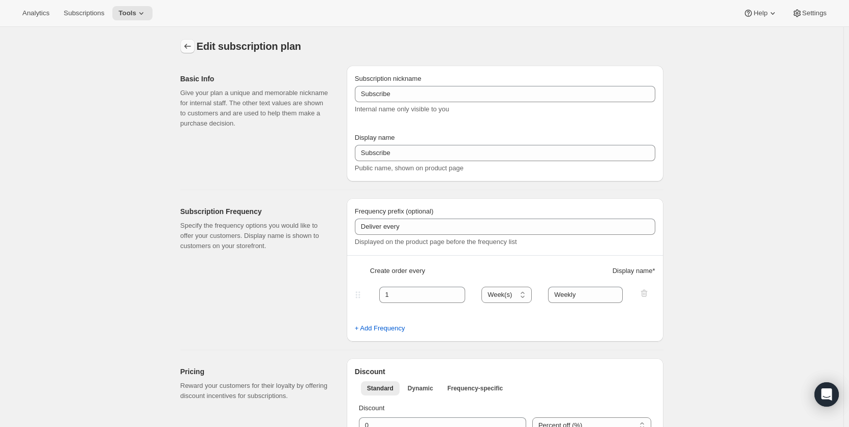
click at [189, 49] on icon "Subscription plans" at bounding box center [187, 46] width 10 height 10
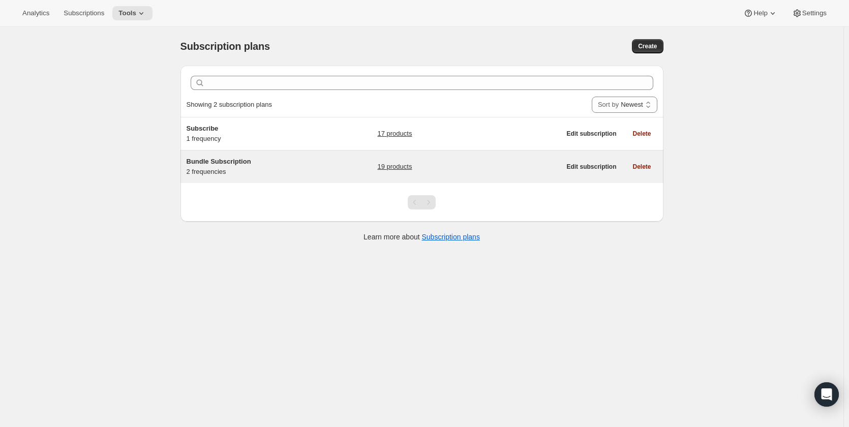
click at [218, 167] on div "Bundle Subscription 2 frequencies" at bounding box center [250, 167] width 127 height 20
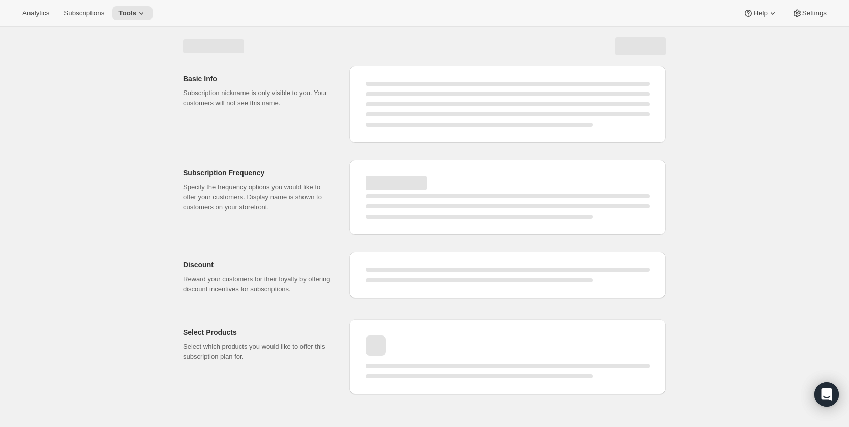
select select "WEEK"
select select "MONTH"
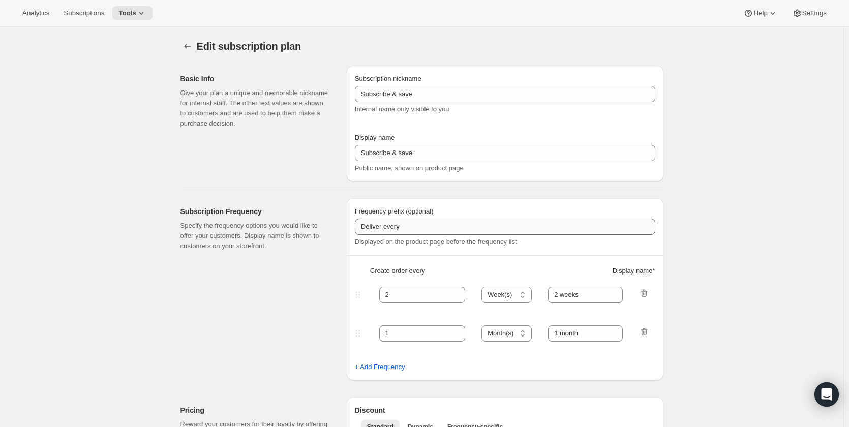
type input "Bundle Subscription"
type input "1"
select select "MONTH"
type input "Monthly"
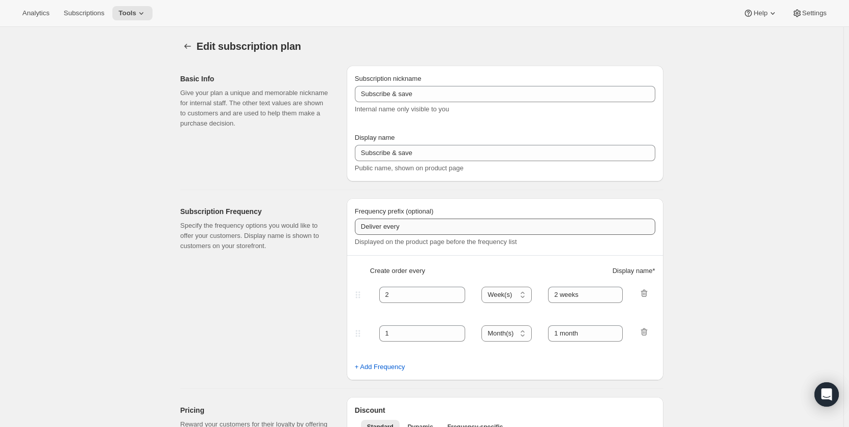
type input "3"
type input "Quarterly"
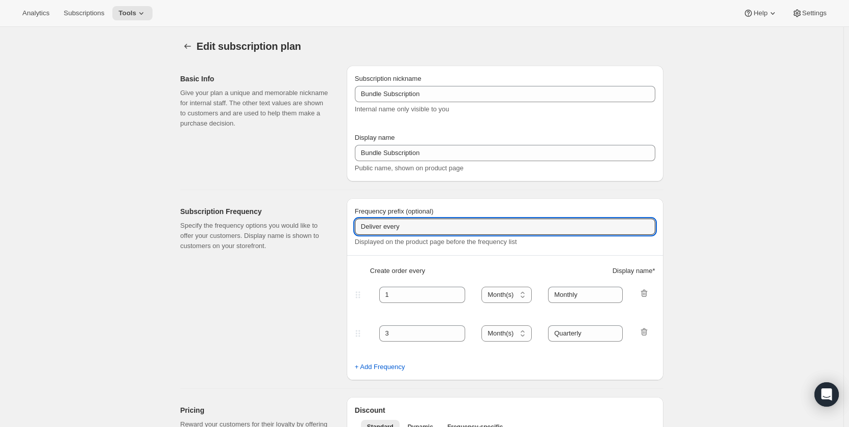
drag, startPoint x: 401, startPoint y: 224, endPoint x: 303, endPoint y: 222, distance: 97.1
click at [286, 221] on div "Subscription Frequency Specify the frequency options you would like to offer yo…" at bounding box center [417, 285] width 491 height 190
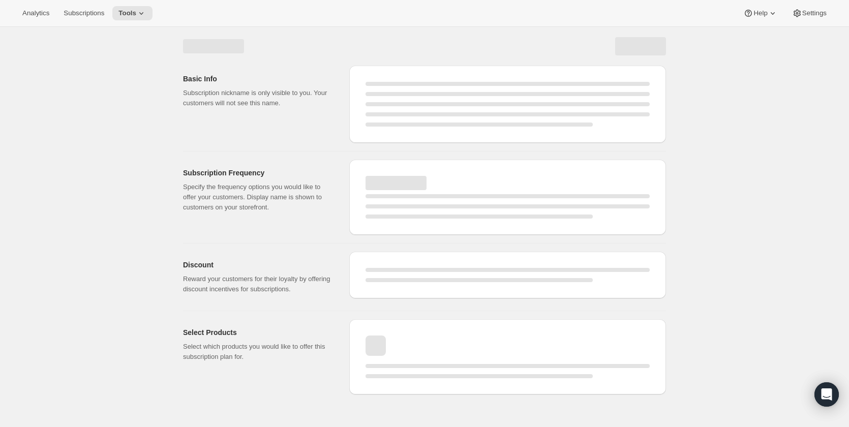
select select "MONTH"
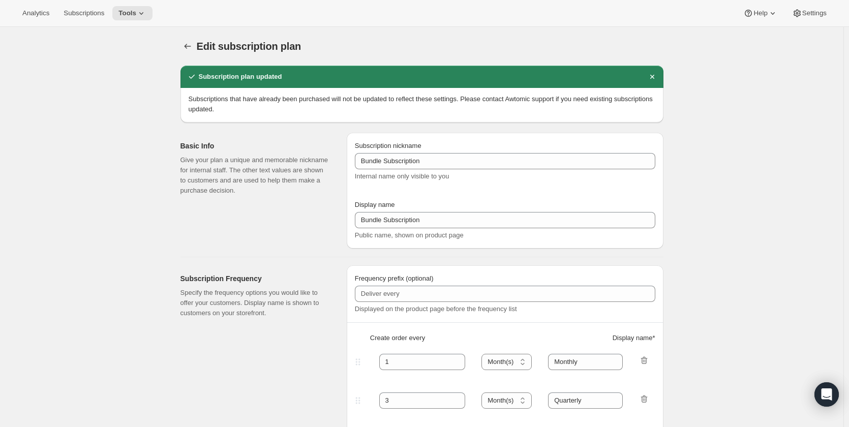
click at [136, 11] on icon at bounding box center [141, 13] width 10 height 10
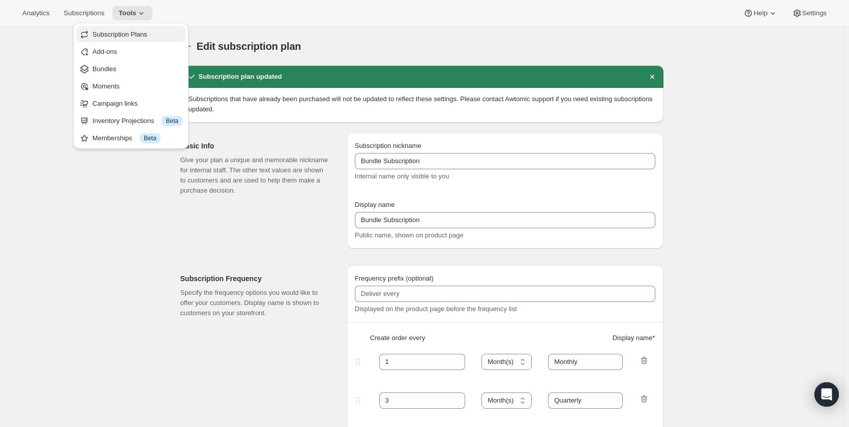
click at [141, 35] on span "Subscription Plans" at bounding box center [120, 34] width 55 height 8
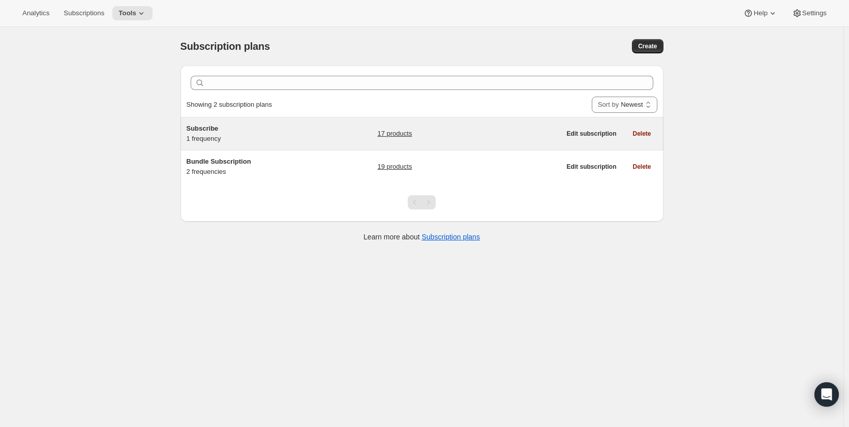
click at [406, 136] on link "17 products" at bounding box center [394, 134] width 35 height 10
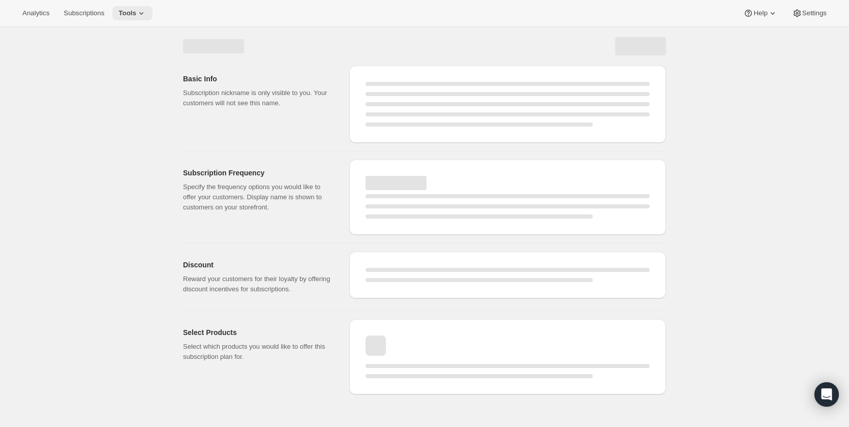
select select "WEEK"
select select "MONTH"
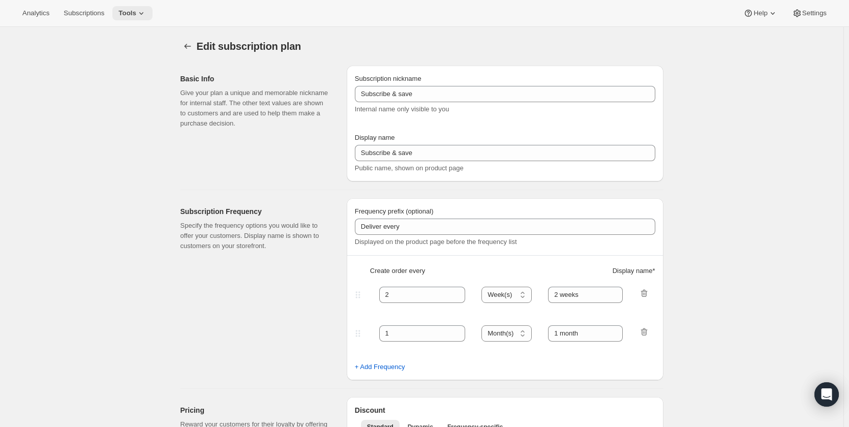
type input "Subscribe"
type input "1"
type input "Weekly"
click at [139, 16] on icon at bounding box center [141, 13] width 10 height 10
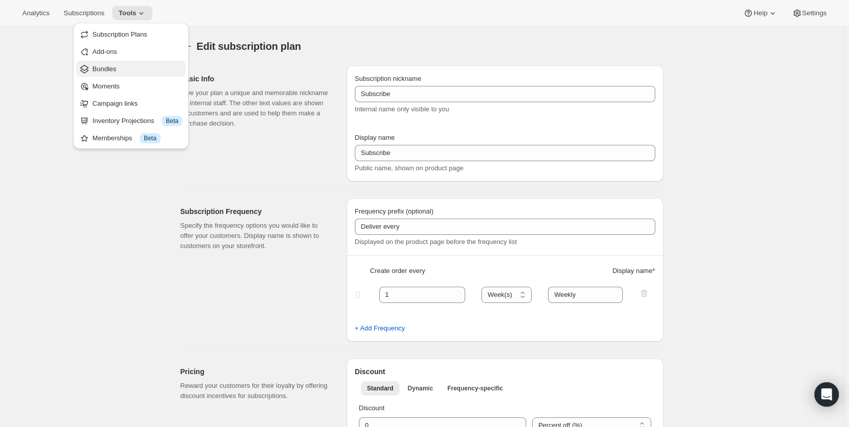
click at [134, 74] on span "Bundles" at bounding box center [138, 69] width 90 height 10
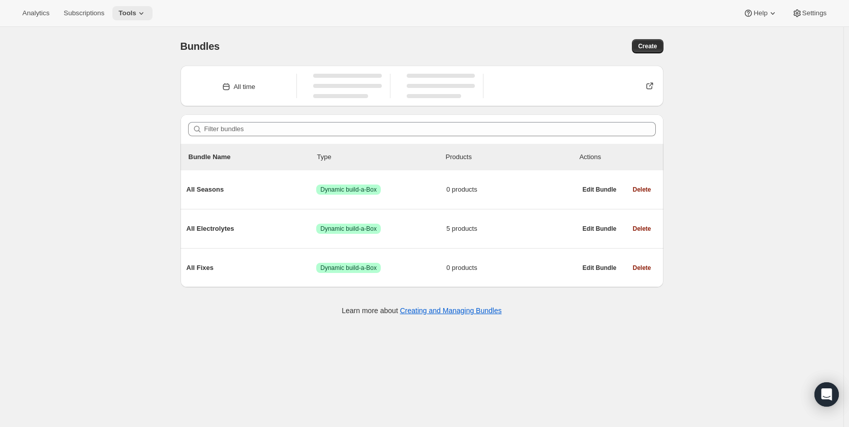
click at [136, 12] on icon at bounding box center [141, 13] width 10 height 10
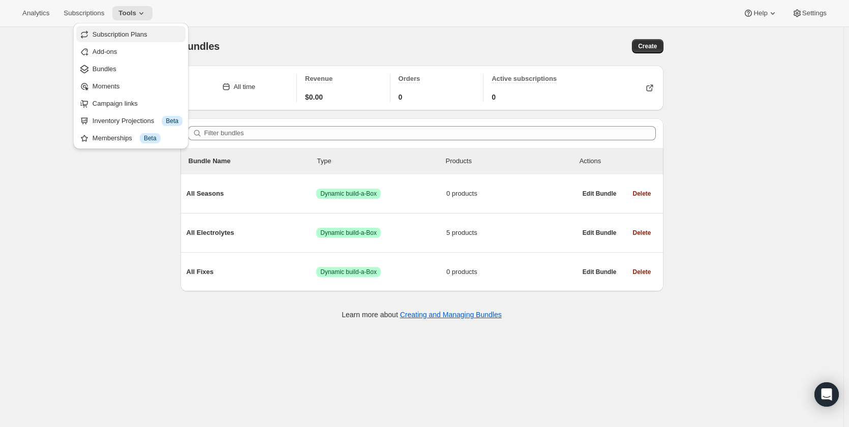
click at [135, 30] on span "Subscription Plans" at bounding box center [120, 34] width 55 height 8
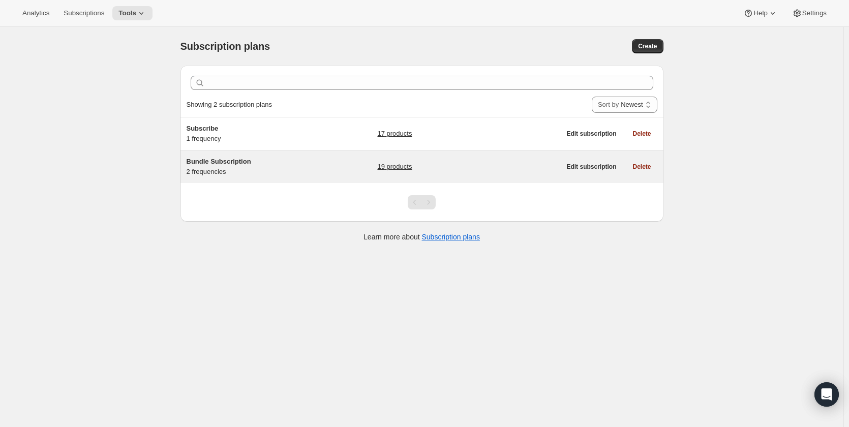
click at [210, 163] on span "Bundle Subscription" at bounding box center [219, 162] width 65 height 8
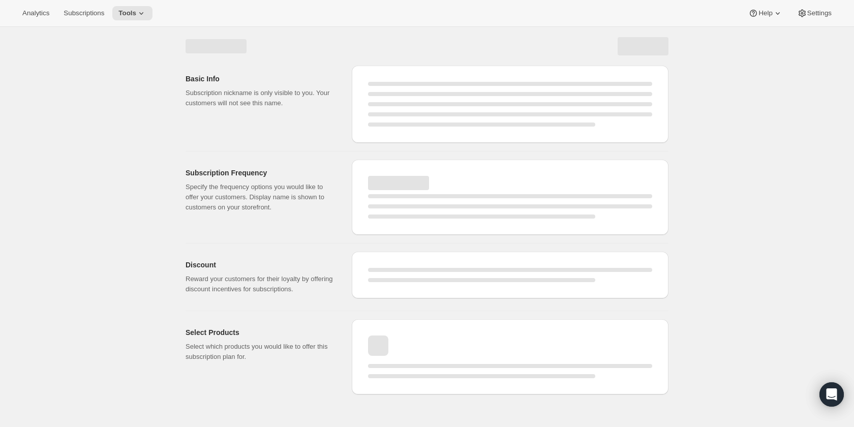
select select "WEEK"
select select "MONTH"
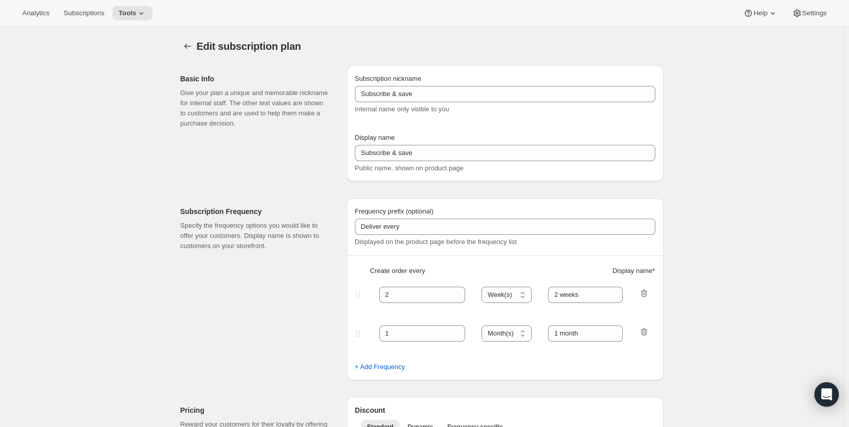
type input "Bundle Subscription"
type input "1"
select select "MONTH"
type input "Monthly"
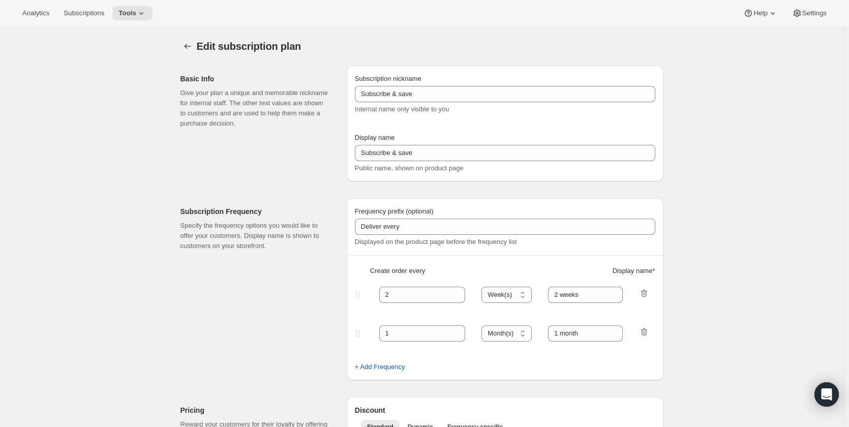
type input "3"
type input "Quarterly"
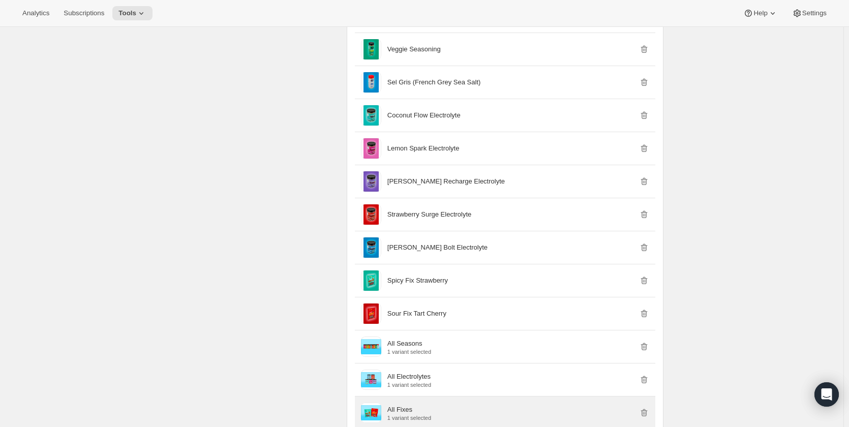
scroll to position [966, 0]
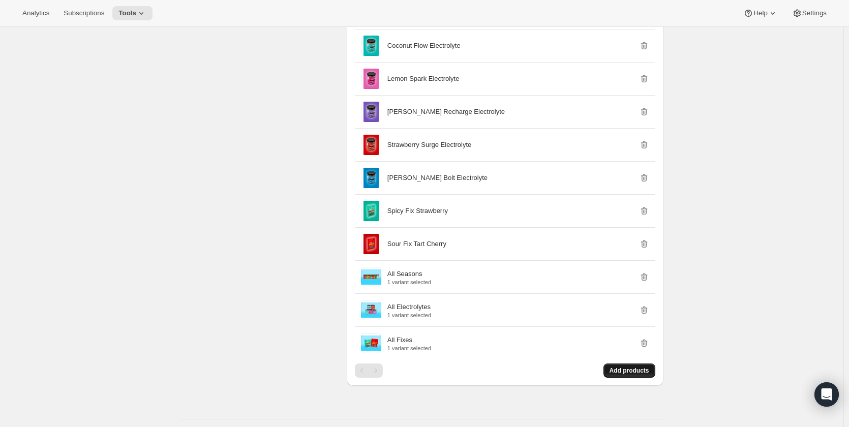
click at [642, 372] on span "Add products" at bounding box center [629, 370] width 40 height 8
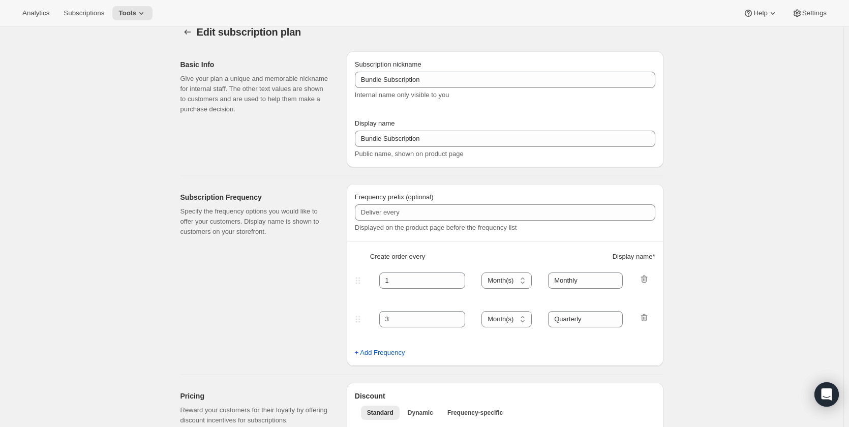
scroll to position [0, 0]
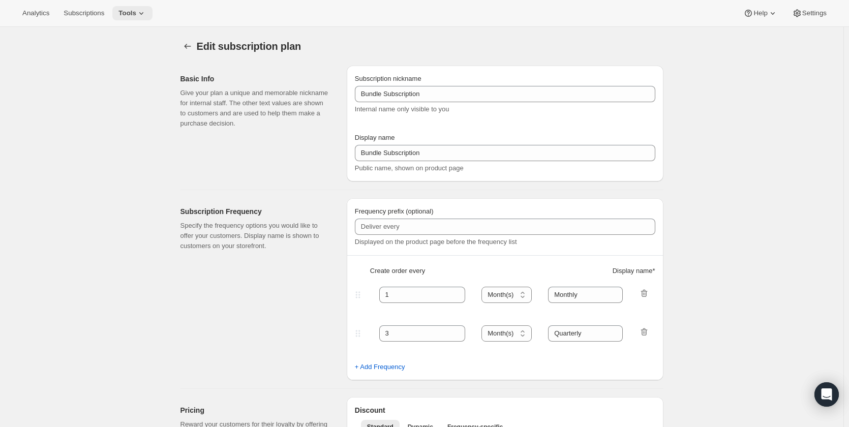
click at [140, 17] on icon at bounding box center [141, 13] width 10 height 10
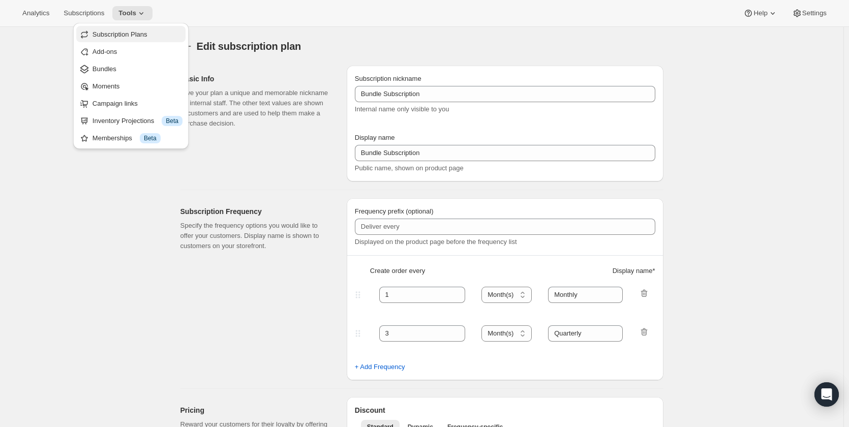
click at [137, 36] on span "Subscription Plans" at bounding box center [120, 34] width 55 height 8
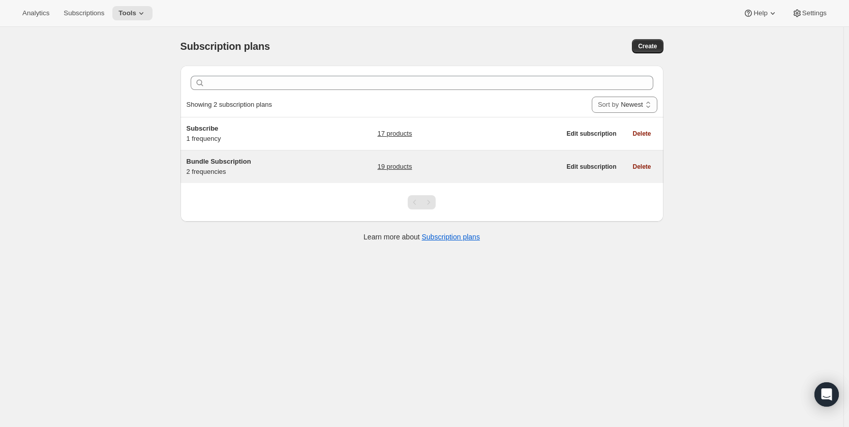
click at [217, 178] on div "Bundle Subscription 2 frequencies 19 products Edit subscription Delete" at bounding box center [421, 166] width 483 height 33
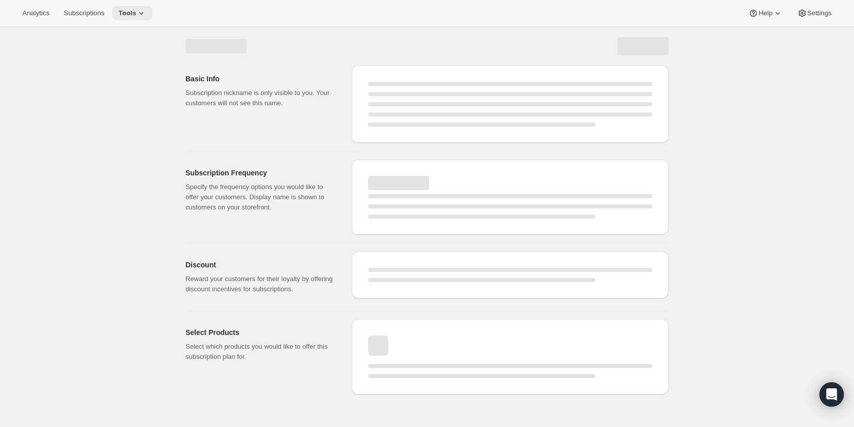
click at [131, 11] on span "Tools" at bounding box center [127, 13] width 18 height 8
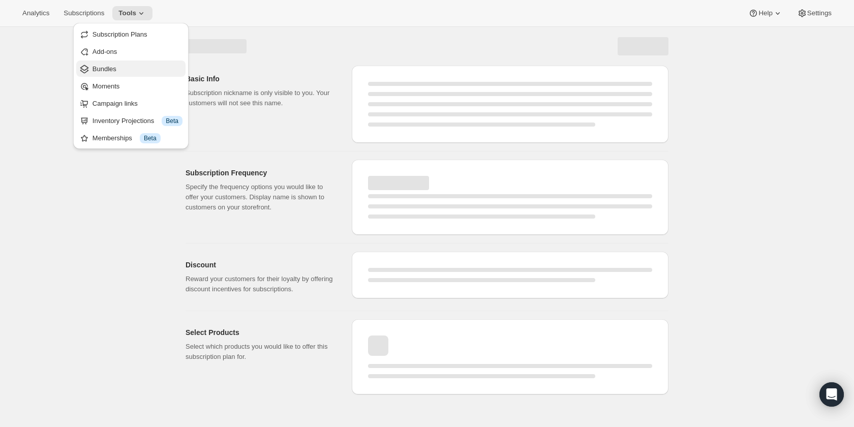
click at [136, 67] on span "Bundles" at bounding box center [138, 69] width 90 height 10
select select "WEEK"
select select "MONTH"
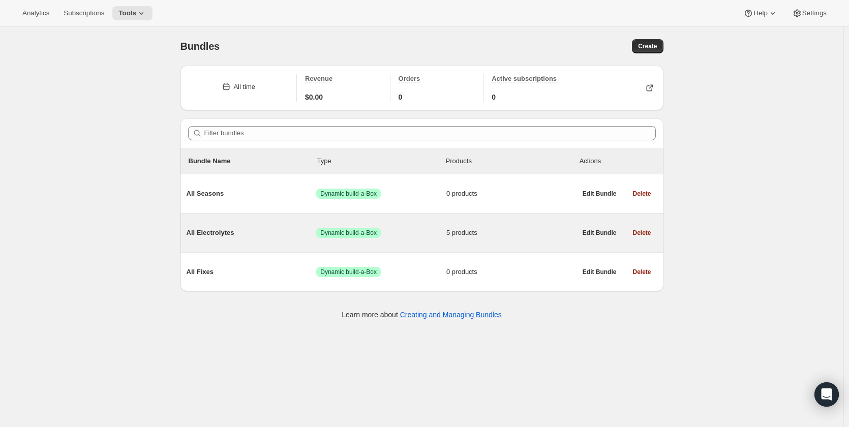
click at [224, 231] on span "All Electrolytes" at bounding box center [252, 233] width 130 height 10
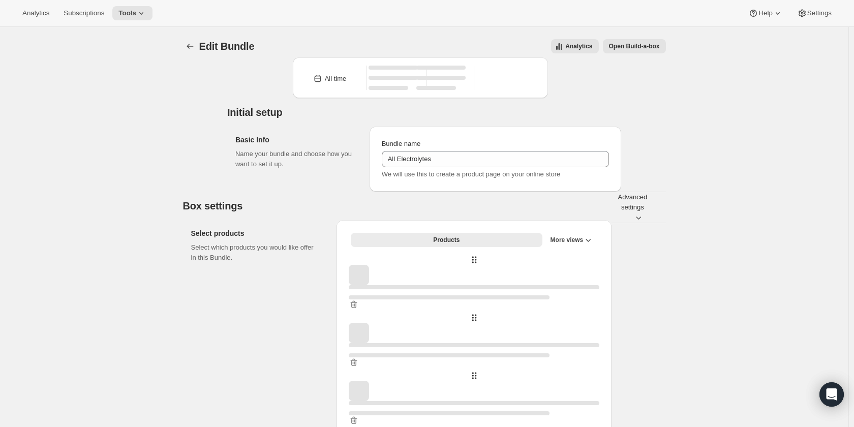
type input "All Electrolytes"
radio input "true"
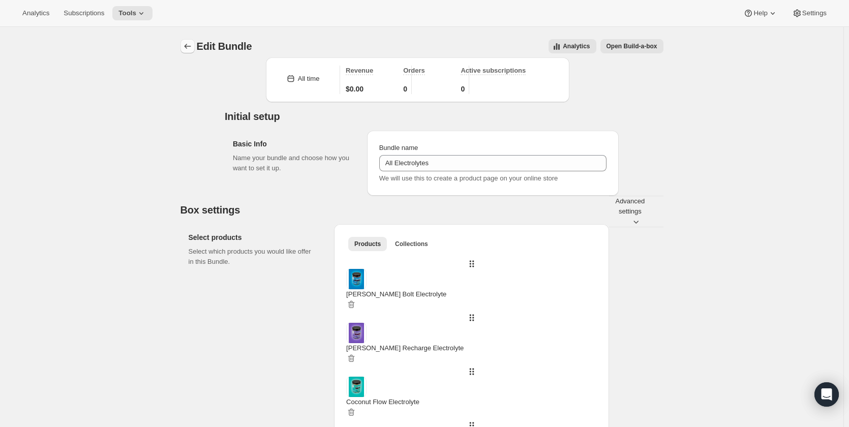
click at [187, 45] on icon "Bundles" at bounding box center [187, 46] width 10 height 10
